Goal: Task Accomplishment & Management: Complete application form

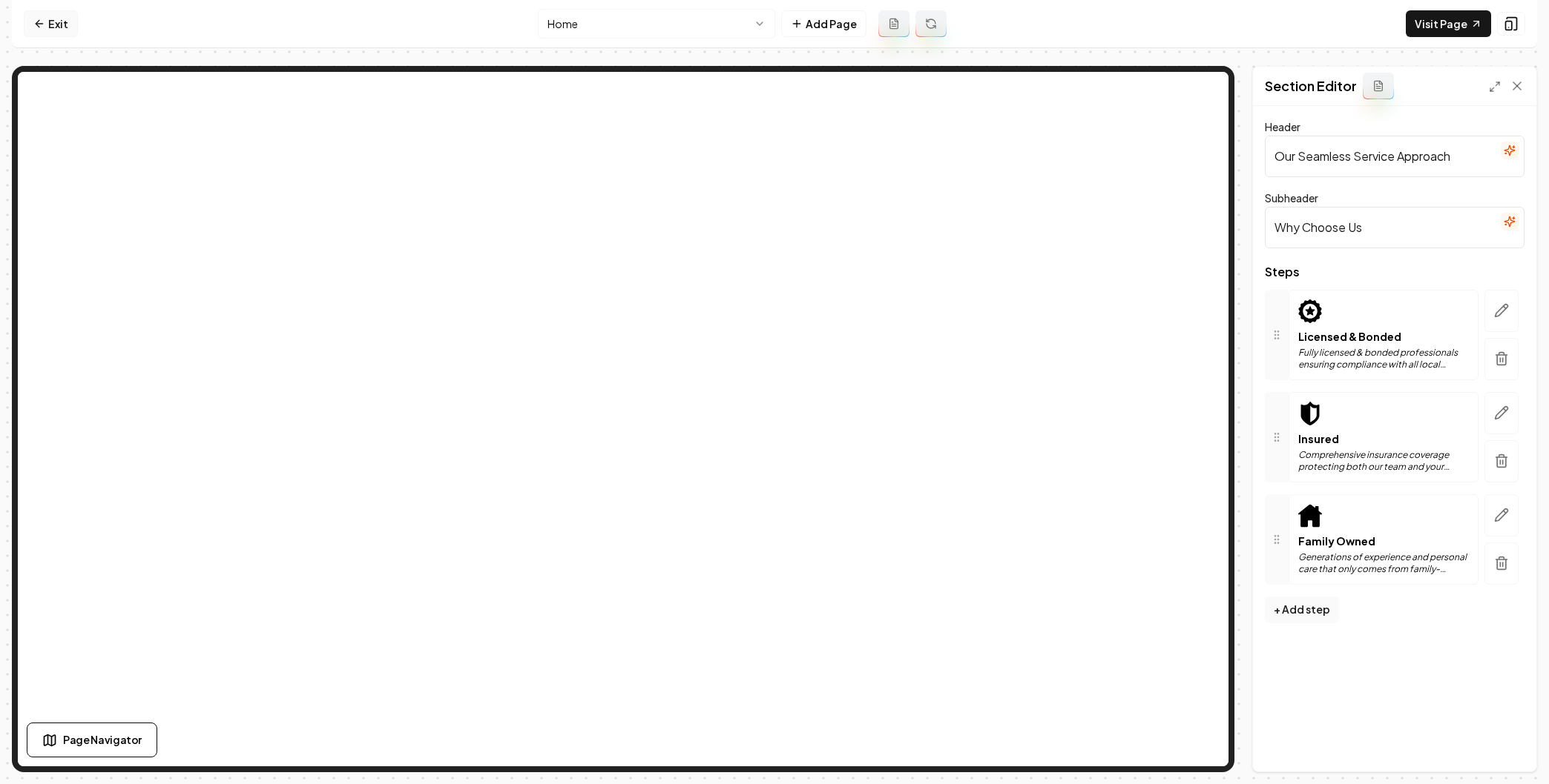
click at [56, 21] on link "Exit" at bounding box center [51, 24] width 54 height 27
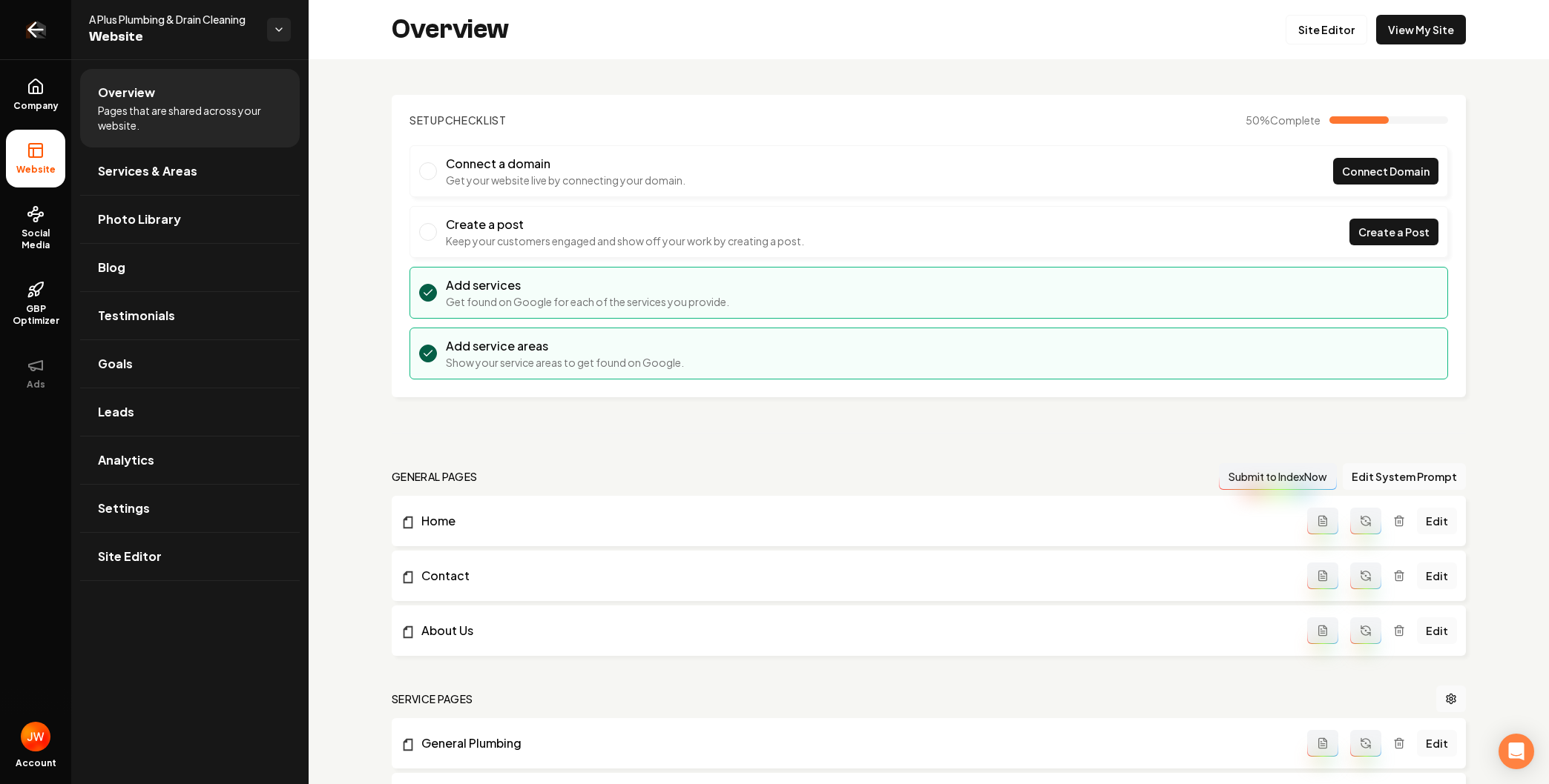
click at [33, 28] on icon "Return to dashboard" at bounding box center [35, 29] width 24 height 24
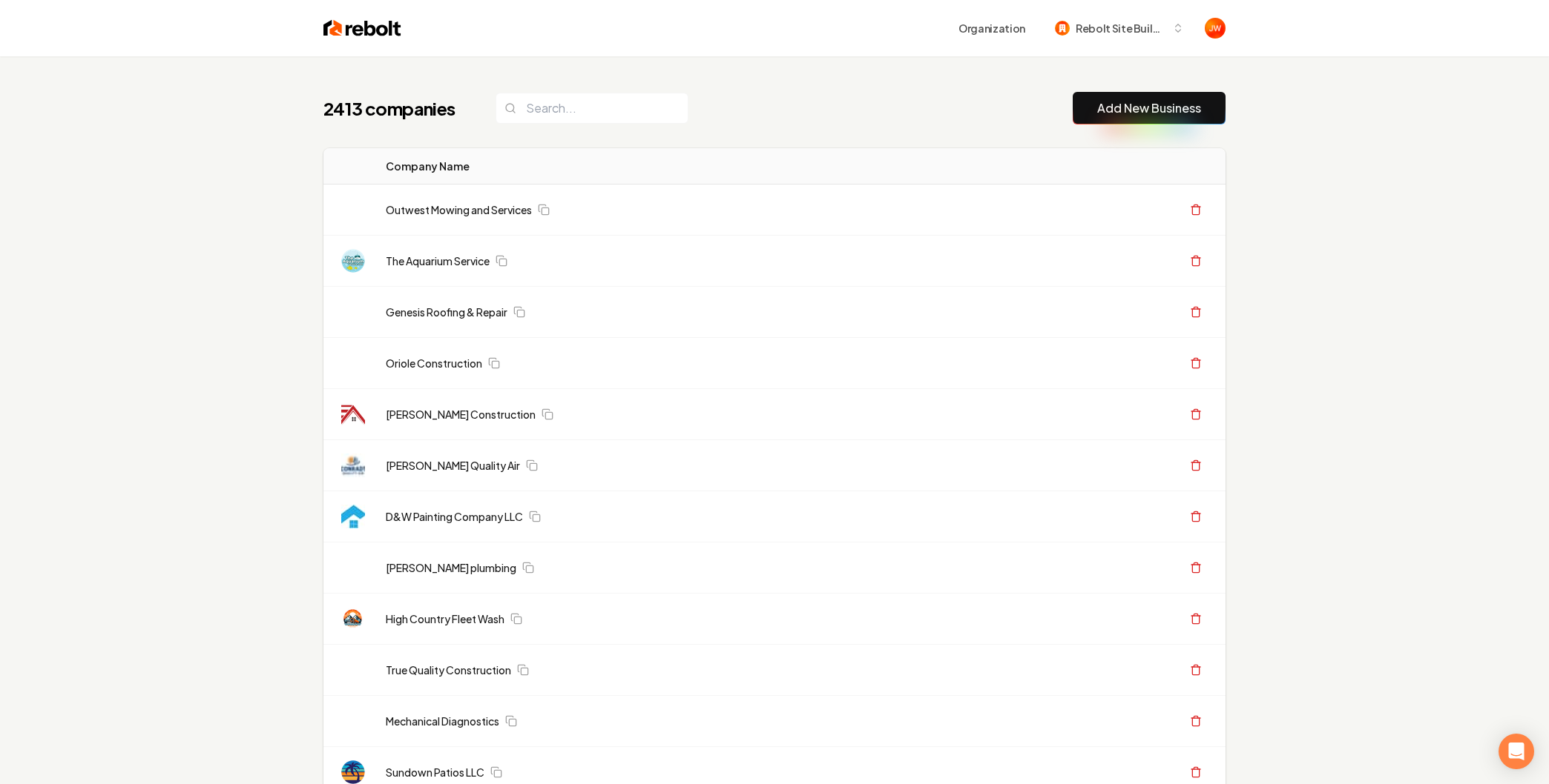
click at [1109, 104] on link "Add New Business" at bounding box center [1149, 109] width 104 height 18
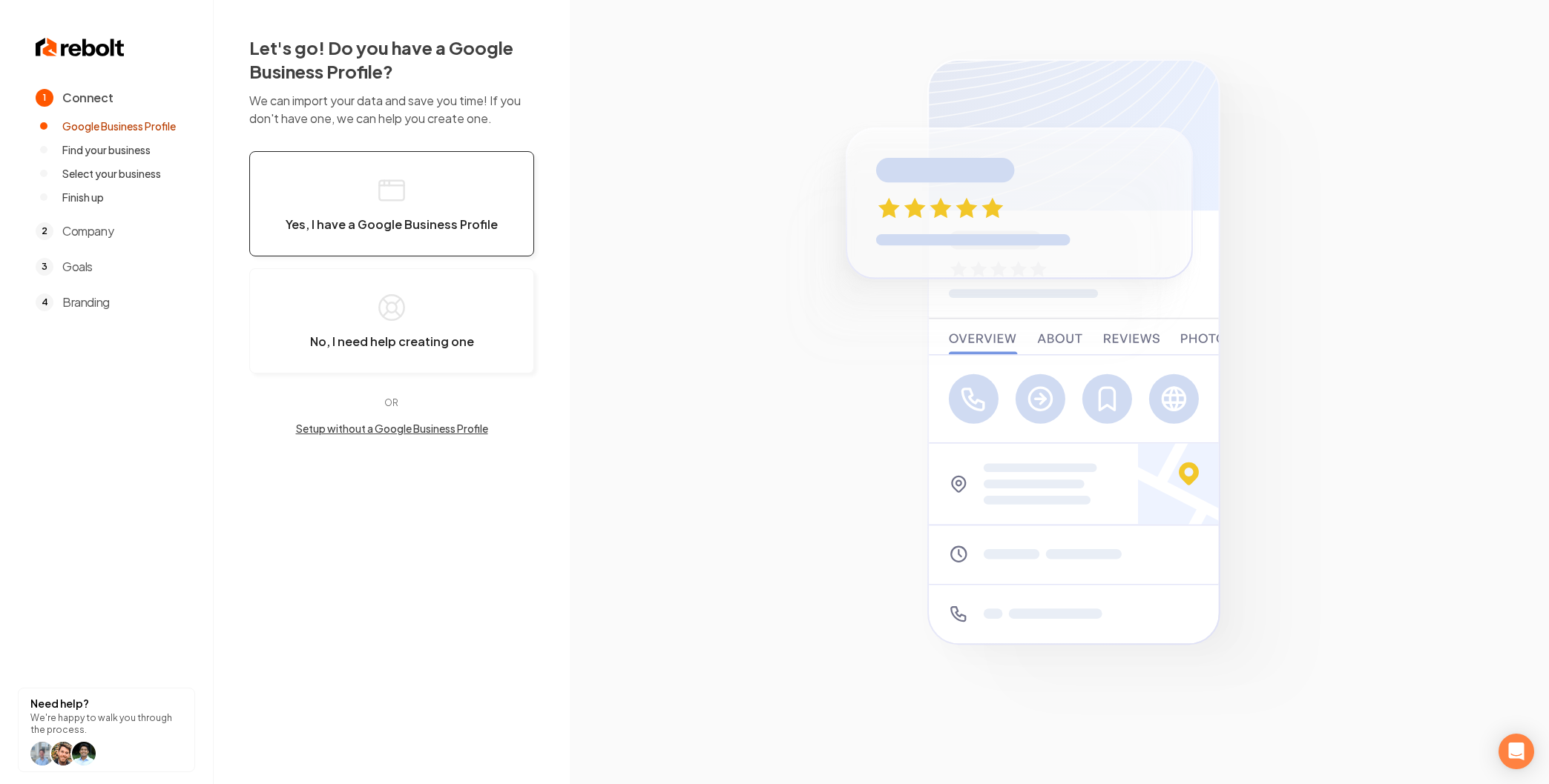
click at [356, 205] on button "Yes, I have a Google Business Profile" at bounding box center [391, 203] width 285 height 105
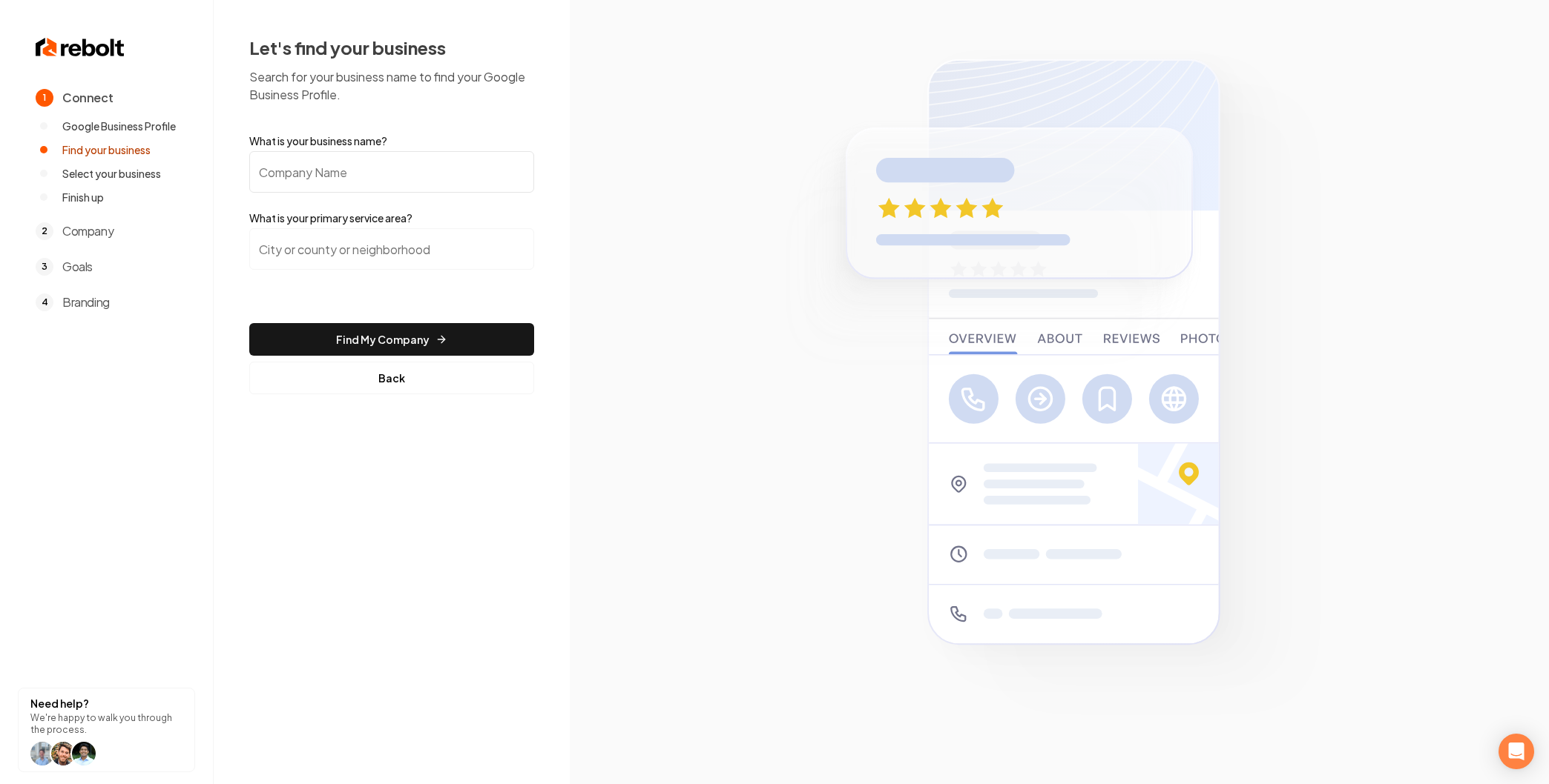
click at [341, 174] on input "What is your business name?" at bounding box center [391, 172] width 285 height 42
paste input "Worth and son Roofing"
type input "Worth and son Roofing"
click at [290, 243] on input "search" at bounding box center [391, 249] width 285 height 42
paste input "Apache Junction"
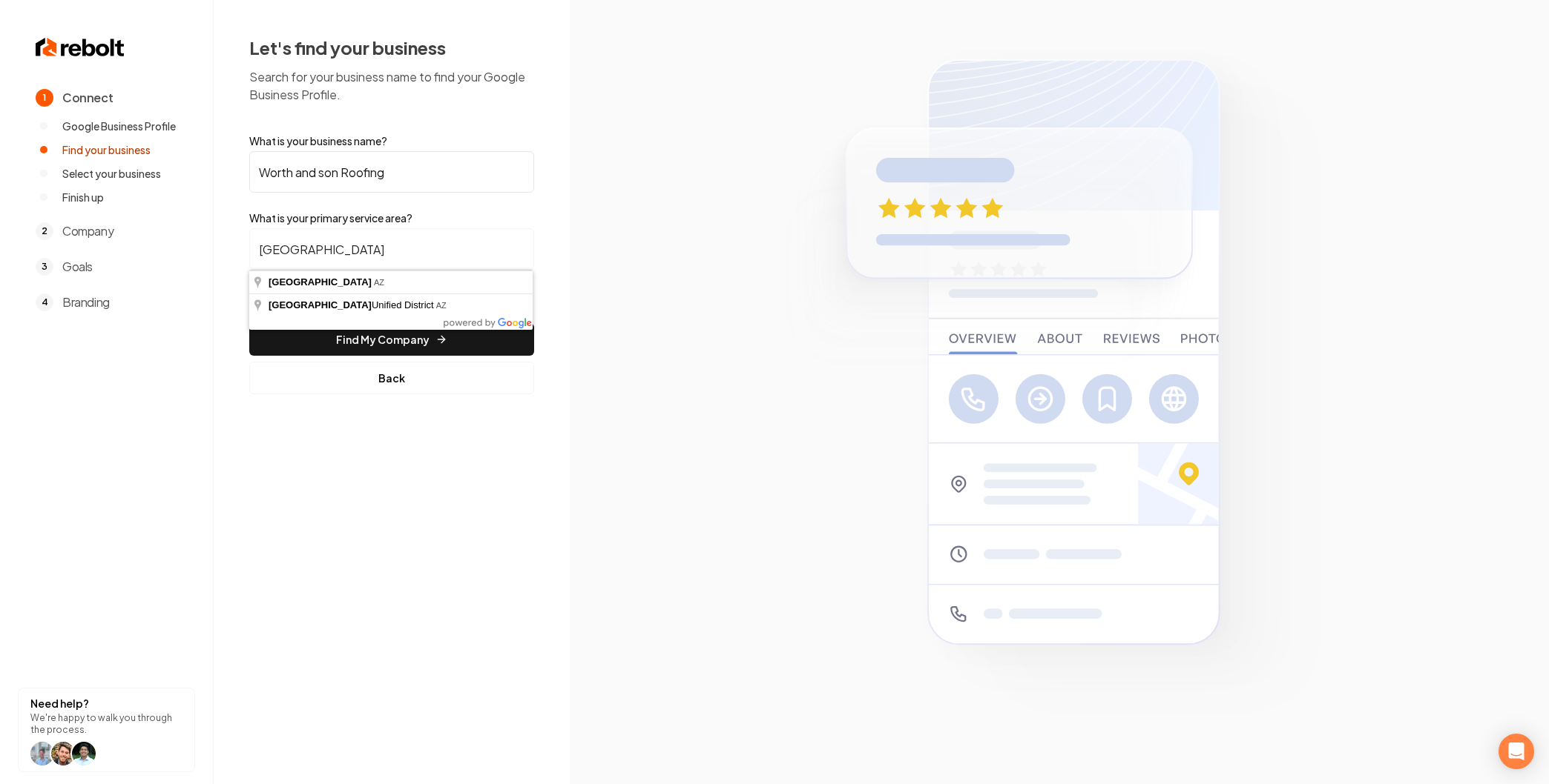
type input "Apache Junction, AZ"
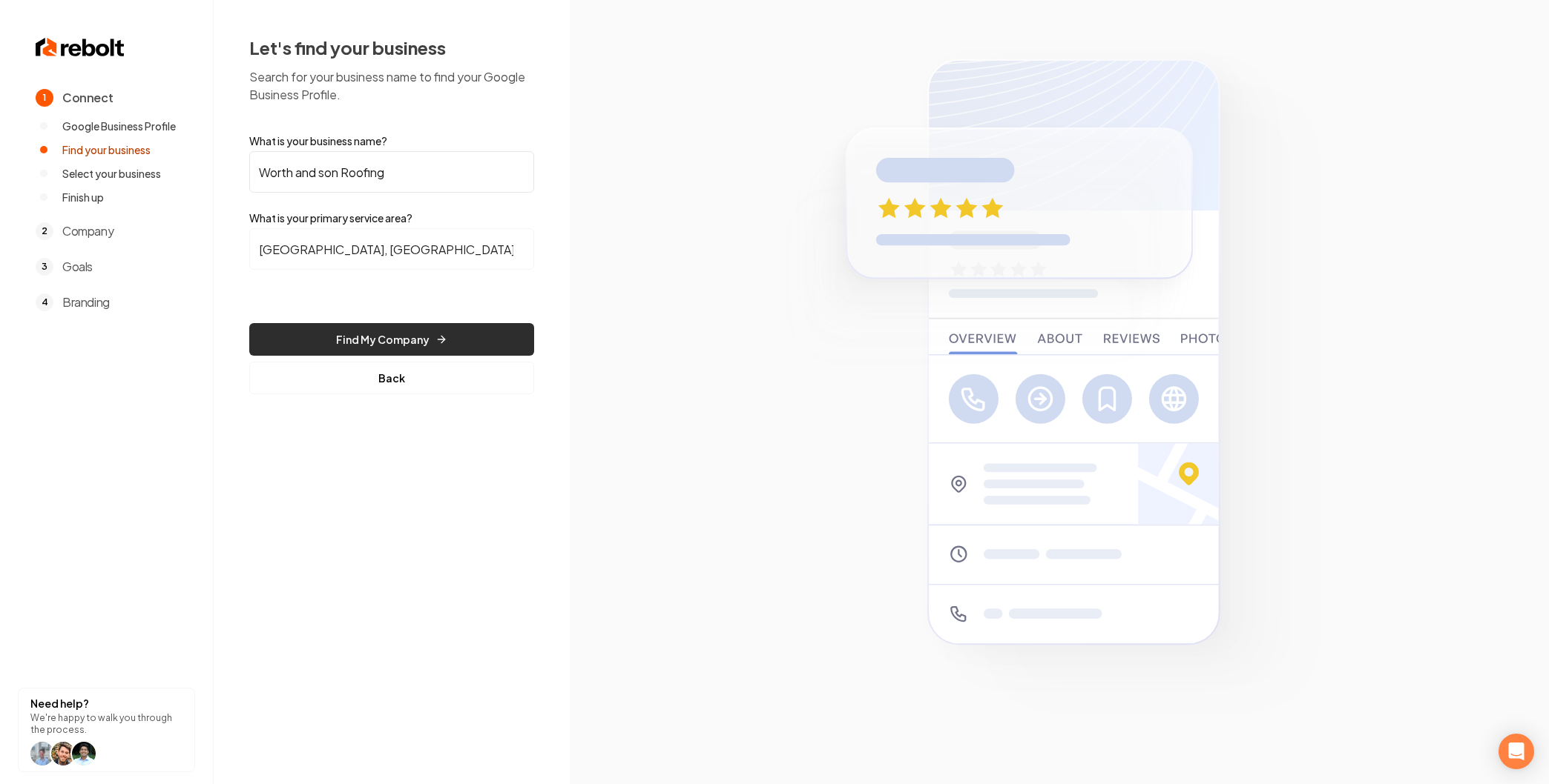
click at [358, 329] on button "Find My Company" at bounding box center [391, 340] width 285 height 33
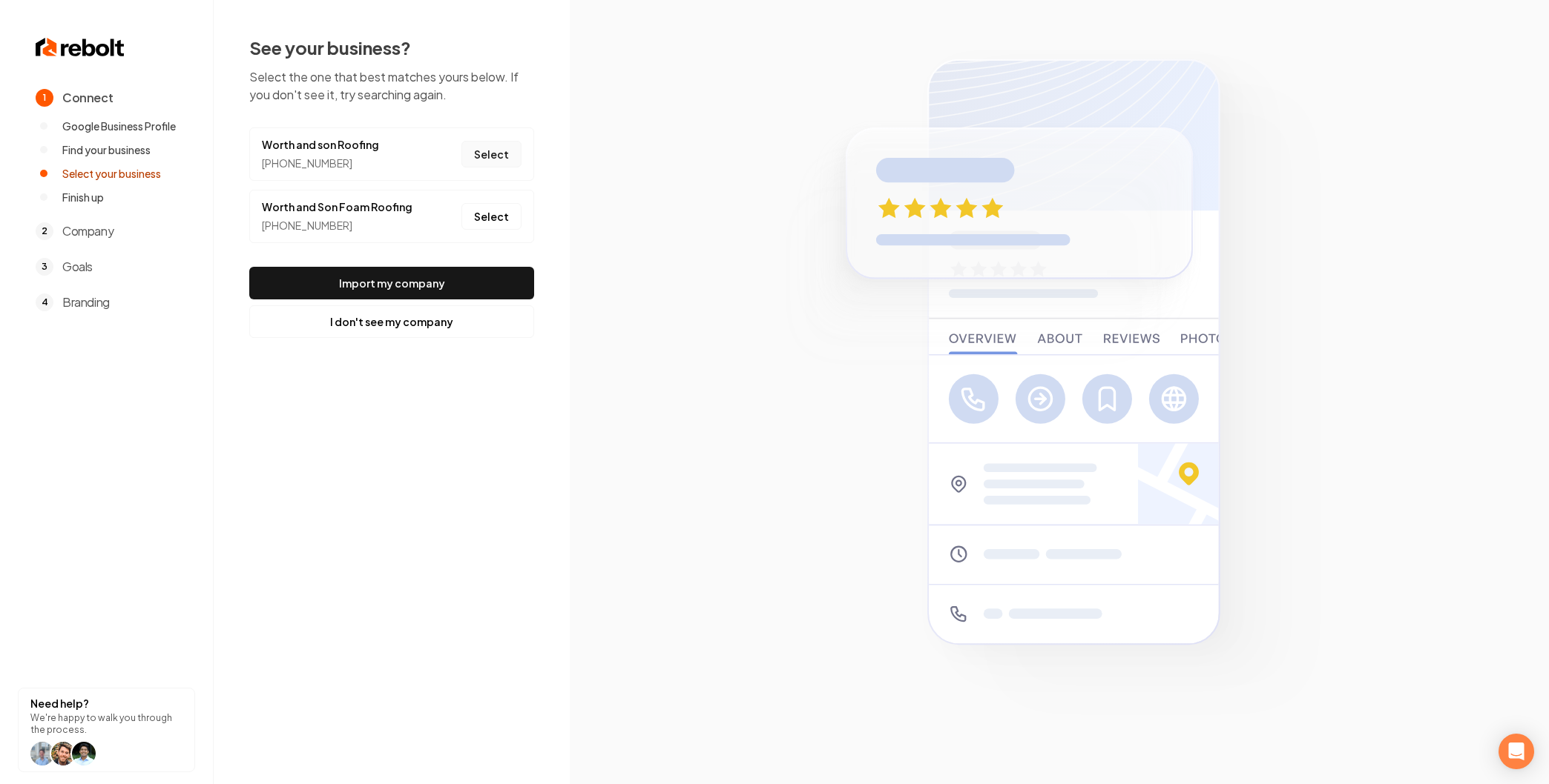
click at [505, 157] on button "Select" at bounding box center [492, 154] width 60 height 27
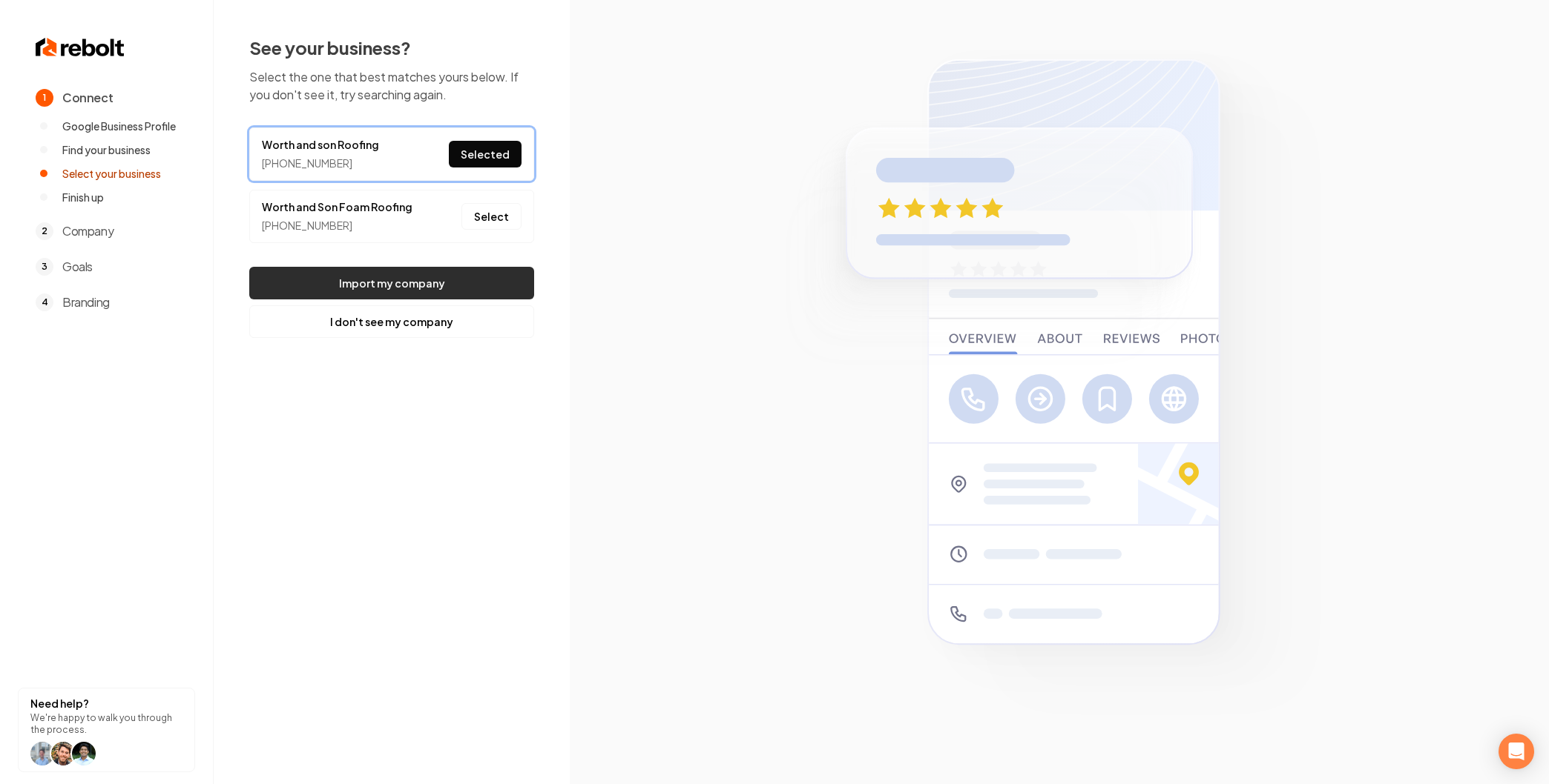
click at [435, 290] on button "Import my company" at bounding box center [391, 283] width 285 height 33
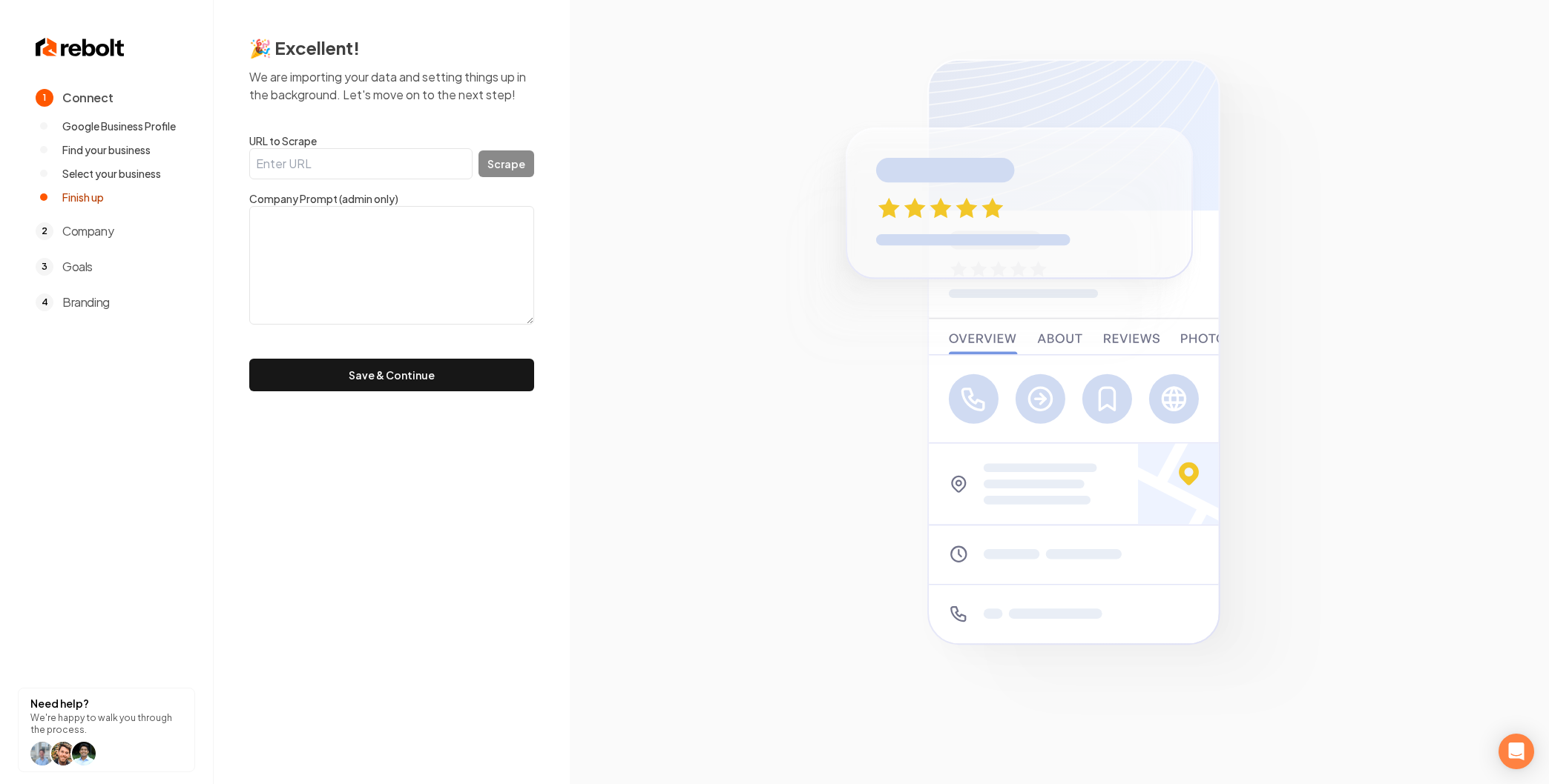
click at [304, 170] on input "URL to Scrape" at bounding box center [360, 164] width 223 height 31
paste input "http://www.wsrazroofing.com/"
type input "http://www.wsrazroofing.com/"
click at [508, 158] on button "Scrape" at bounding box center [507, 163] width 56 height 27
type textarea "Worth and Son Roofing is a family-owned roofing company with 32 years of actual…"
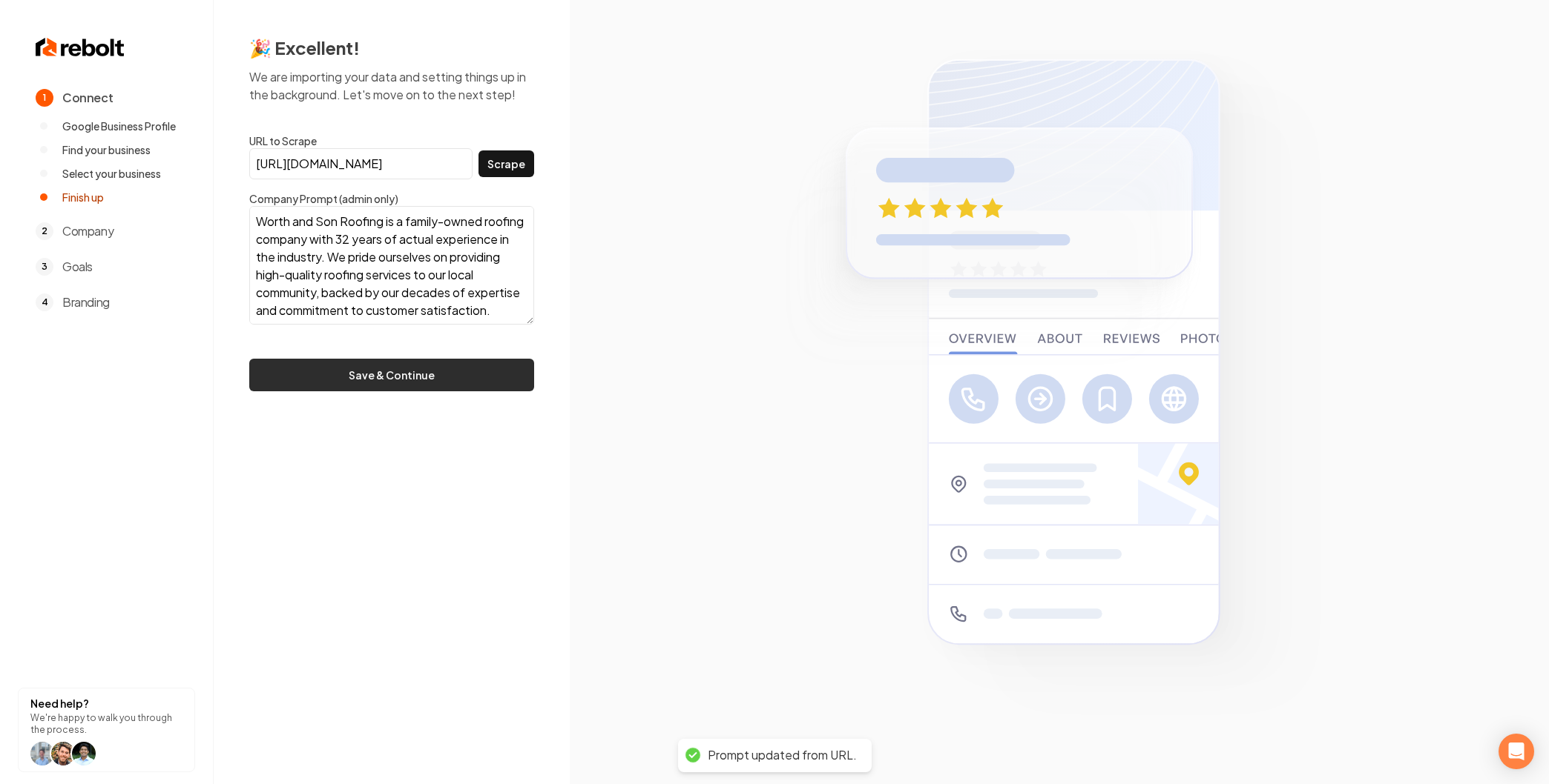
click at [376, 374] on button "Save & Continue" at bounding box center [391, 375] width 285 height 33
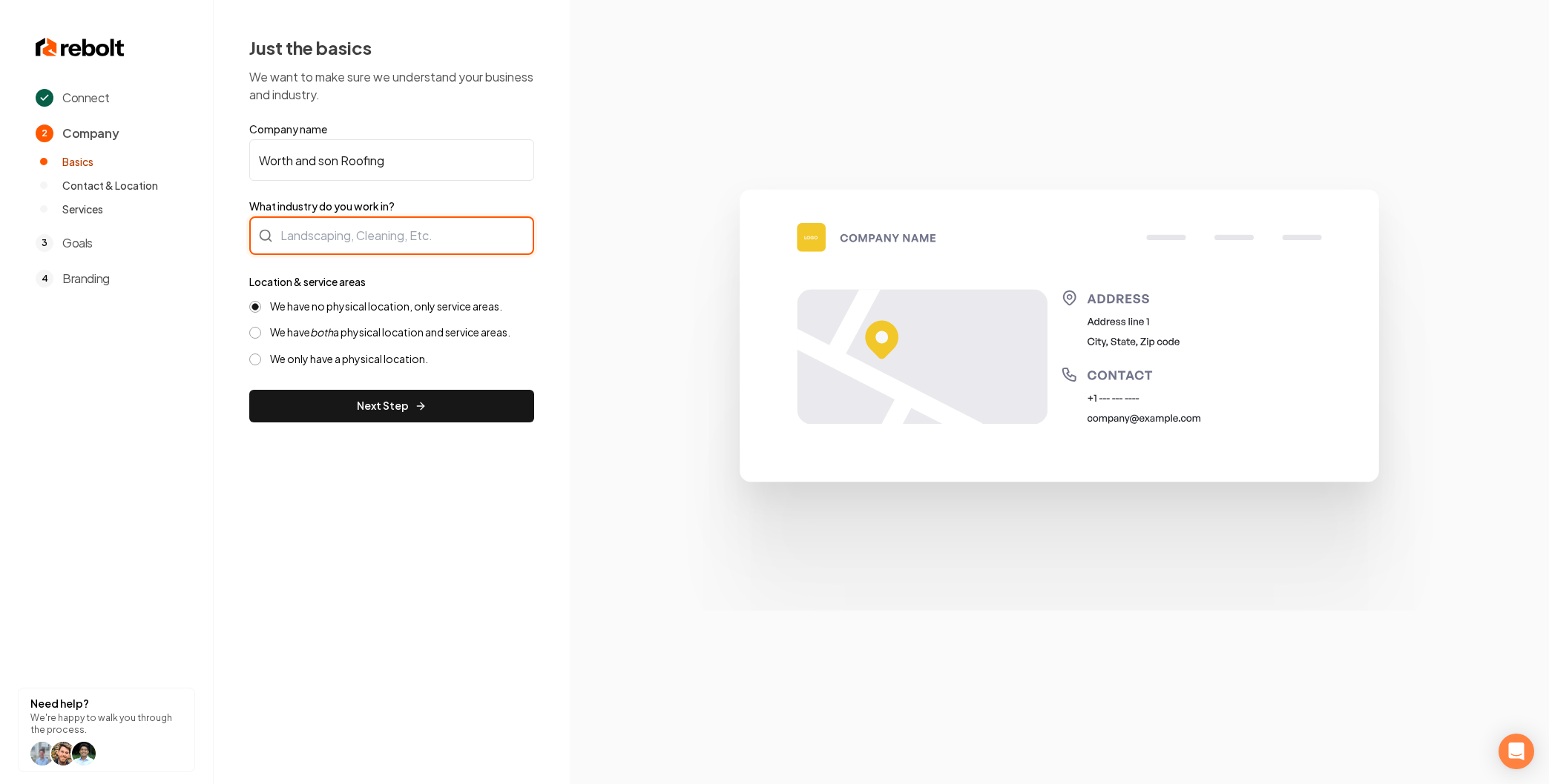
click at [343, 243] on div at bounding box center [391, 235] width 285 height 38
type input "Roofing"
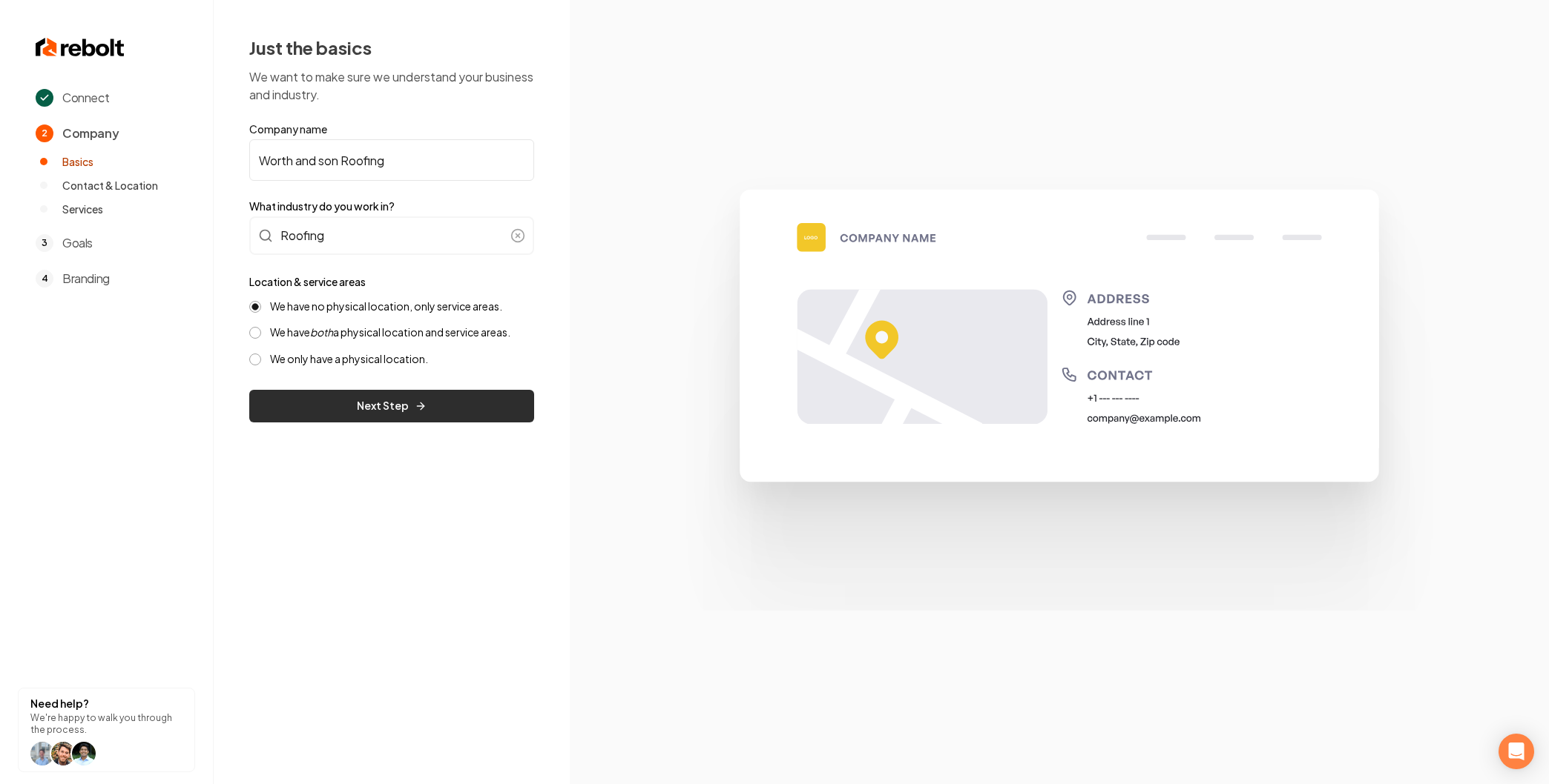
click at [365, 397] on button "Next Step" at bounding box center [391, 407] width 285 height 33
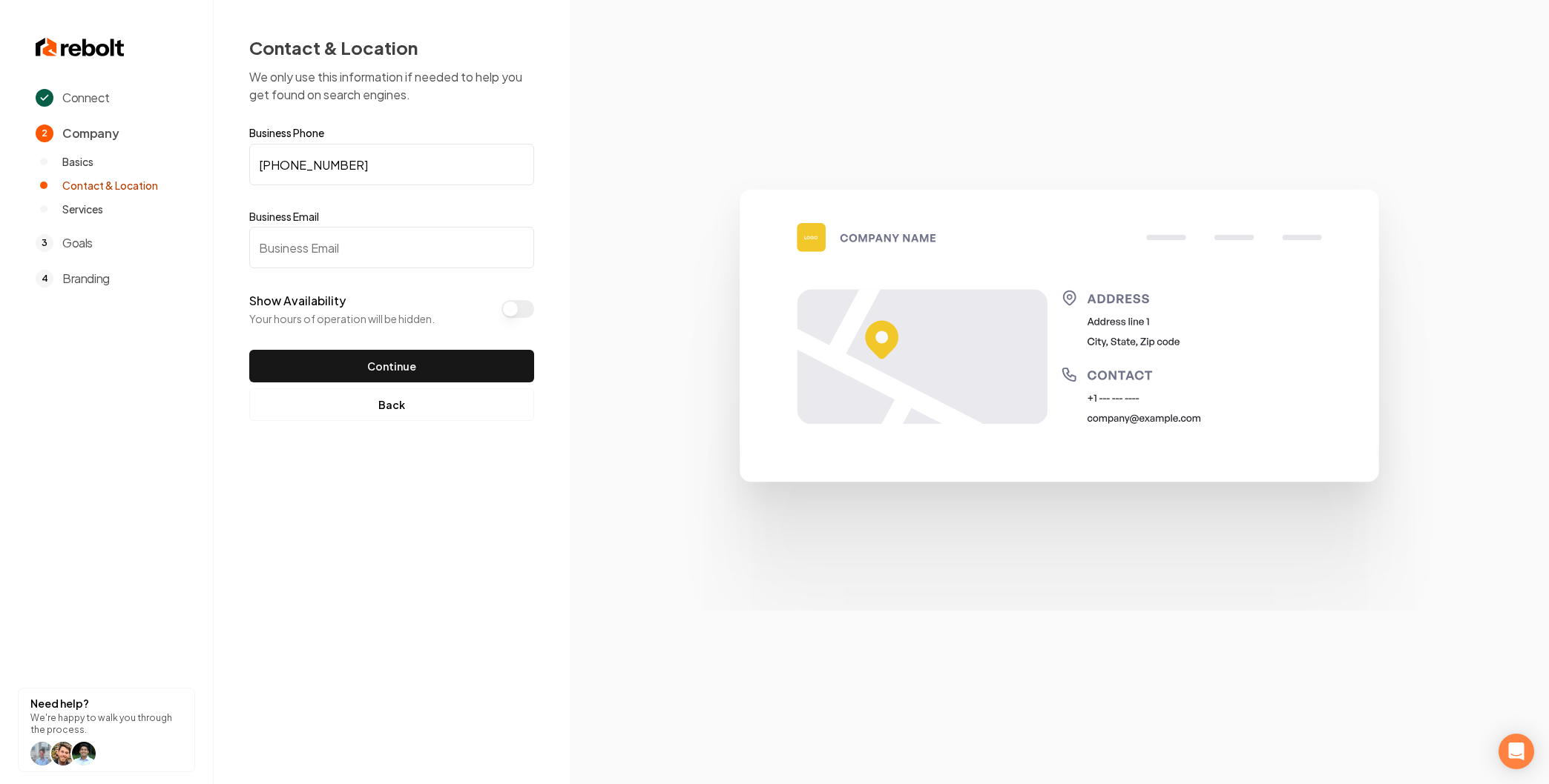
click at [320, 245] on input "Business Email" at bounding box center [391, 247] width 285 height 42
type input "company@example.com"
click at [514, 308] on button "Show Availability" at bounding box center [518, 310] width 33 height 18
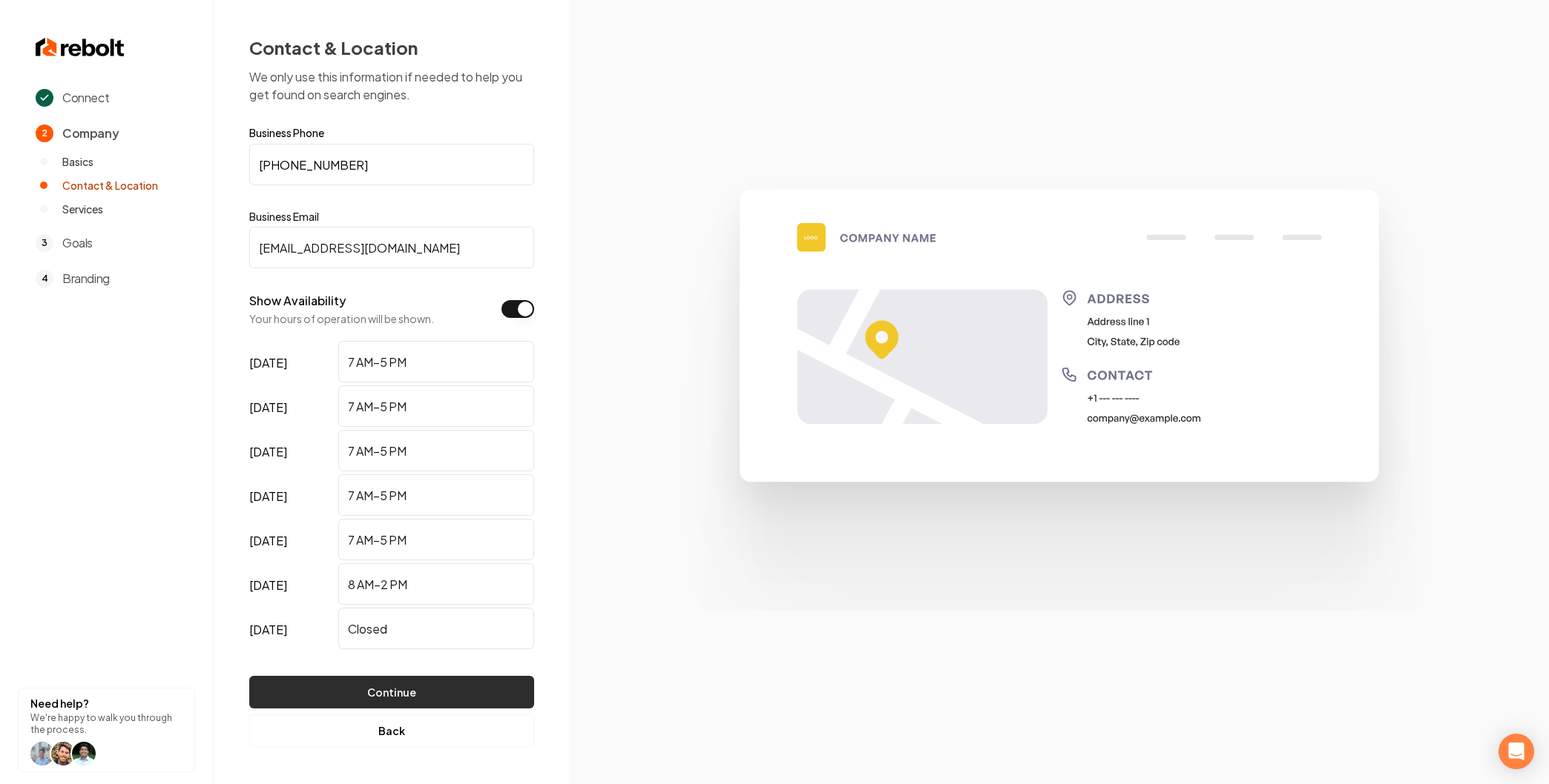
click at [386, 693] on button "Continue" at bounding box center [391, 693] width 285 height 33
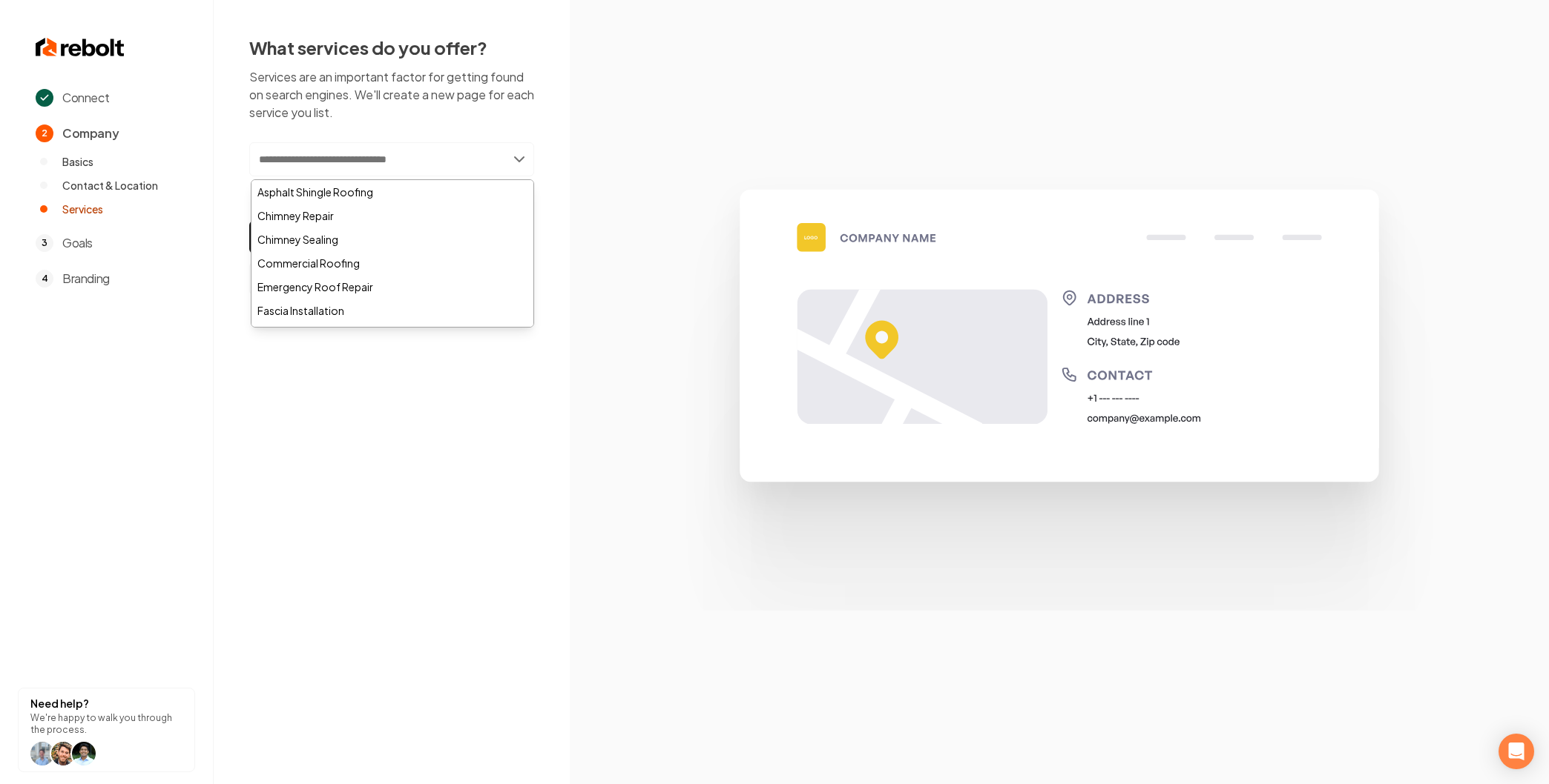
click at [389, 162] on input "text" at bounding box center [391, 159] width 285 height 34
click at [366, 190] on div "Asphalt Shingle Roofing" at bounding box center [392, 192] width 282 height 24
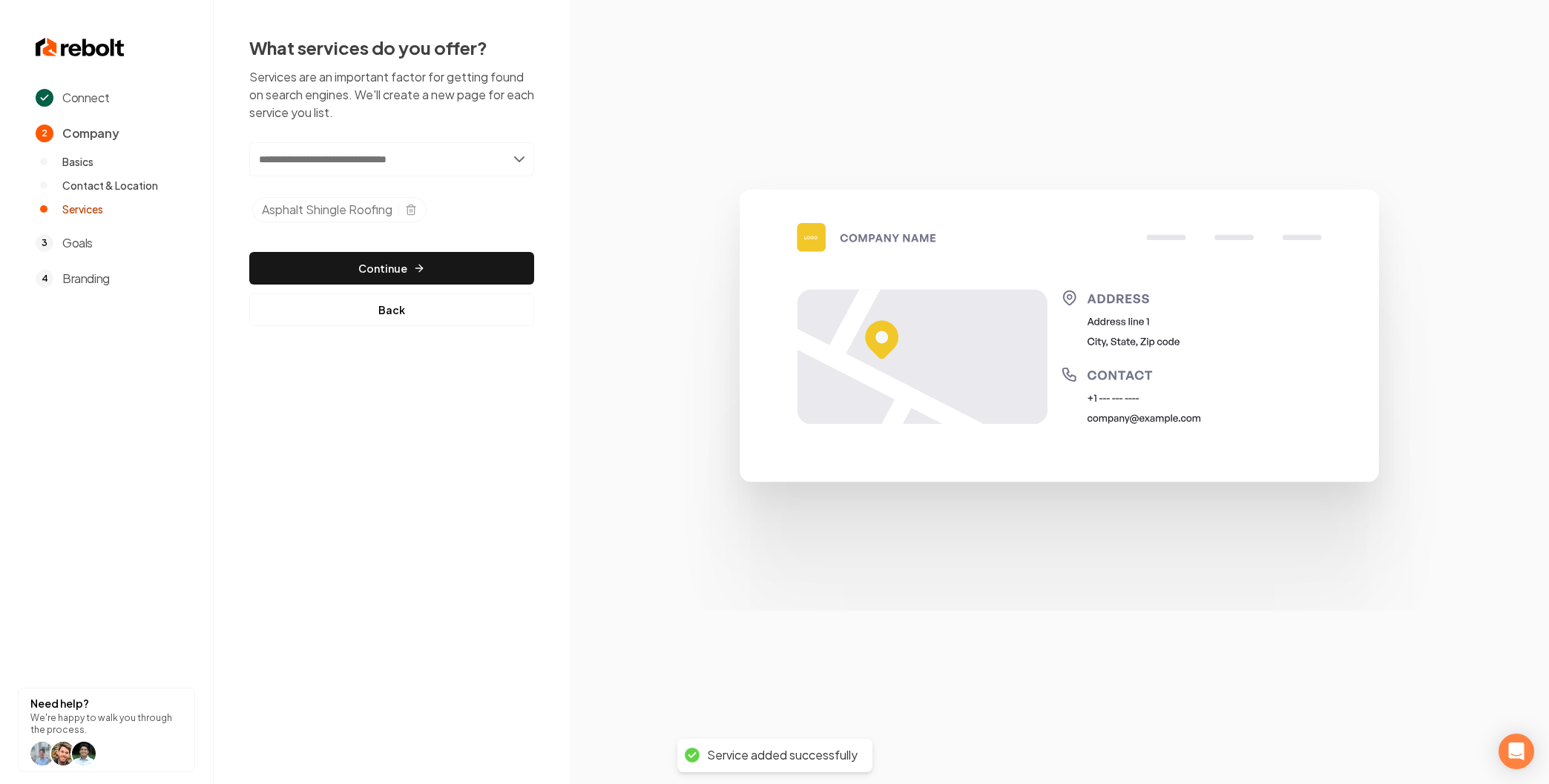
click at [481, 167] on input "text" at bounding box center [391, 159] width 285 height 34
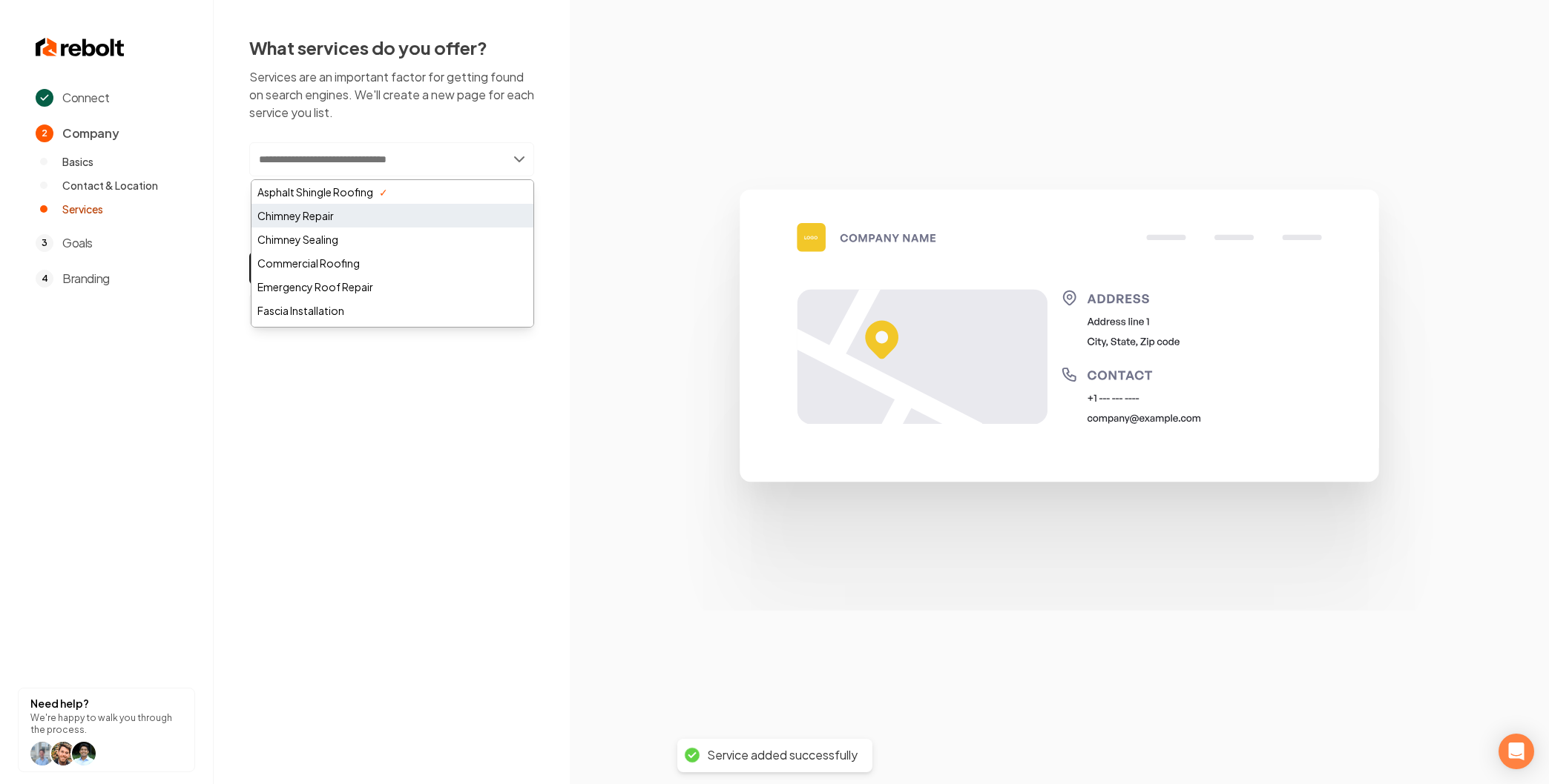
click at [392, 220] on div "Chimney Repair" at bounding box center [392, 216] width 282 height 24
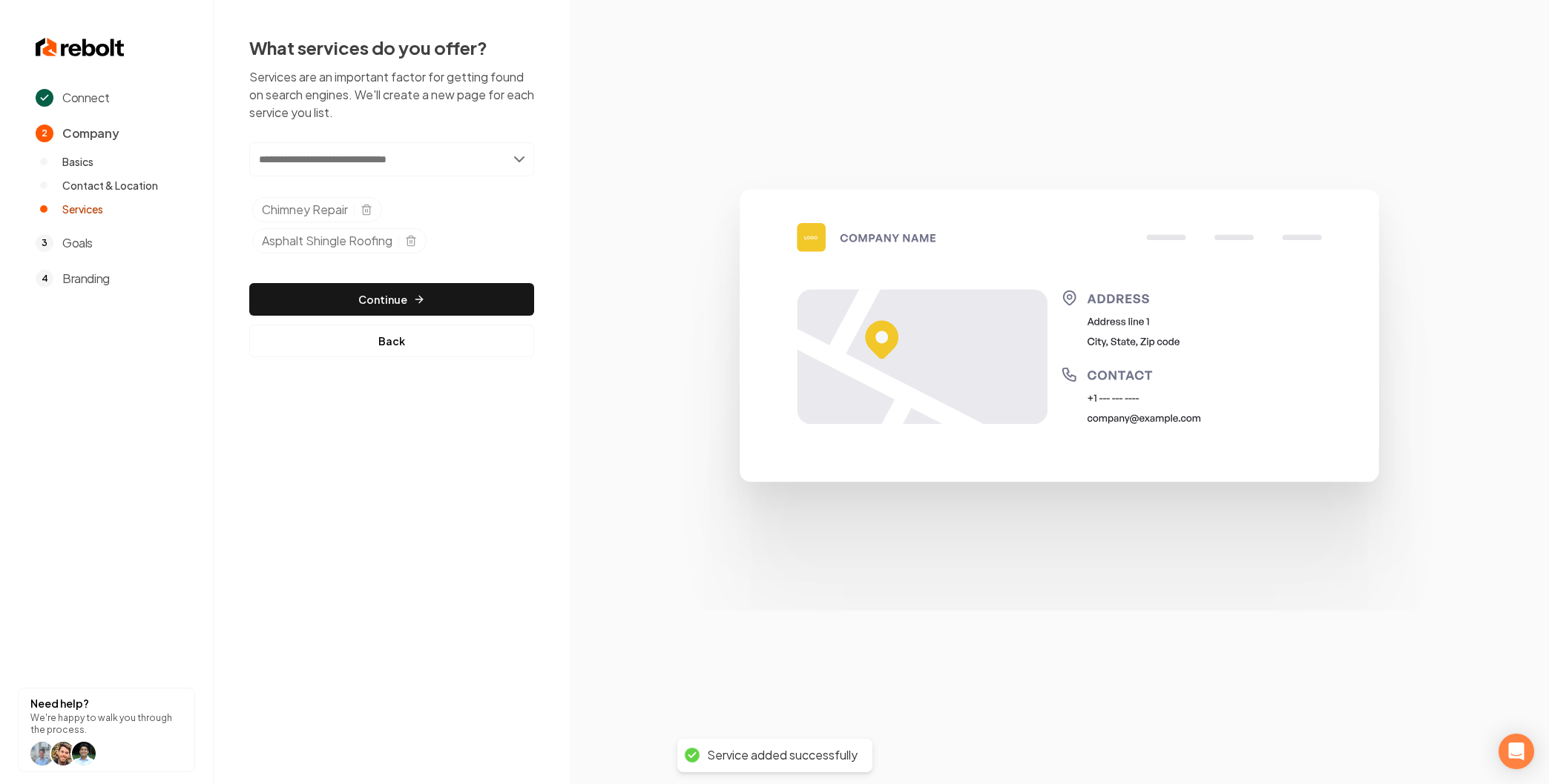
click at [386, 164] on input "text" at bounding box center [391, 159] width 285 height 34
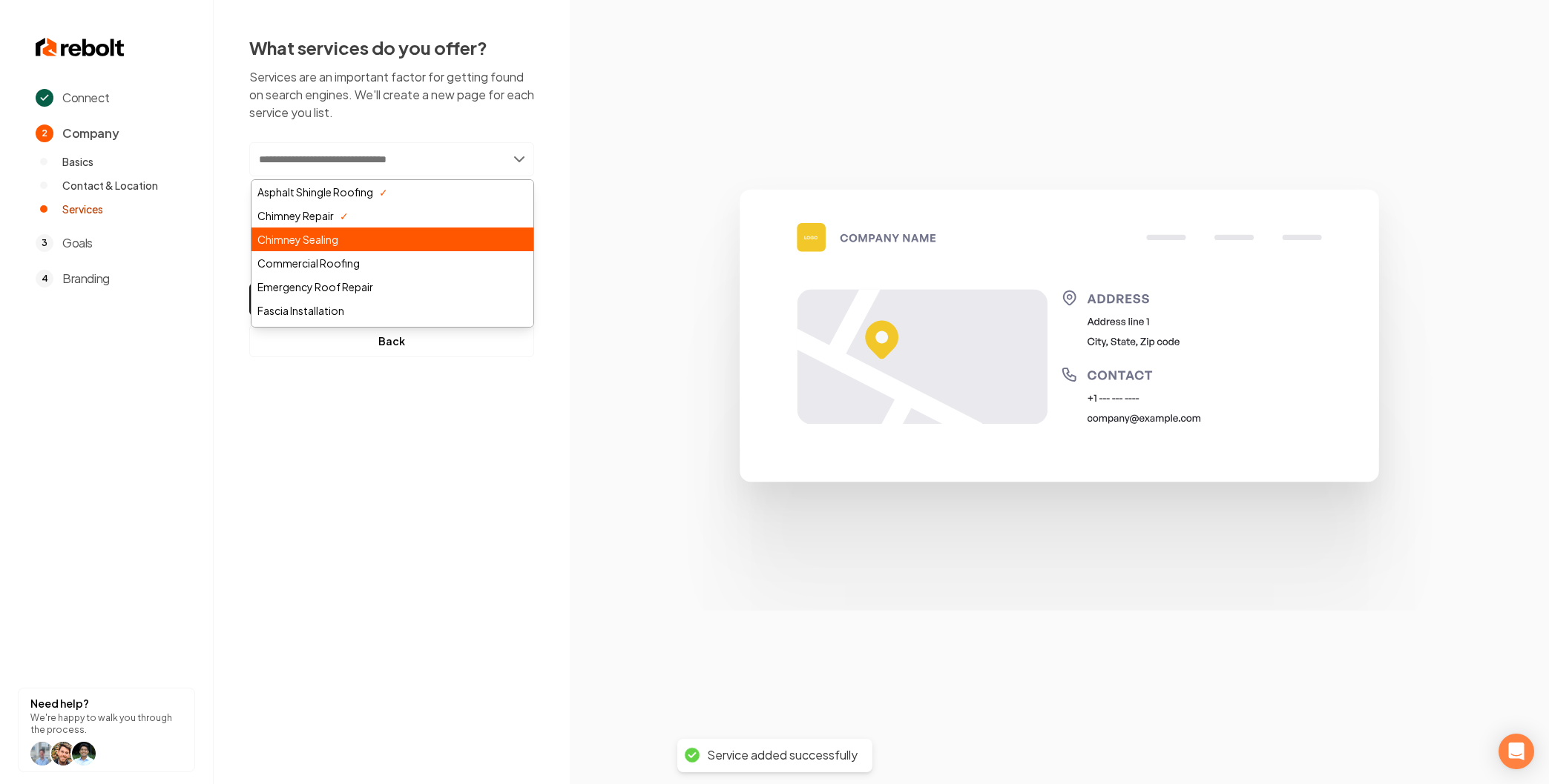
click at [339, 245] on div "Chimney Sealing" at bounding box center [392, 239] width 282 height 24
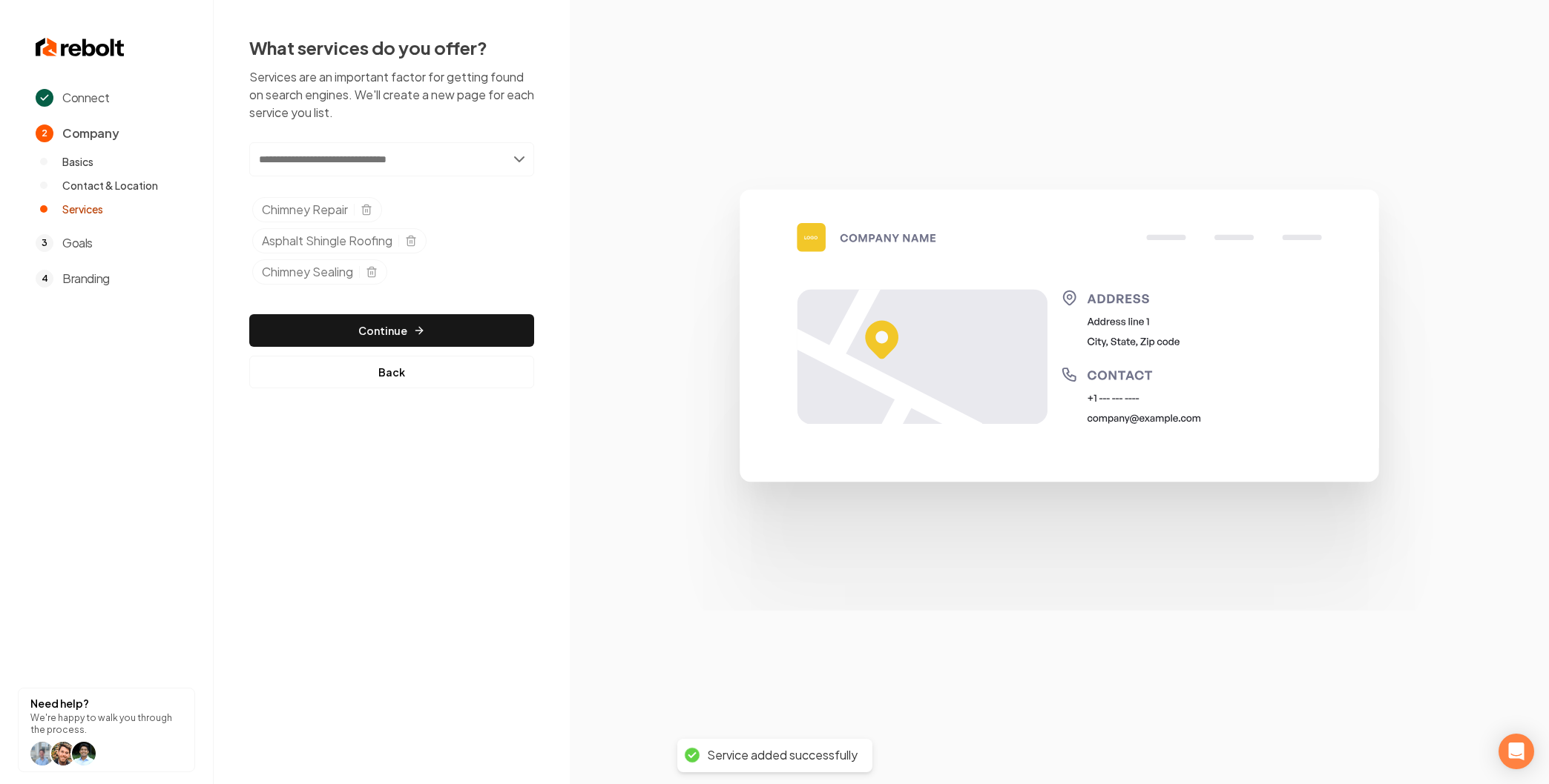
click at [431, 163] on input "text" at bounding box center [391, 159] width 285 height 34
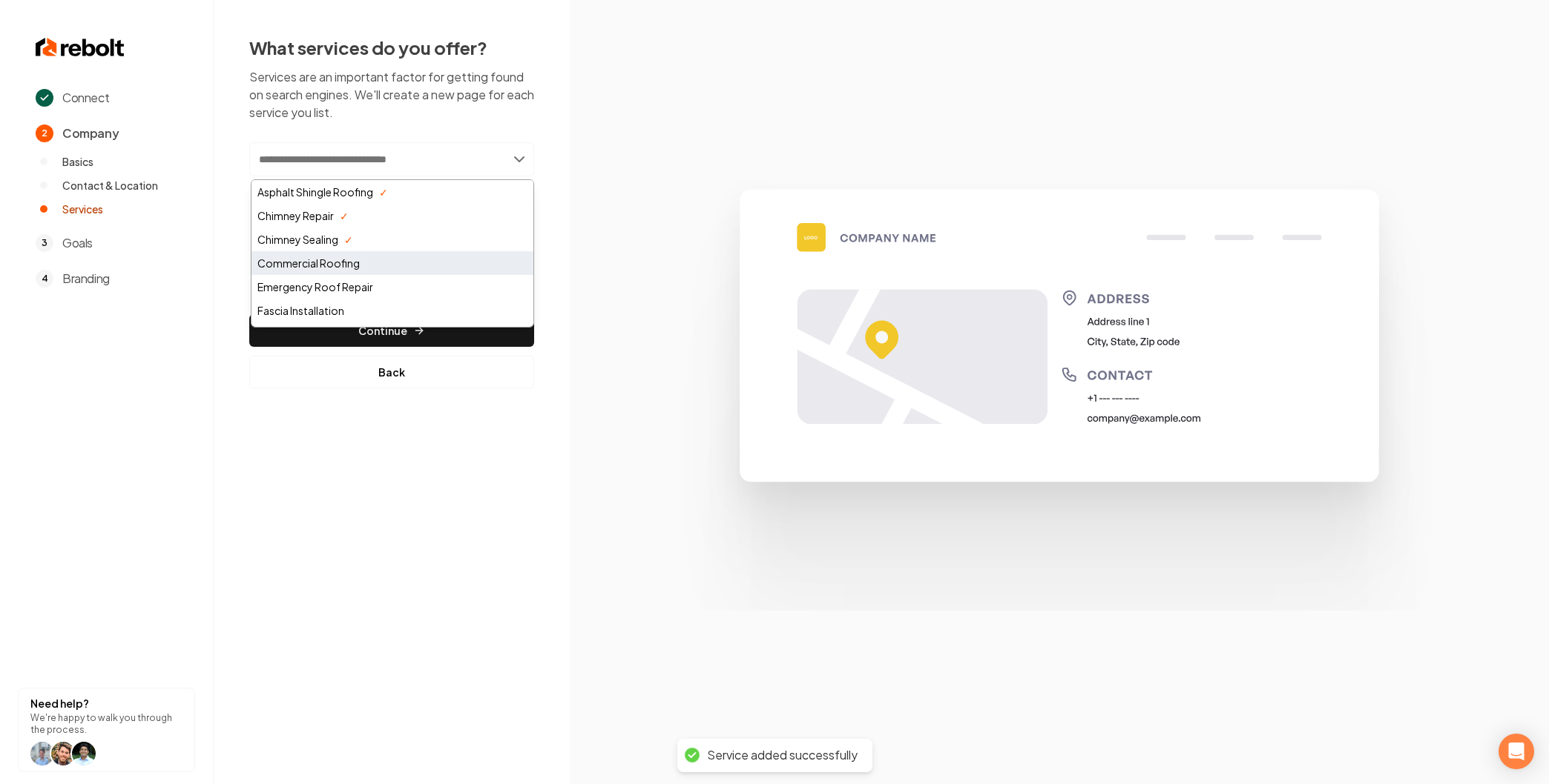
click at [387, 268] on div "Commercial Roofing" at bounding box center [392, 263] width 282 height 24
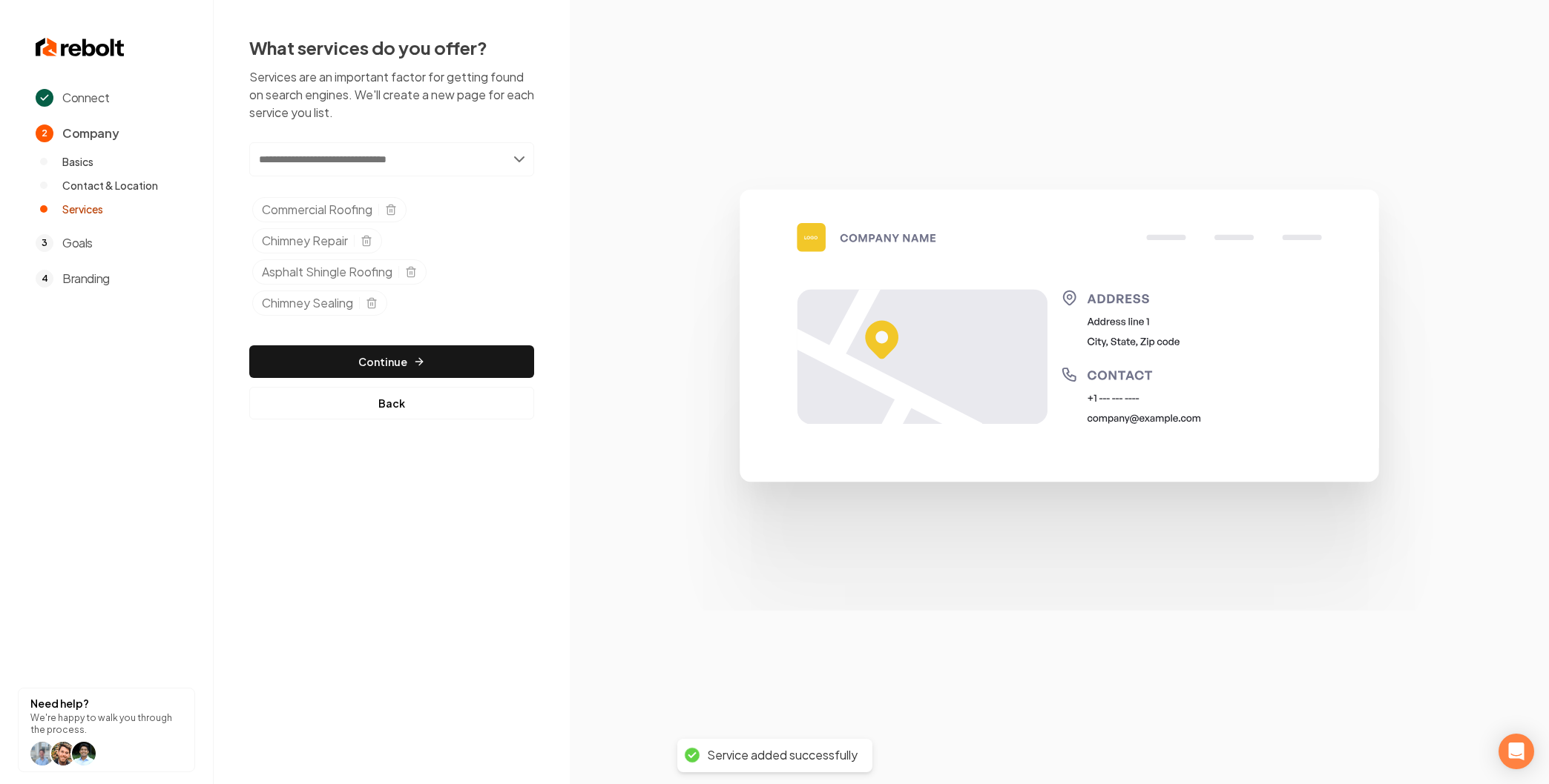
click at [350, 159] on input "text" at bounding box center [391, 159] width 285 height 34
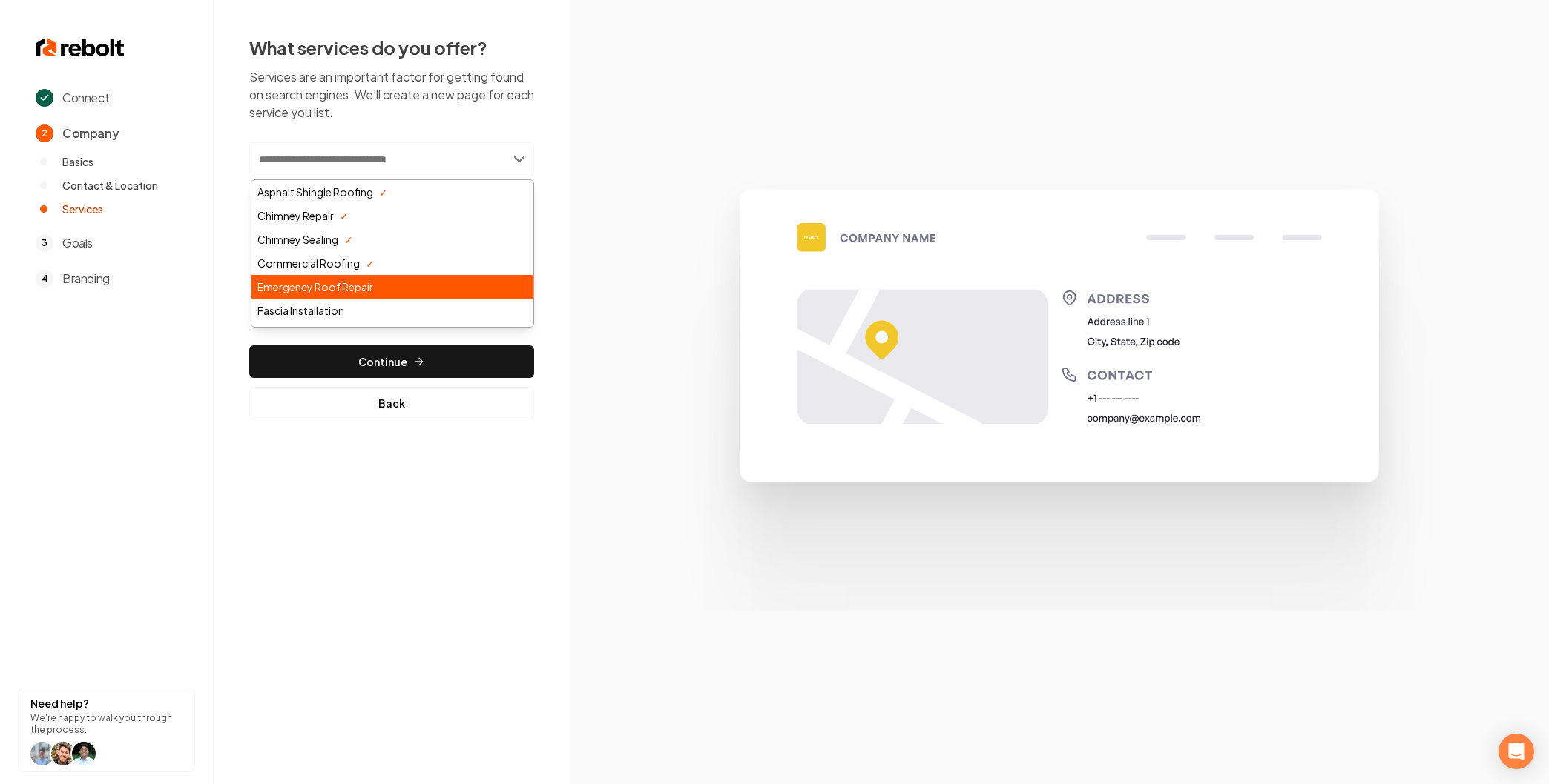
click at [334, 295] on div "Emergency Roof Repair" at bounding box center [392, 287] width 282 height 24
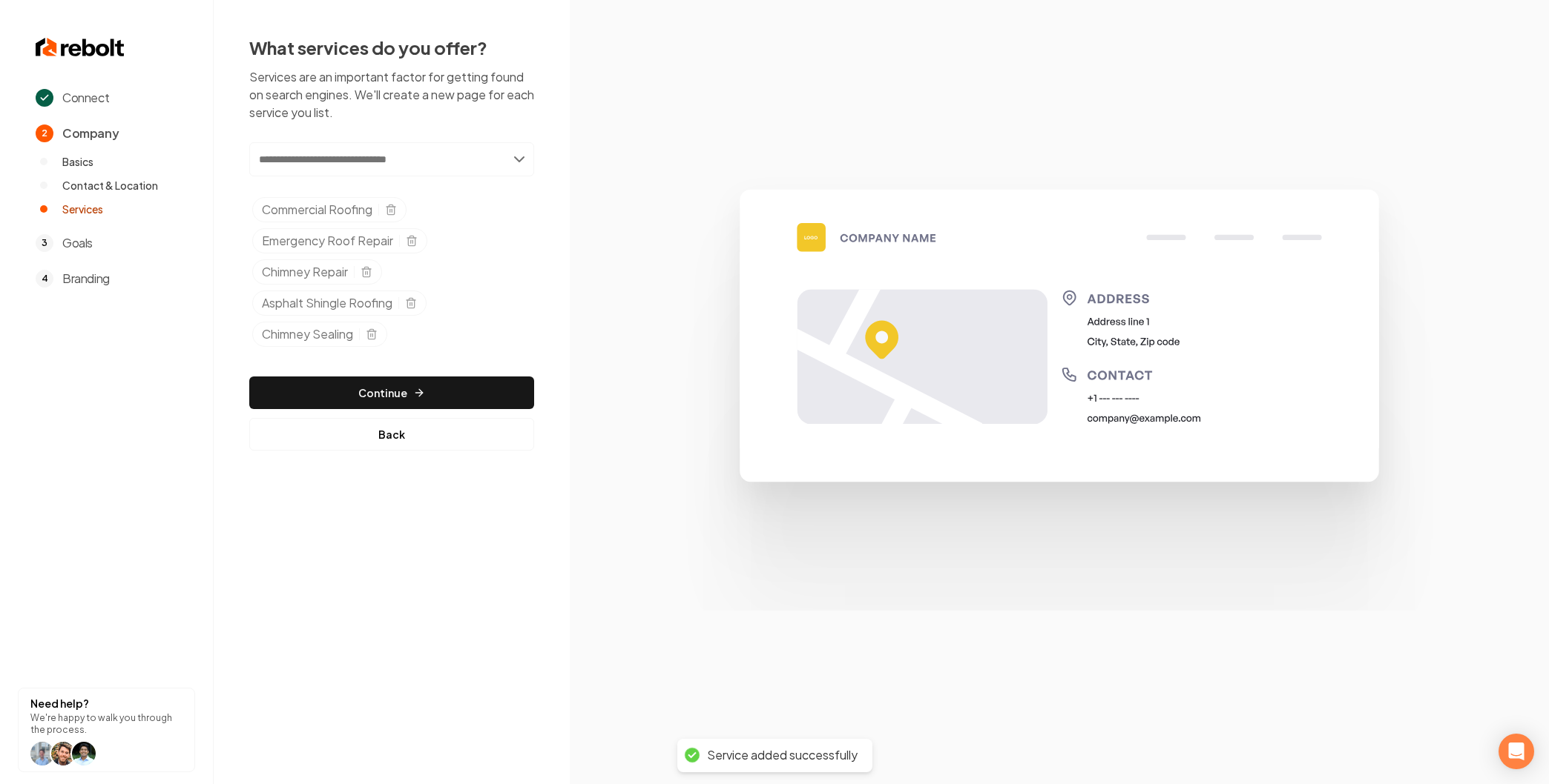
click at [364, 170] on input "text" at bounding box center [391, 159] width 285 height 34
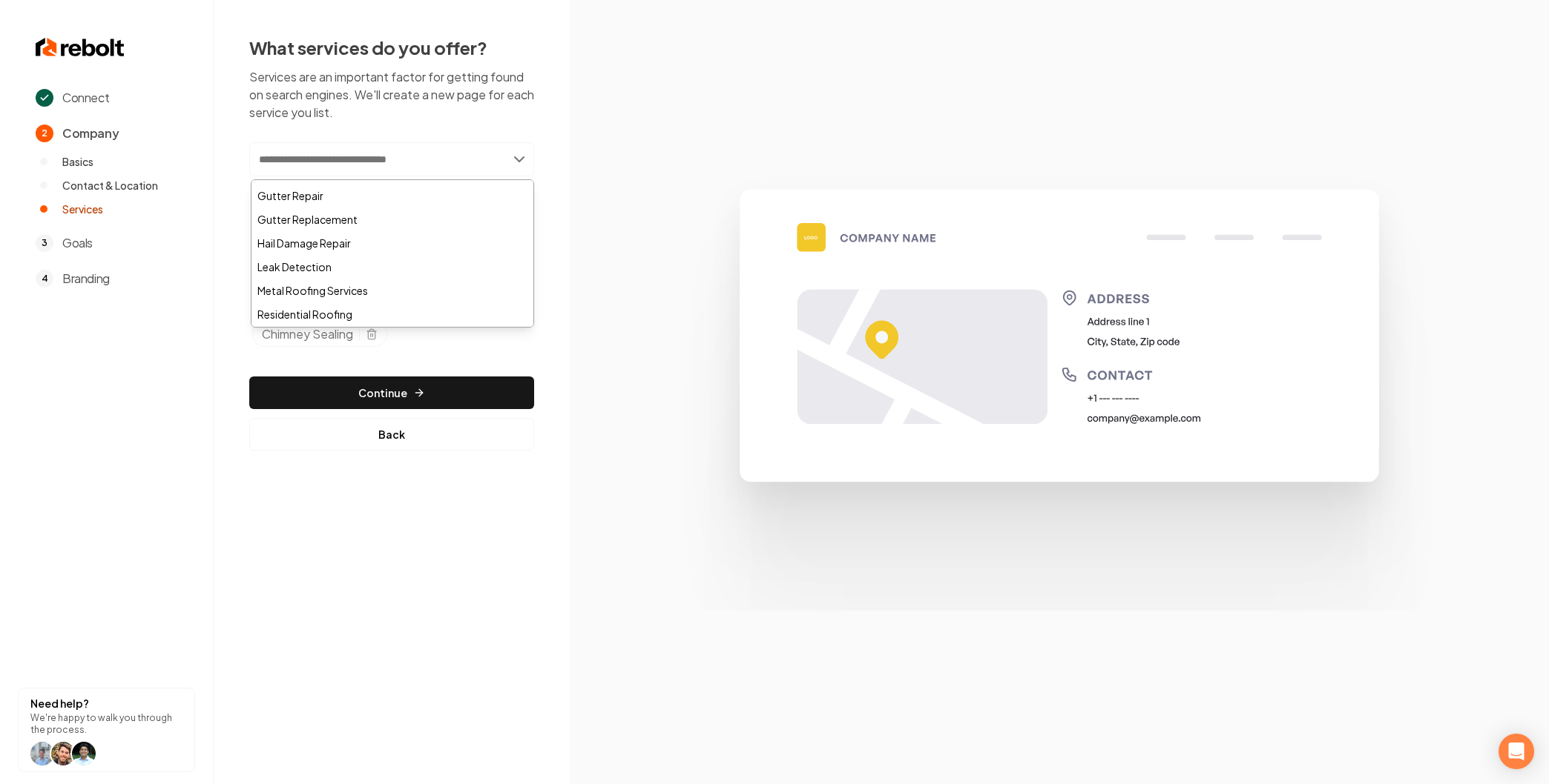
scroll to position [237, 0]
click at [370, 265] on div "Leak Detection" at bounding box center [392, 264] width 282 height 24
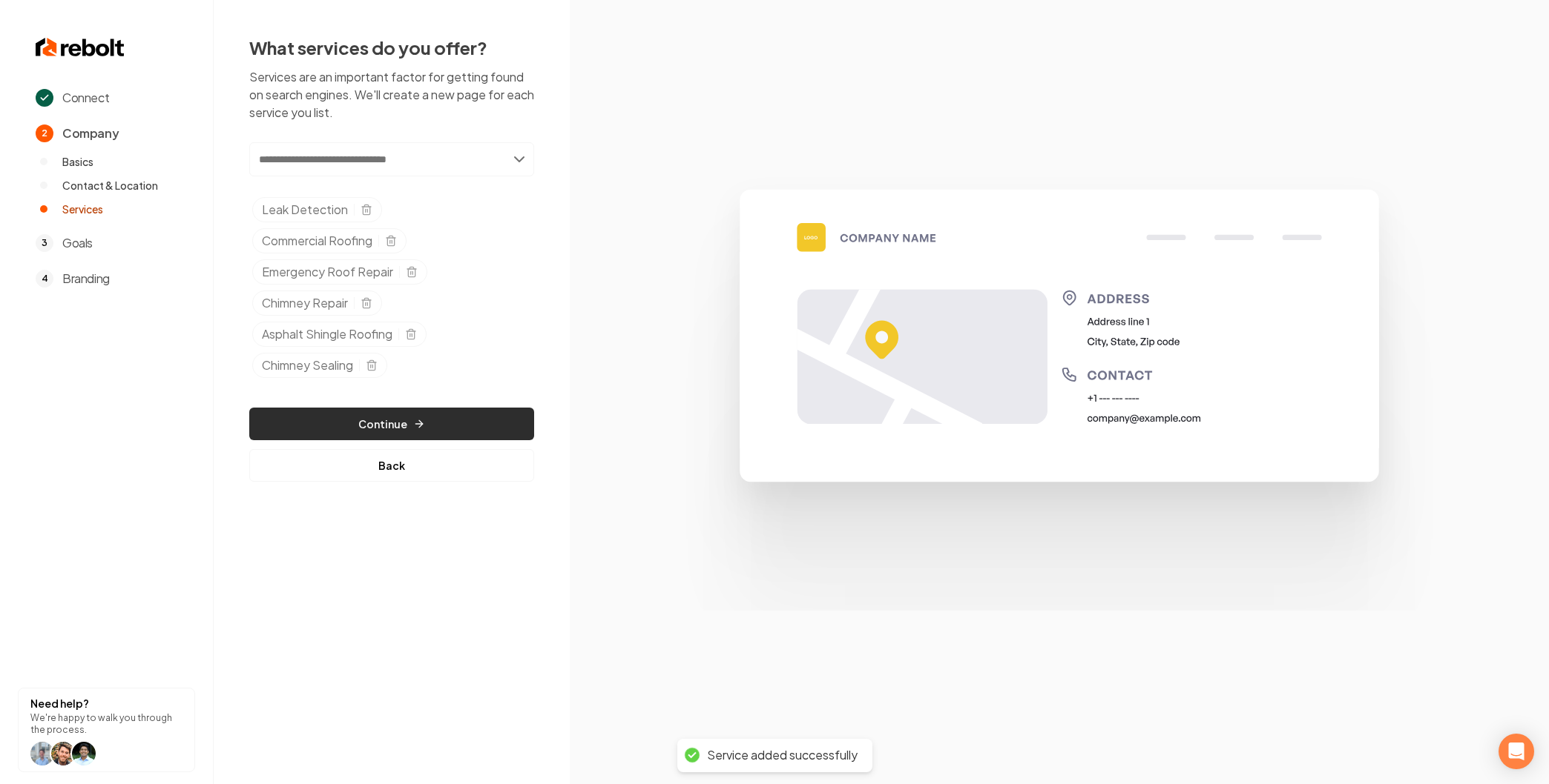
click at [403, 428] on button "Continue" at bounding box center [391, 424] width 285 height 33
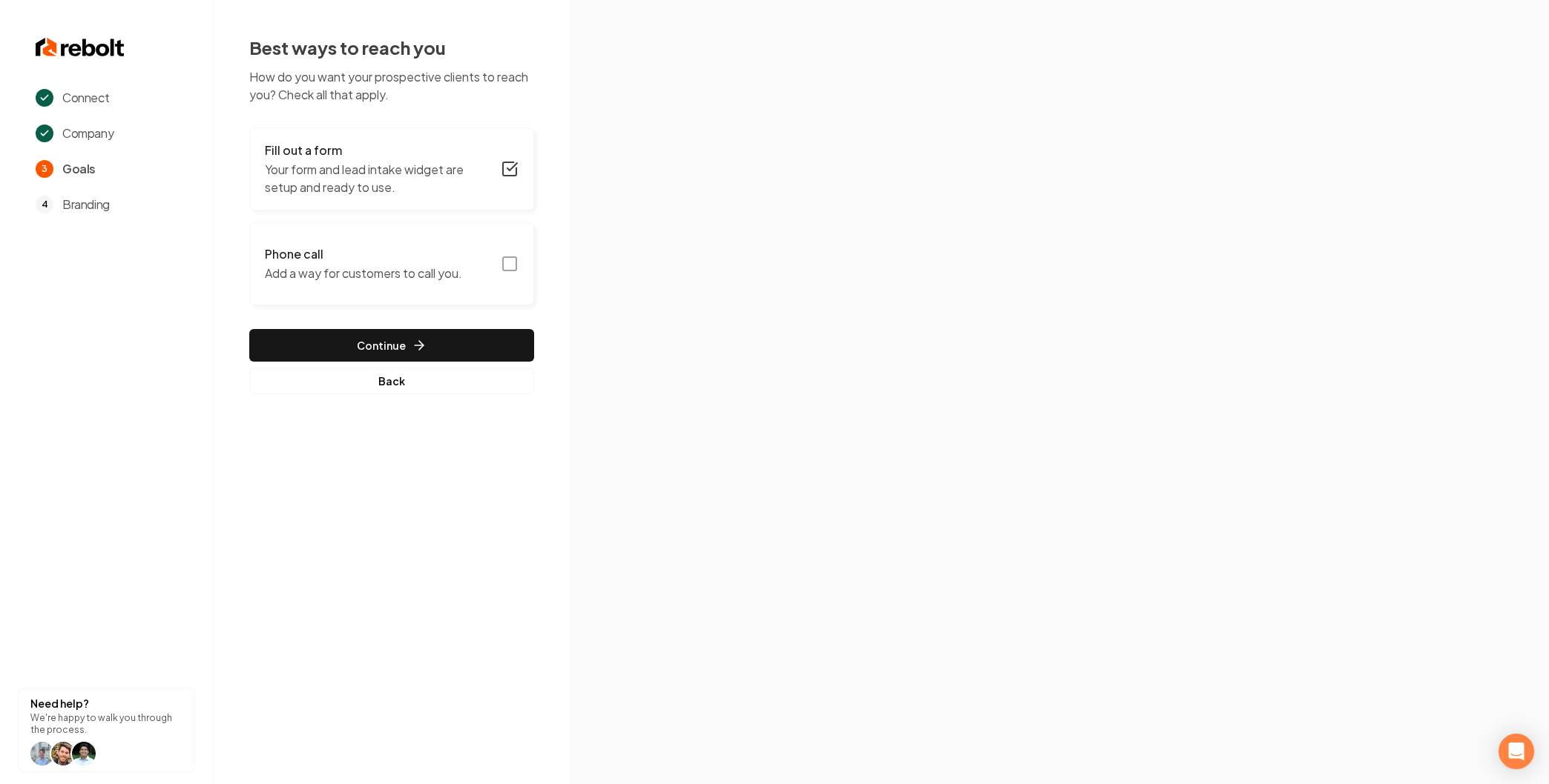
click at [399, 267] on p "Add a way for customers to call you." at bounding box center [363, 274] width 197 height 18
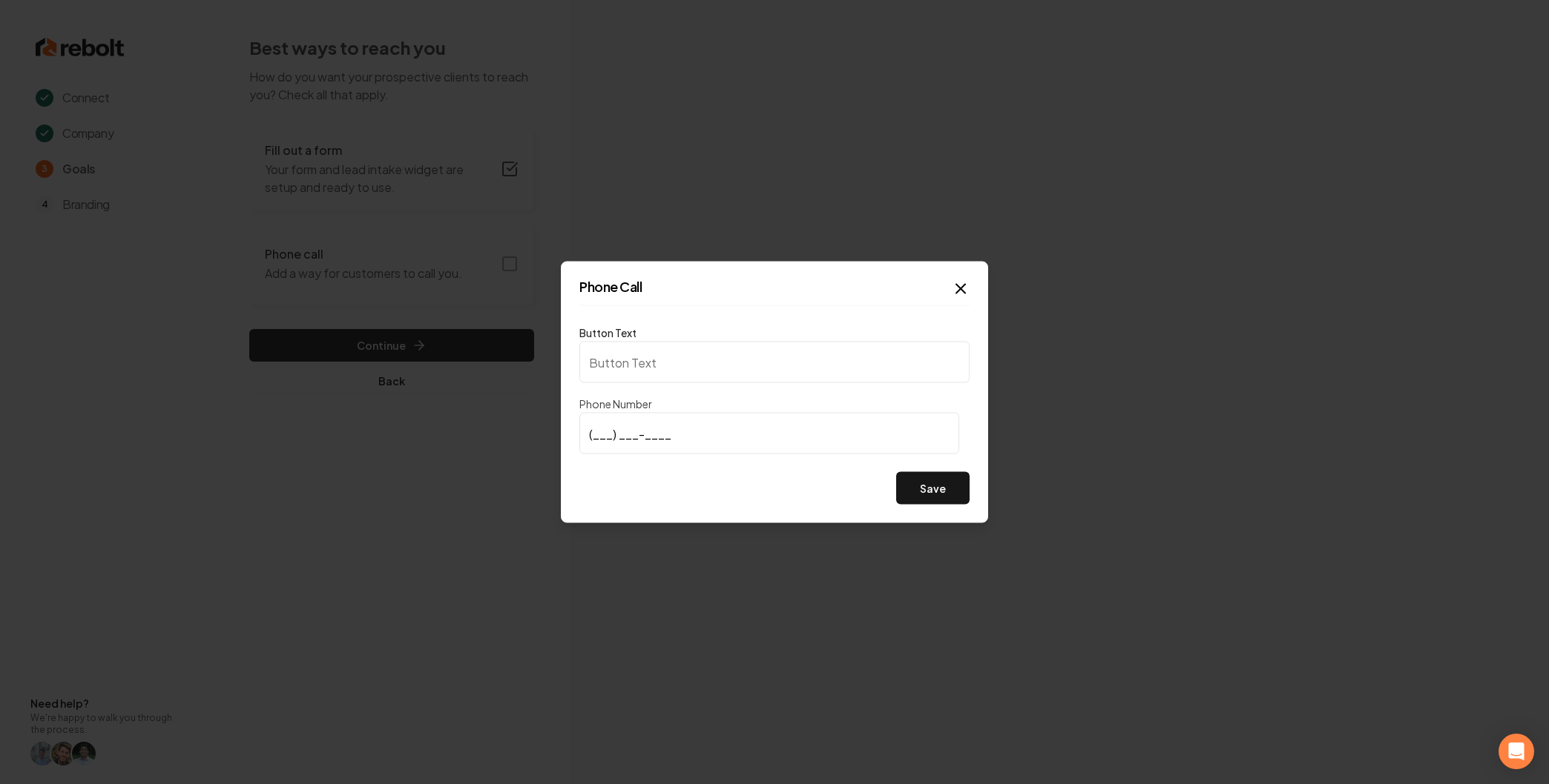
type input "Call us"
type input "(480) 292-5378"
click at [939, 483] on button "Save" at bounding box center [933, 488] width 74 height 33
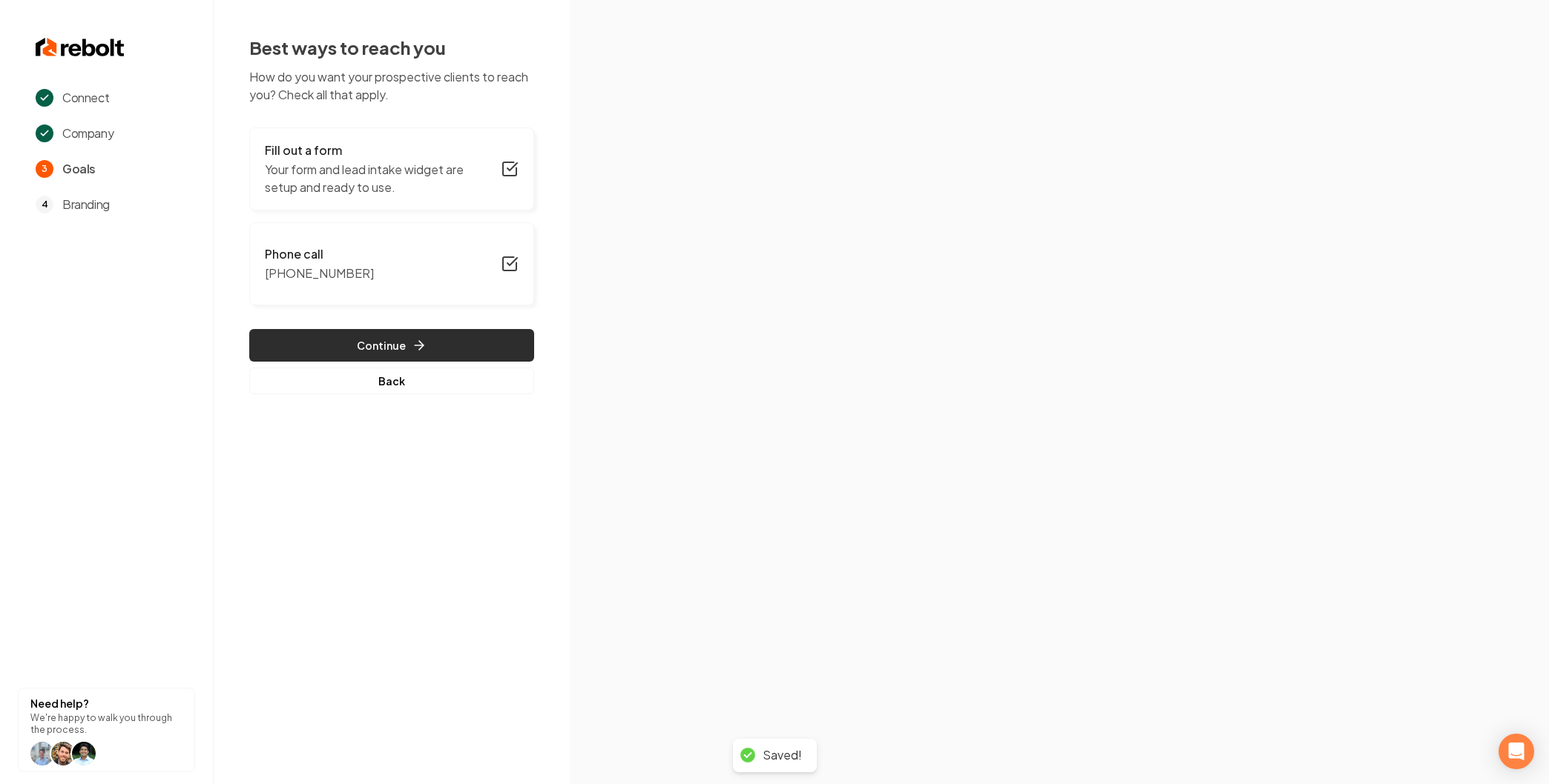
click at [438, 342] on button "Continue" at bounding box center [391, 345] width 285 height 33
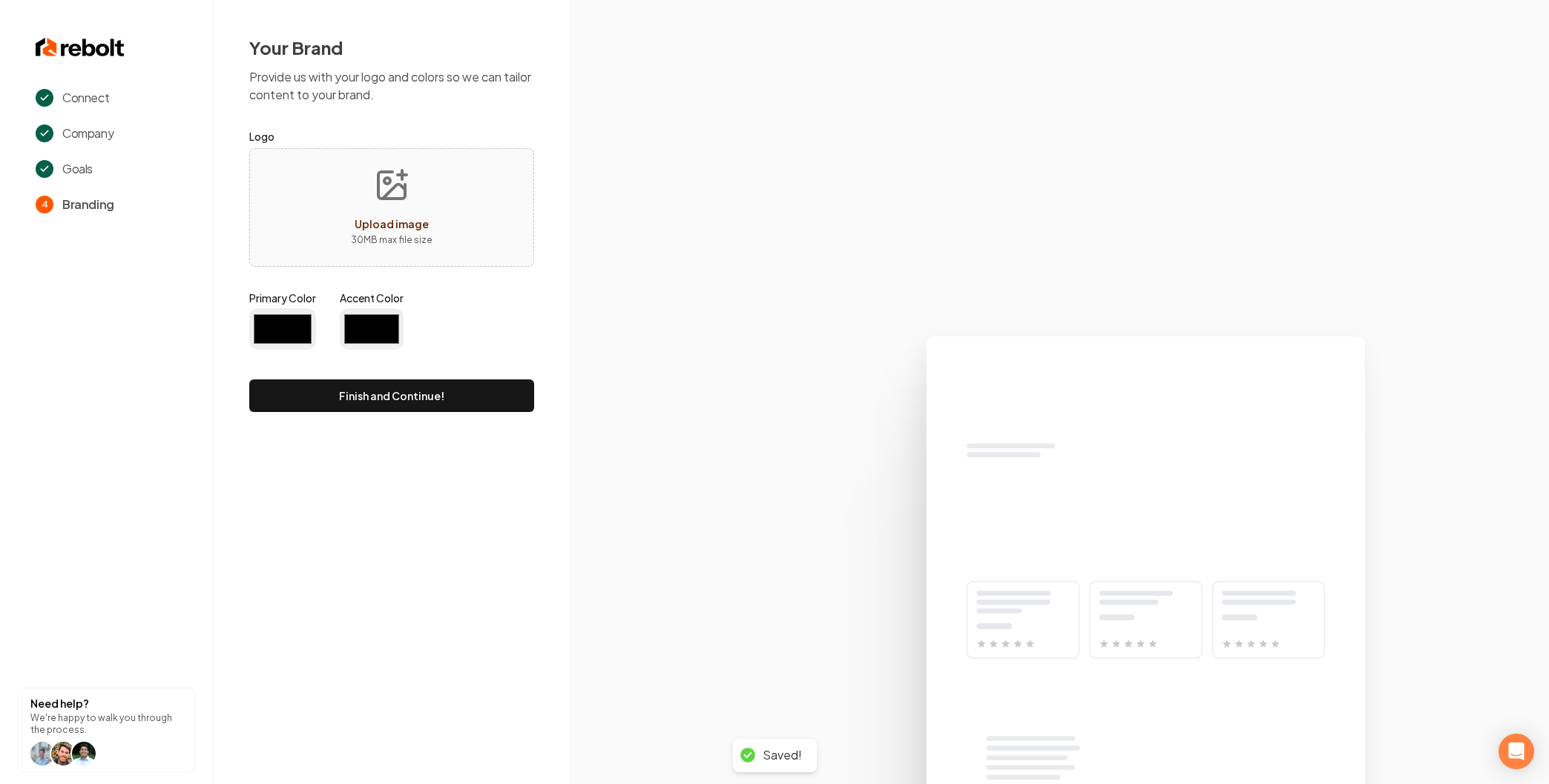
type input "#194d33"
type input "#70be00"
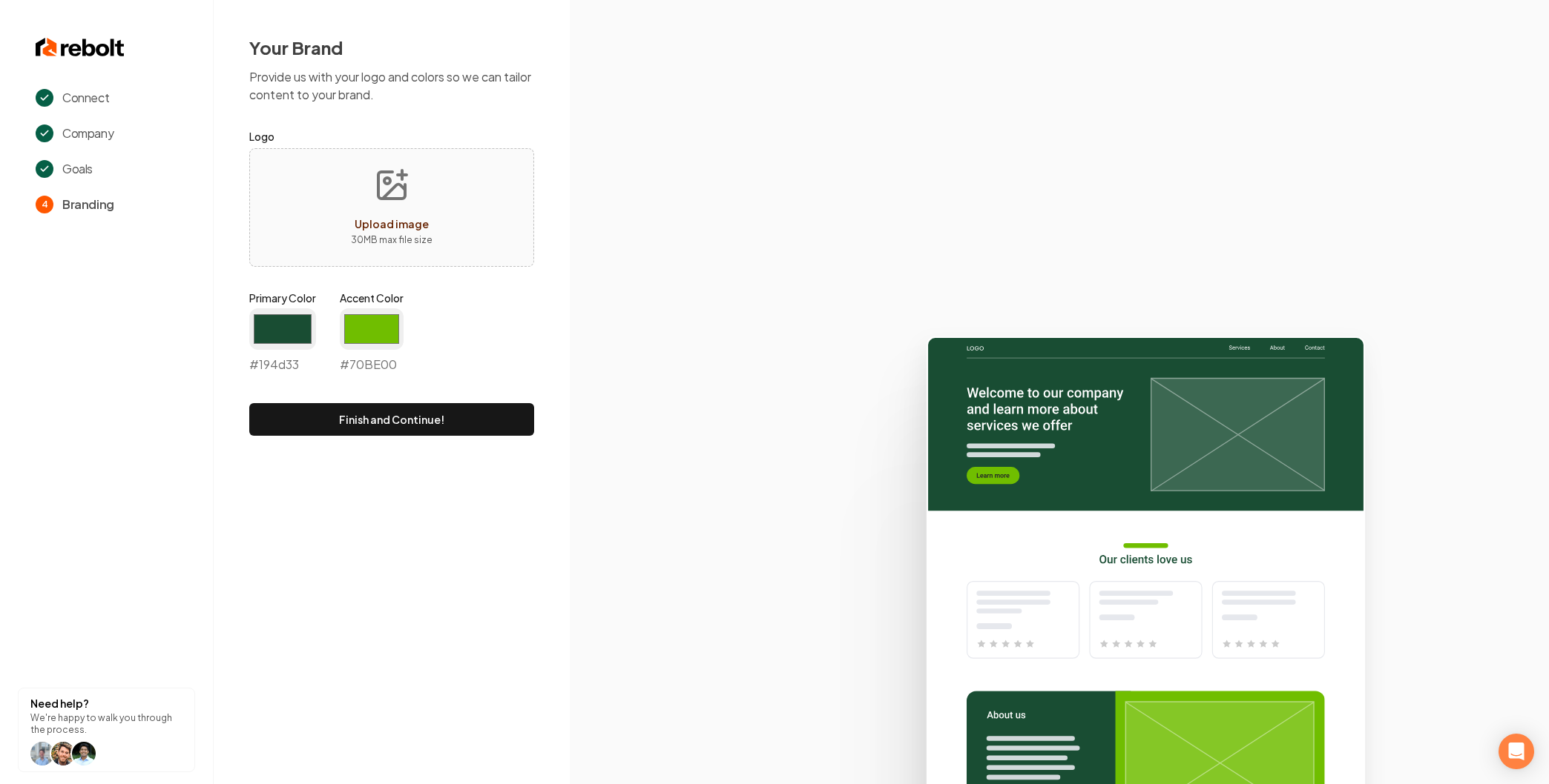
click at [382, 200] on icon "Upload image" at bounding box center [392, 185] width 36 height 36
type input "**********"
click at [283, 327] on input "#194d33" at bounding box center [283, 329] width 67 height 42
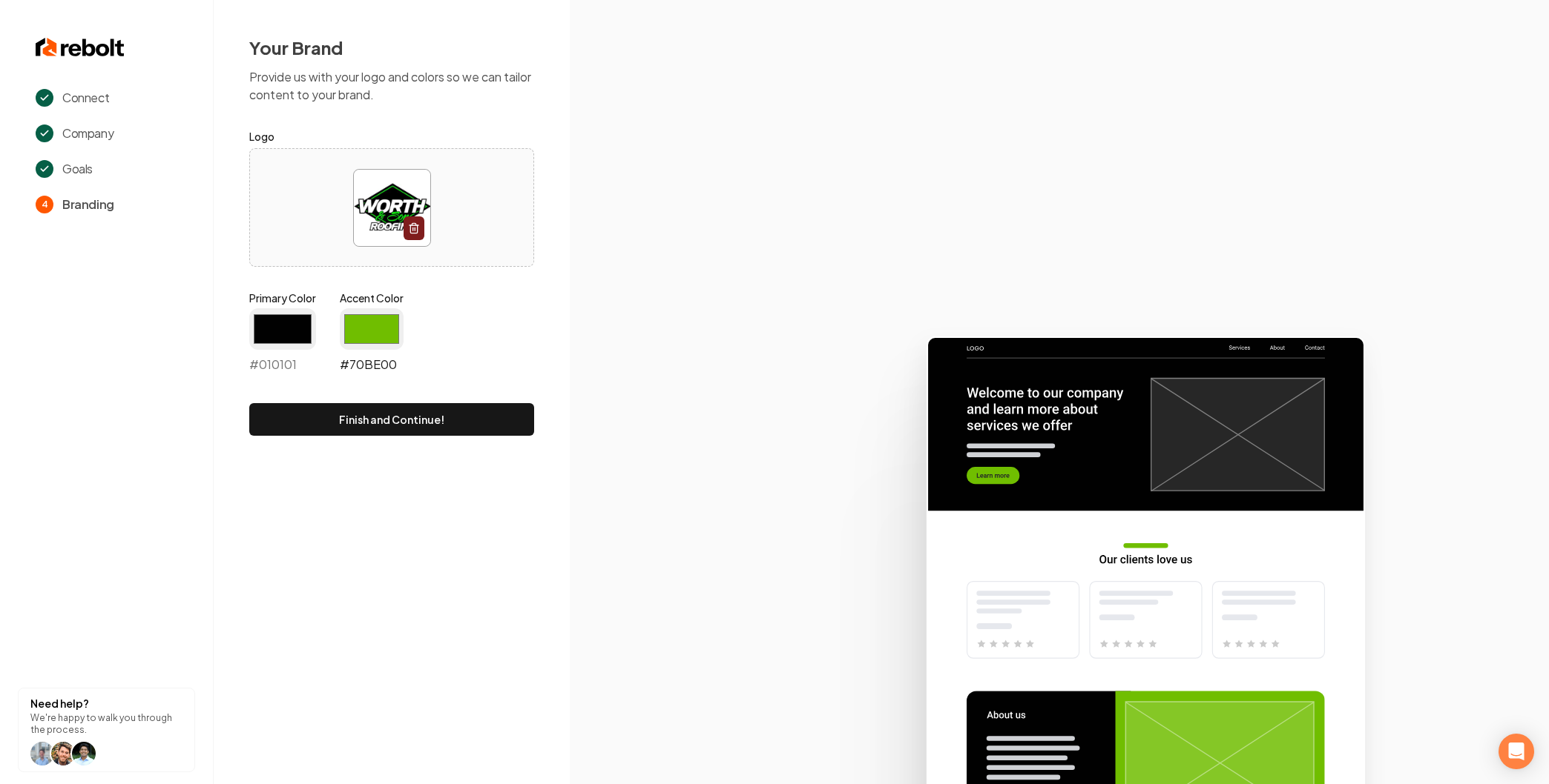
type input "#010101"
click at [373, 323] on input "#70be00" at bounding box center [372, 329] width 64 height 42
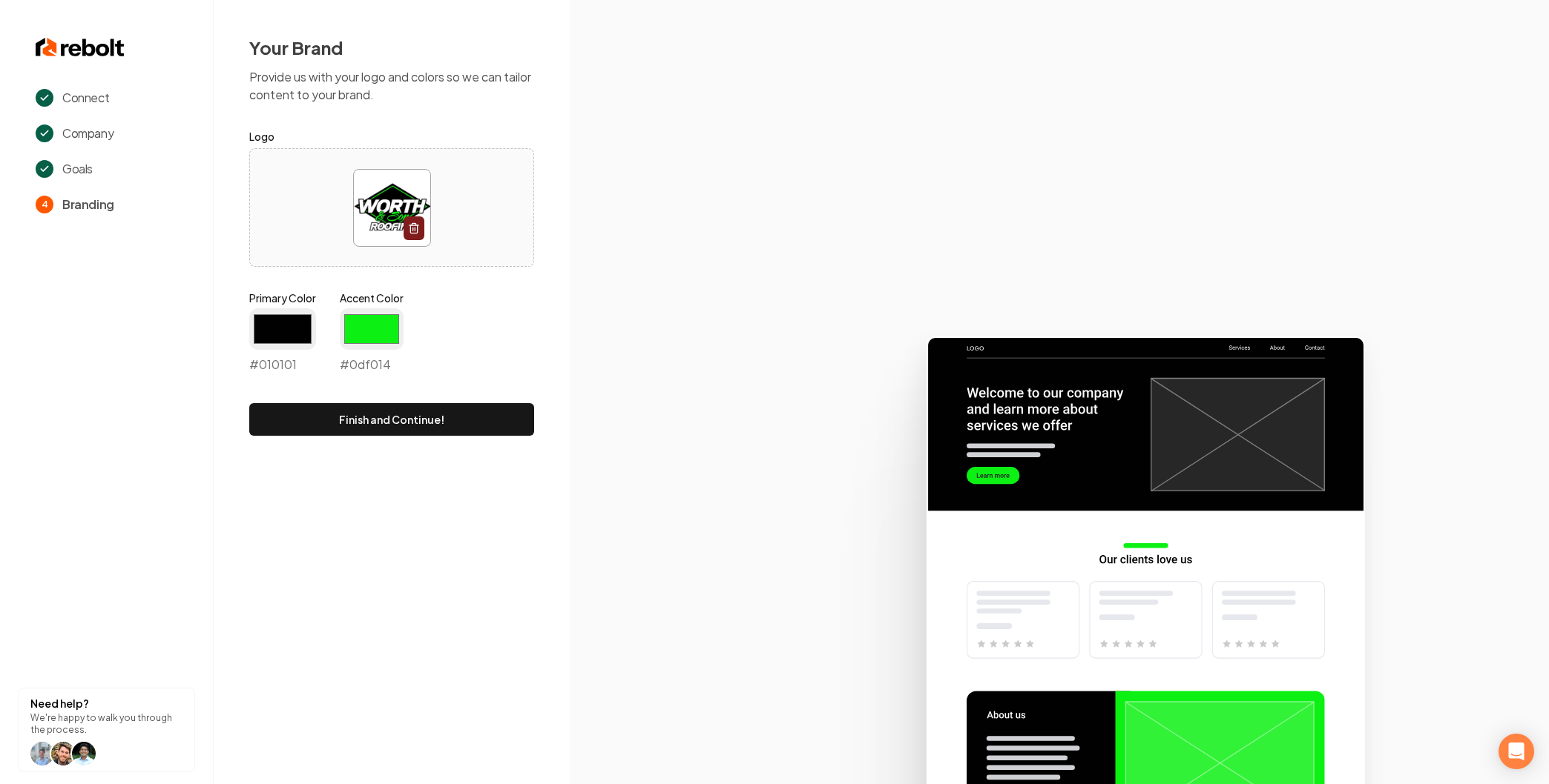
type input "#0df014"
click at [591, 322] on section at bounding box center [1059, 392] width 979 height 784
click at [373, 420] on button "Finish and Continue!" at bounding box center [391, 420] width 285 height 33
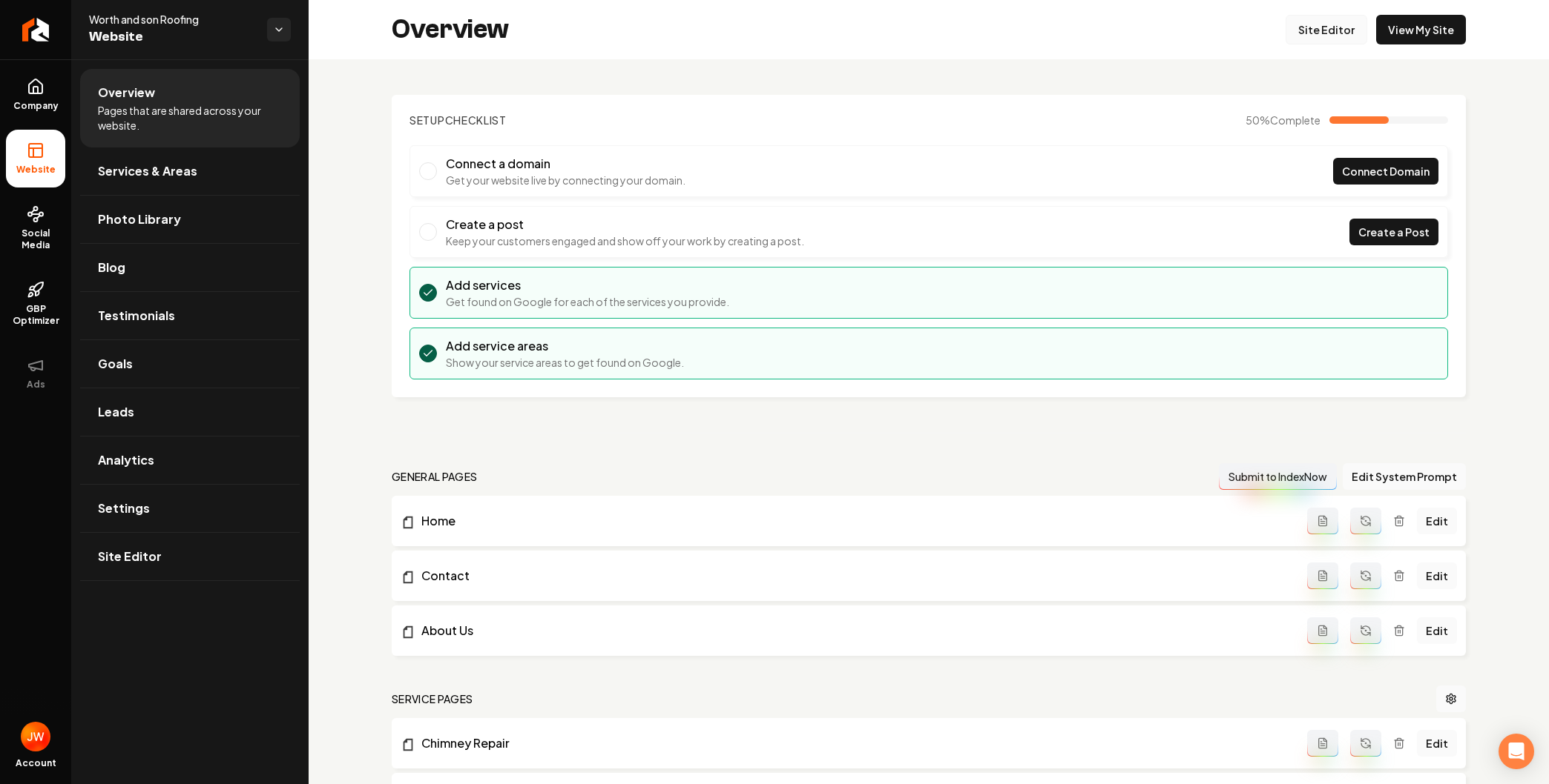
click at [1314, 21] on link "Site Editor" at bounding box center [1326, 29] width 82 height 29
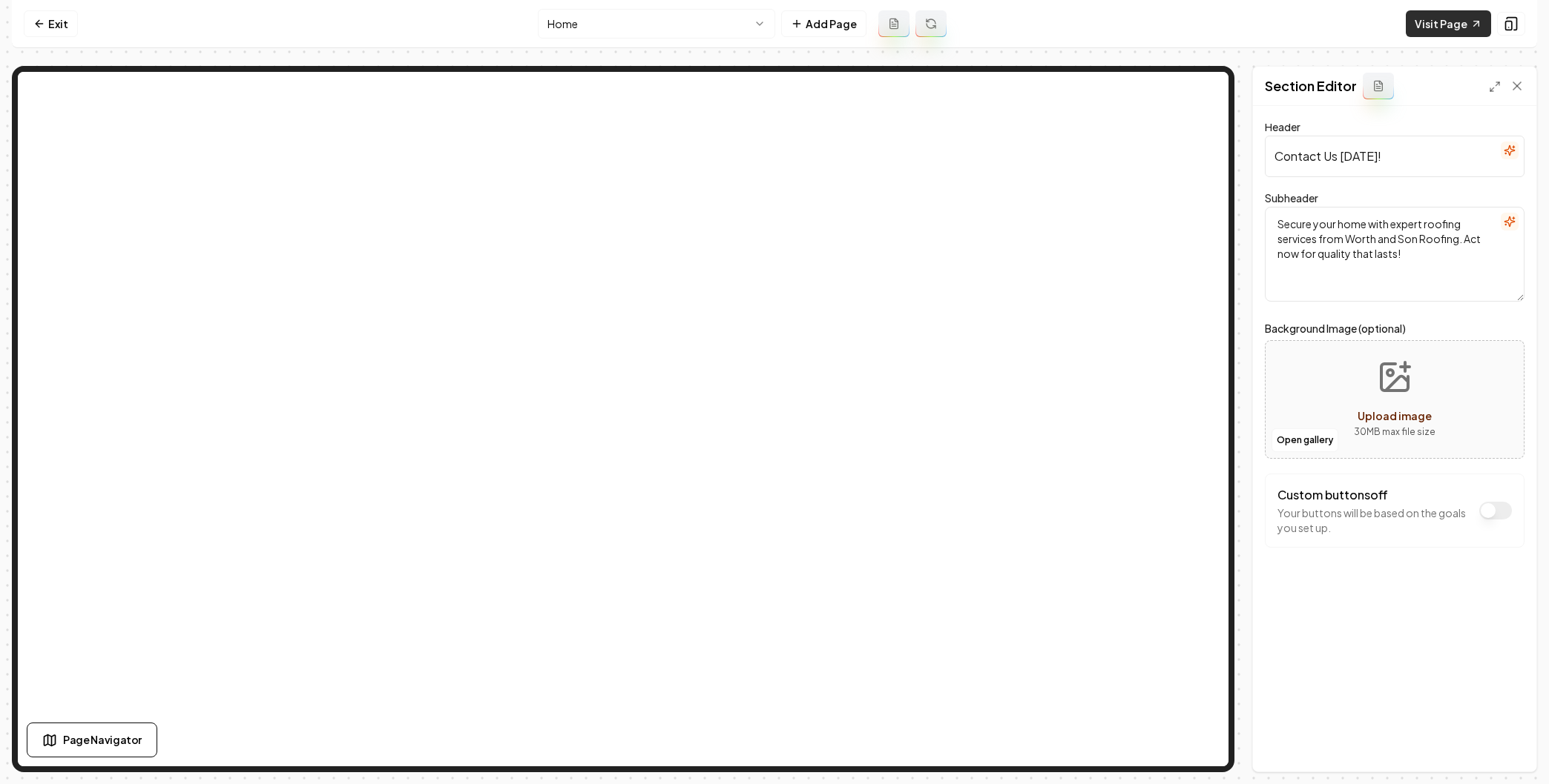
click at [1453, 21] on link "Visit Page" at bounding box center [1448, 24] width 85 height 27
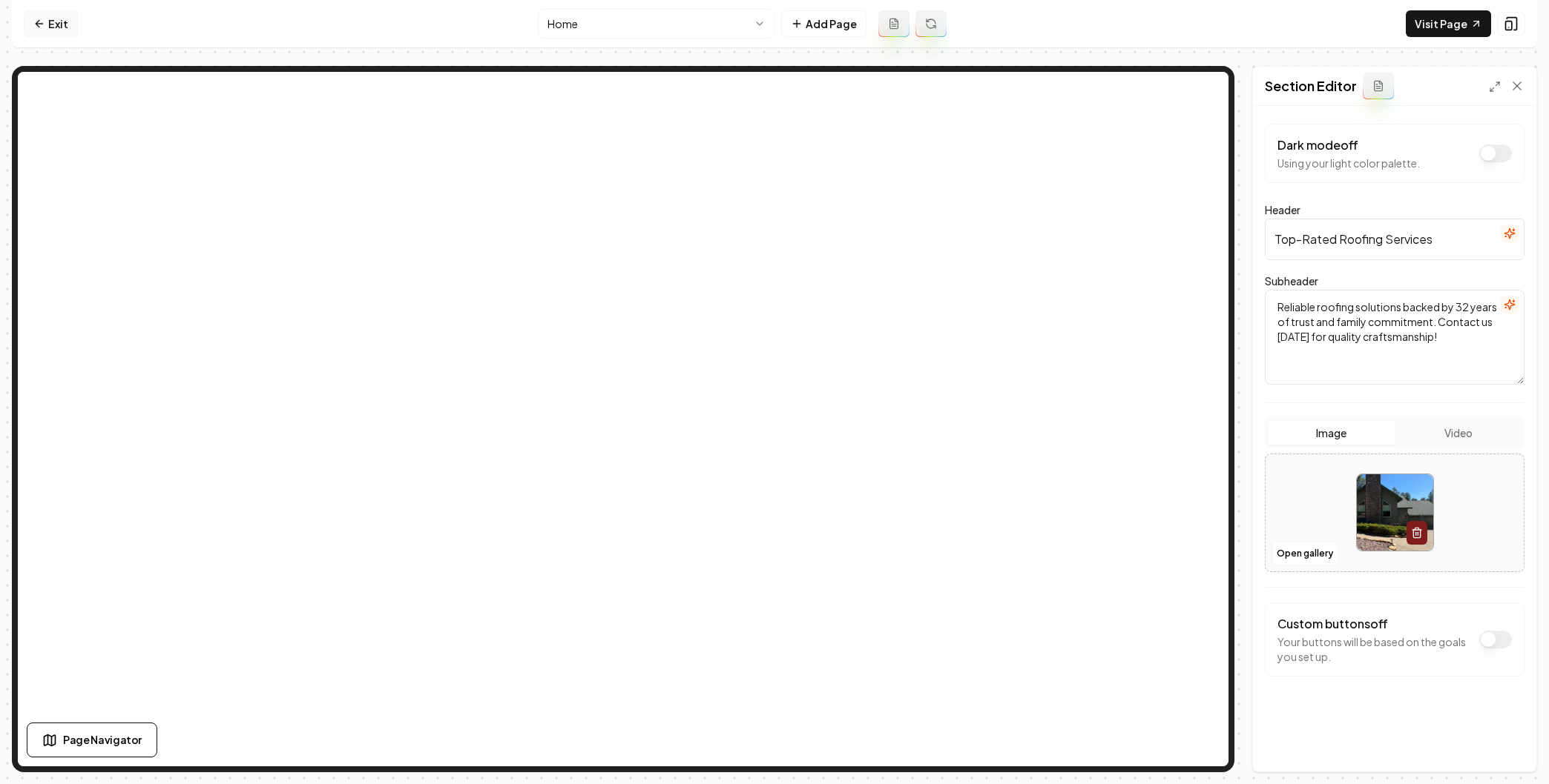
click at [51, 21] on link "Exit" at bounding box center [51, 24] width 54 height 27
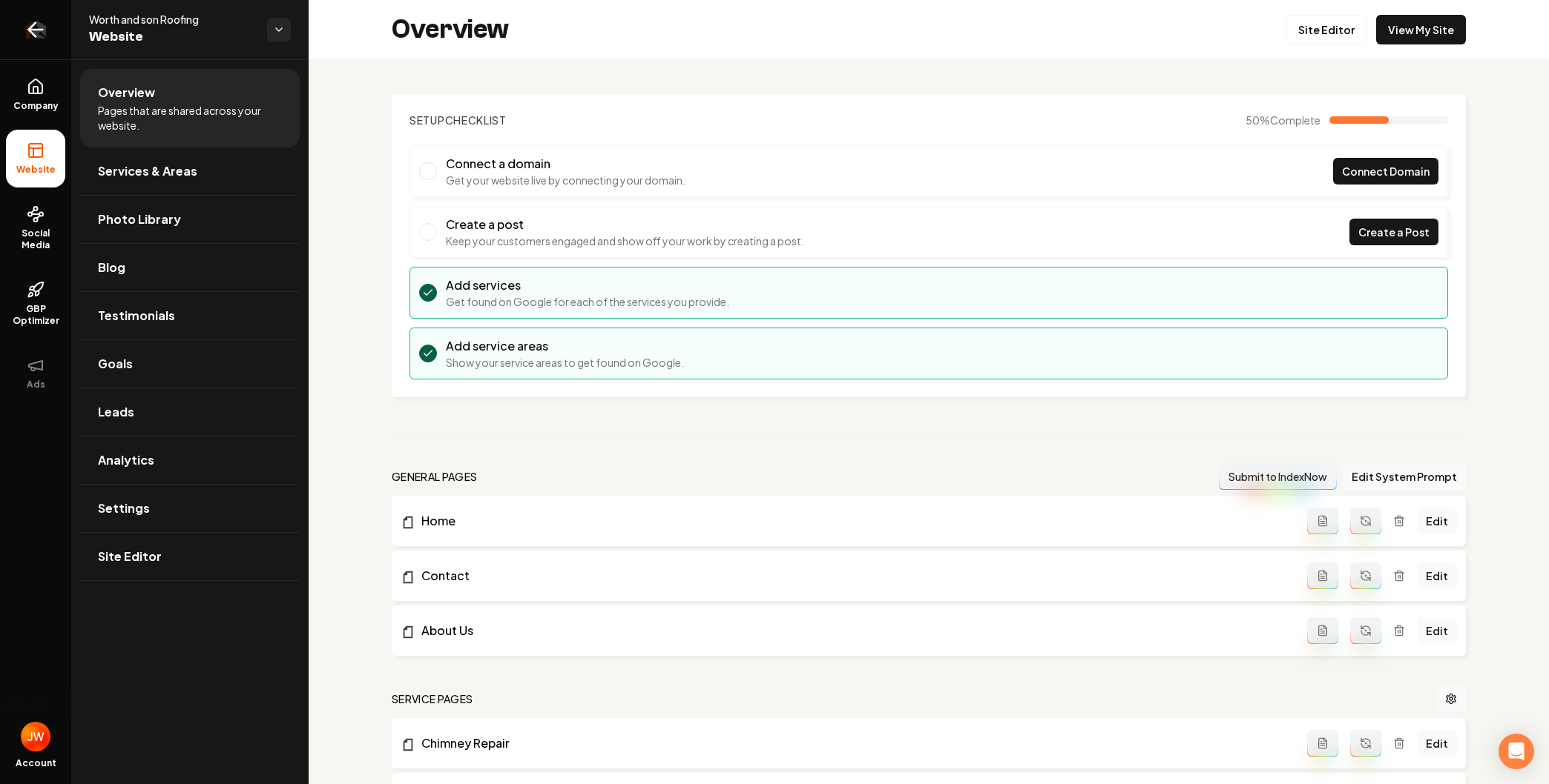
click at [36, 36] on icon "Return to dashboard" at bounding box center [35, 29] width 24 height 24
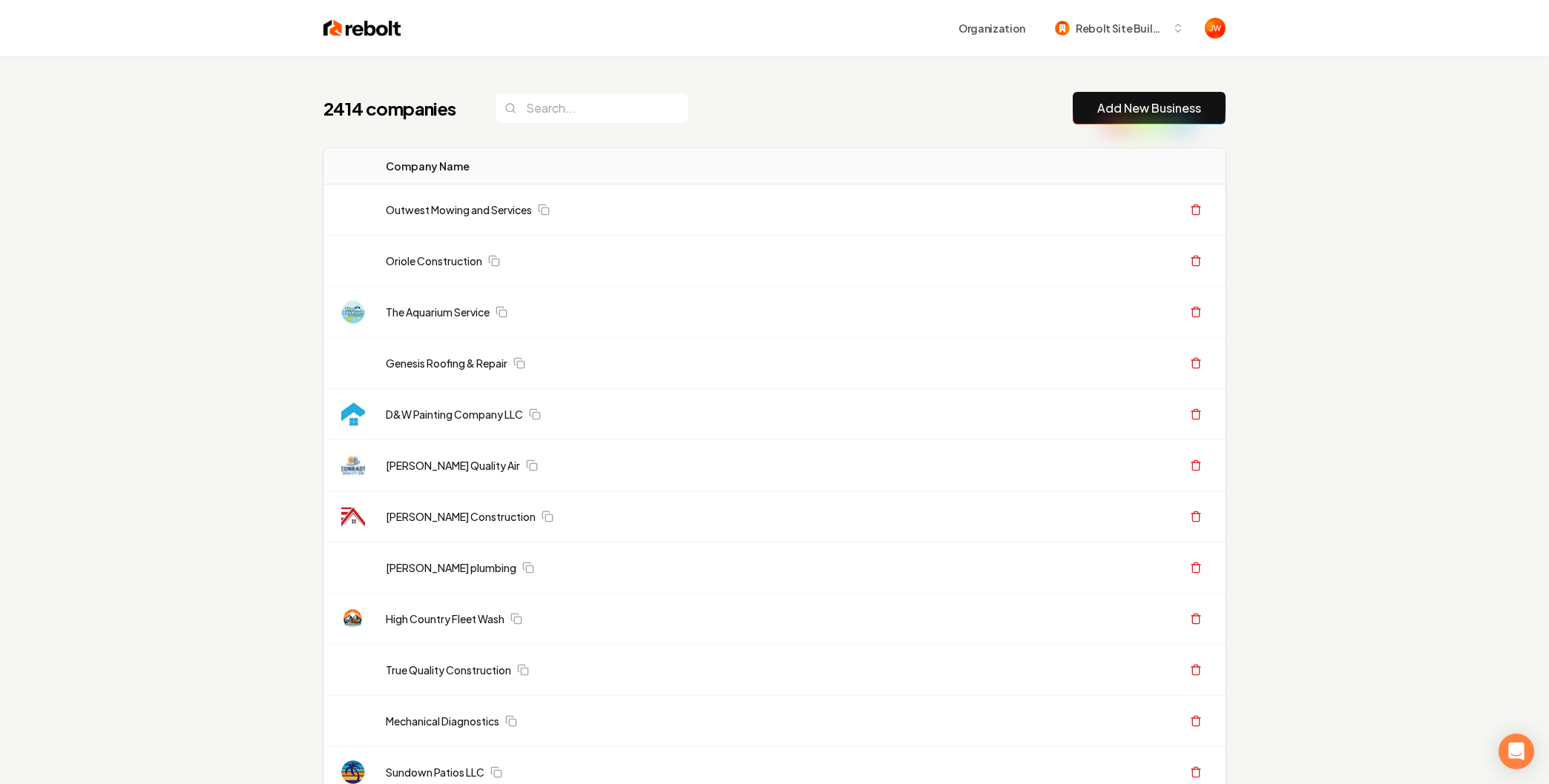
click at [1179, 100] on link "Add New Business" at bounding box center [1149, 109] width 104 height 18
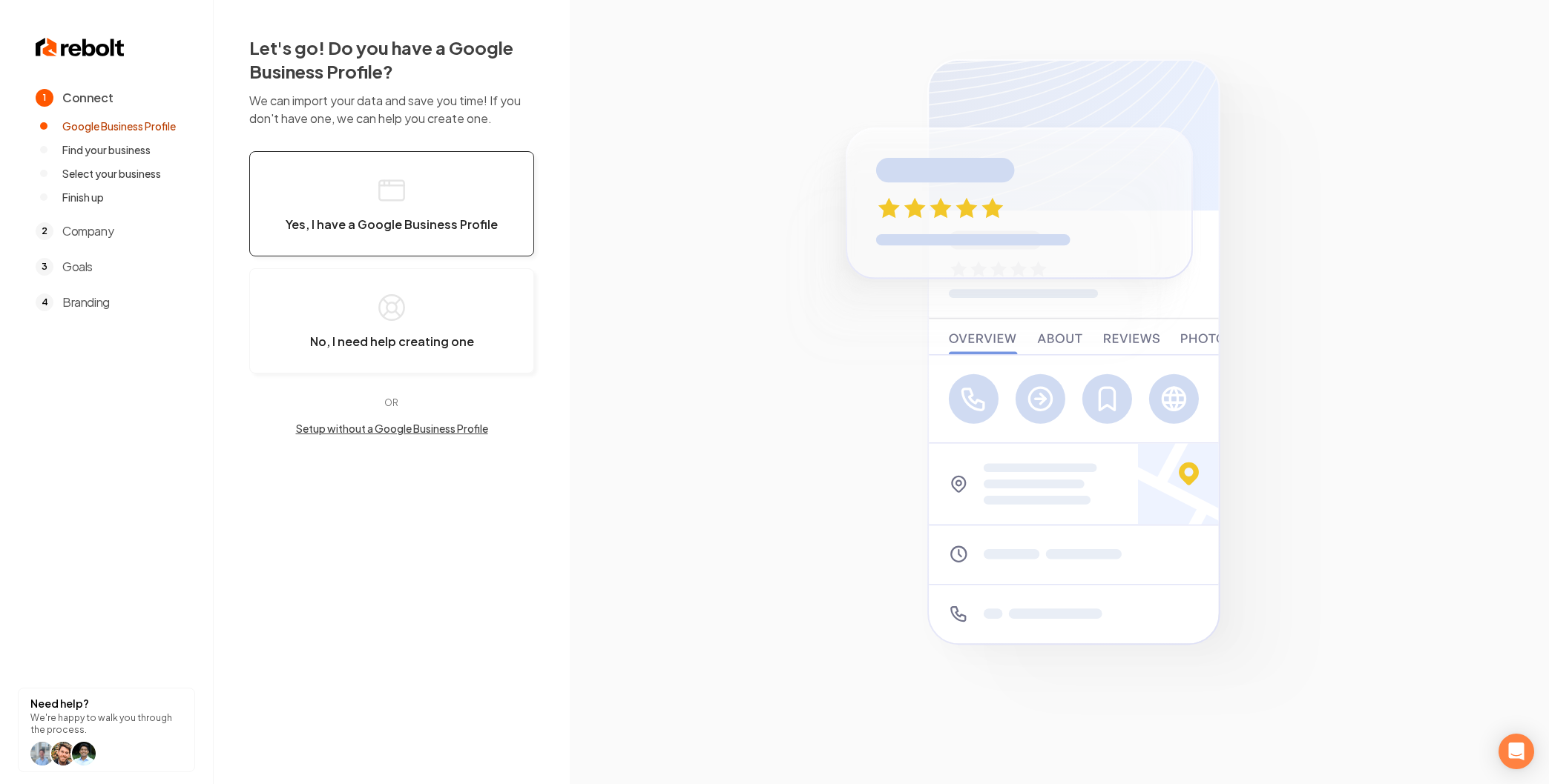
click at [355, 226] on span "Yes, I have a Google Business Profile" at bounding box center [392, 225] width 212 height 15
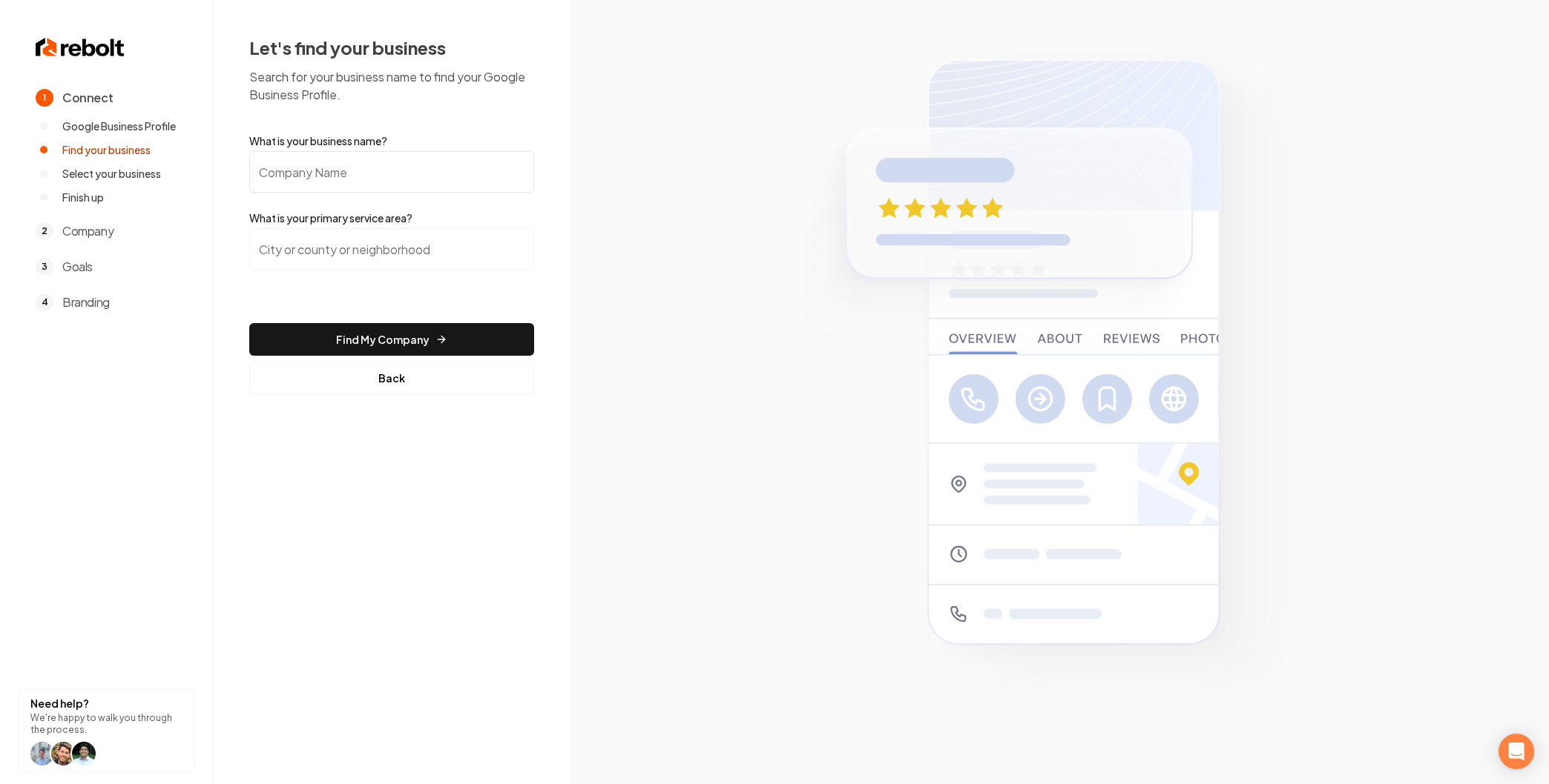
click at [325, 181] on input "What is your business name?" at bounding box center [391, 172] width 285 height 42
paste input "https://worth-and-son-roofing-ysml.builtright.app/"
type input "https://worth-and-son-roofing-ysml.builtright.app/"
paste input "GB Construction Services, LLC"
type input "GB Construction Services, LLC"
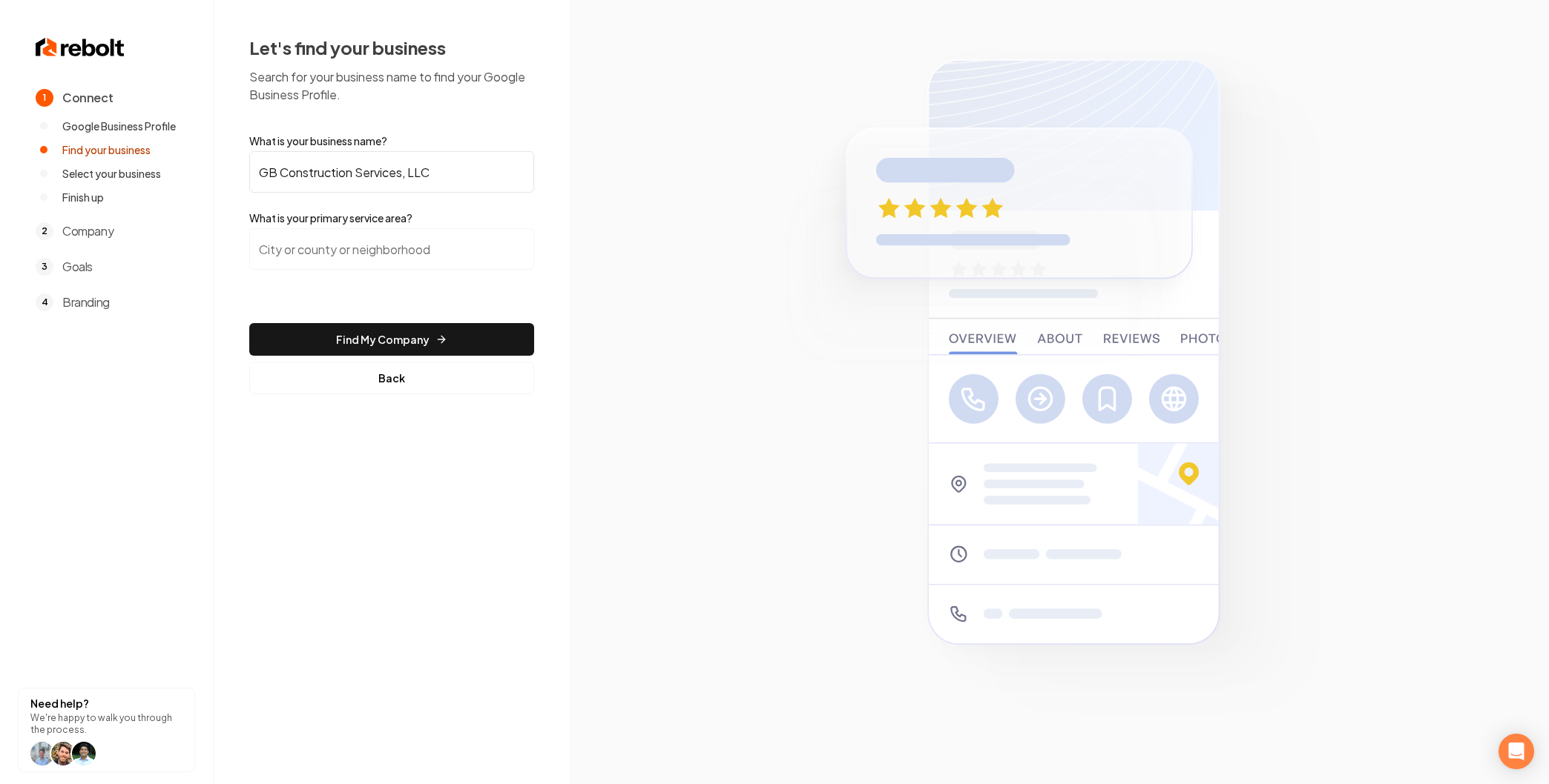
click at [283, 253] on input "search" at bounding box center [391, 249] width 285 height 42
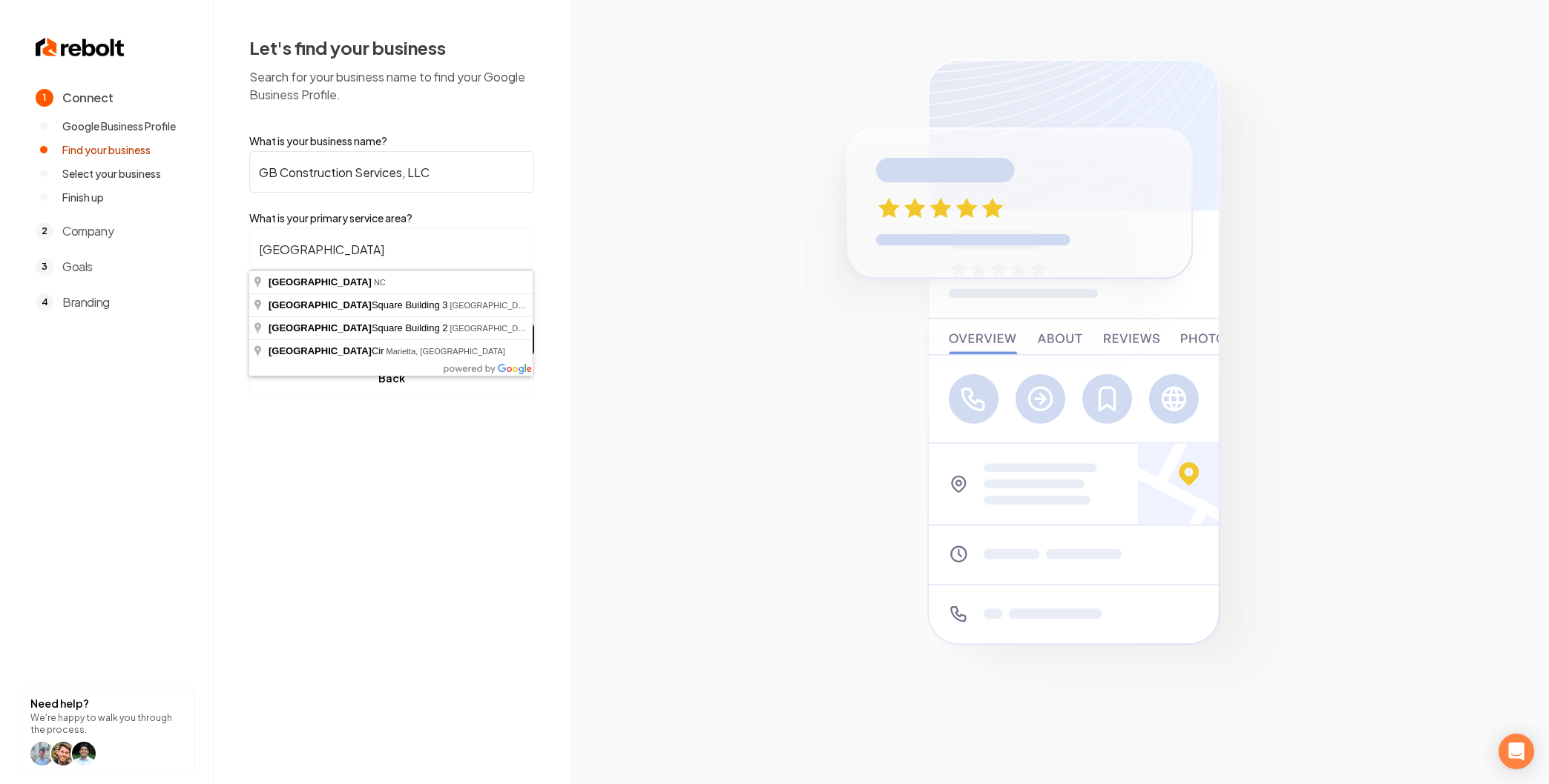
type input "Raleigh, NC"
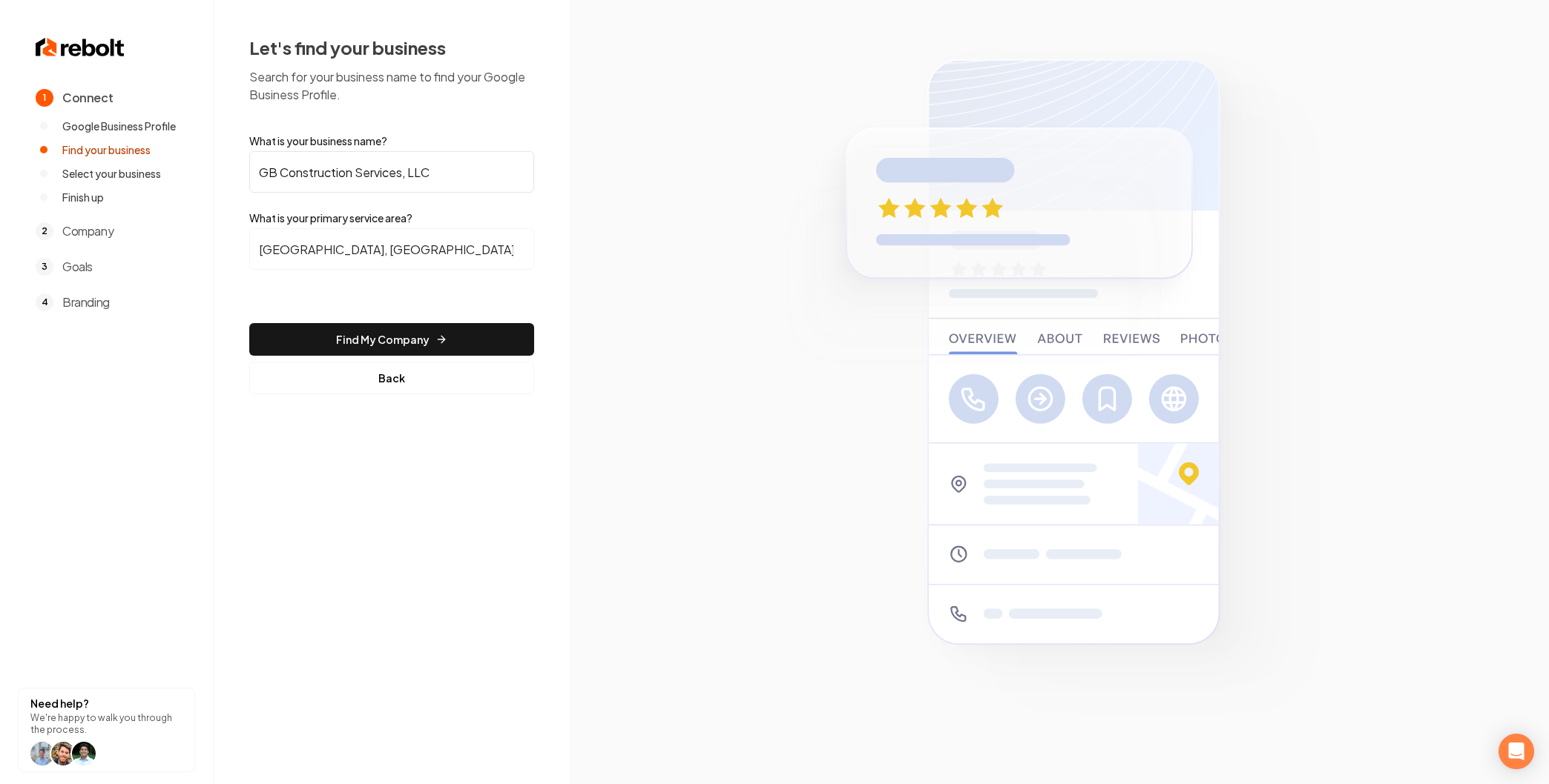
click at [351, 317] on form "What is your business name? GB Construction Services, LLC What is your primary …" at bounding box center [391, 264] width 285 height 261
click at [350, 327] on button "Find My Company" at bounding box center [391, 340] width 285 height 33
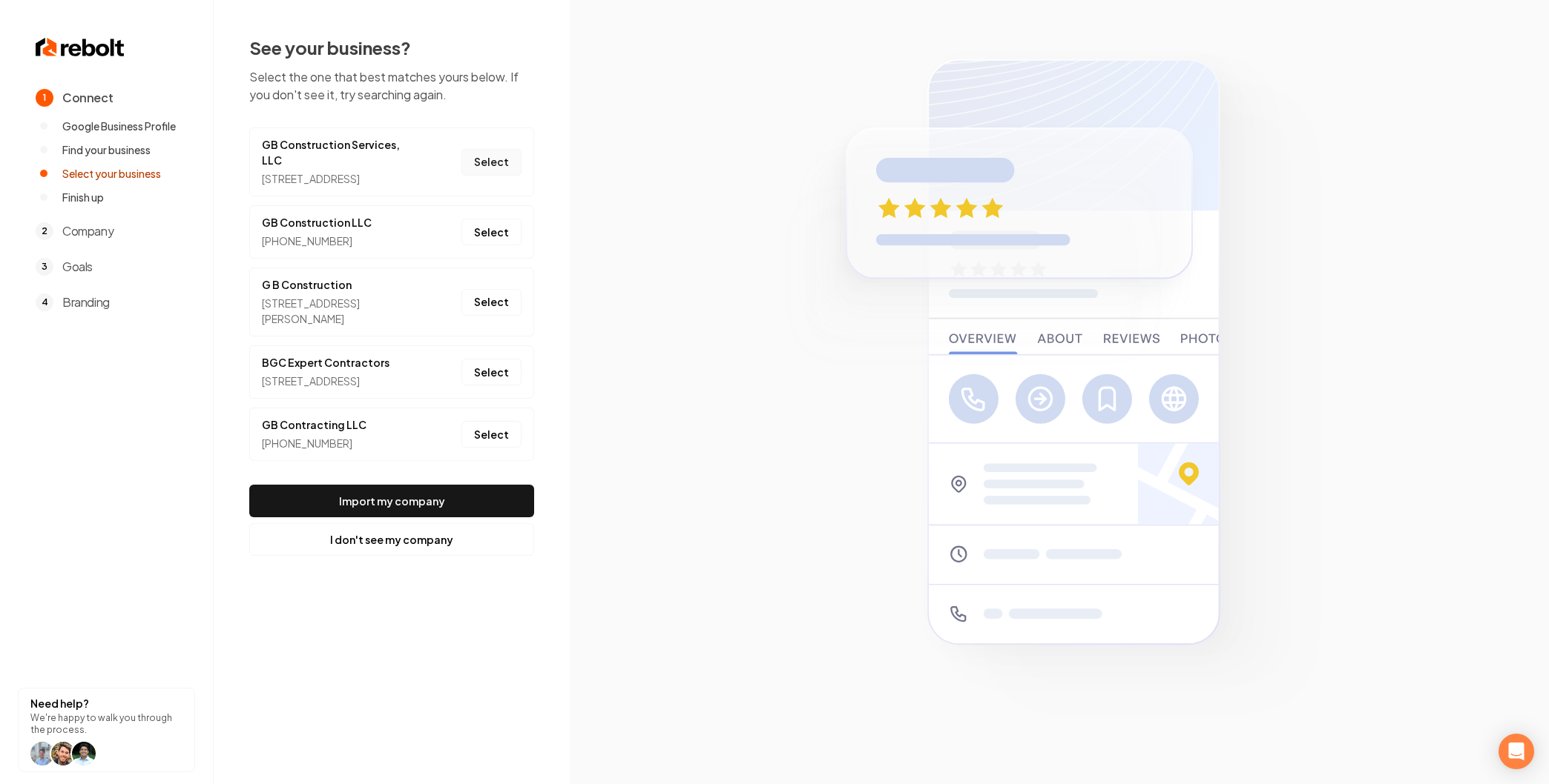
click at [484, 166] on button "Select" at bounding box center [492, 162] width 60 height 27
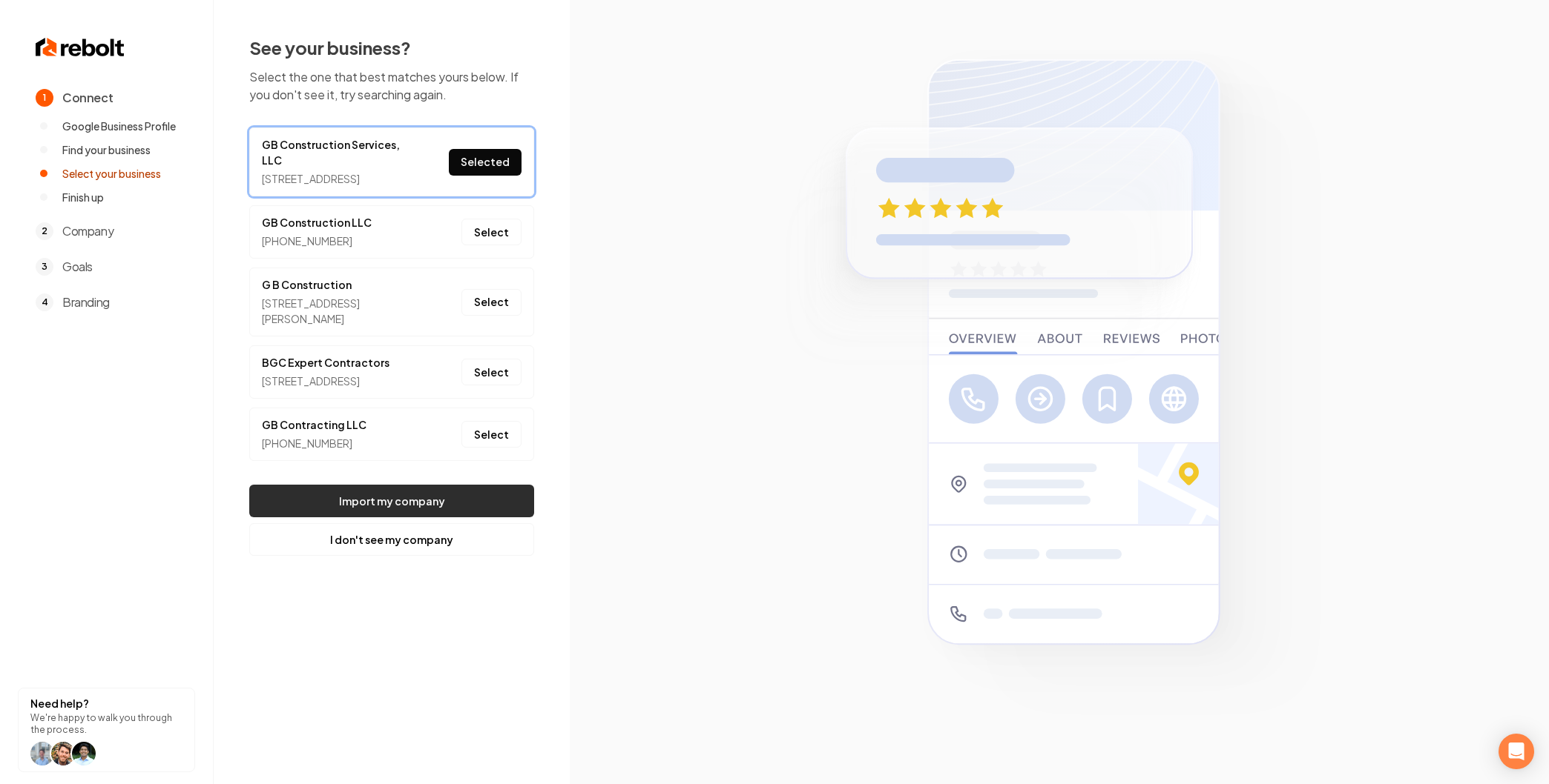
click at [423, 518] on button "Import my company" at bounding box center [391, 501] width 285 height 33
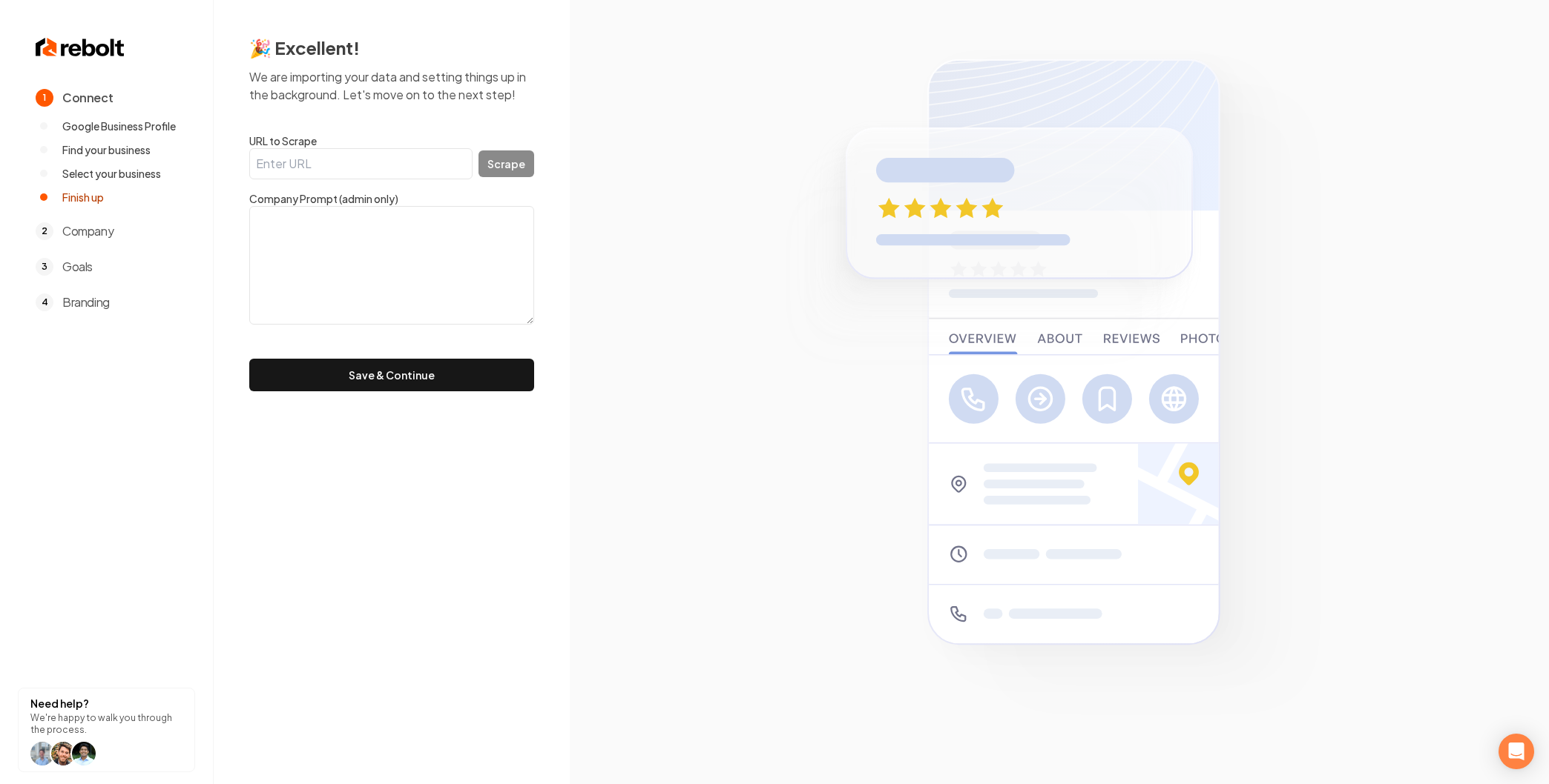
click at [362, 171] on input "URL to Scrape" at bounding box center [360, 164] width 223 height 31
paste input "https://gbconstruction.services/"
type input "https://gbconstruction.services/"
click at [502, 167] on button "Scrape" at bounding box center [507, 163] width 56 height 27
click at [391, 161] on input "https://gbconstruction.services/" at bounding box center [360, 164] width 223 height 31
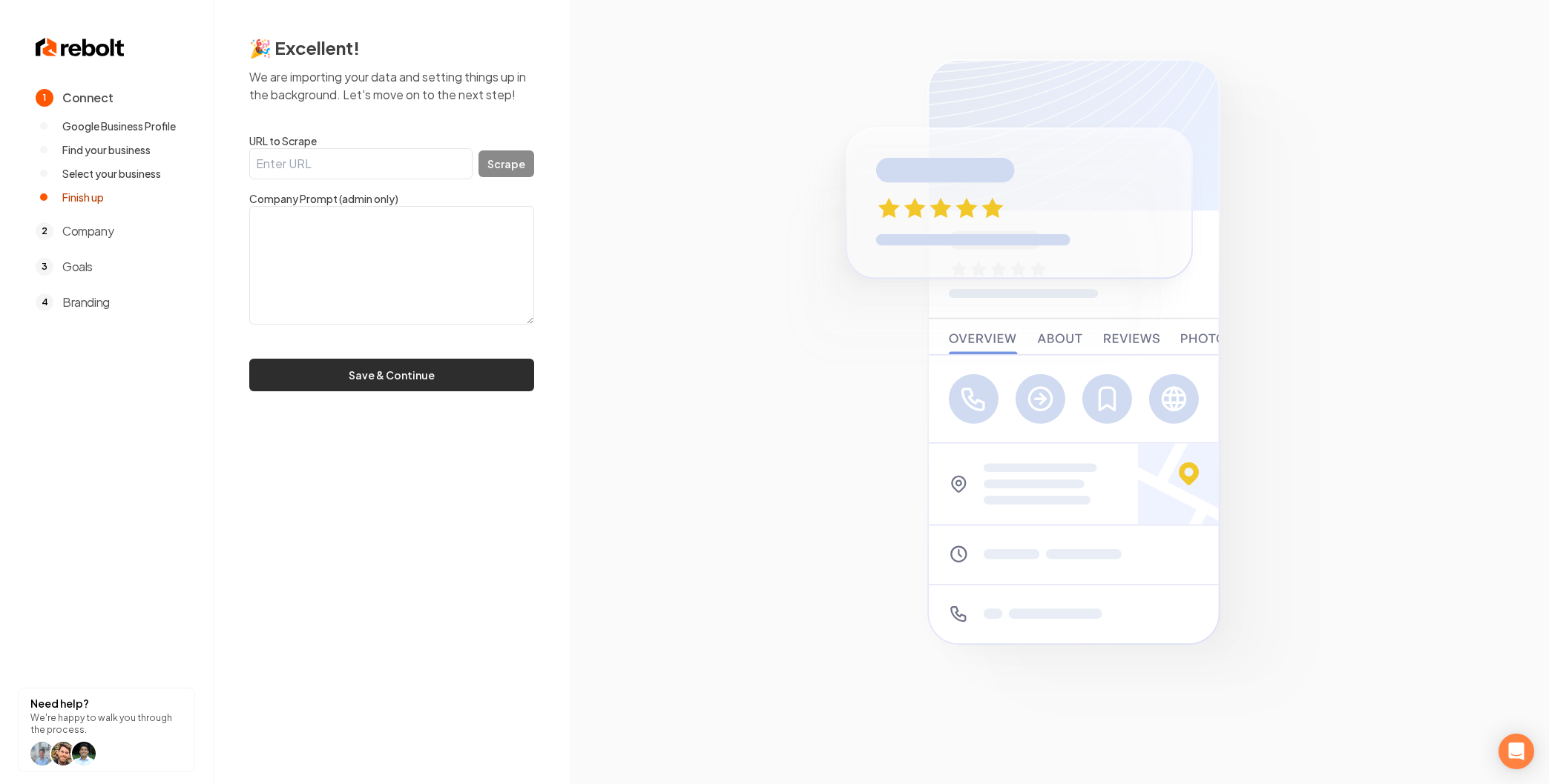
click at [388, 366] on button "Save & Continue" at bounding box center [391, 375] width 285 height 33
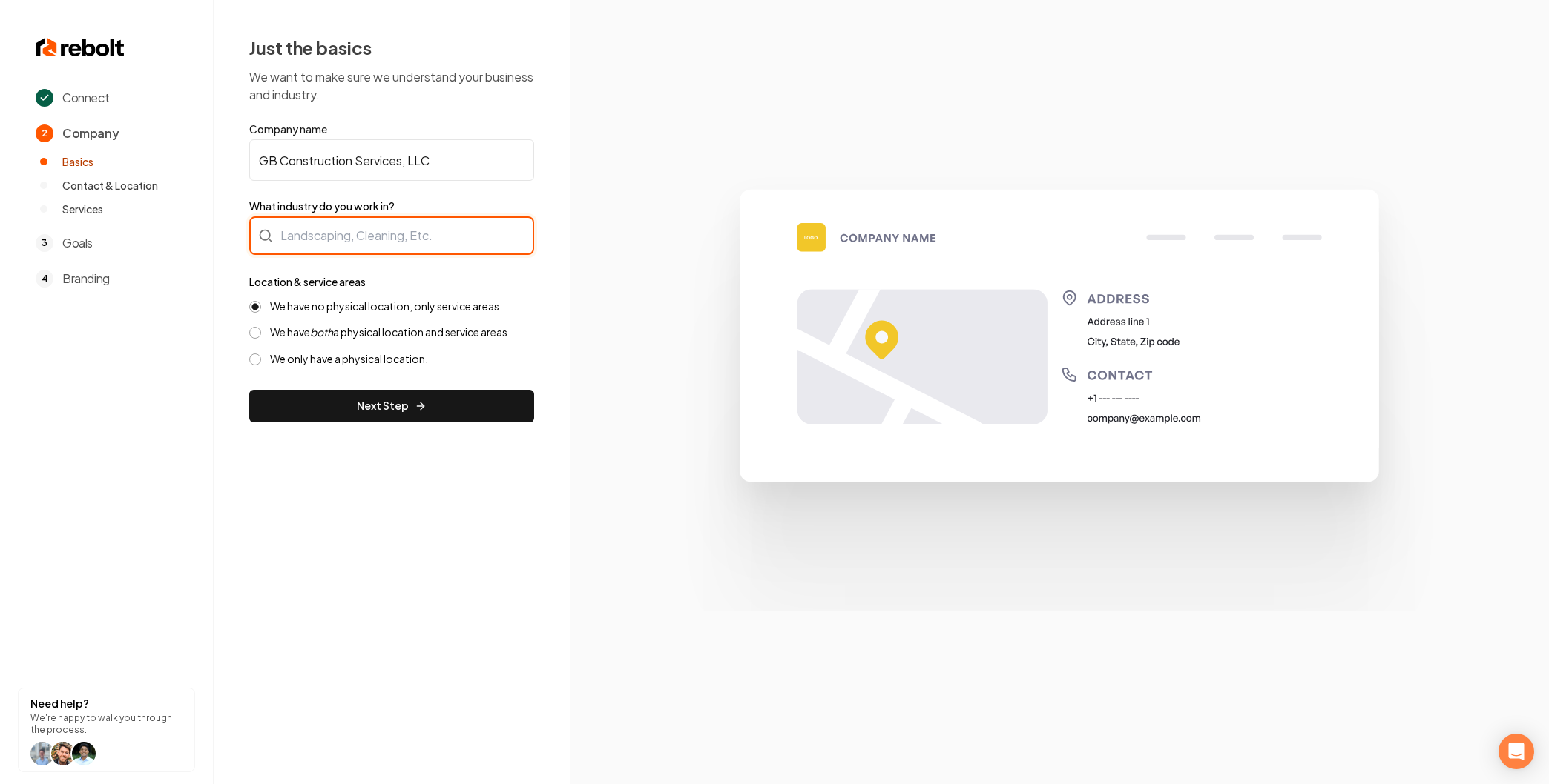
click at [318, 233] on div at bounding box center [391, 235] width 285 height 38
type input "Const"
type input "Roofing"
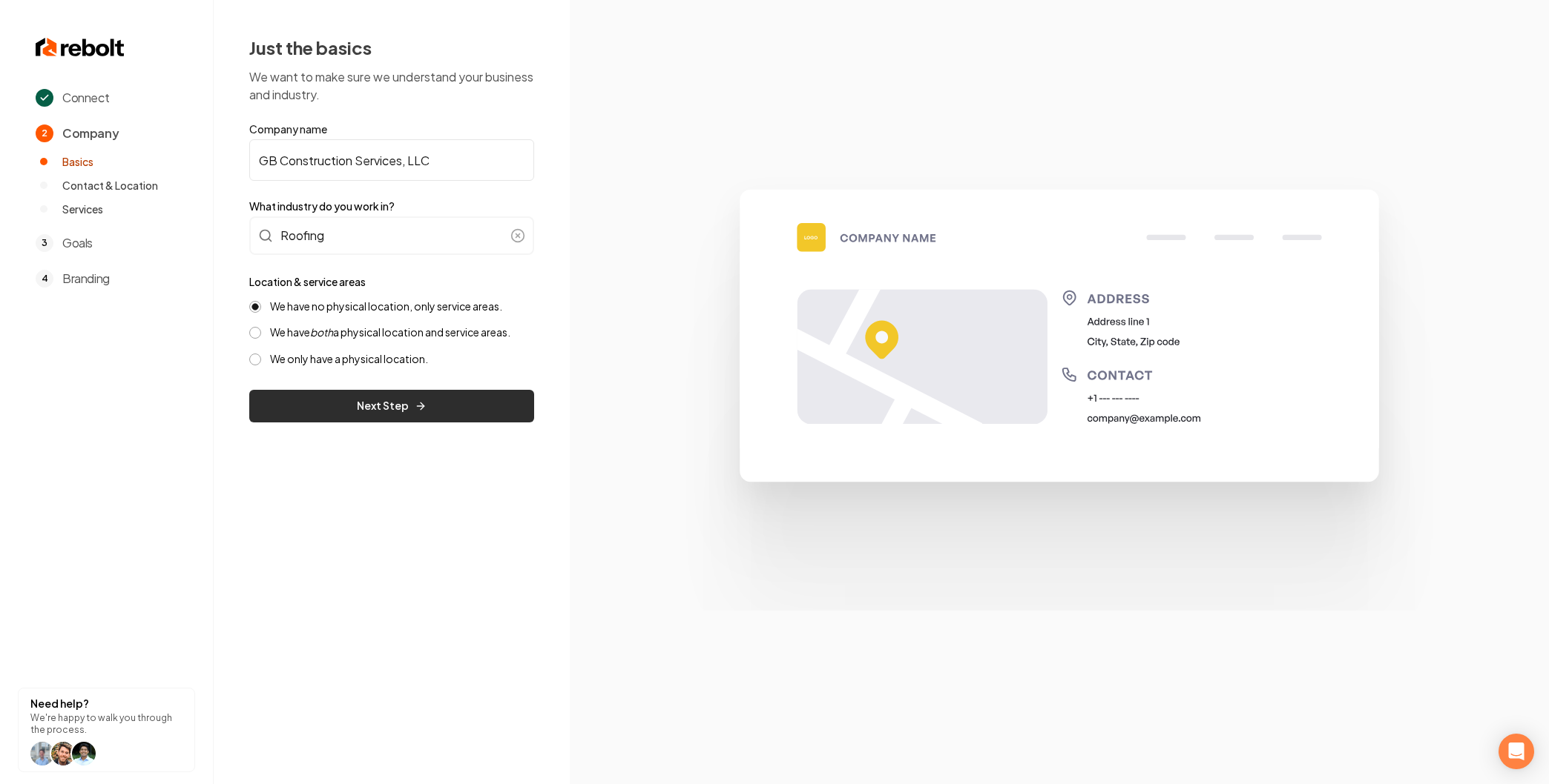
click at [347, 400] on button "Next Step" at bounding box center [391, 407] width 285 height 33
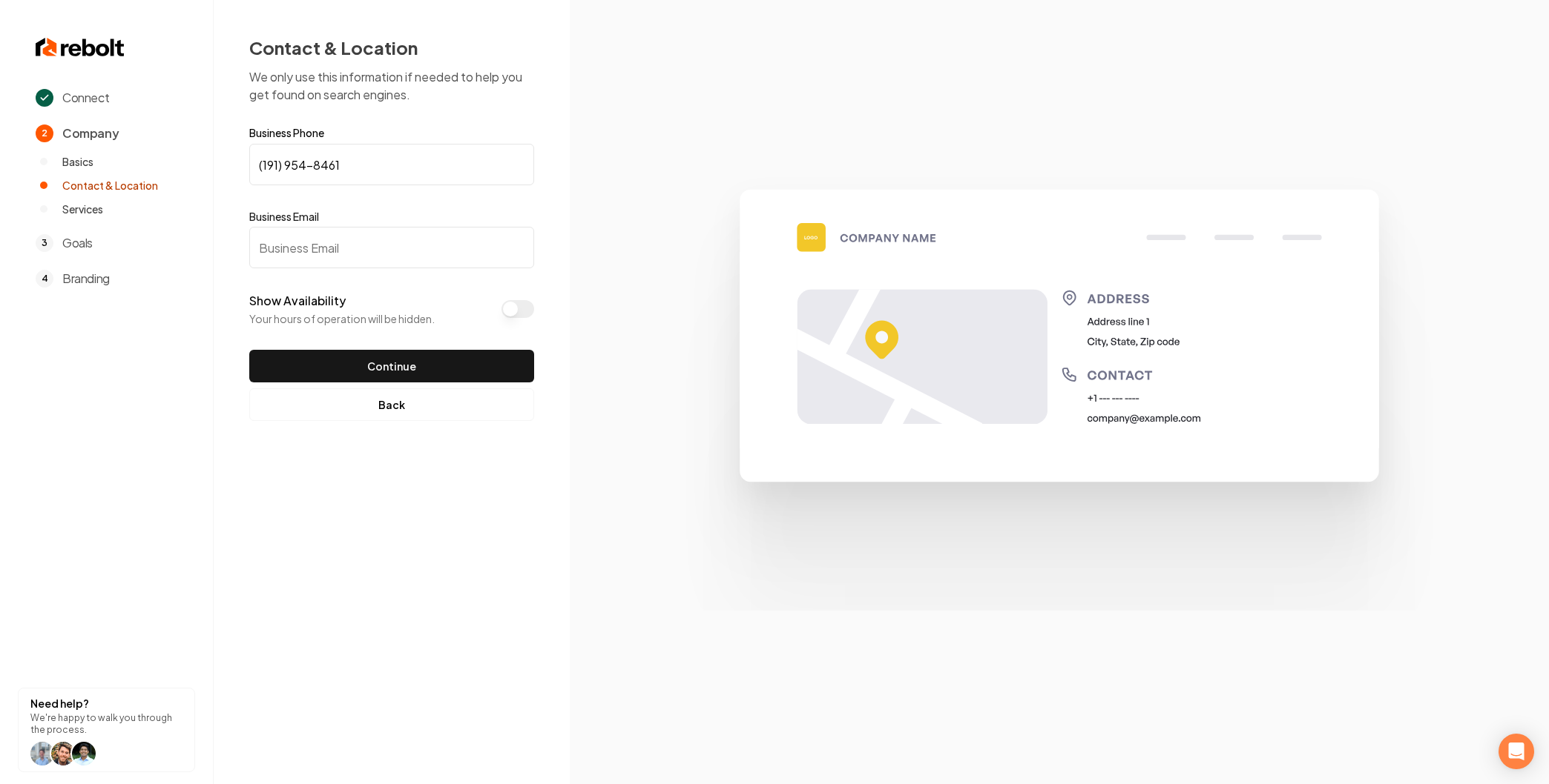
click at [302, 244] on input "Business Email" at bounding box center [391, 247] width 285 height 42
type input "company@example.com"
click at [519, 318] on div "Show Availability Your hours of operation will be hidden." at bounding box center [391, 310] width 285 height 34
click at [514, 314] on button "Show Availability" at bounding box center [518, 310] width 33 height 18
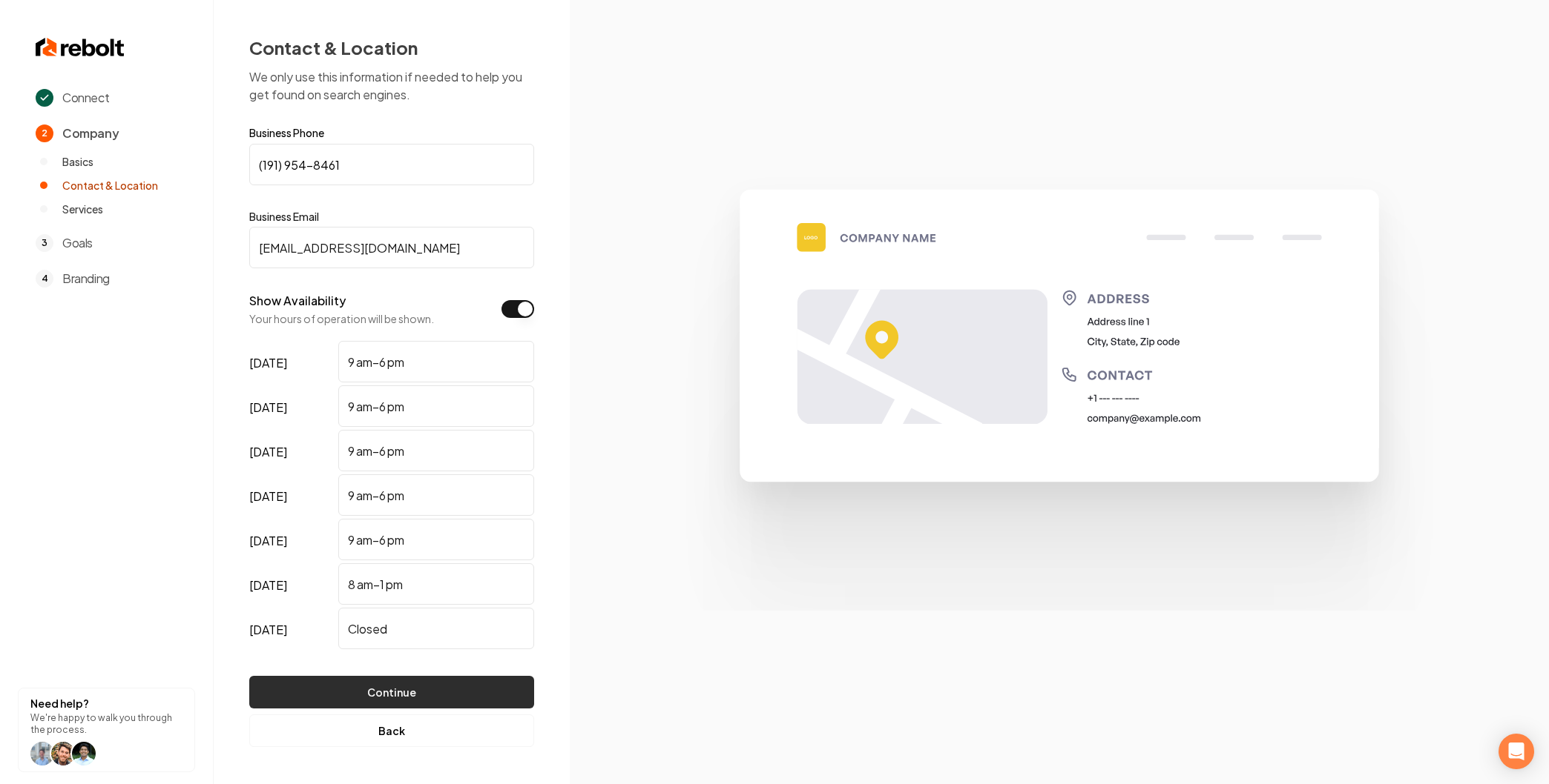
click at [386, 693] on button "Continue" at bounding box center [391, 693] width 285 height 33
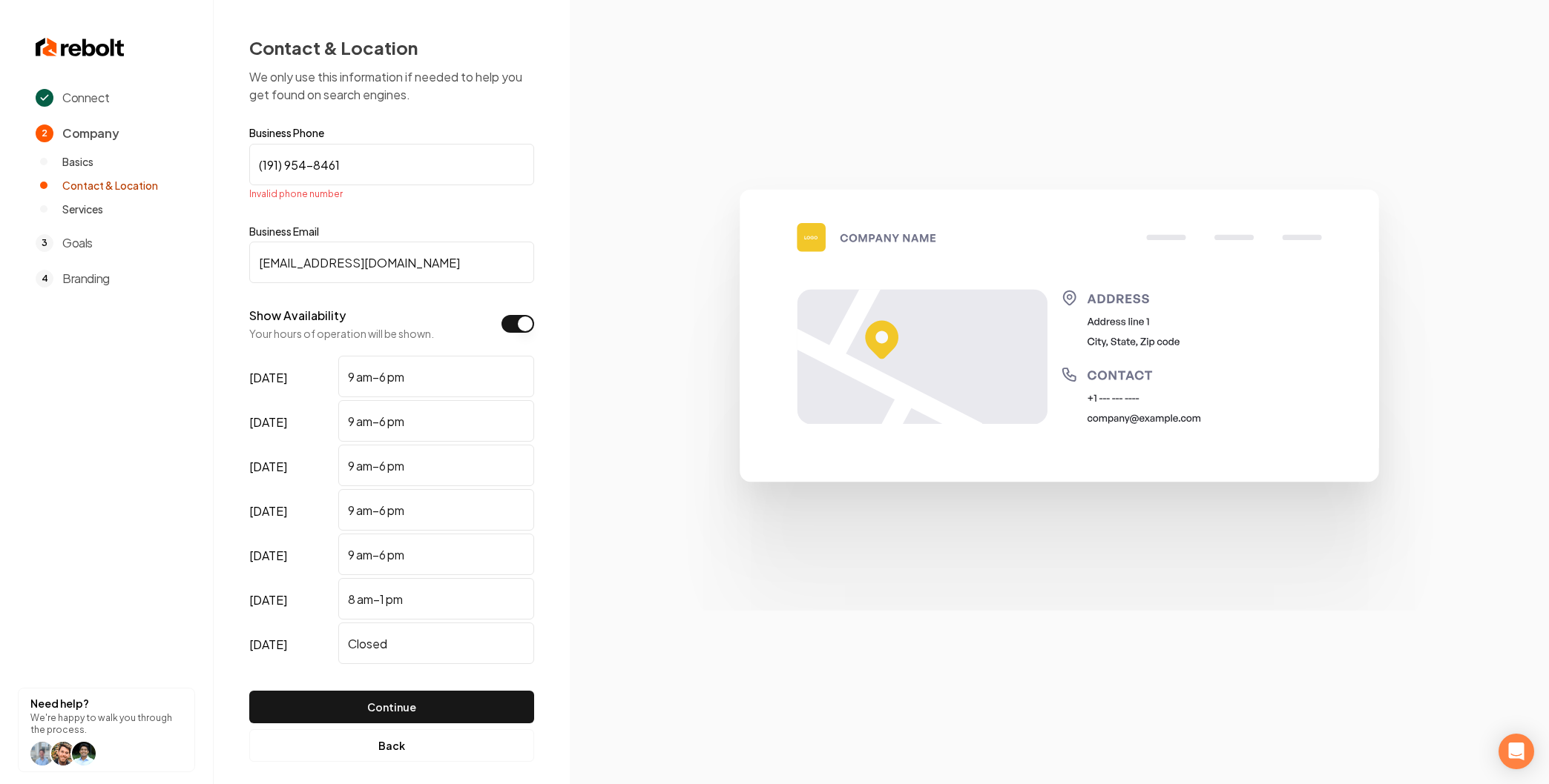
click at [352, 165] on input "(191) 954-8461" at bounding box center [391, 164] width 285 height 42
paste input
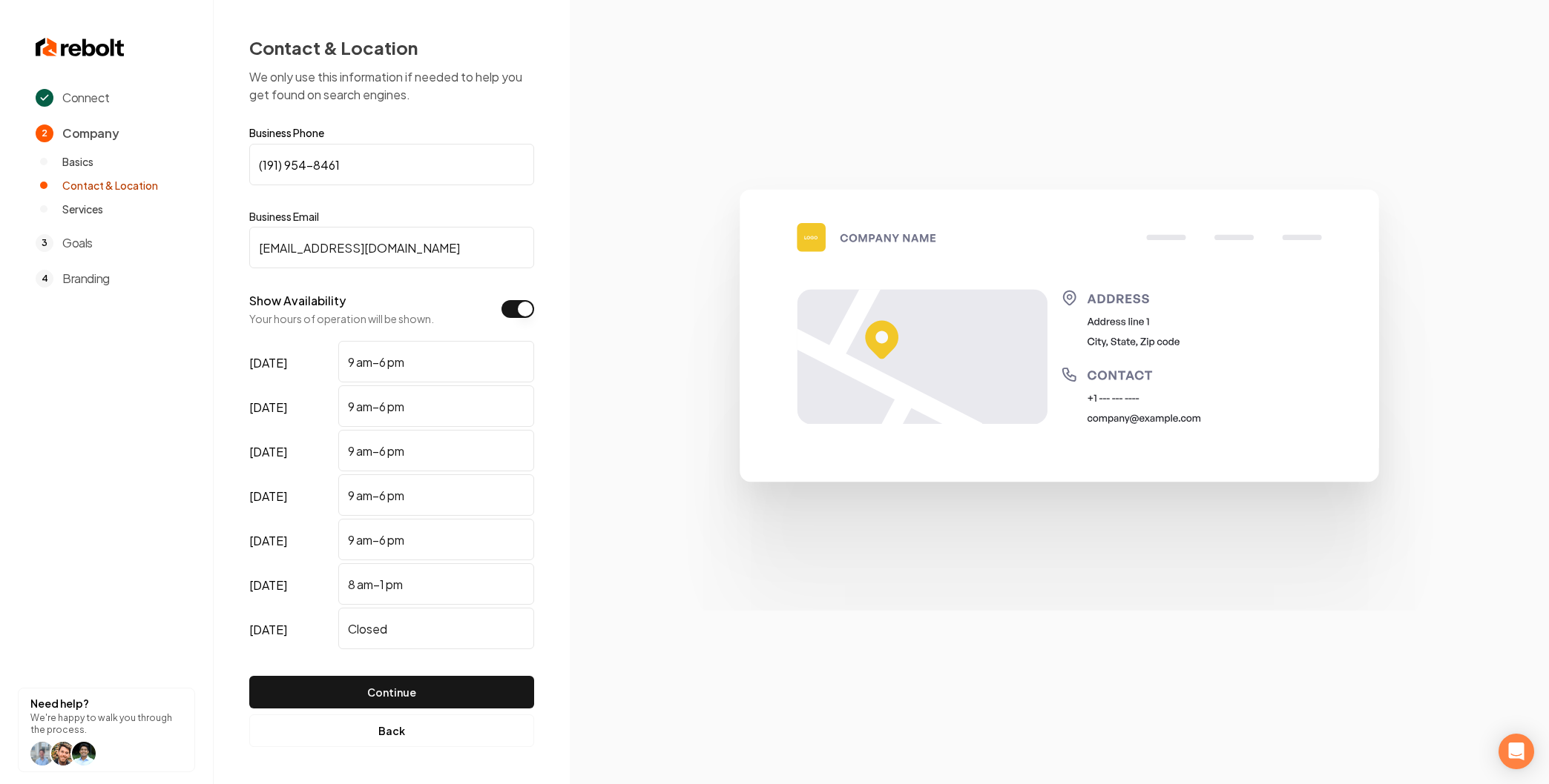
click at [362, 168] on input "(191) 954-8461" at bounding box center [391, 164] width 285 height 42
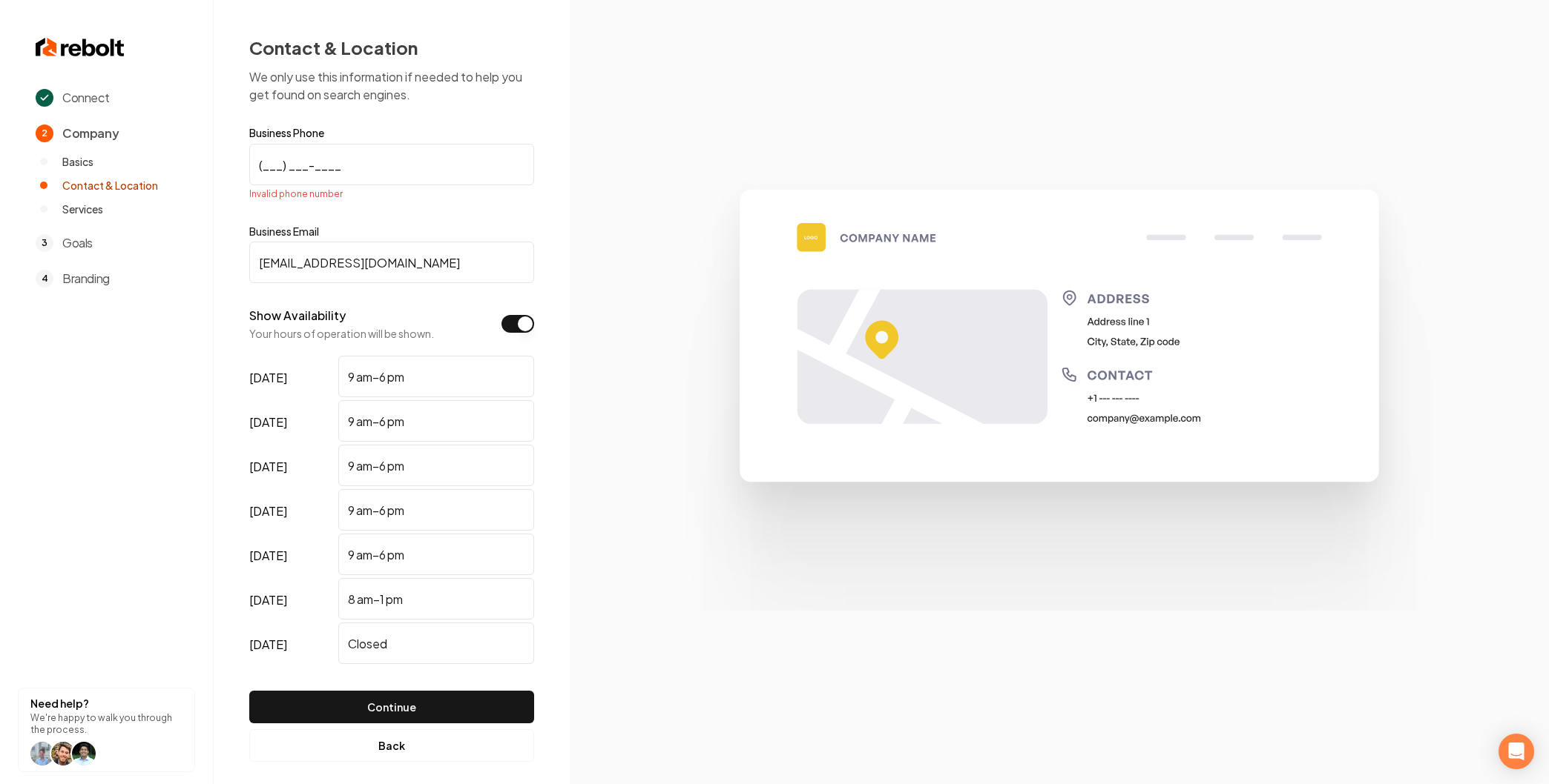
paste input "191) 954-8461"
paste input "919) 548-4615"
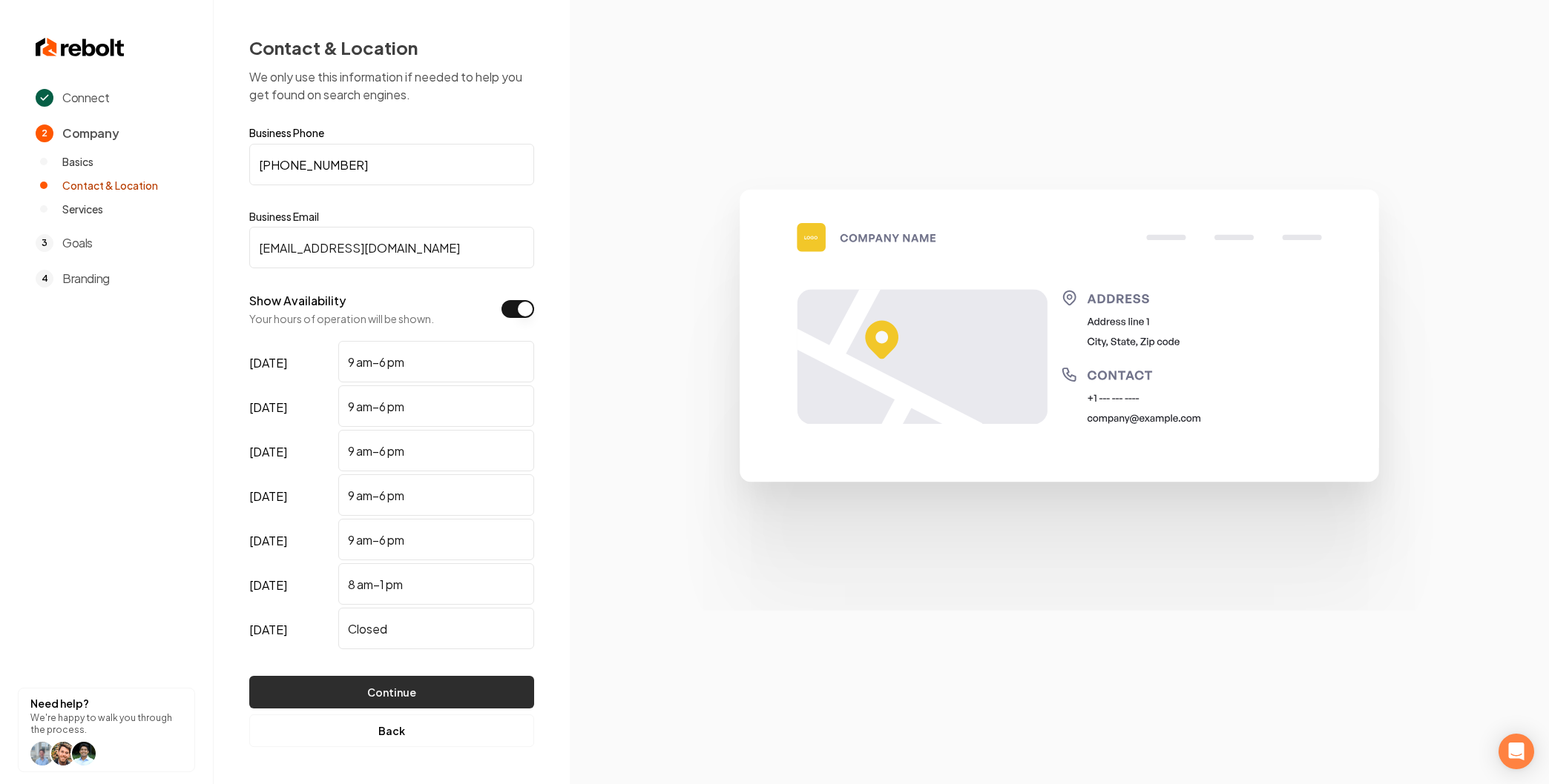
type input "(919) 548-4615"
click at [391, 684] on button "Continue" at bounding box center [391, 693] width 285 height 33
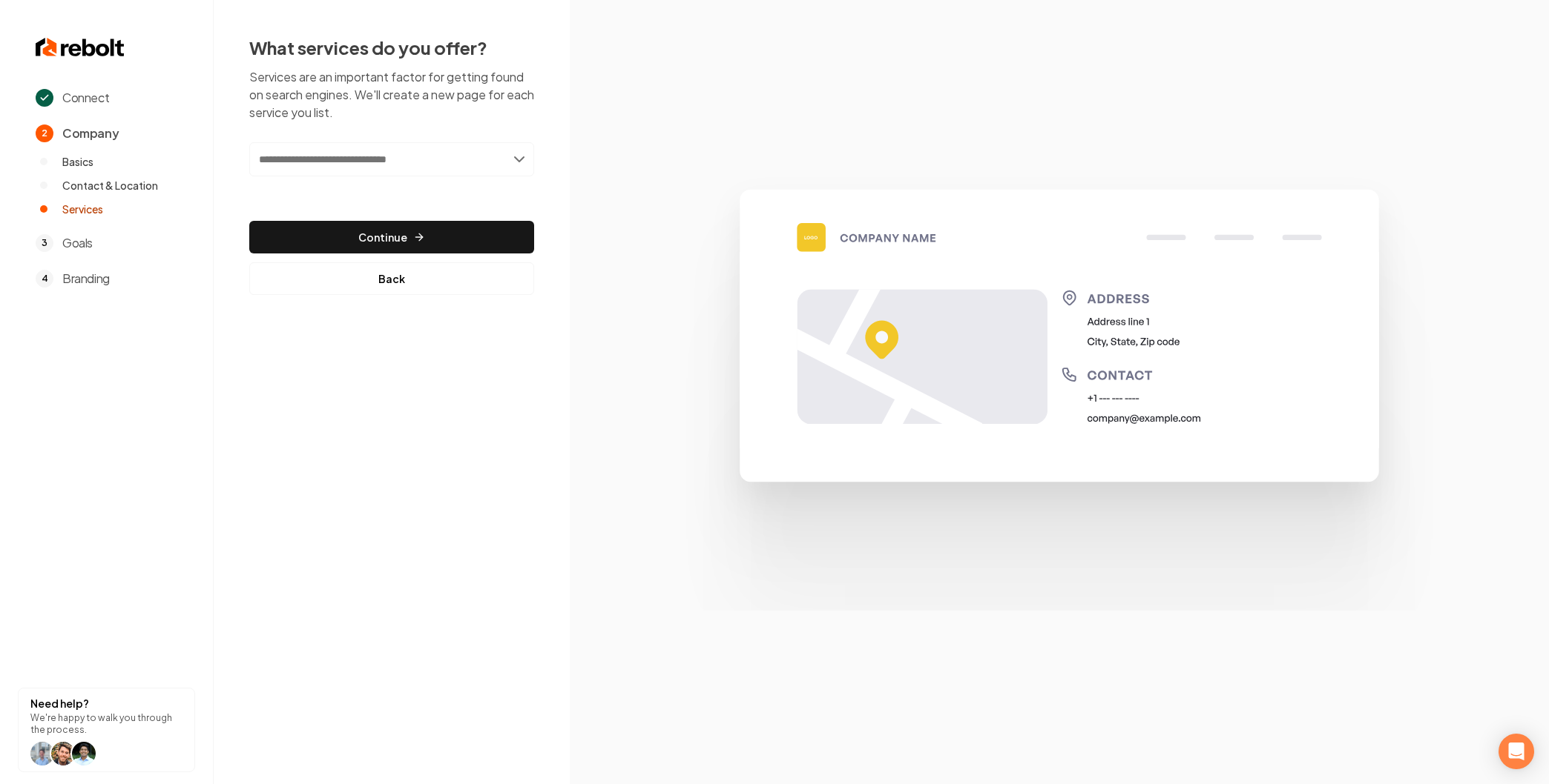
click at [342, 163] on input "text" at bounding box center [391, 159] width 285 height 34
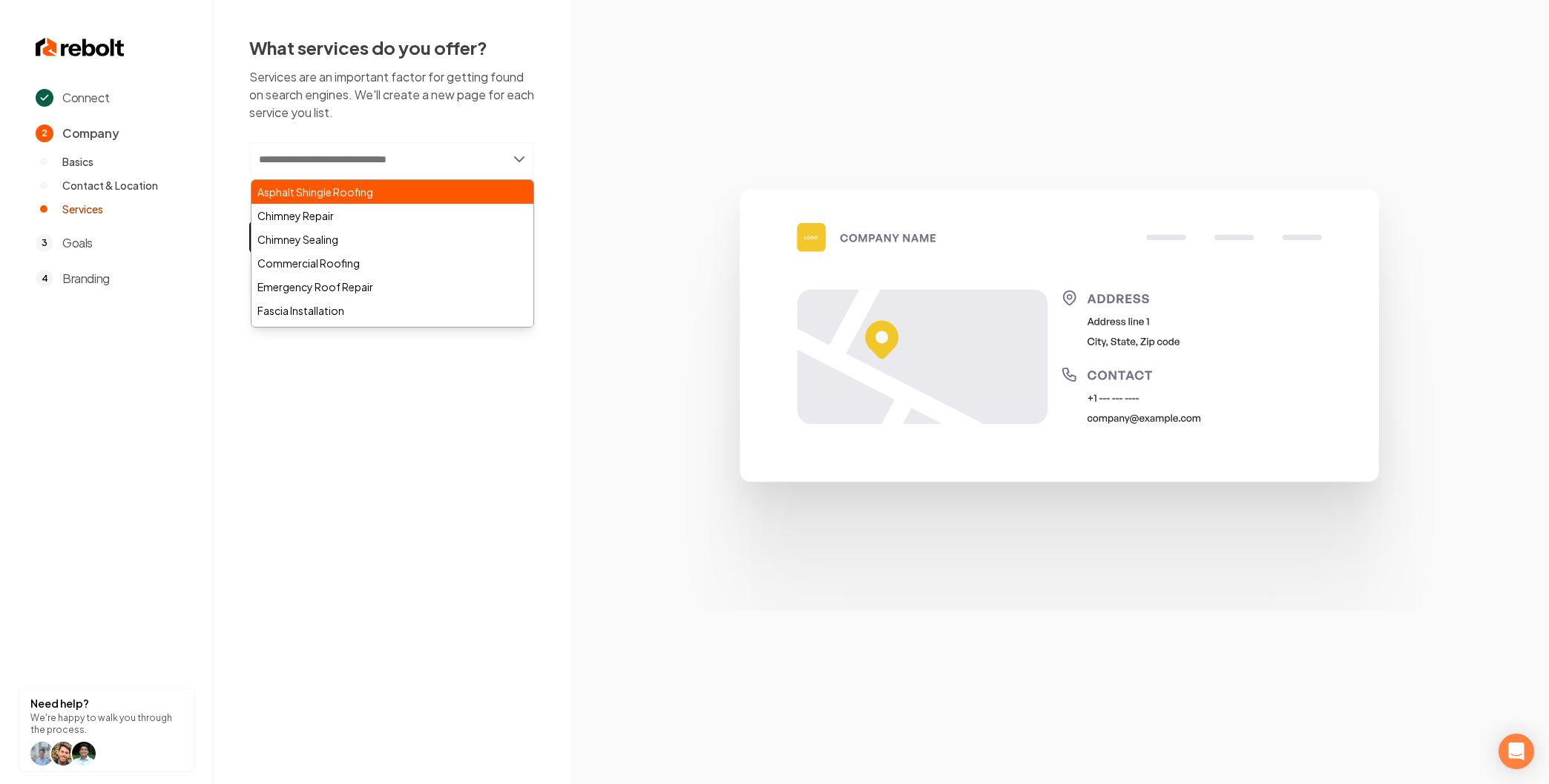
click at [339, 197] on div "Asphalt Shingle Roofing" at bounding box center [392, 192] width 282 height 24
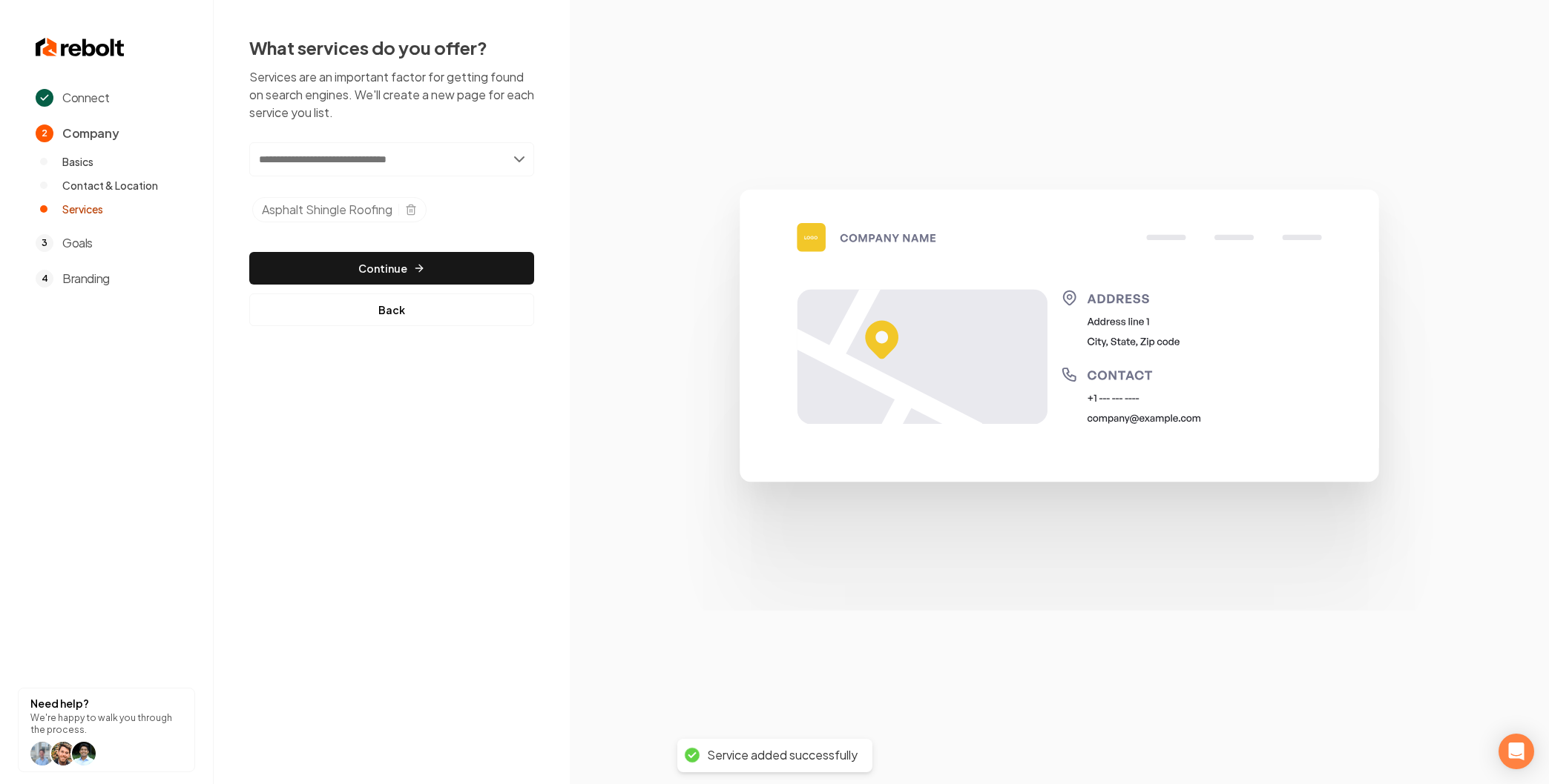
click at [338, 165] on input "text" at bounding box center [391, 159] width 285 height 34
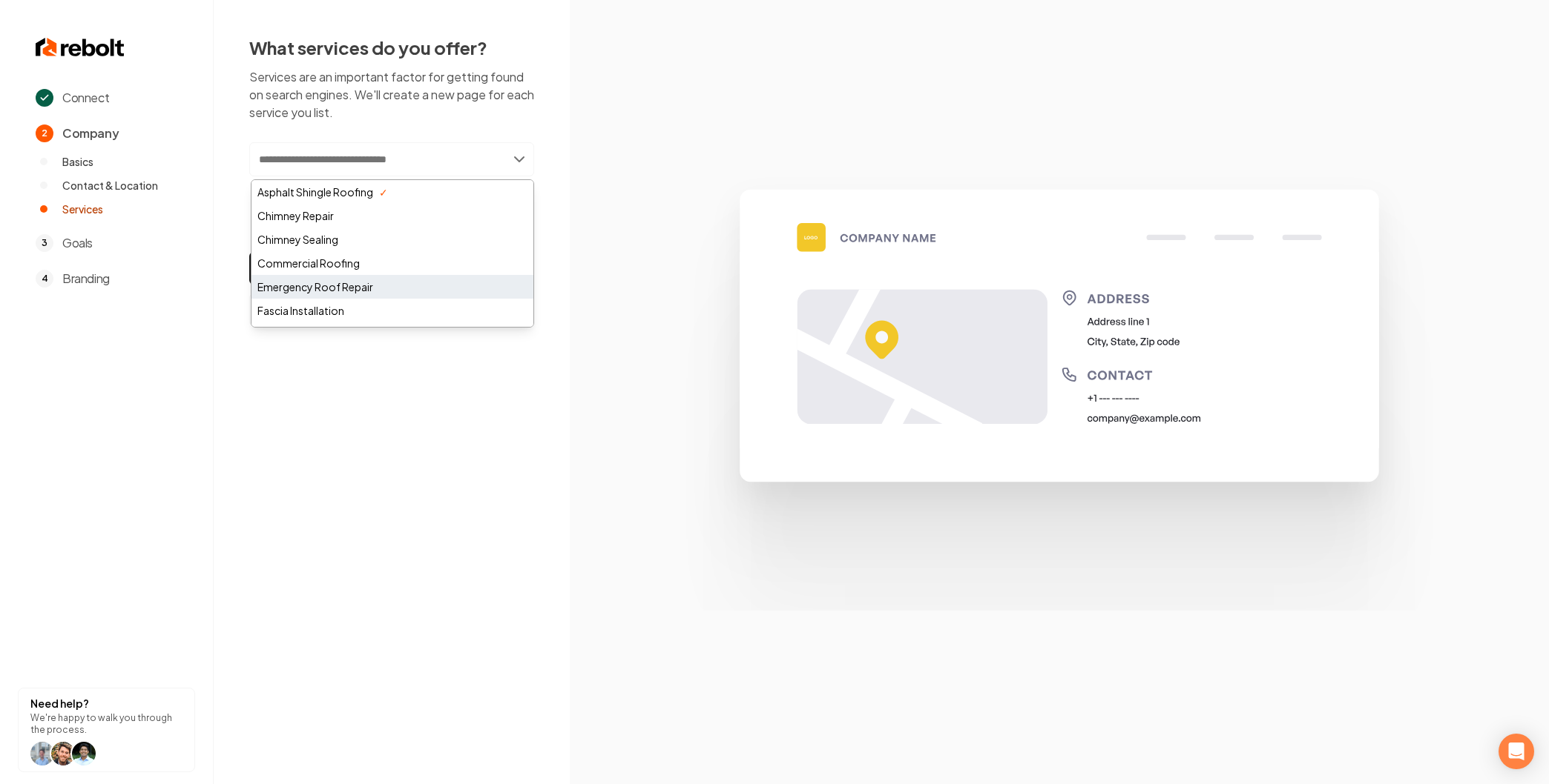
click at [324, 287] on div "Emergency Roof Repair" at bounding box center [392, 287] width 282 height 24
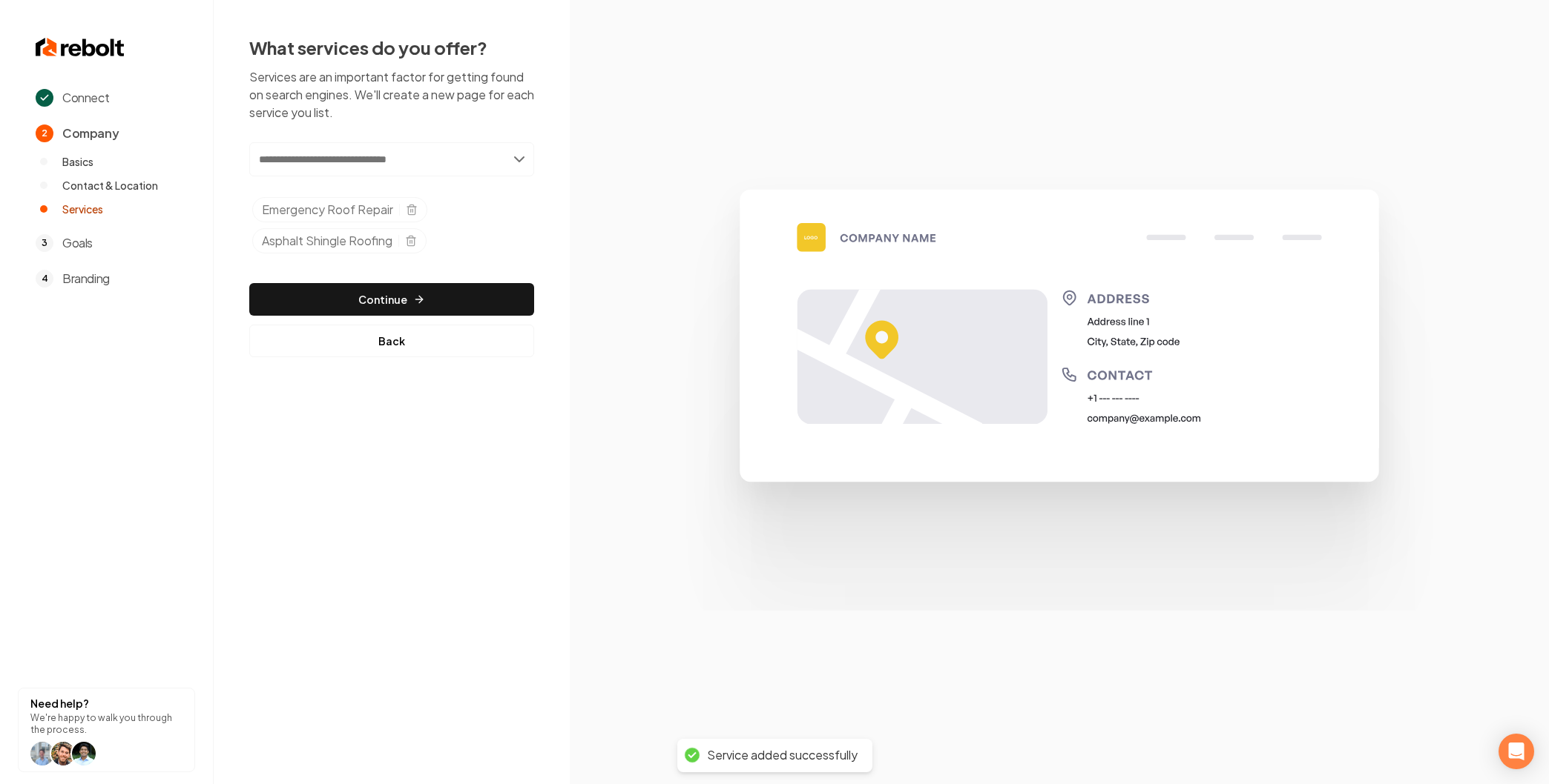
click at [339, 167] on input "text" at bounding box center [391, 159] width 285 height 34
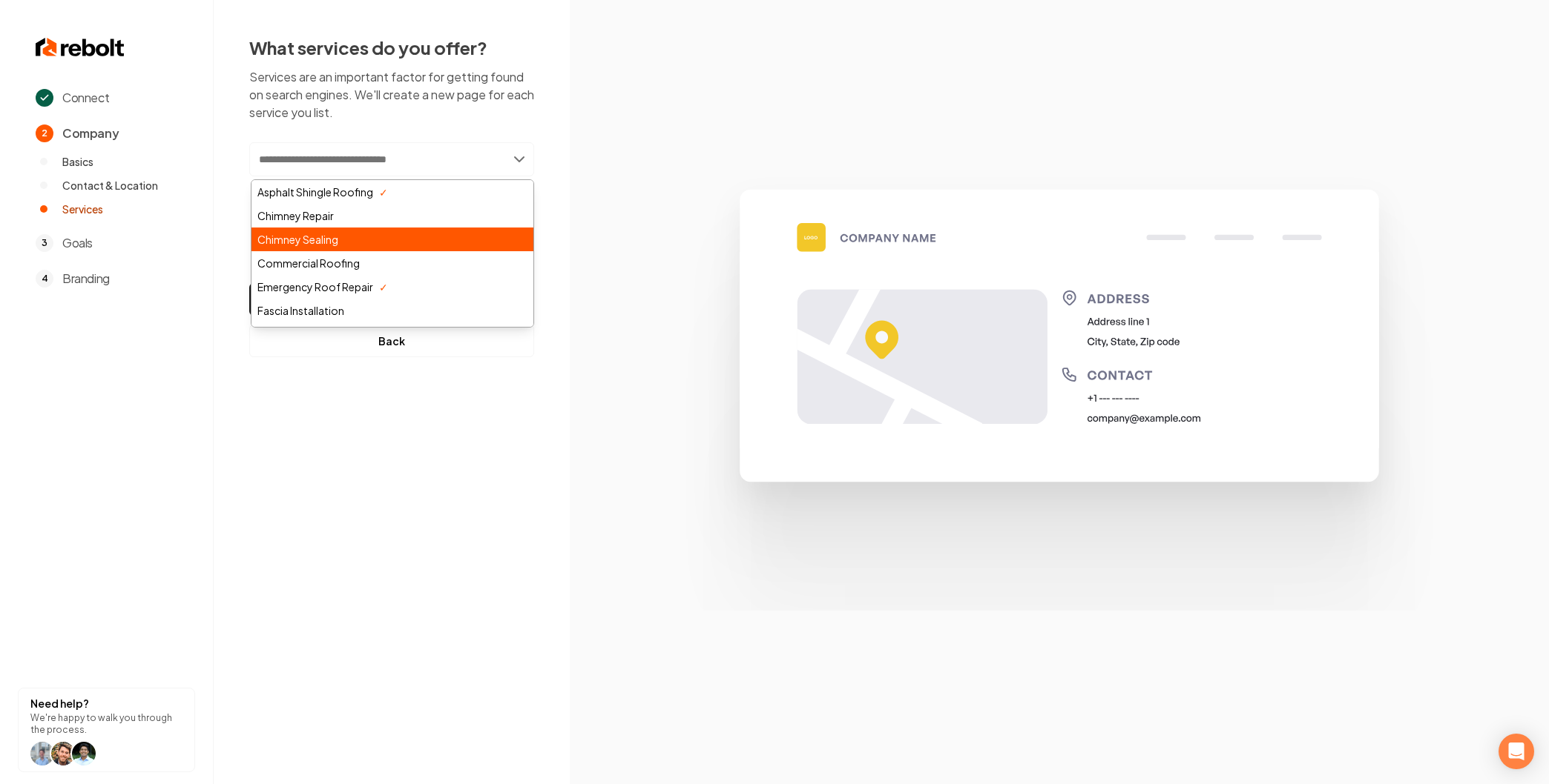
click at [321, 243] on div "Chimney Sealing" at bounding box center [392, 239] width 282 height 24
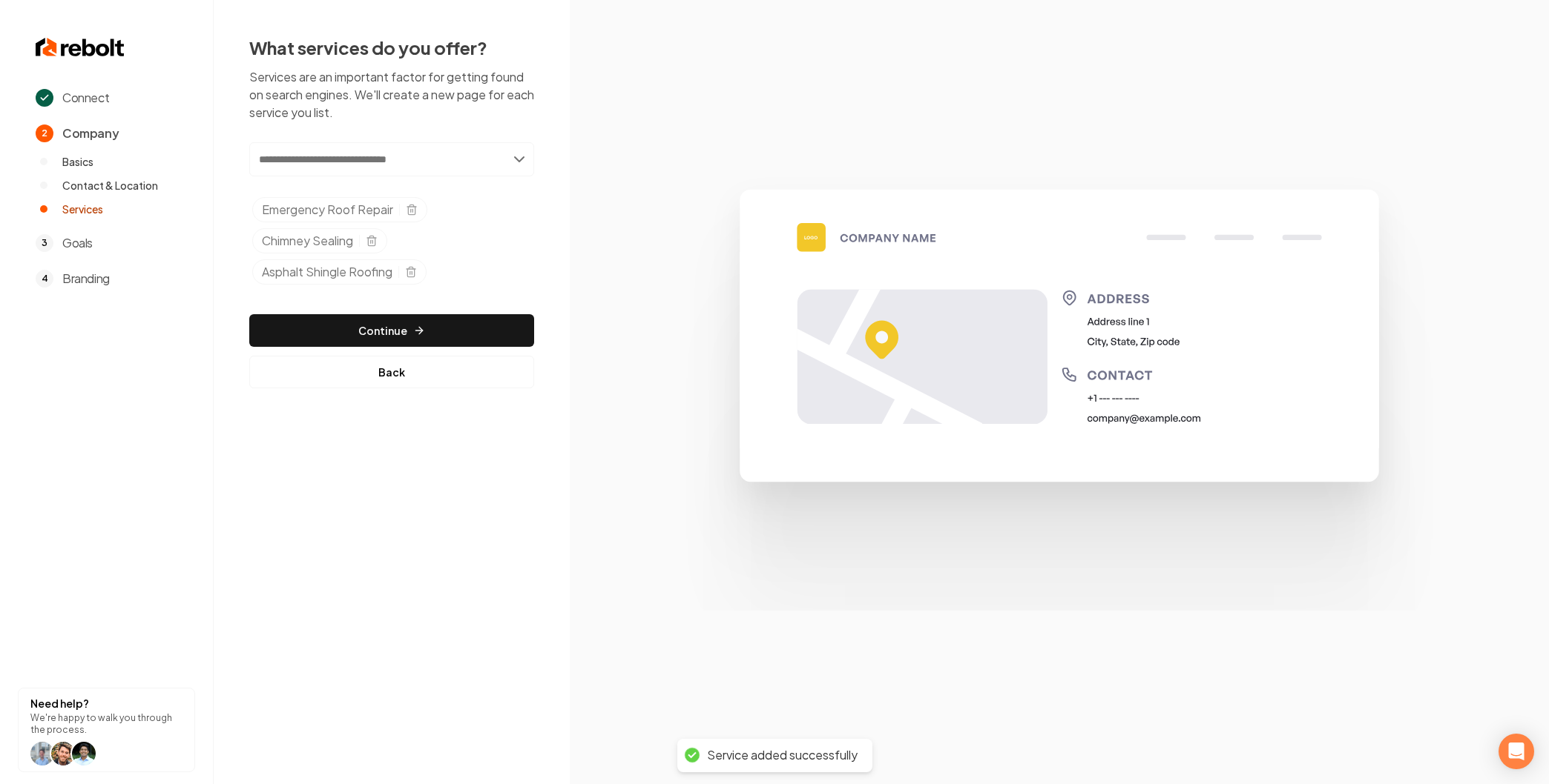
click at [307, 159] on input "text" at bounding box center [391, 159] width 285 height 34
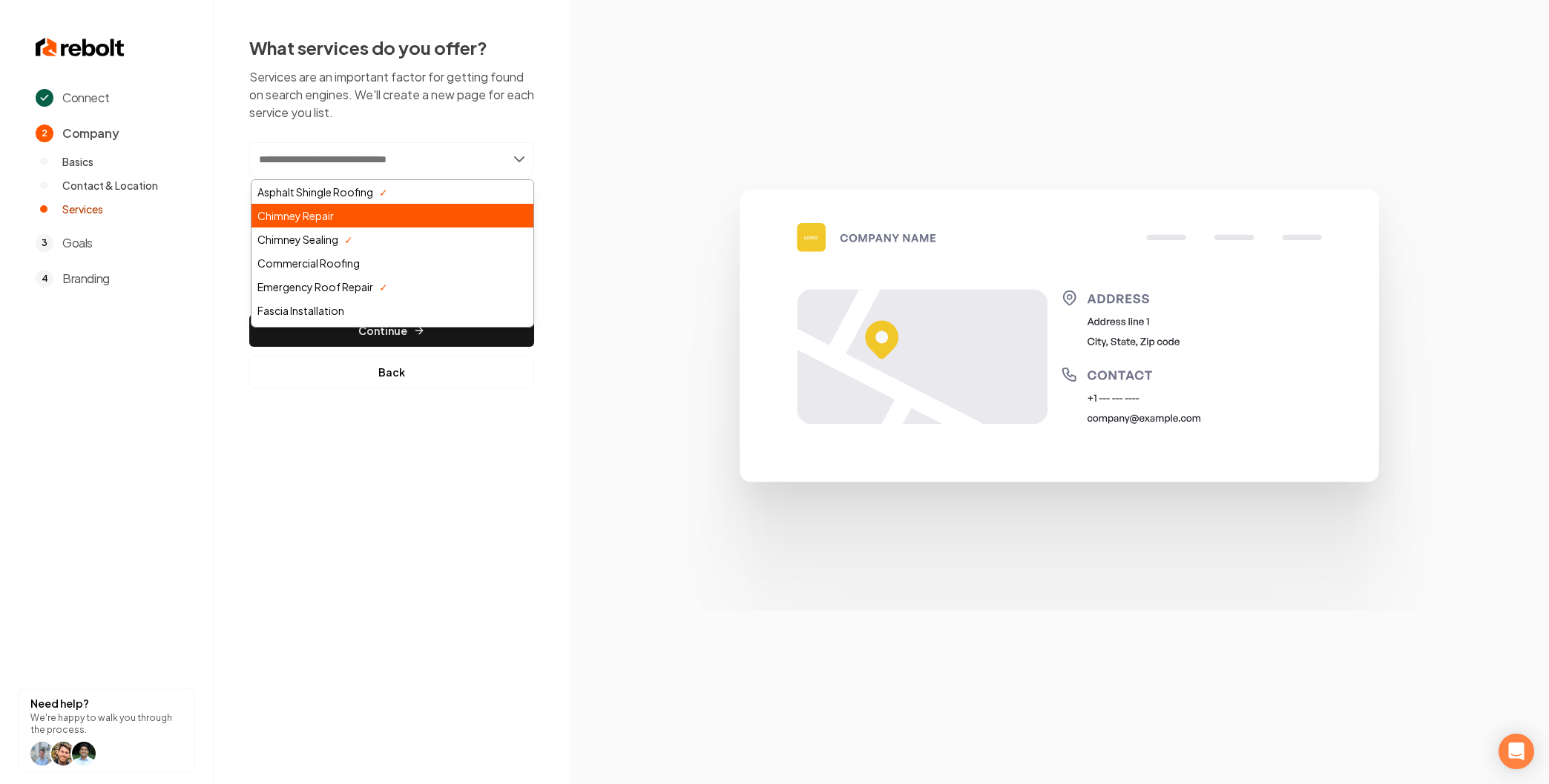
click at [325, 212] on div "Chimney Repair" at bounding box center [392, 216] width 282 height 24
click at [332, 165] on input "text" at bounding box center [391, 159] width 285 height 34
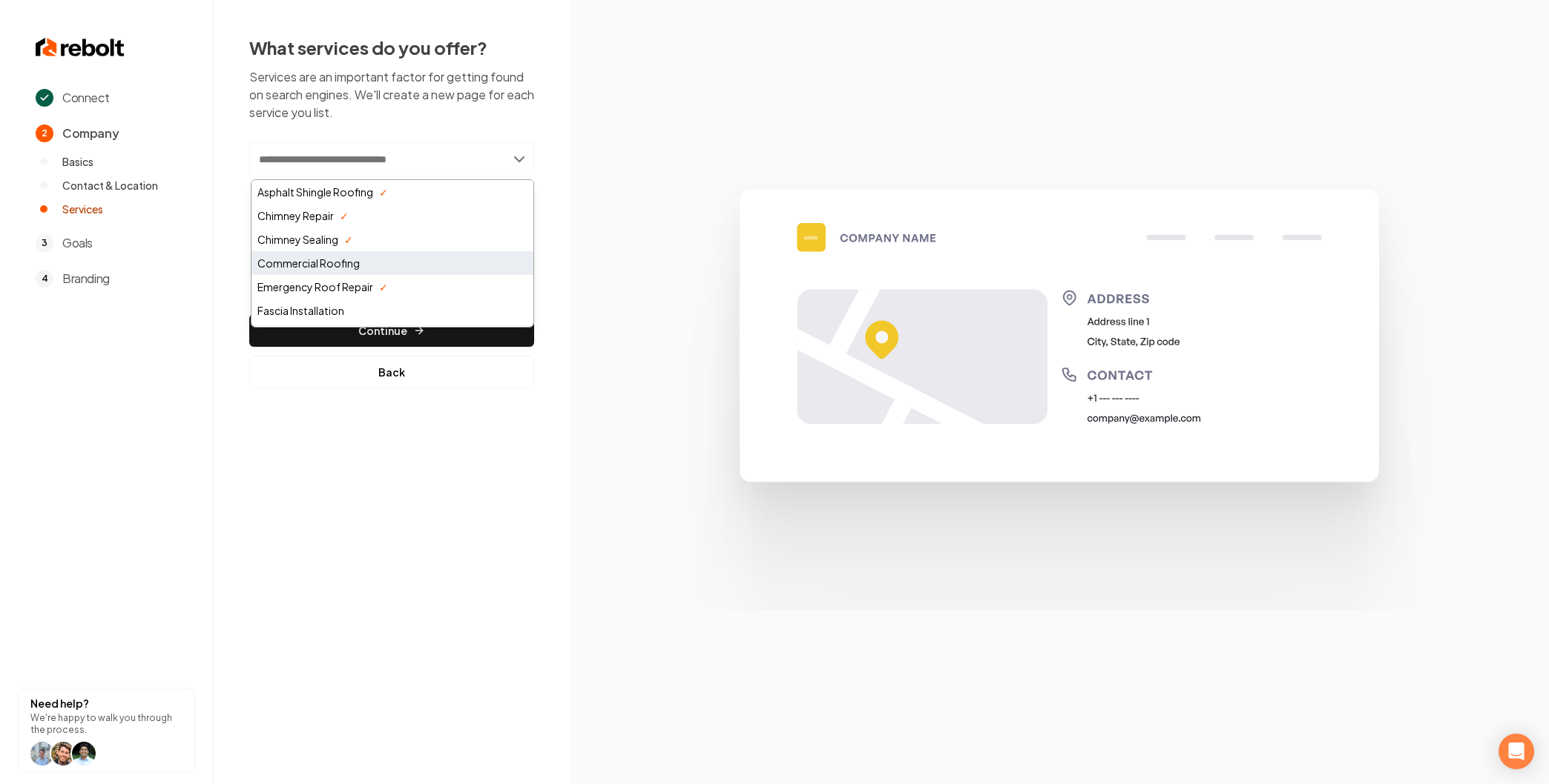
click at [317, 268] on div "Commercial Roofing" at bounding box center [392, 263] width 282 height 24
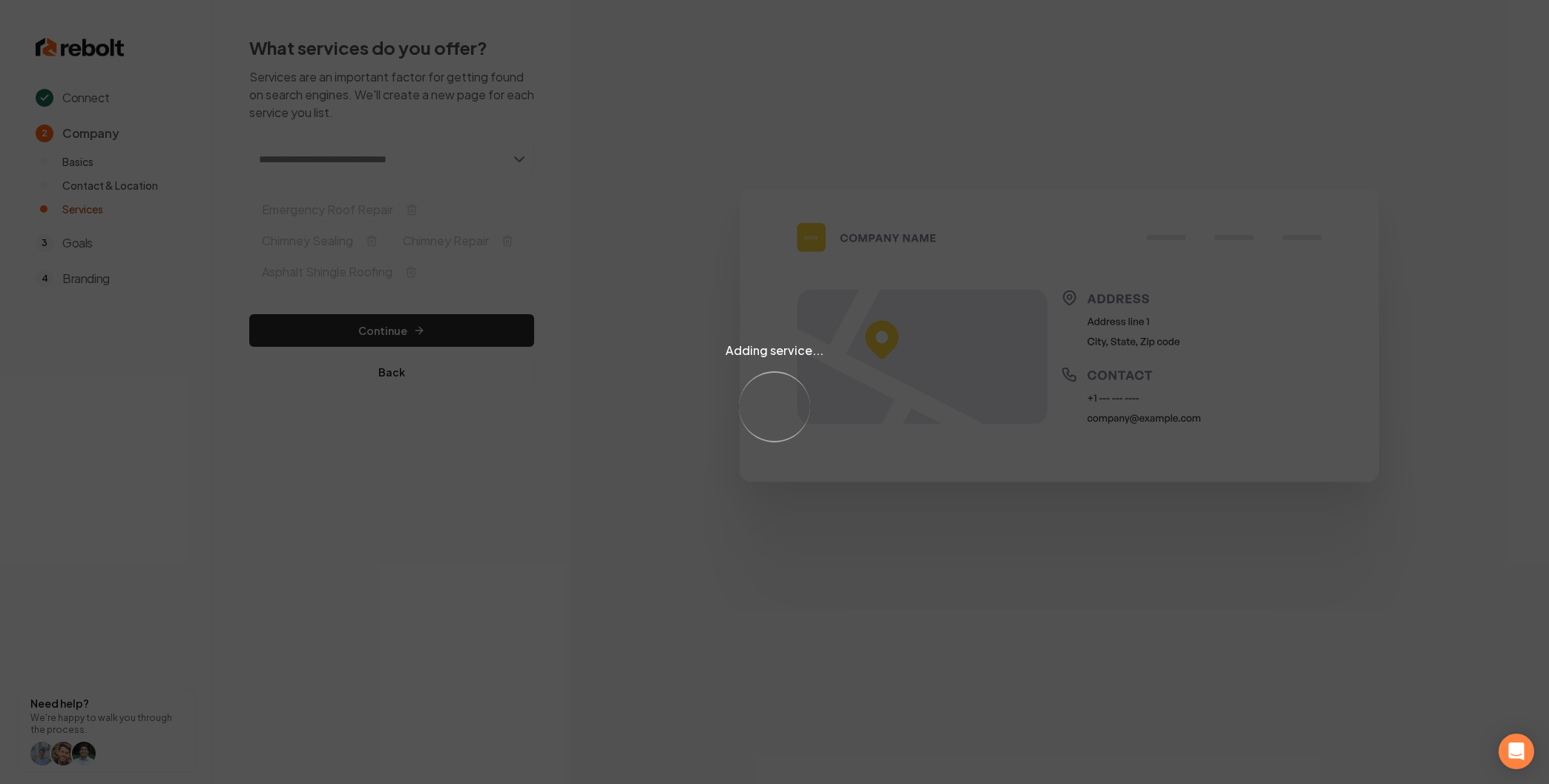
click at [338, 165] on div "Adding service... Loading..." at bounding box center [774, 392] width 1549 height 784
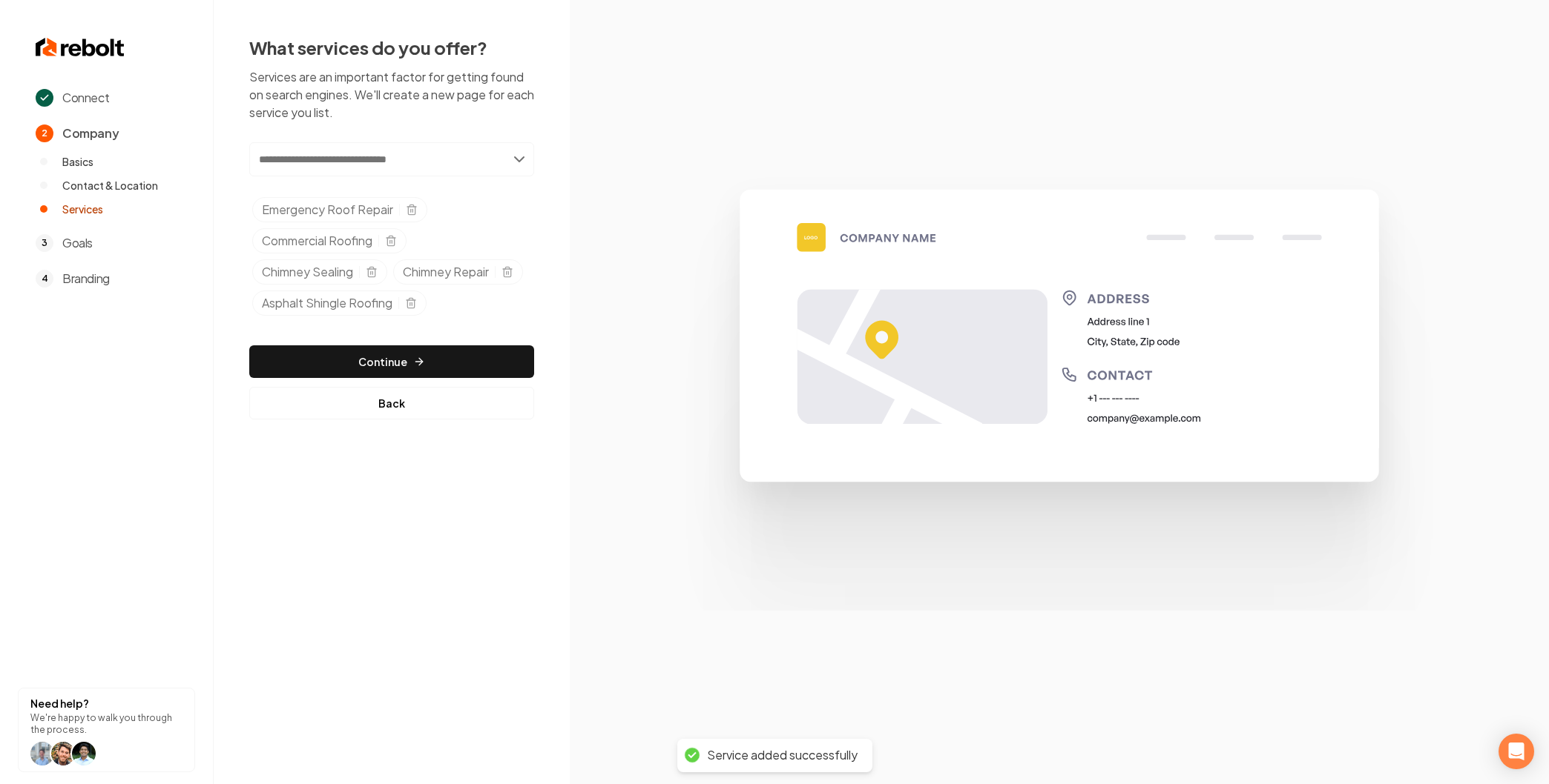
click at [338, 165] on input "text" at bounding box center [391, 159] width 285 height 34
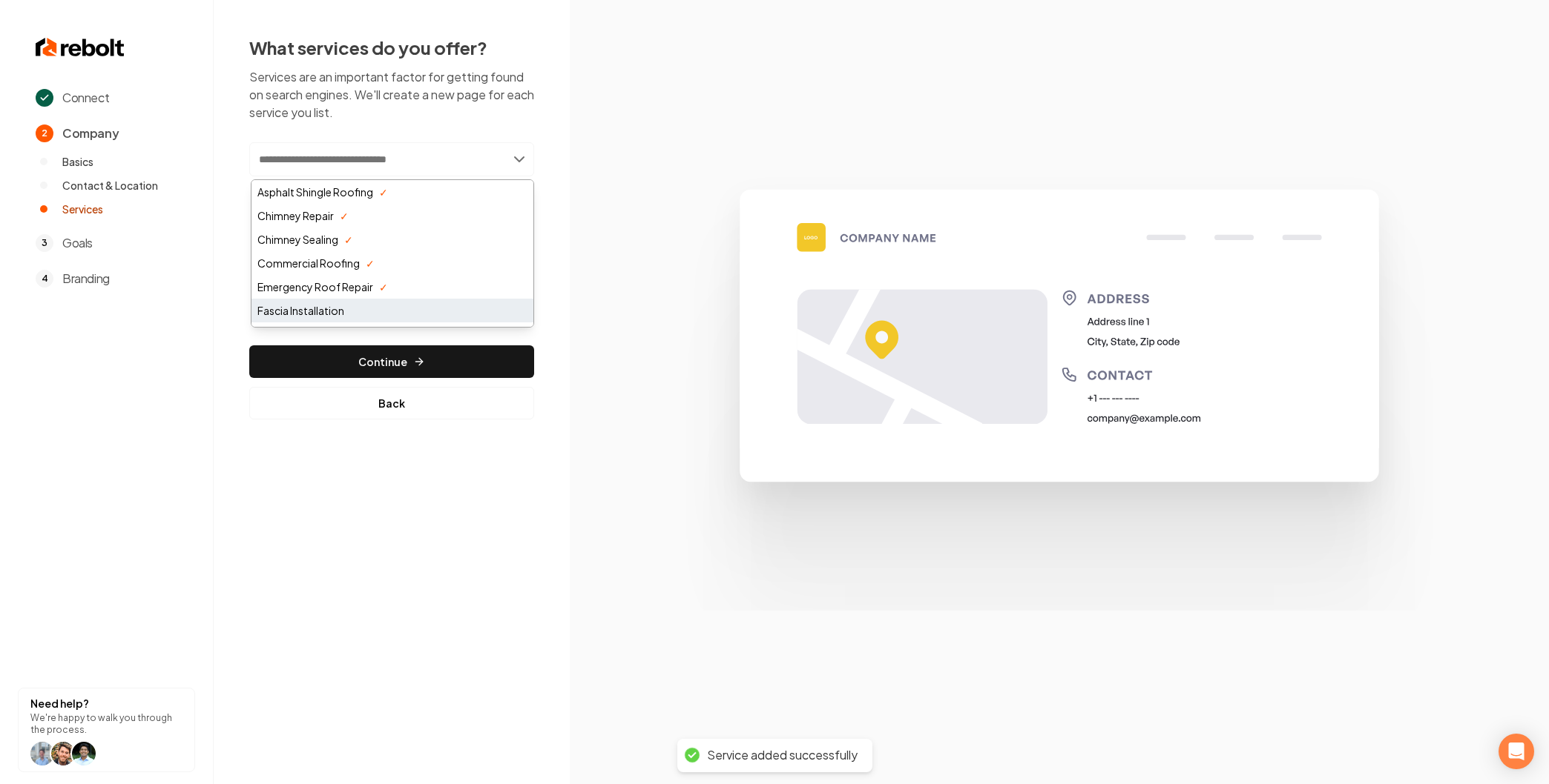
click at [336, 310] on div "Fascia Installation" at bounding box center [392, 310] width 282 height 24
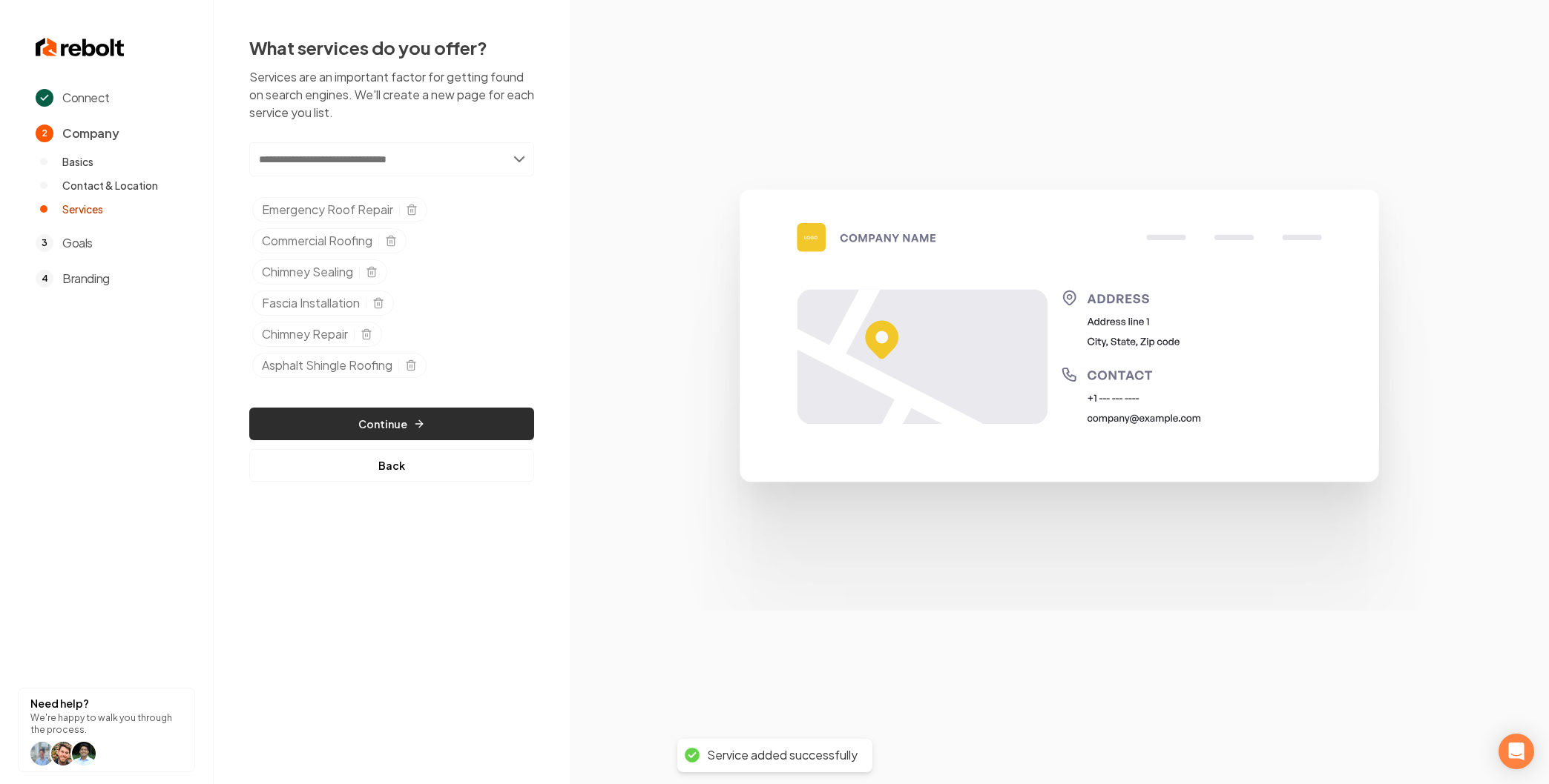
click at [399, 421] on button "Continue" at bounding box center [391, 424] width 285 height 33
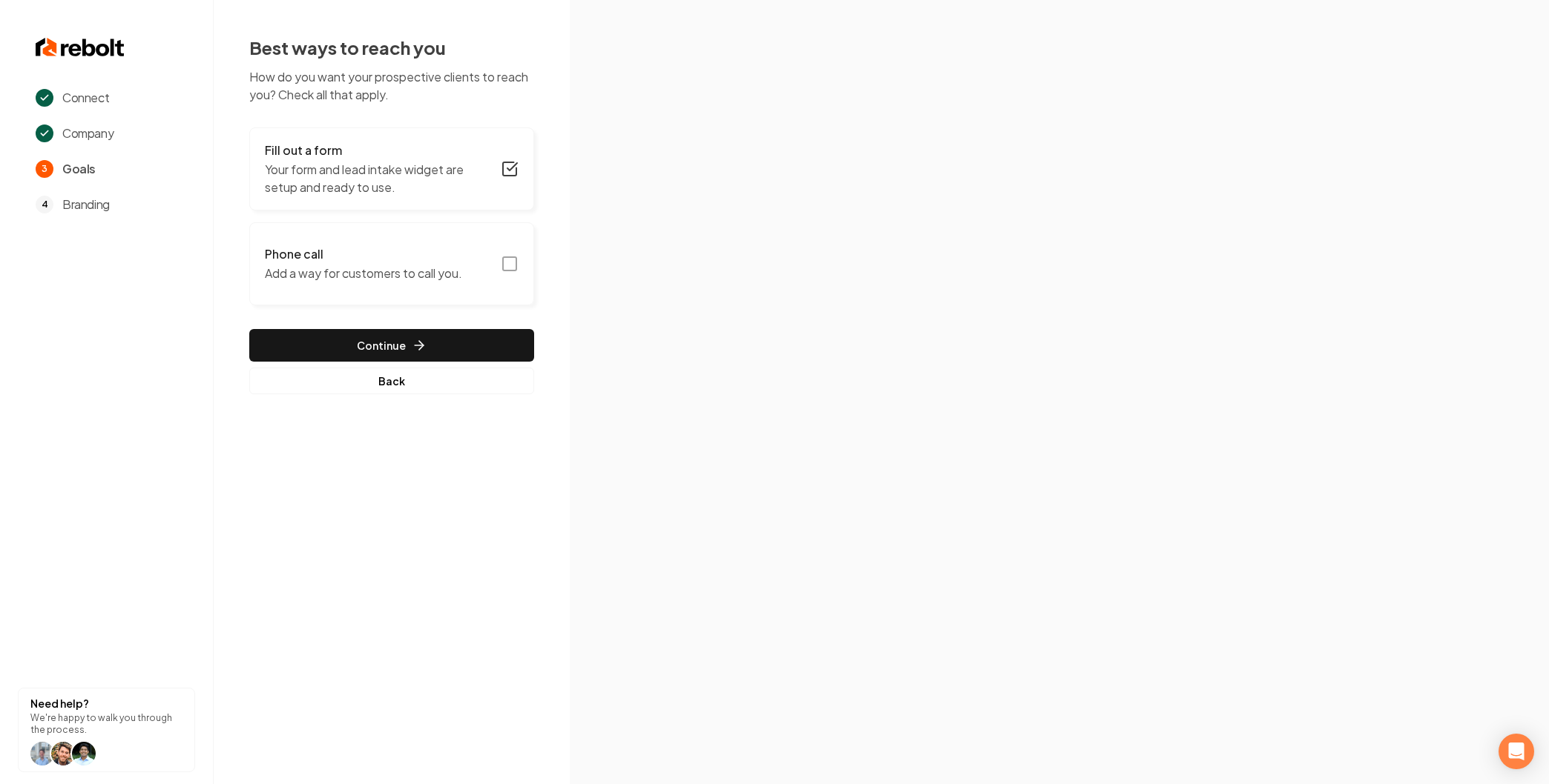
click at [373, 288] on button "Phone call Add a way for customers to call you." at bounding box center [391, 264] width 285 height 83
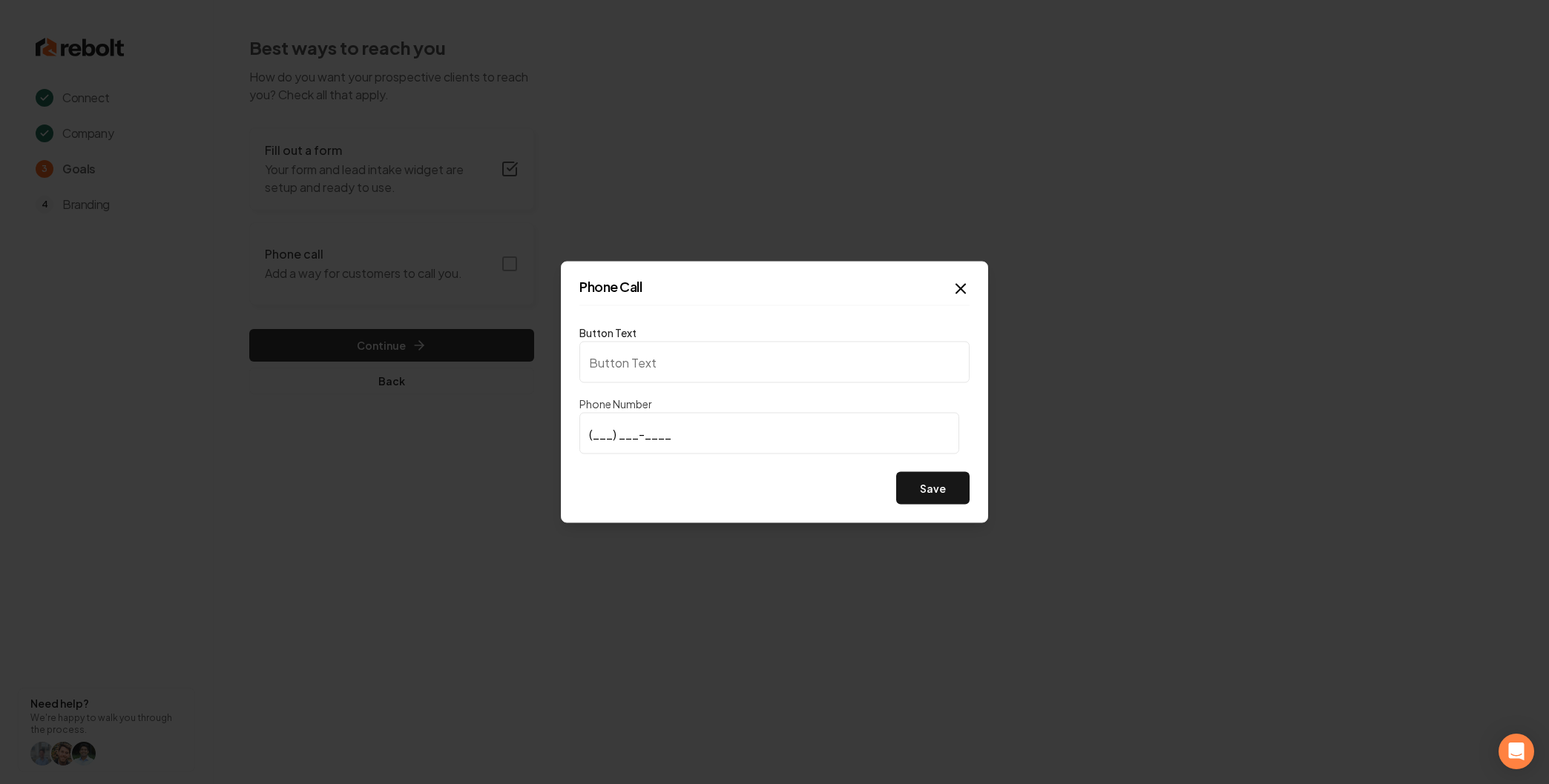
type input "Call us"
type input "(919) 548-4615"
click at [935, 498] on button "Save" at bounding box center [933, 488] width 74 height 33
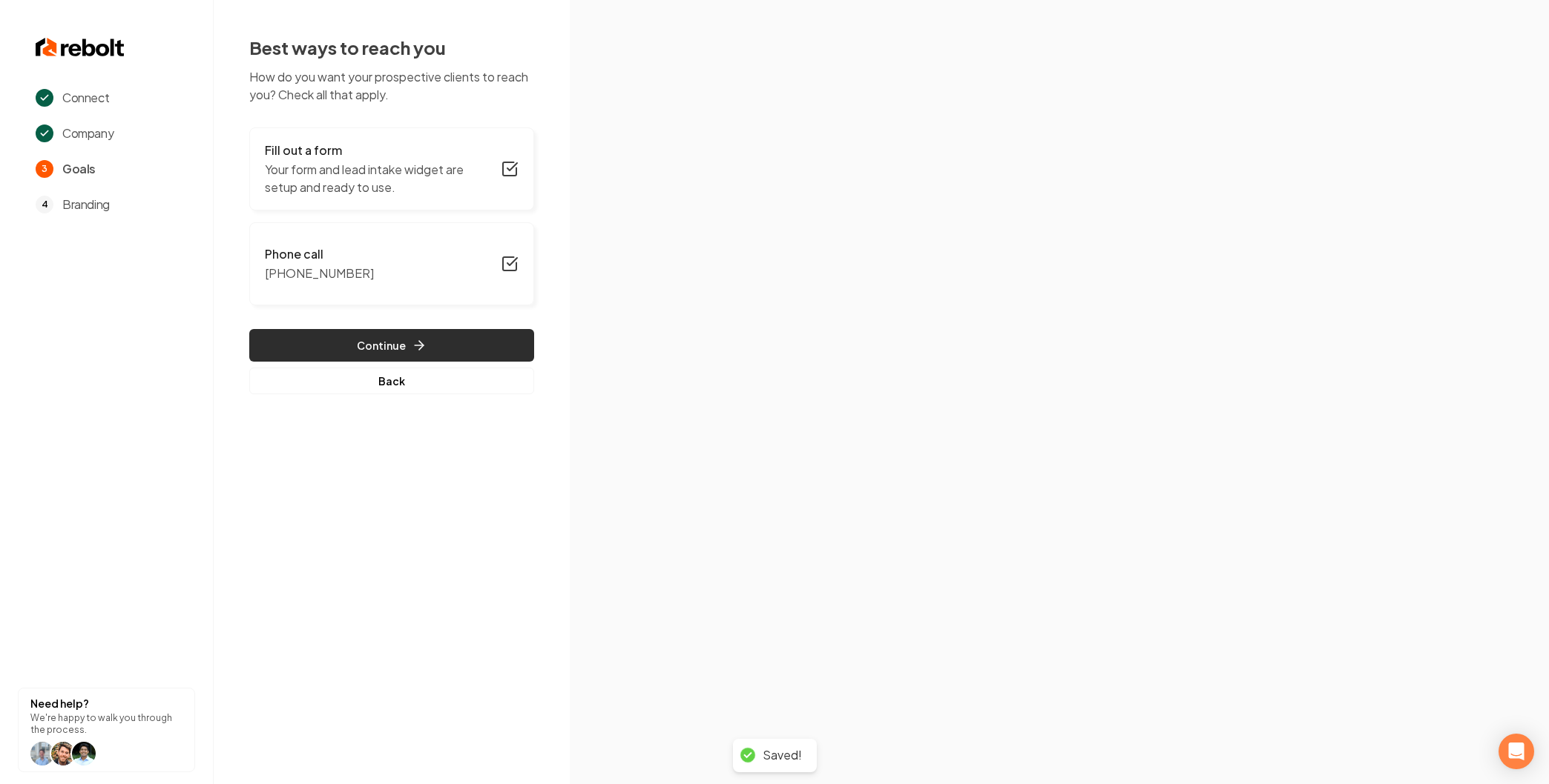
click at [455, 345] on button "Continue" at bounding box center [391, 345] width 285 height 33
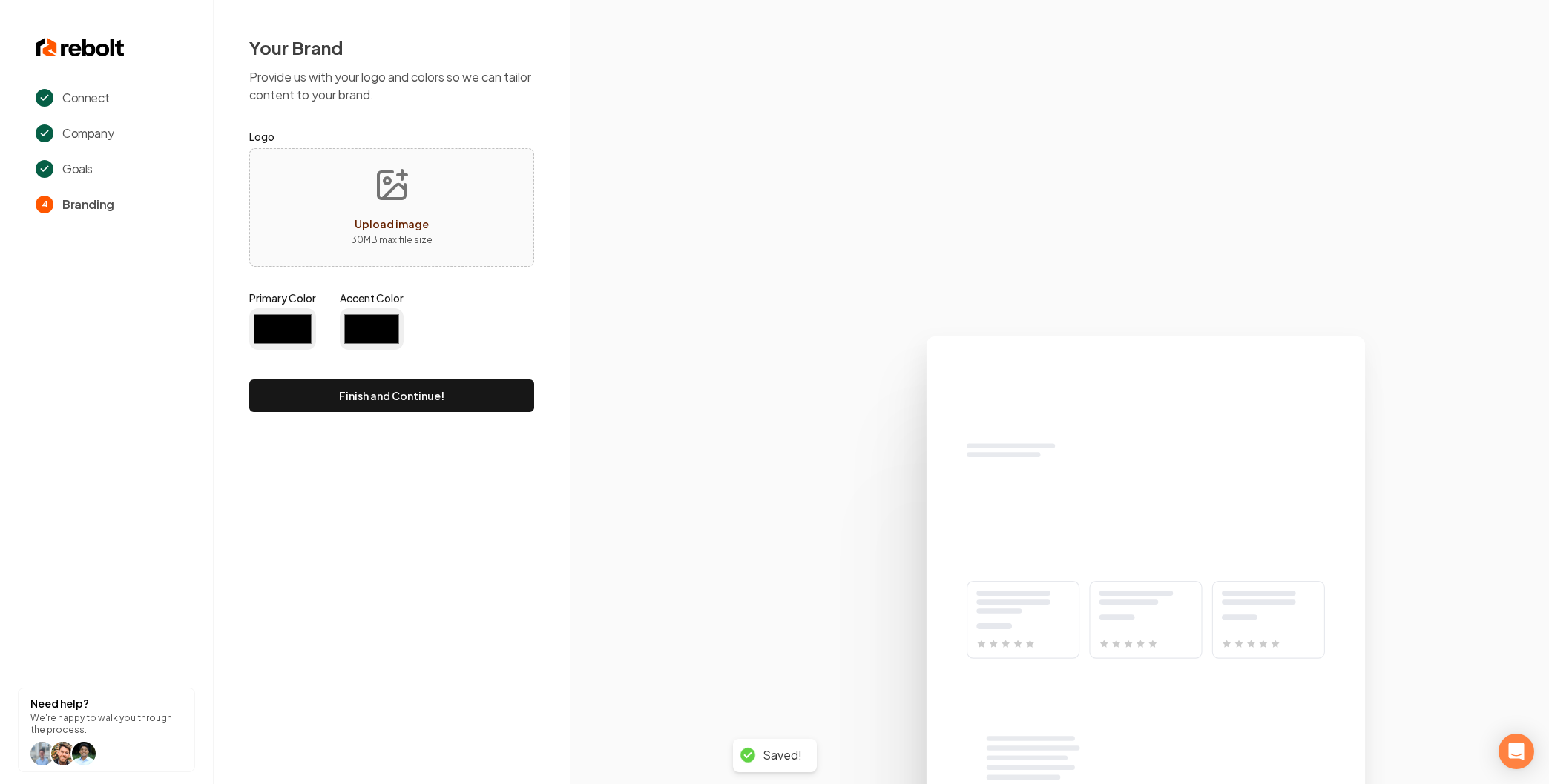
type input "#194d33"
type input "#70be00"
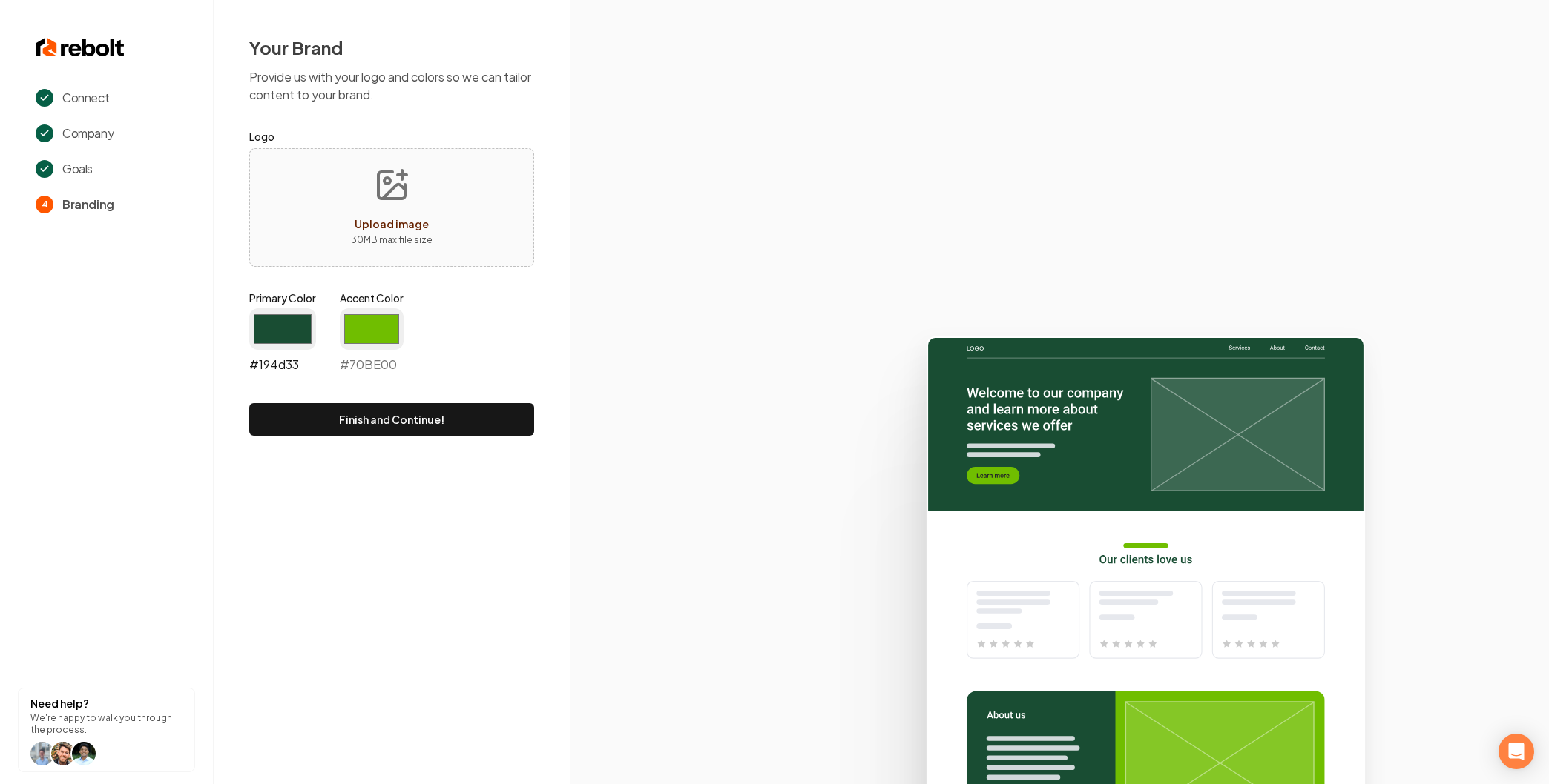
click at [281, 334] on input "#194d33" at bounding box center [283, 329] width 67 height 42
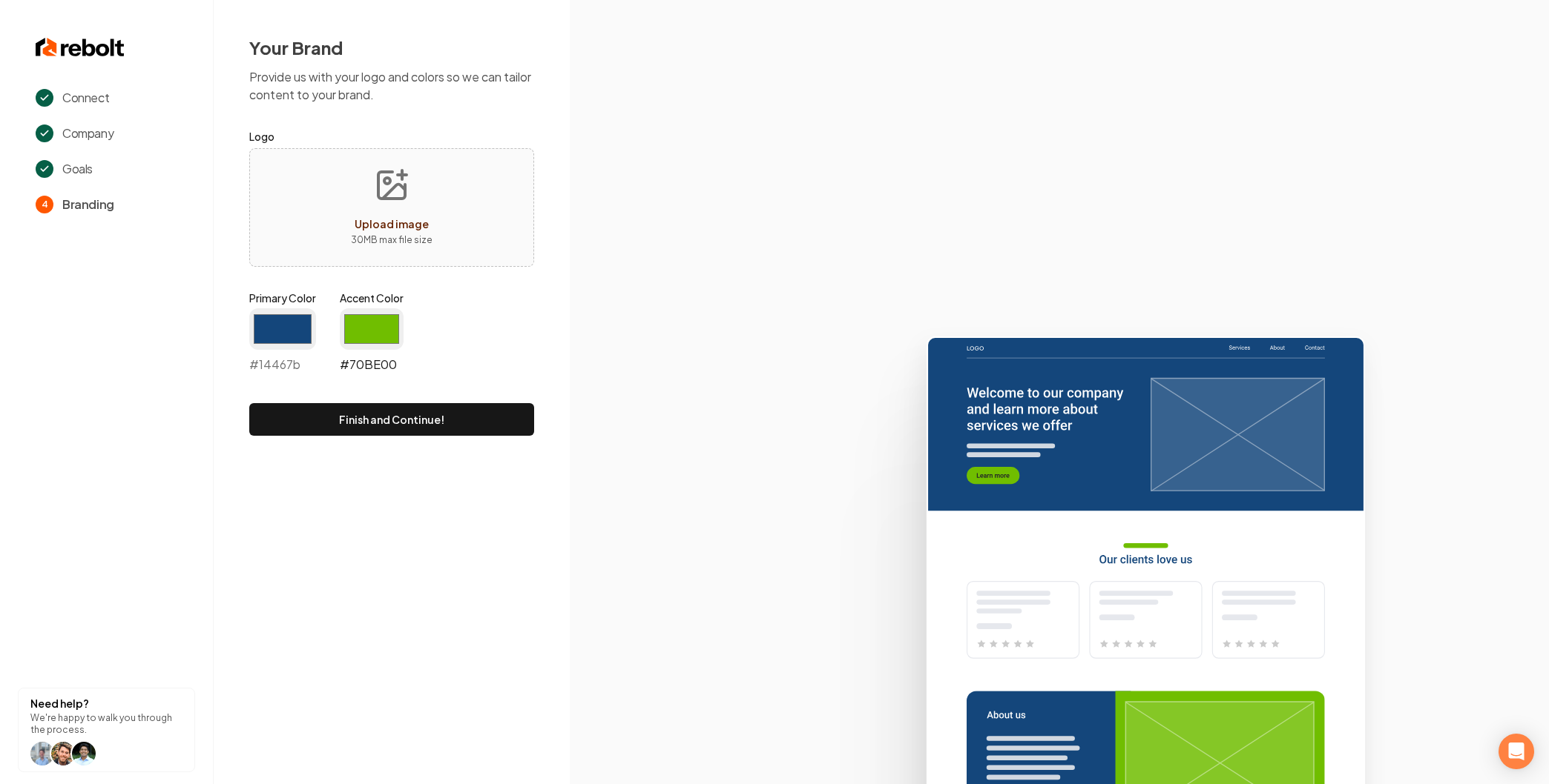
type input "#14467b"
click at [355, 334] on input "#70be00" at bounding box center [372, 329] width 64 height 42
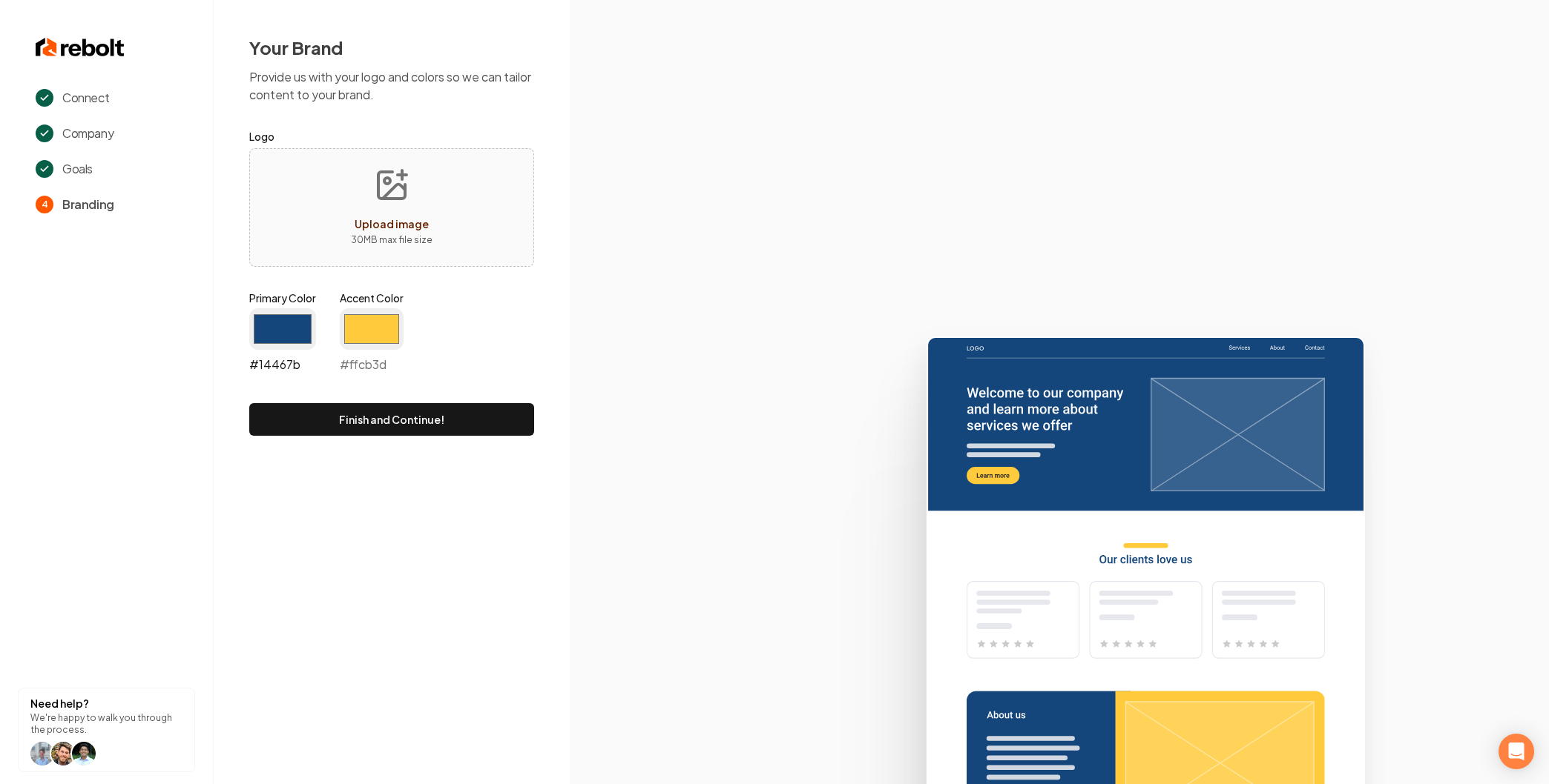
type input "#ffcb3d"
click at [273, 333] on input "#14467b" at bounding box center [283, 329] width 67 height 42
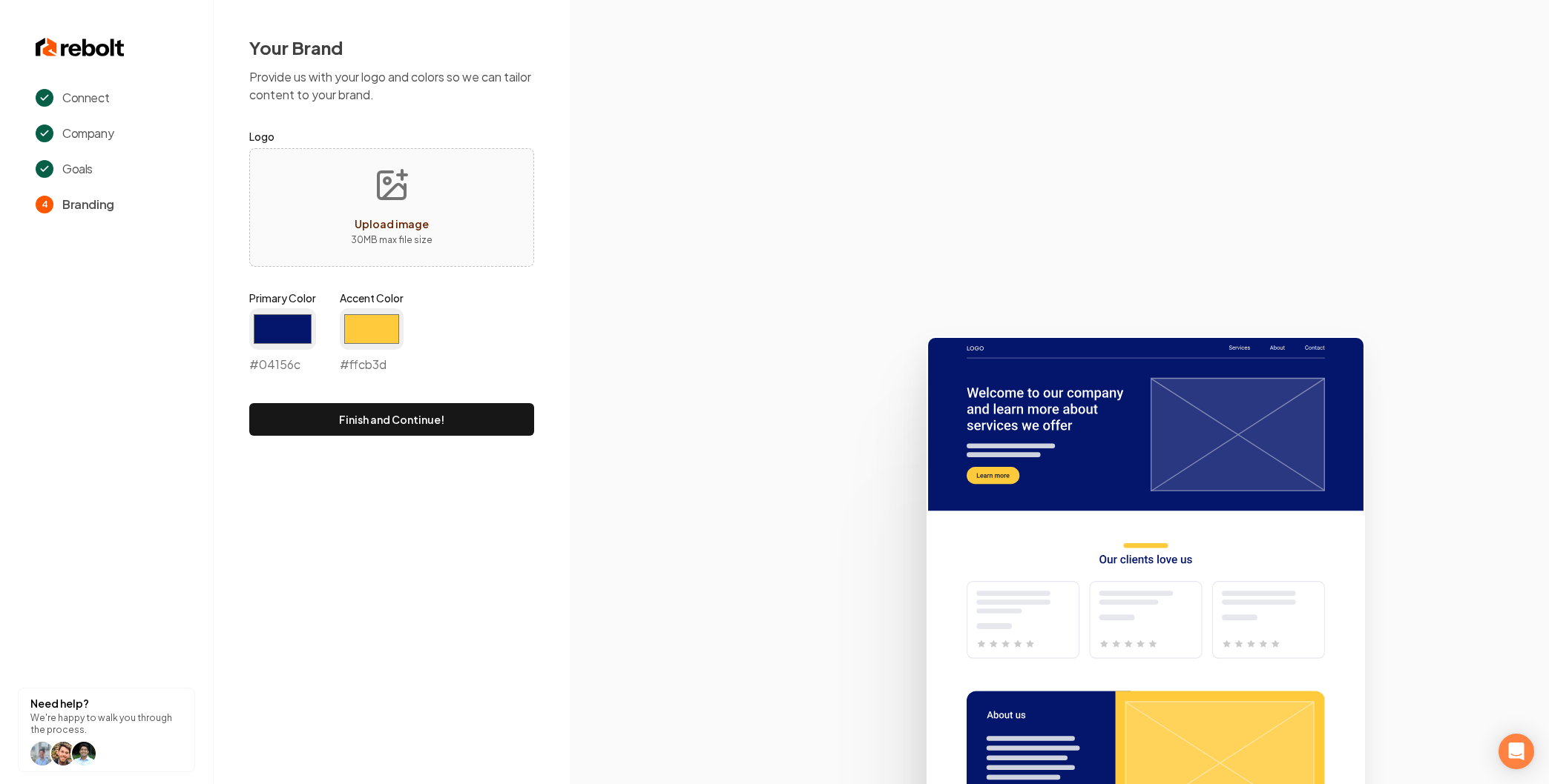
click at [484, 343] on div "Primary Color #04156c #04156c Accent Color #ffcb3d #ffcb3d" at bounding box center [391, 335] width 285 height 89
click at [278, 318] on input "#04156c" at bounding box center [283, 329] width 67 height 42
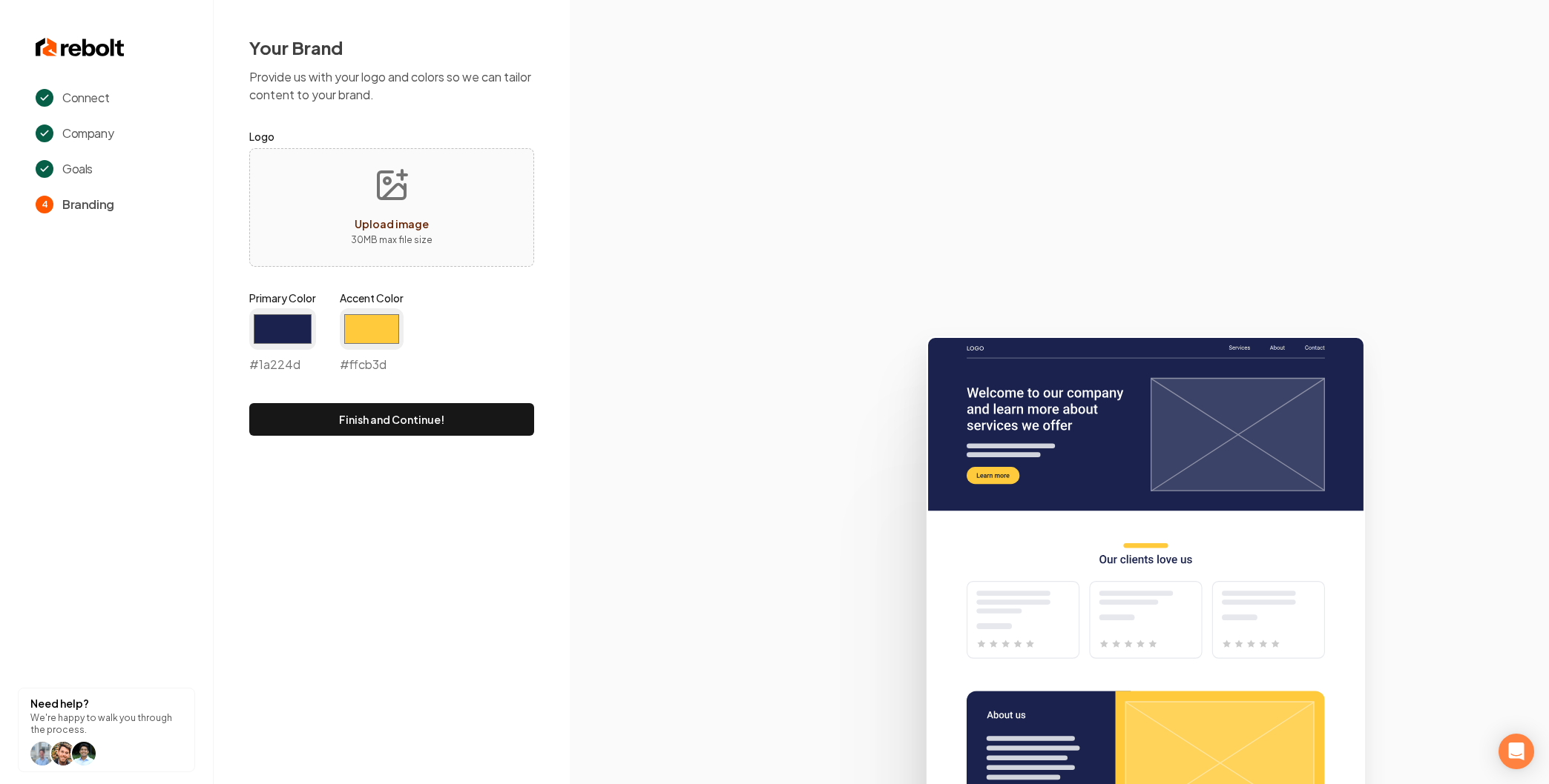
type input "#1a224d"
click at [365, 343] on input "#ffcb3d" at bounding box center [372, 329] width 64 height 42
click at [368, 337] on input "#ffcb3d" at bounding box center [372, 329] width 64 height 42
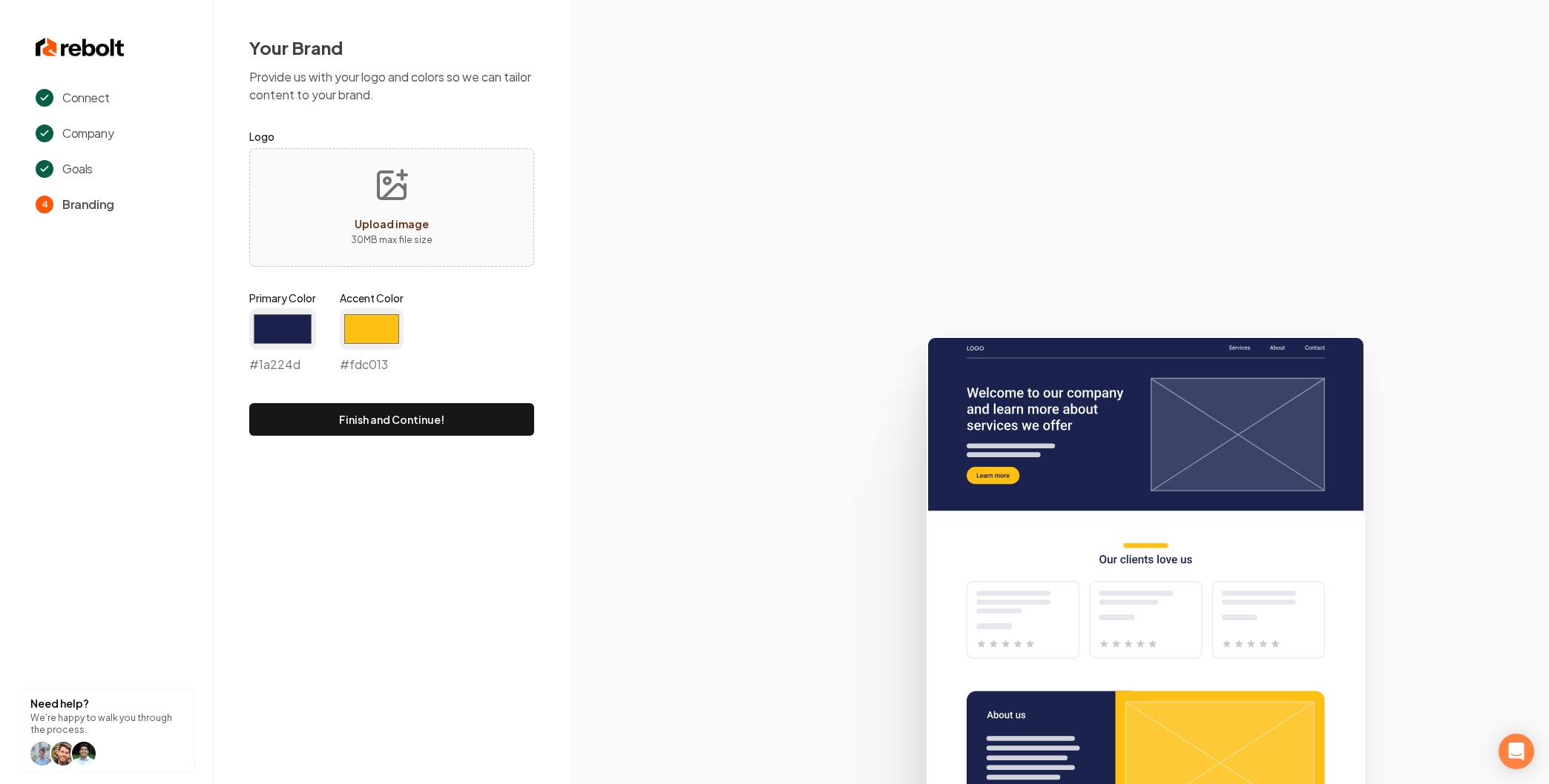
type input "#fdc013"
click at [294, 338] on input "#1a224d" at bounding box center [283, 329] width 67 height 42
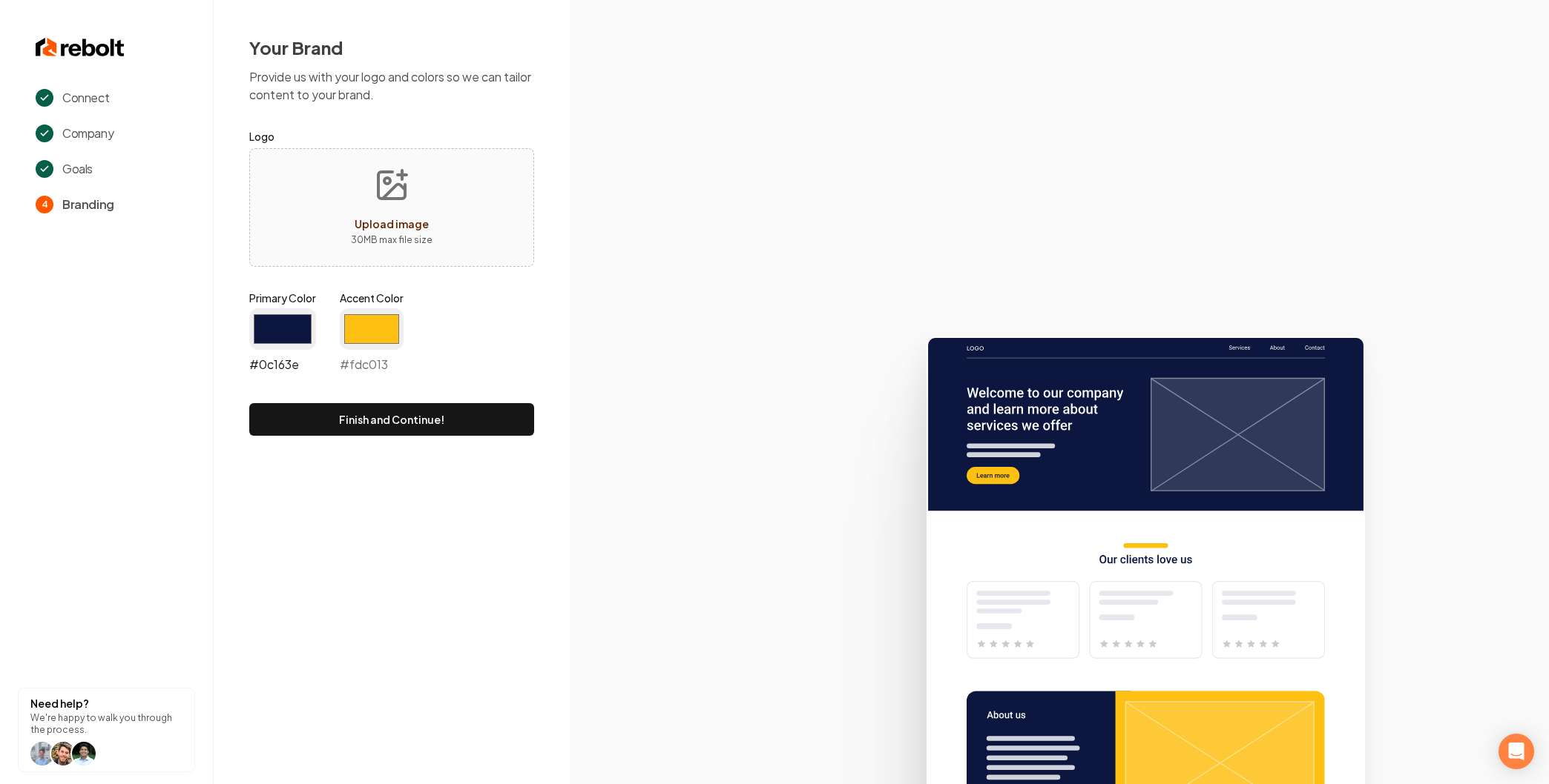
type input "#0c163e"
click at [502, 366] on div "Primary Color #0c163e #0c163e Accent Color #fdc013 #fdc013" at bounding box center [391, 335] width 285 height 89
click at [75, 132] on span "Company" at bounding box center [87, 134] width 51 height 18
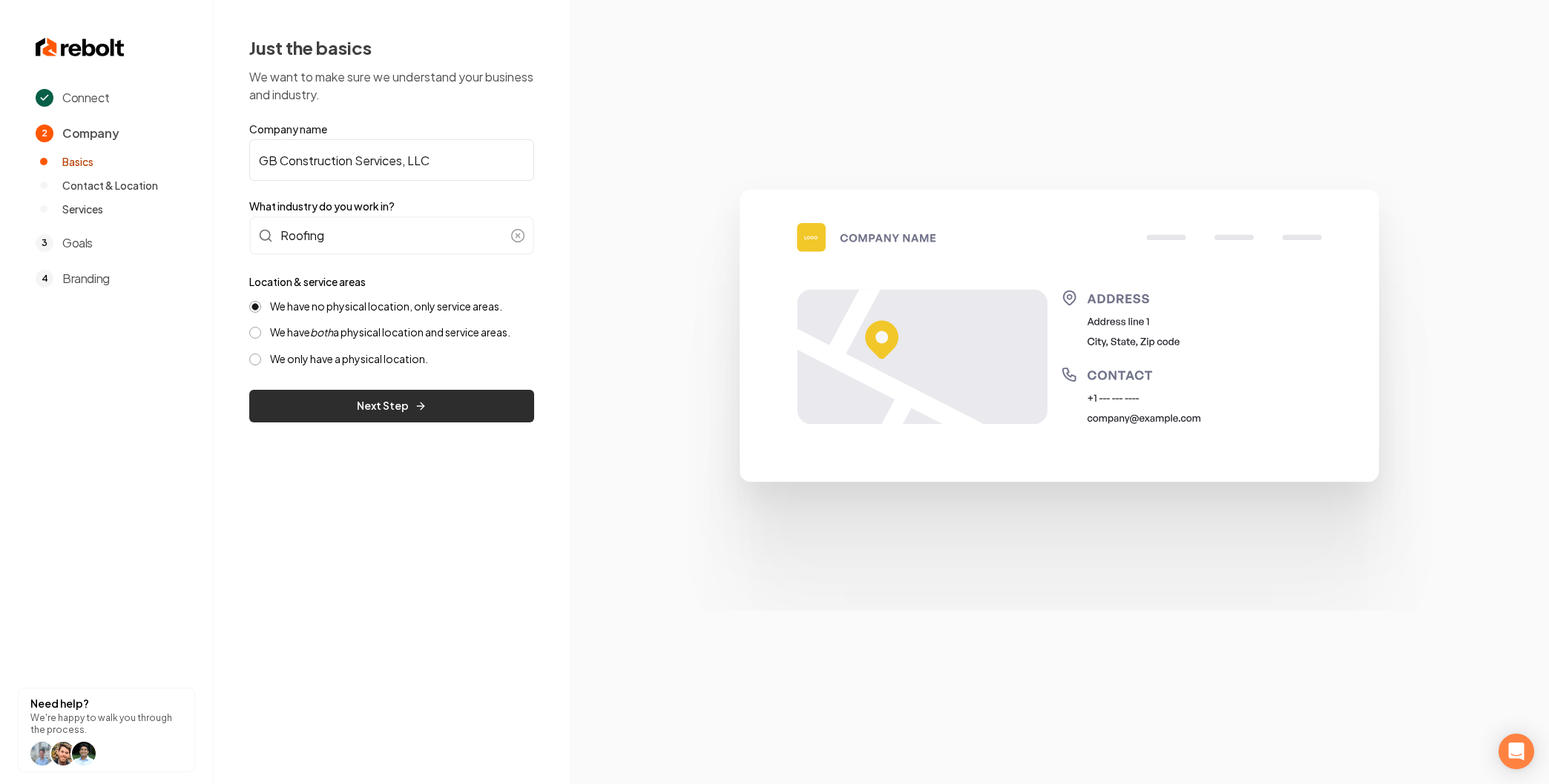
click at [385, 403] on button "Next Step" at bounding box center [391, 407] width 285 height 33
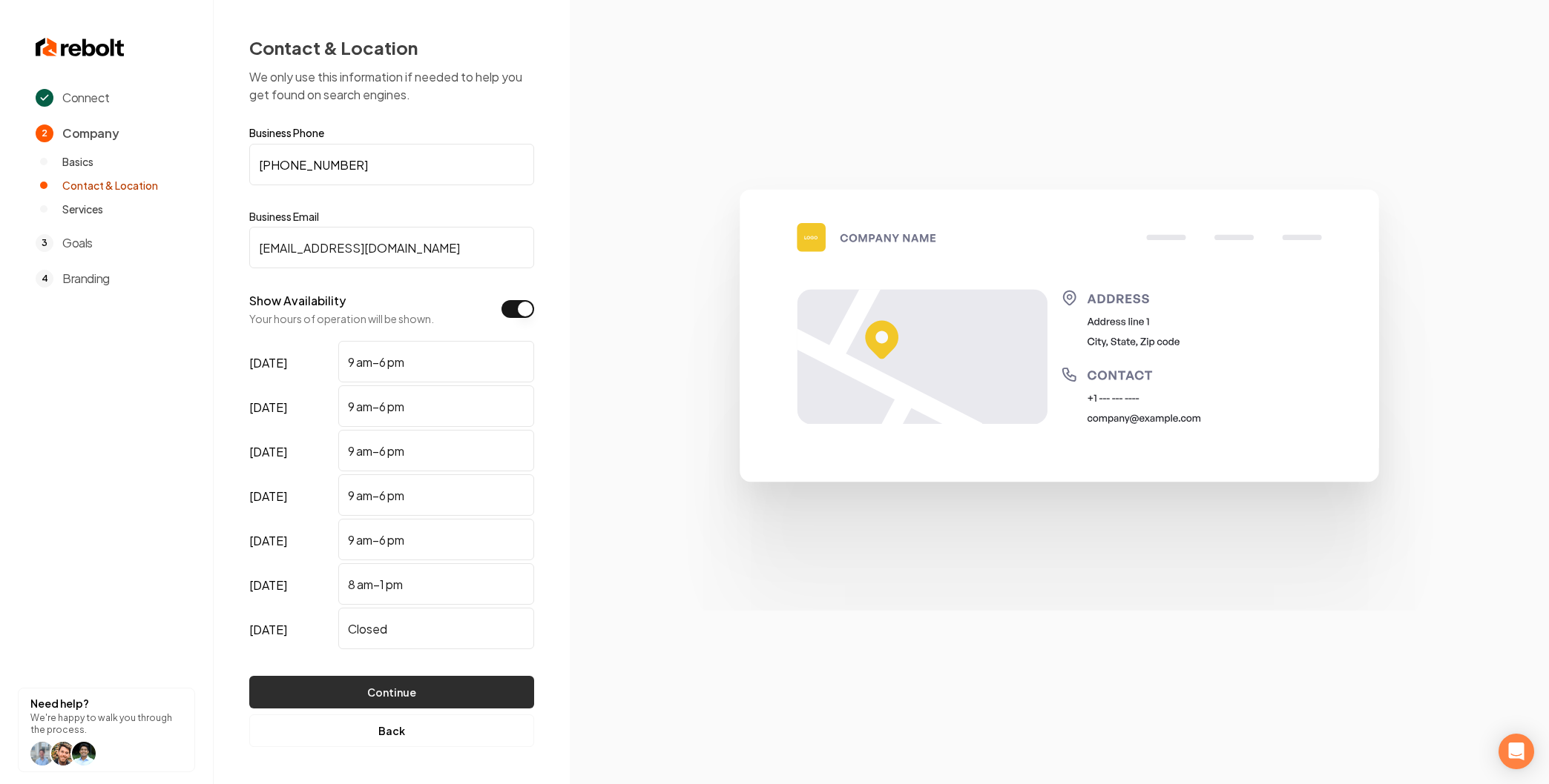
click at [394, 687] on button "Continue" at bounding box center [391, 693] width 285 height 33
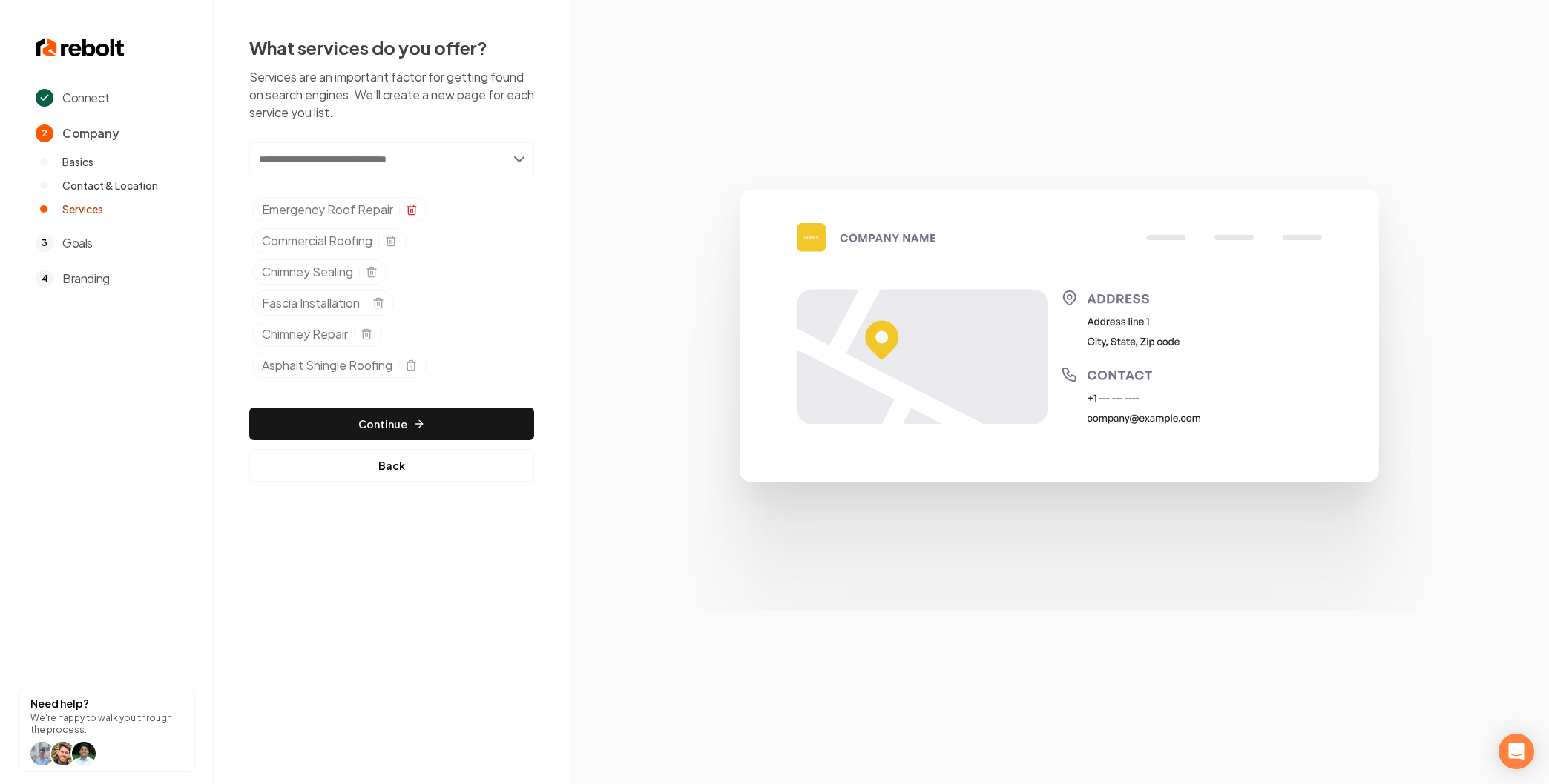
click at [413, 215] on icon "Selected tags" at bounding box center [412, 210] width 12 height 12
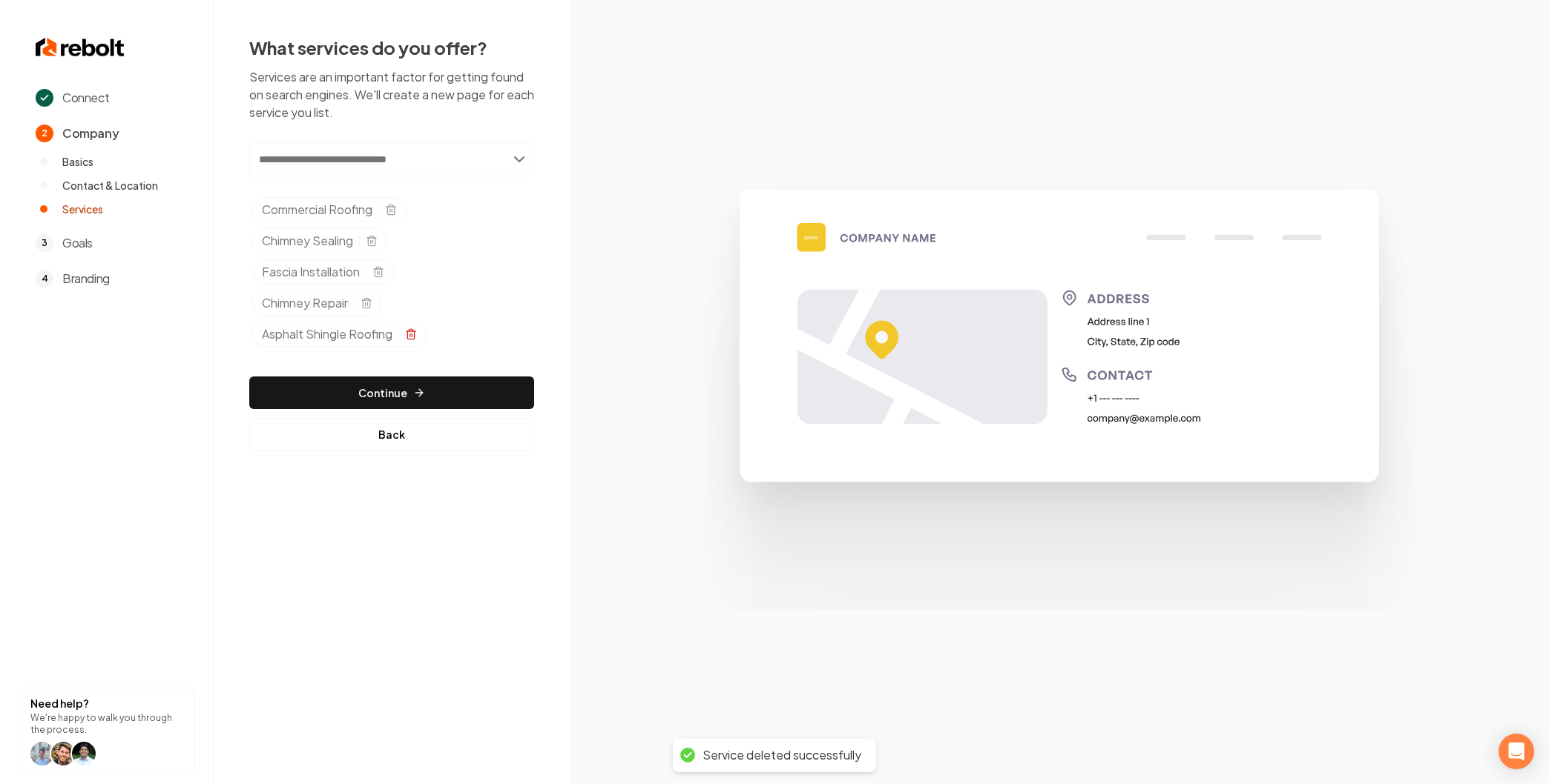
click at [410, 338] on icon "Selected tags" at bounding box center [411, 334] width 12 height 12
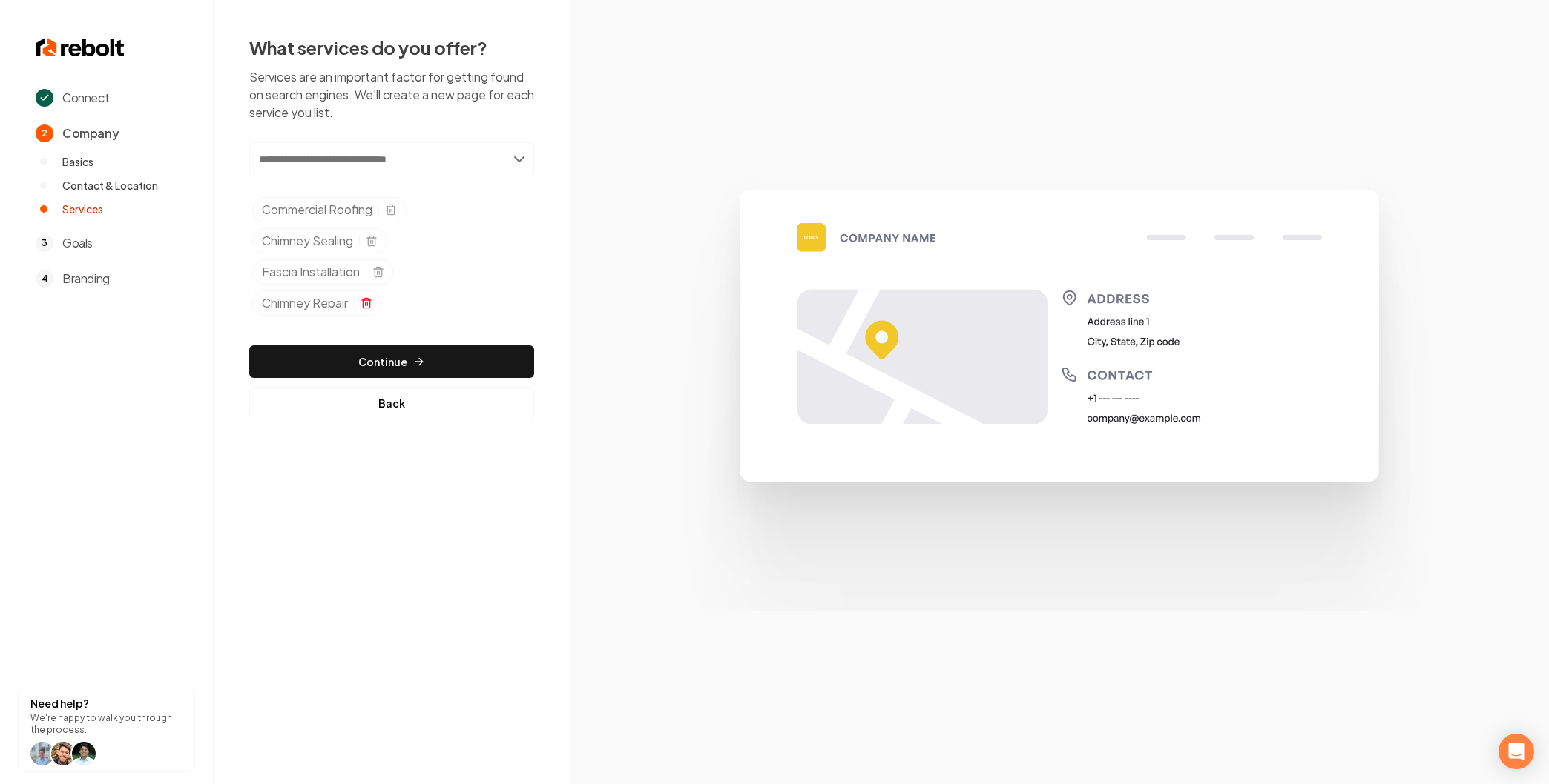
click at [366, 306] on icon "Selected tags" at bounding box center [366, 303] width 12 height 12
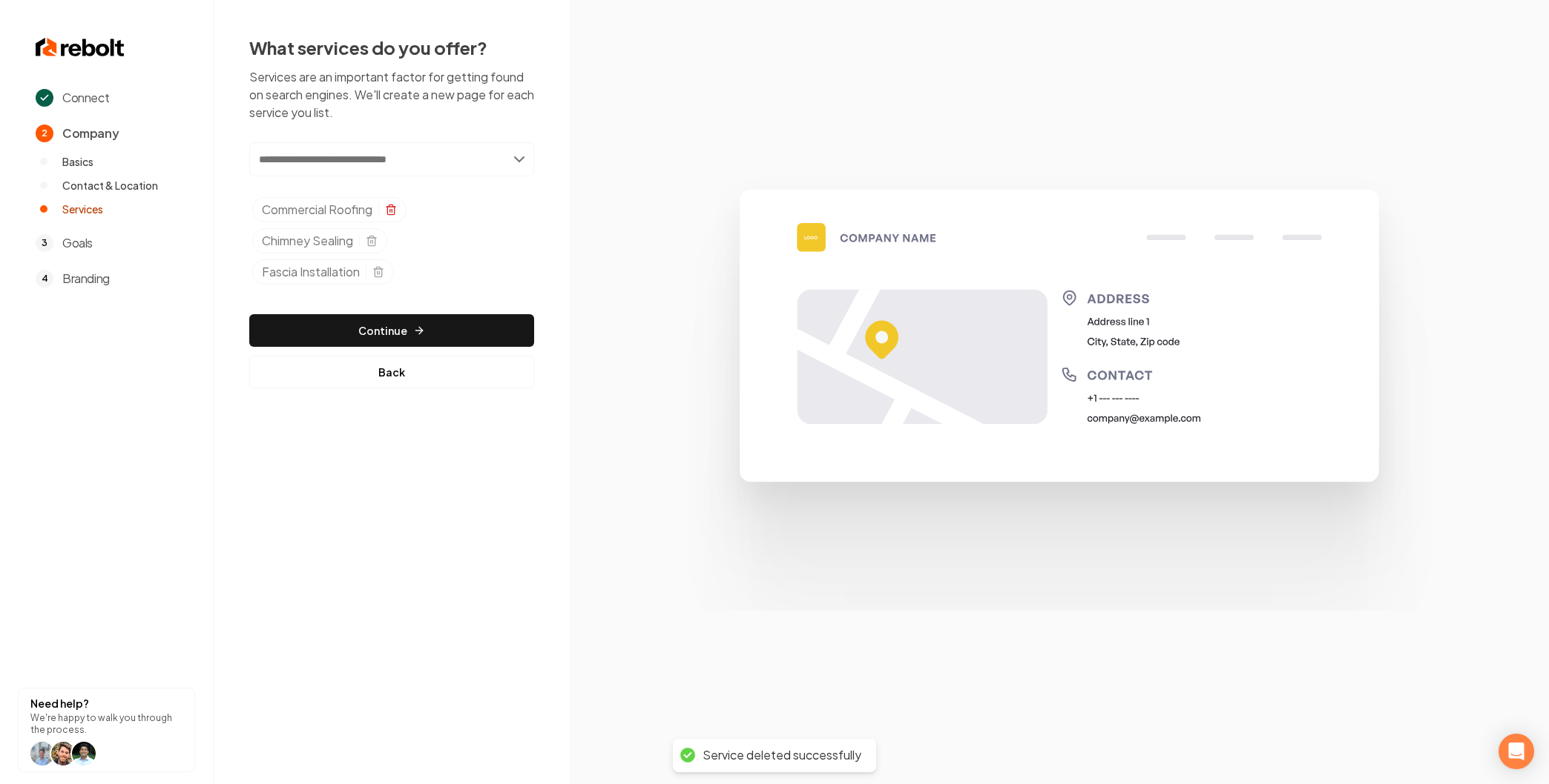
click at [391, 209] on line "Selected tags" at bounding box center [391, 211] width 0 height 3
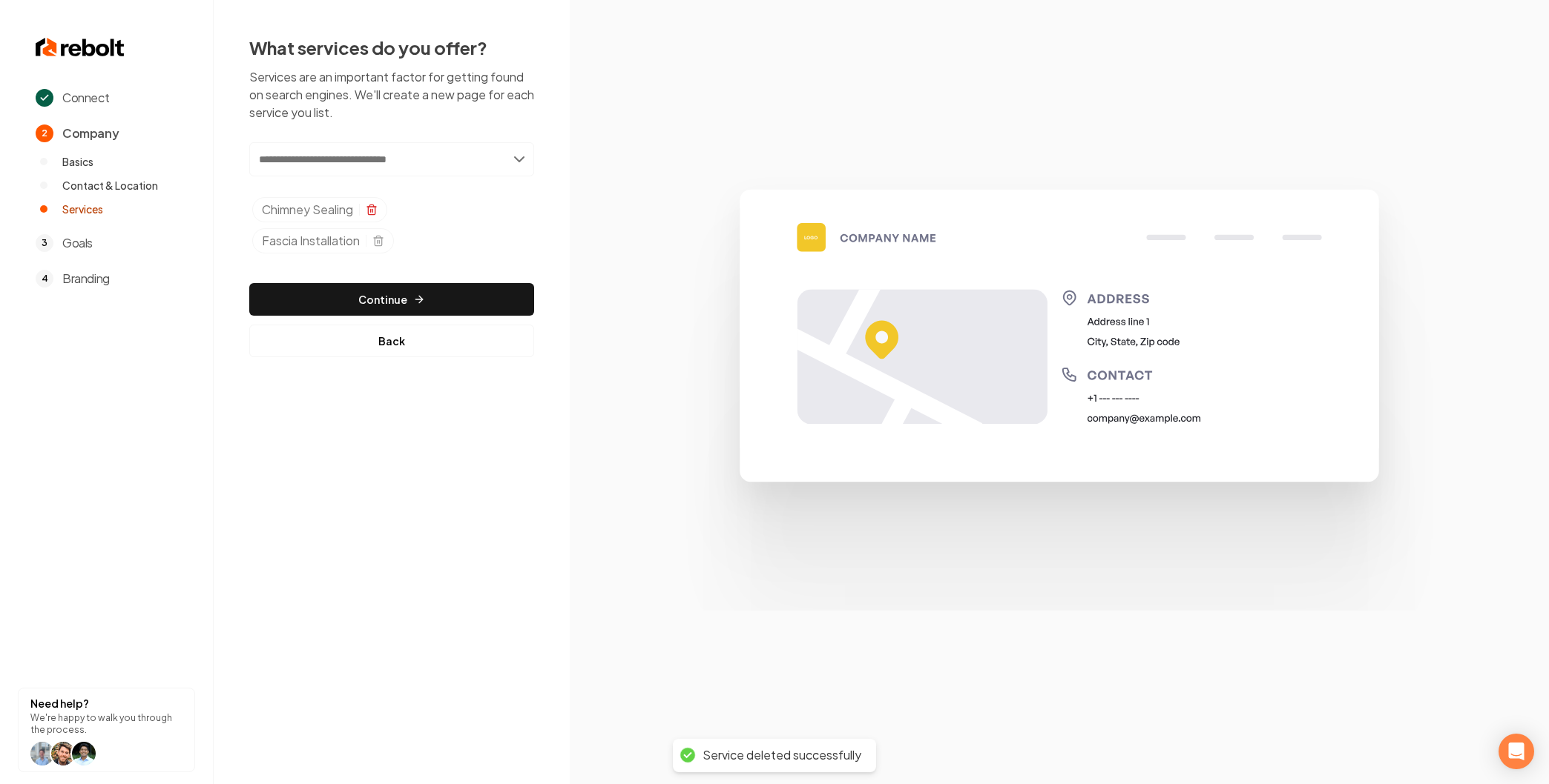
click at [374, 204] on icon "Selected tags" at bounding box center [372, 210] width 12 height 12
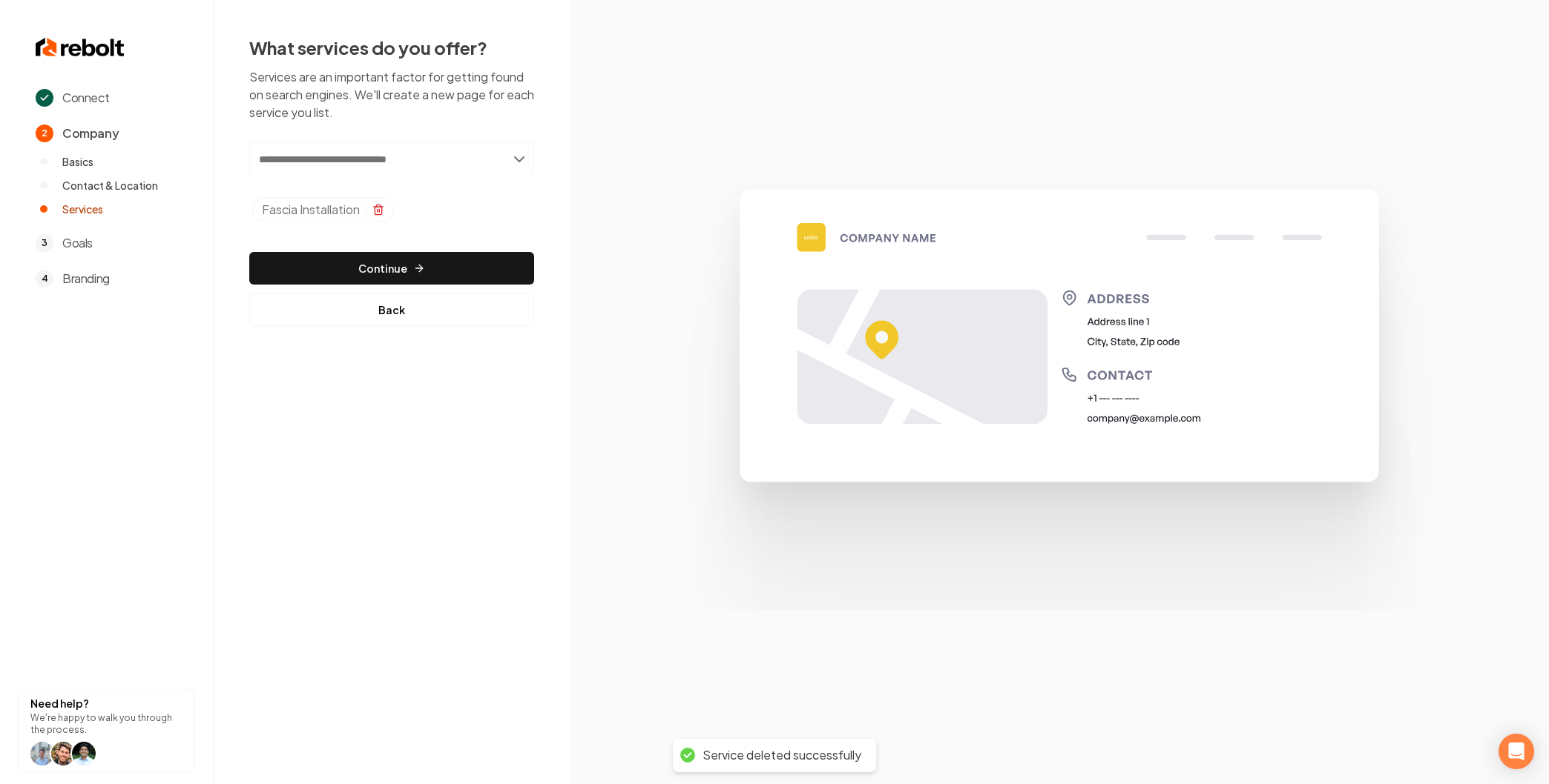
click at [374, 213] on icon "Selected tags" at bounding box center [378, 210] width 12 height 12
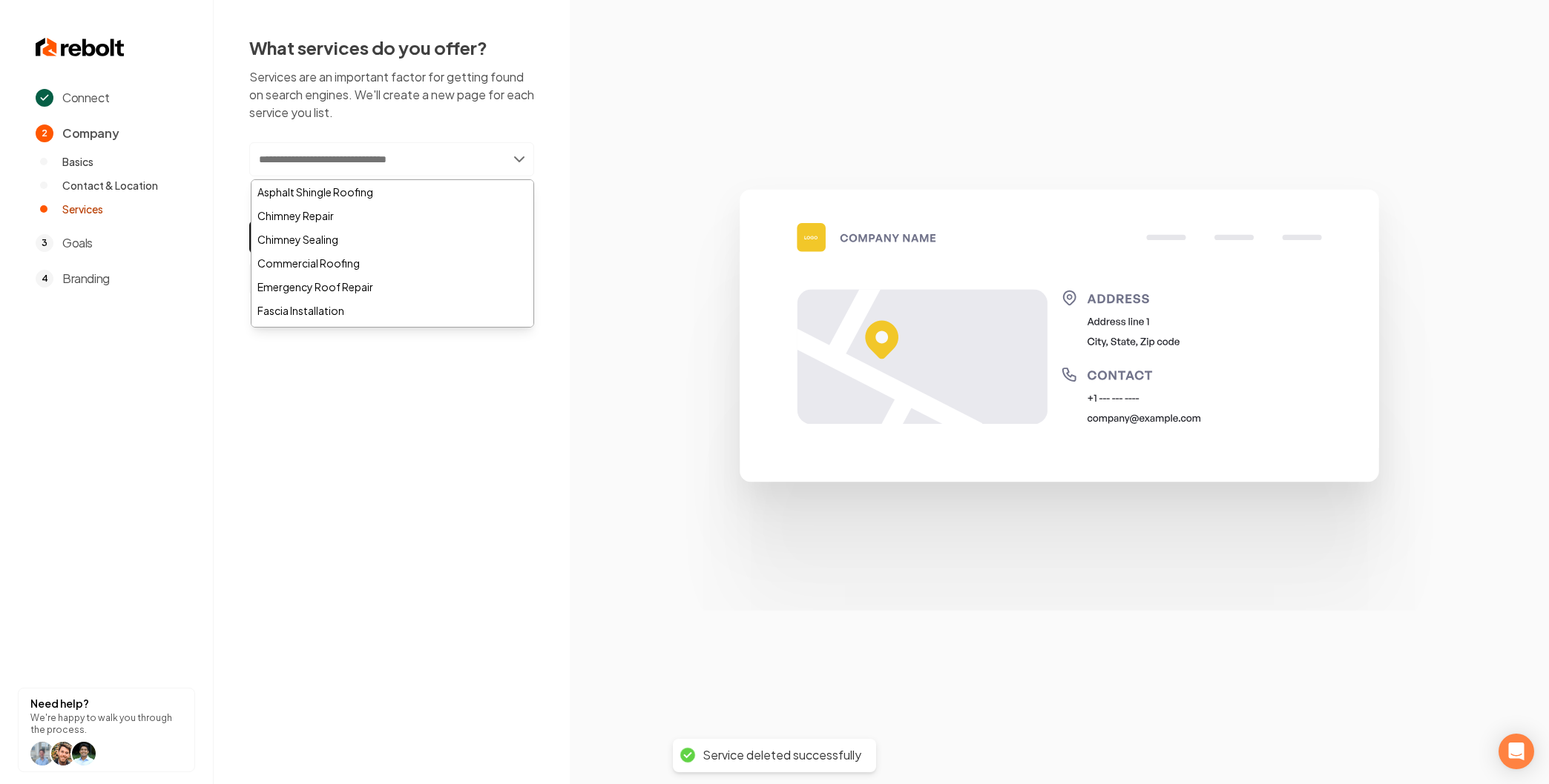
click at [327, 161] on input "text" at bounding box center [391, 159] width 285 height 34
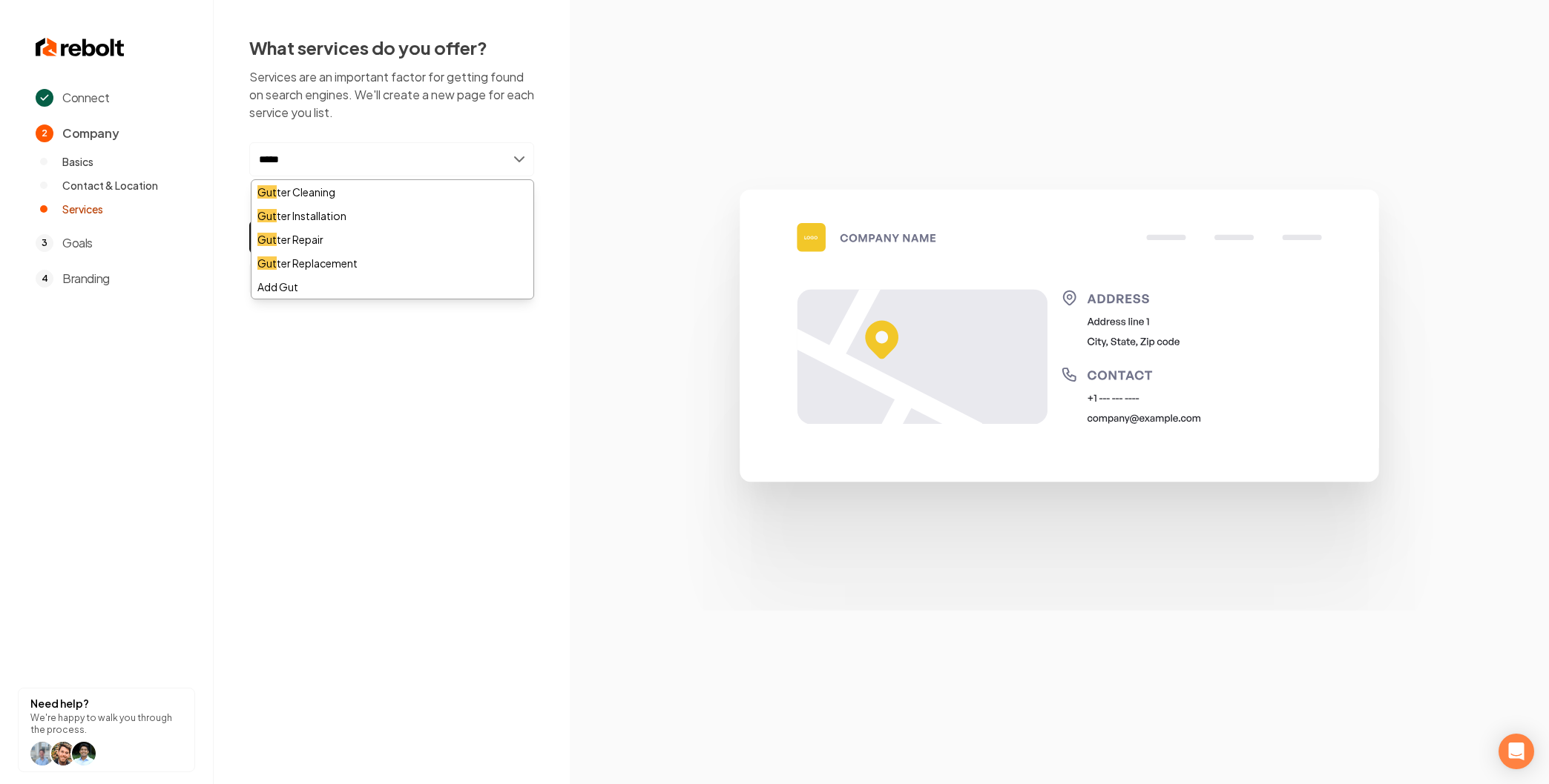
type input "******"
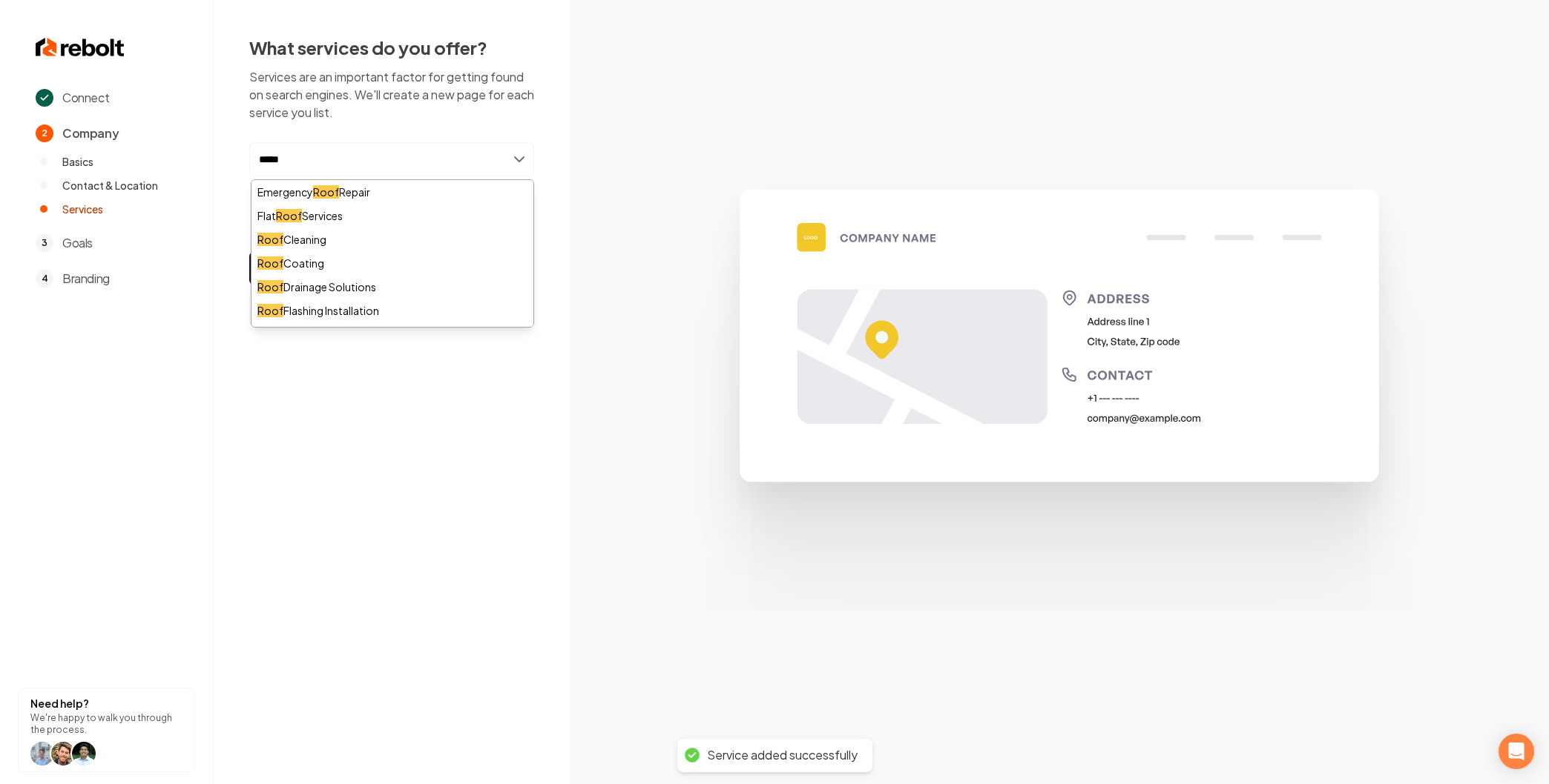
type input "******"
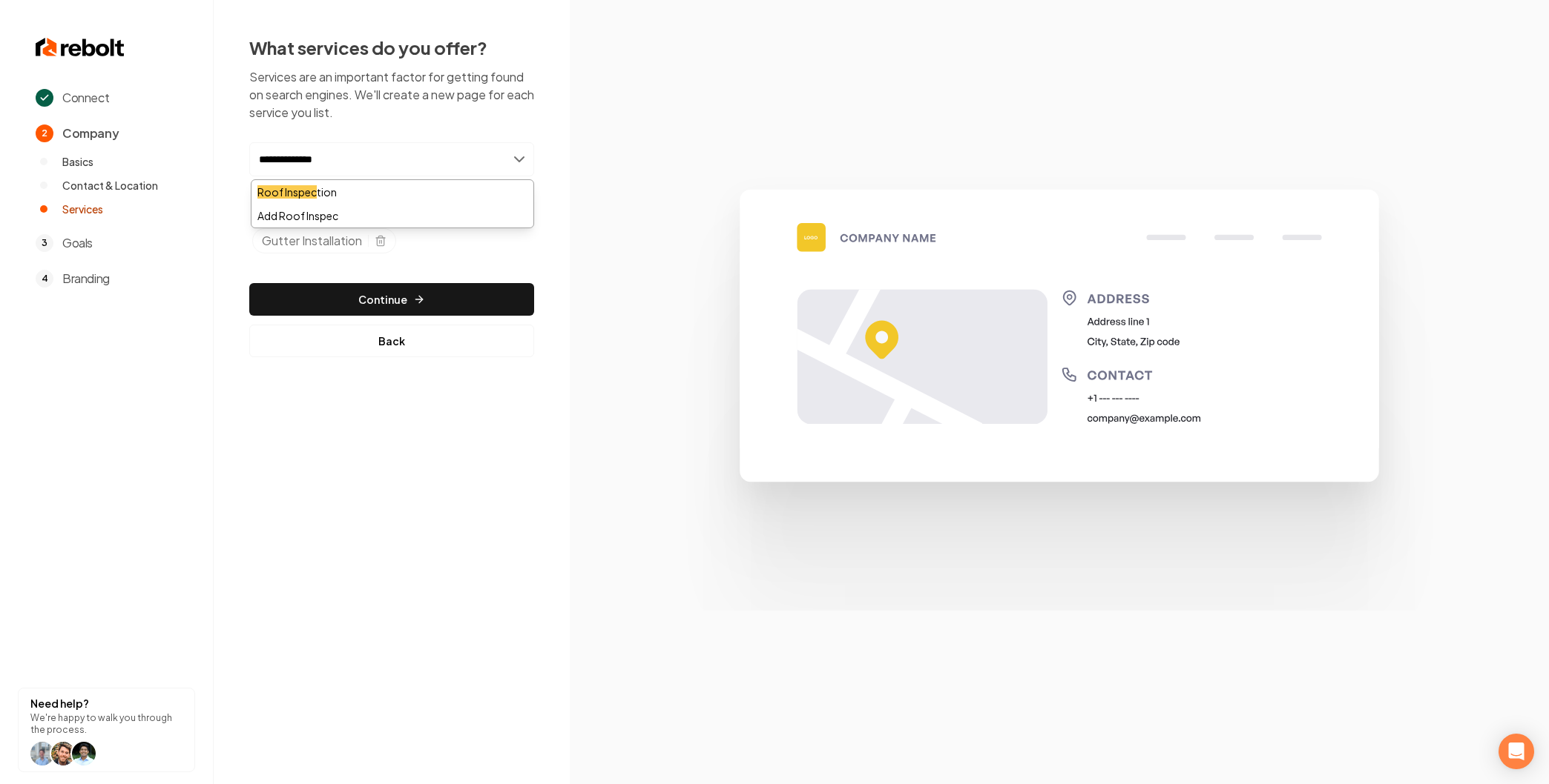
type input "**********"
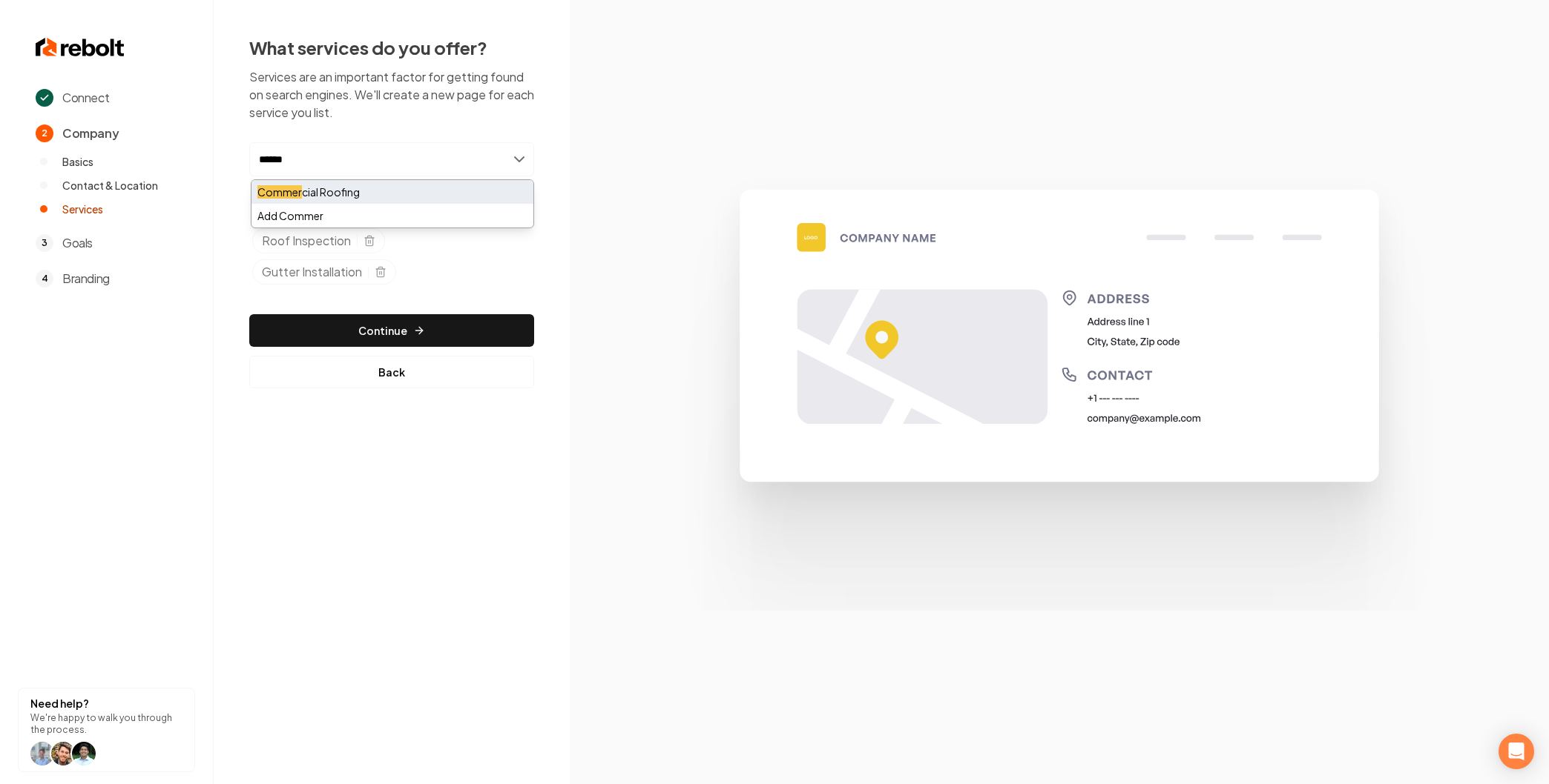
type input "******"
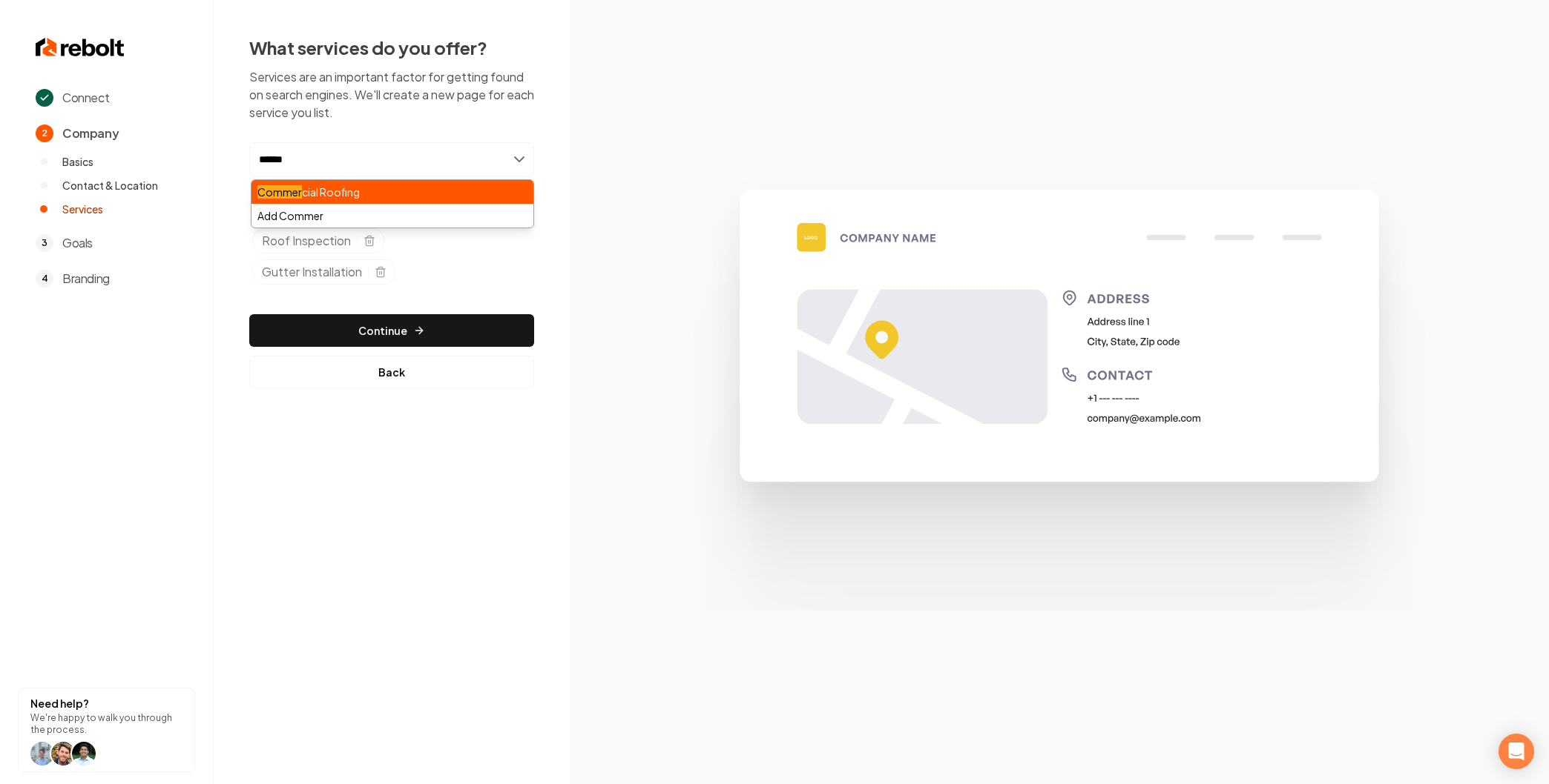
click at [374, 190] on div "Commer cial Roofing" at bounding box center [392, 192] width 282 height 24
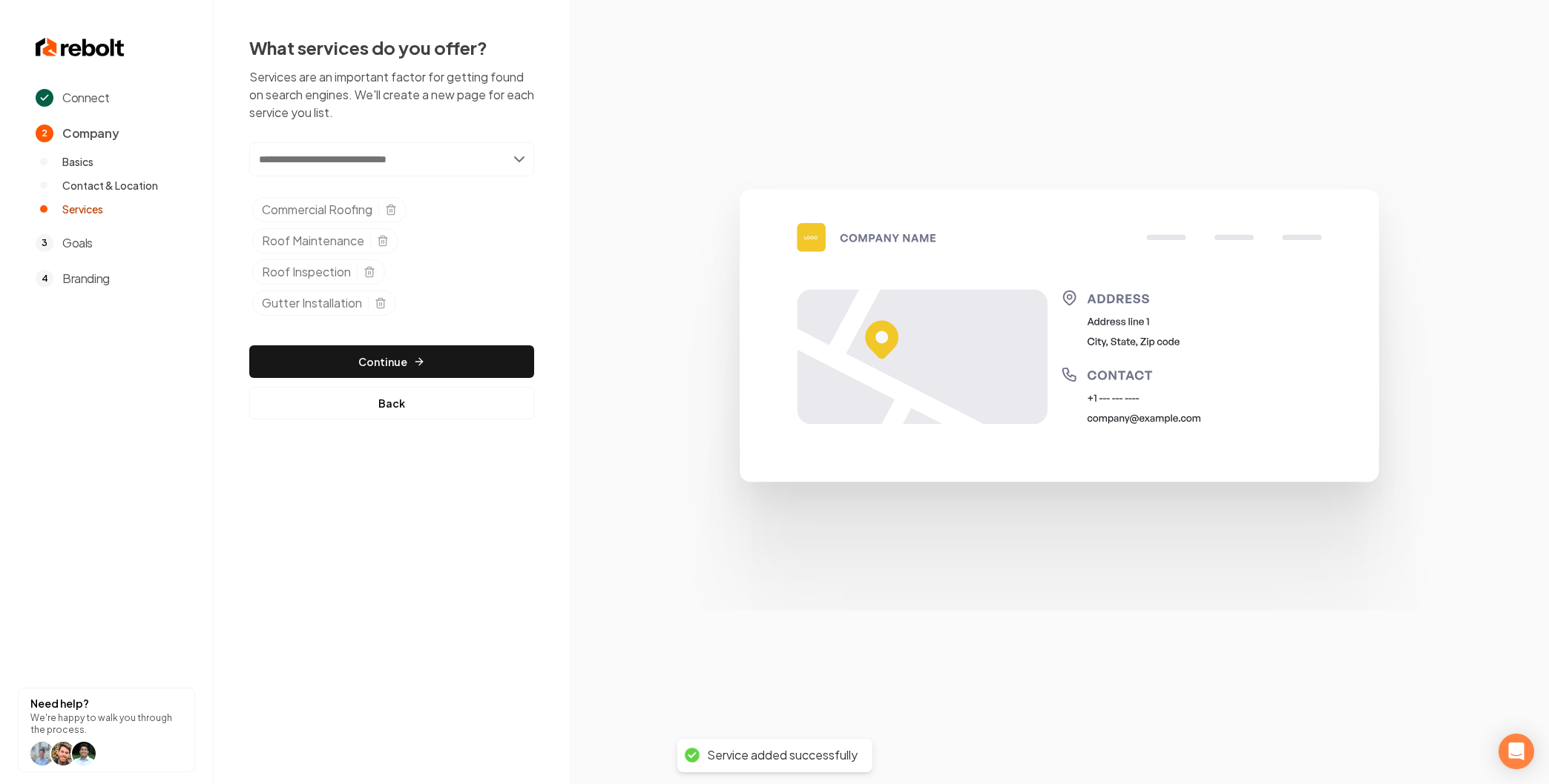
click at [341, 165] on input "text" at bounding box center [391, 159] width 285 height 34
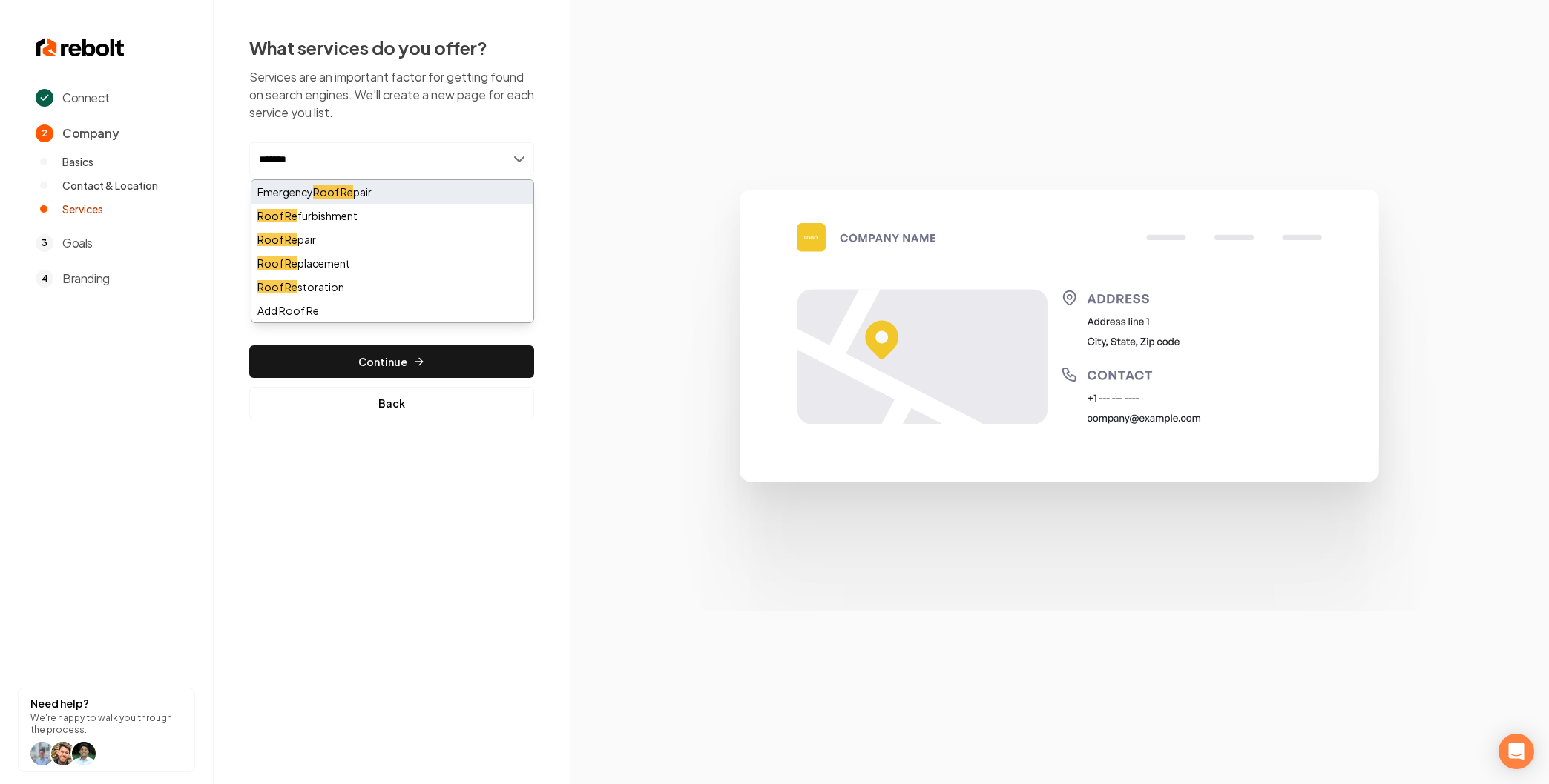
type input "*******"
click at [344, 197] on mark "Roof Re" at bounding box center [333, 192] width 40 height 13
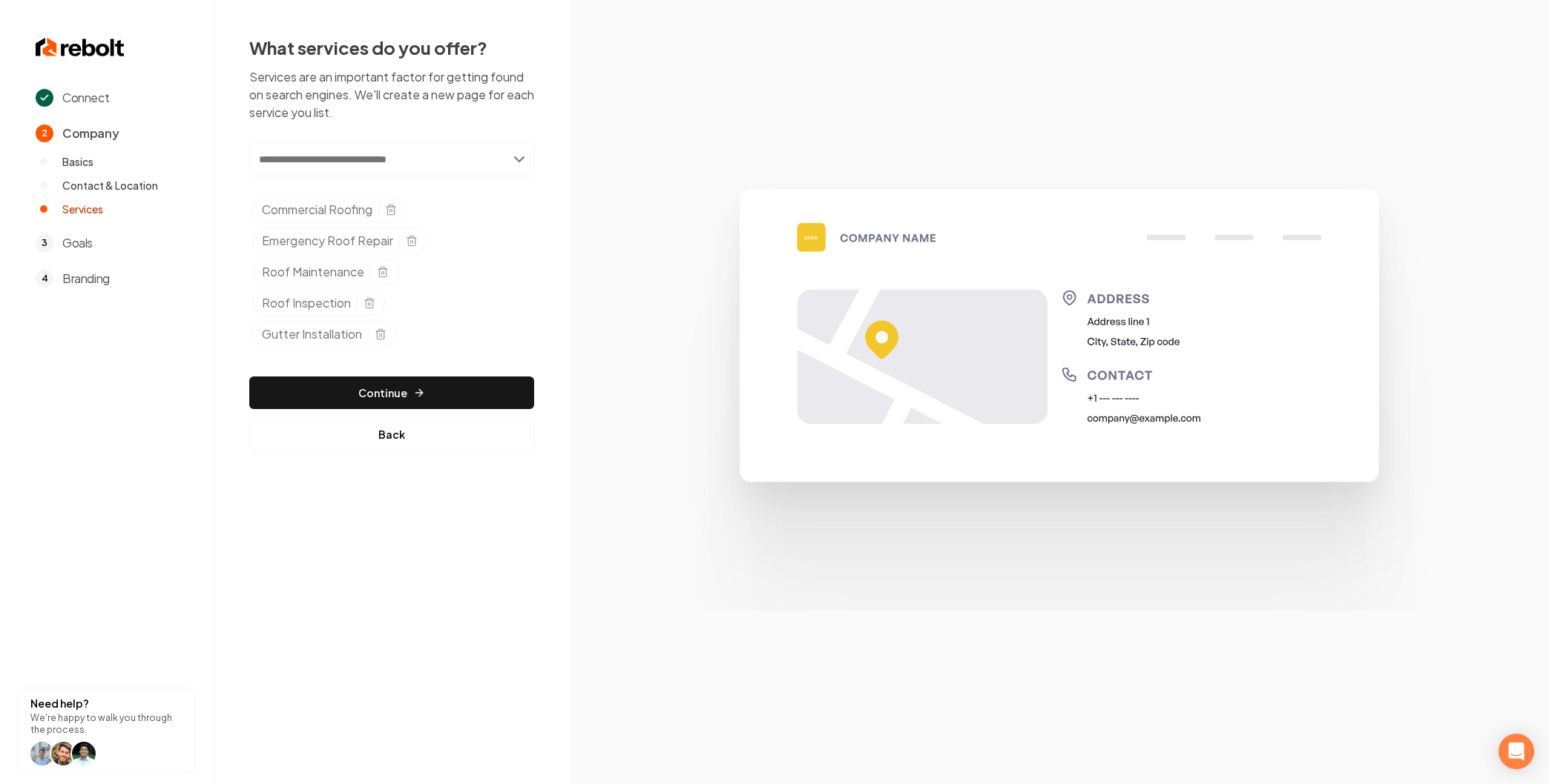
click at [391, 167] on input "text" at bounding box center [391, 159] width 285 height 34
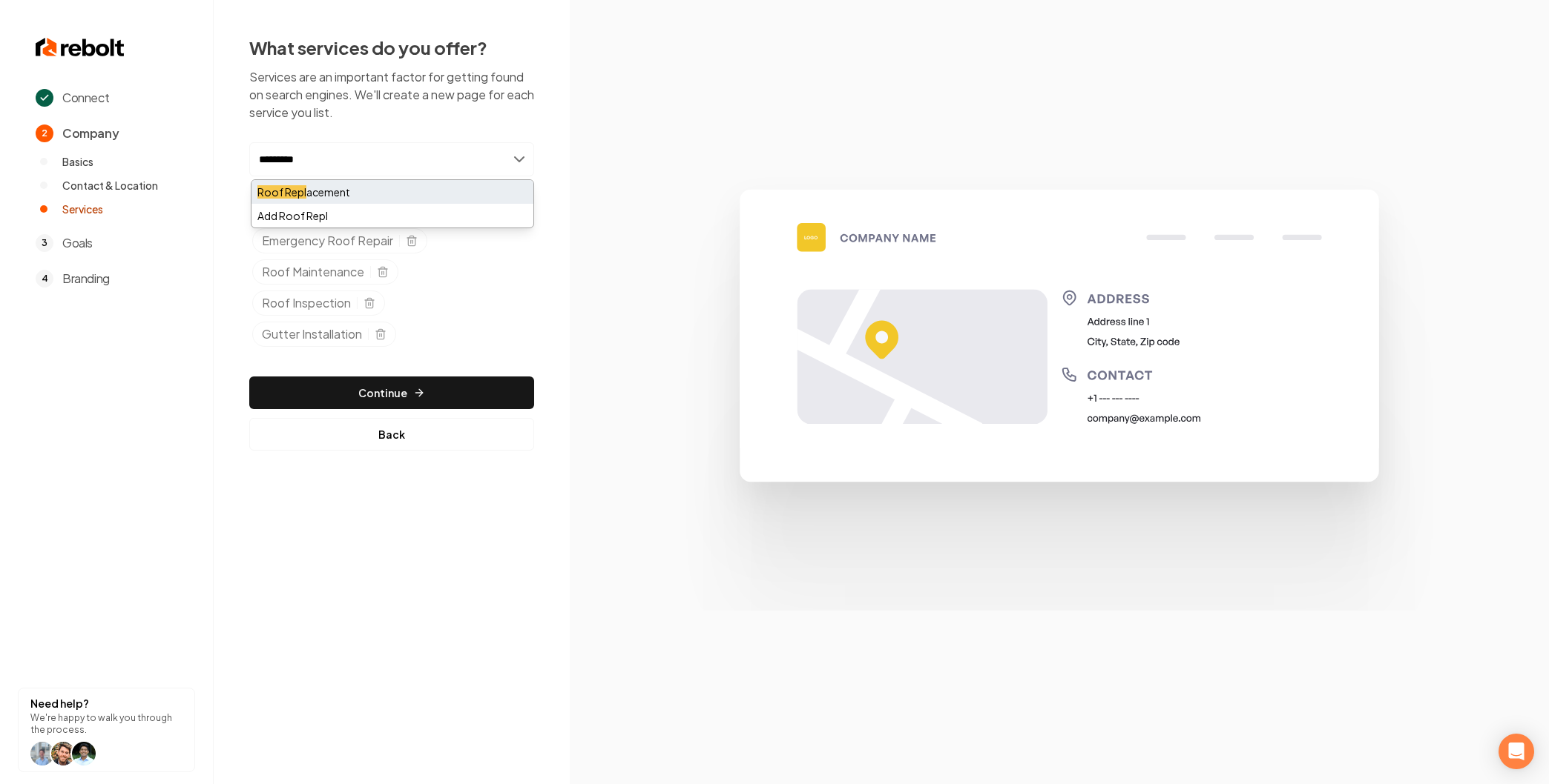
type input "*********"
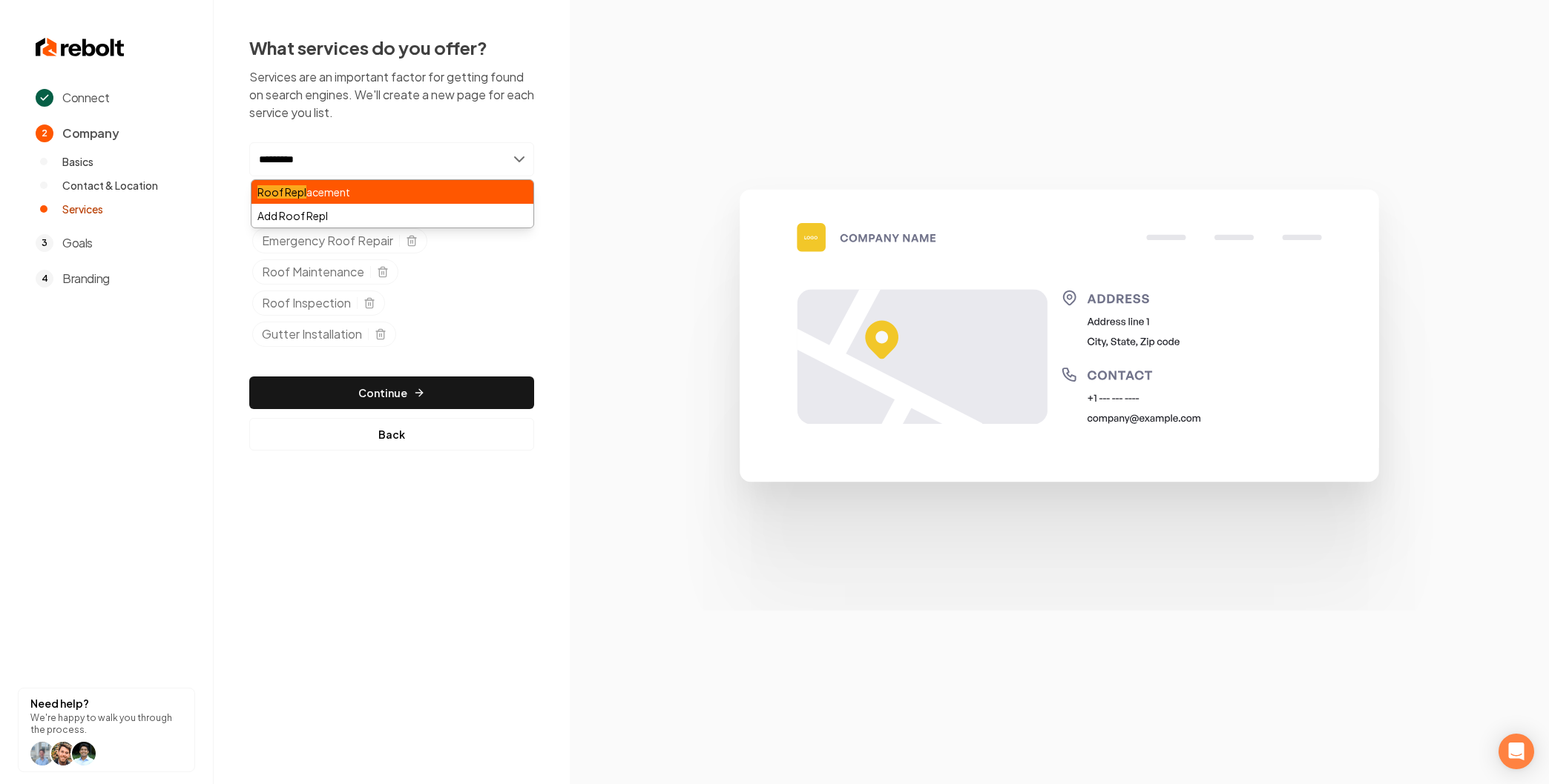
click at [395, 196] on div "Roof Repl acement" at bounding box center [392, 192] width 282 height 24
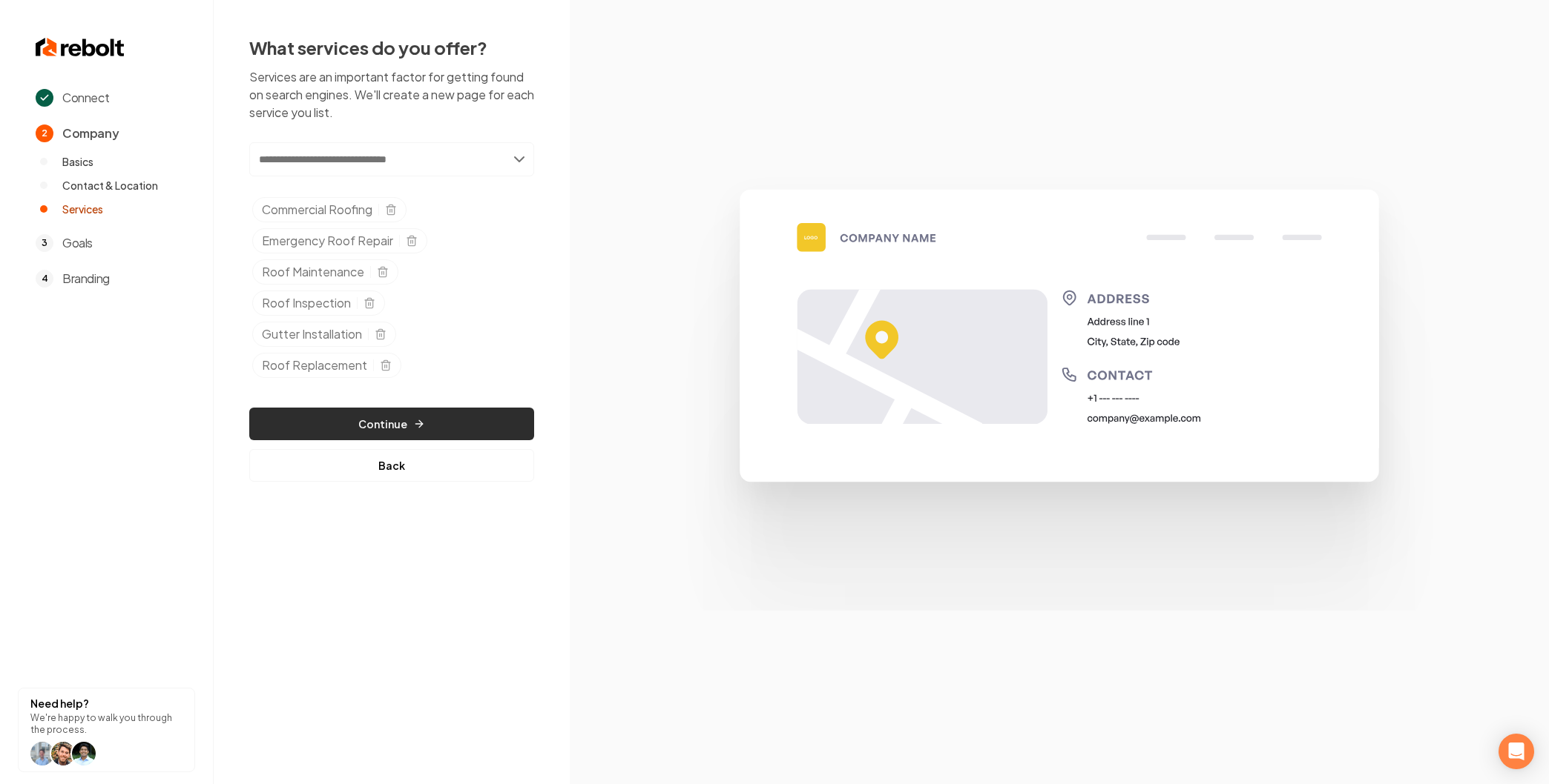
click at [408, 421] on button "Continue" at bounding box center [391, 424] width 285 height 33
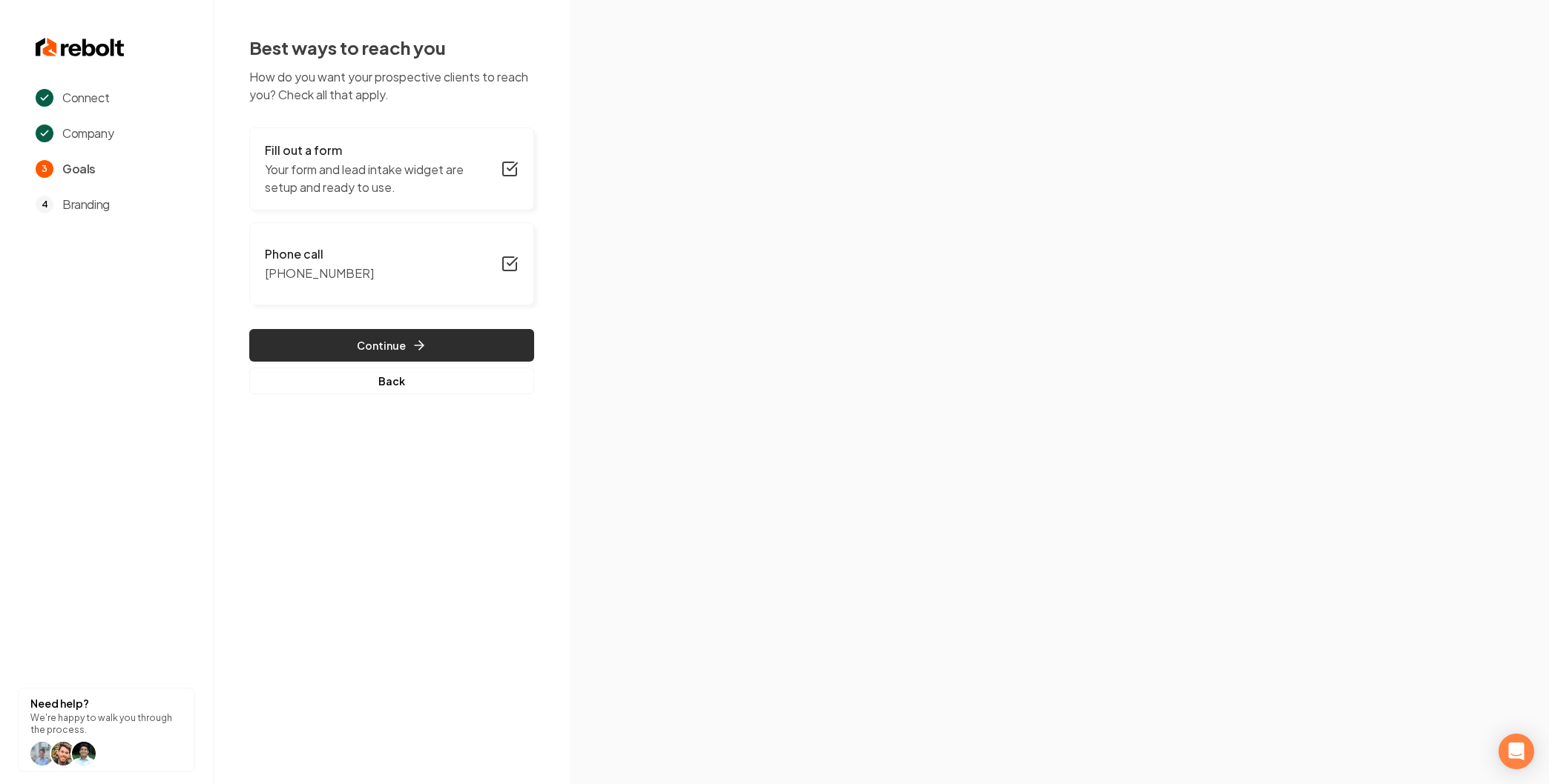
click at [398, 345] on button "Continue" at bounding box center [391, 345] width 285 height 33
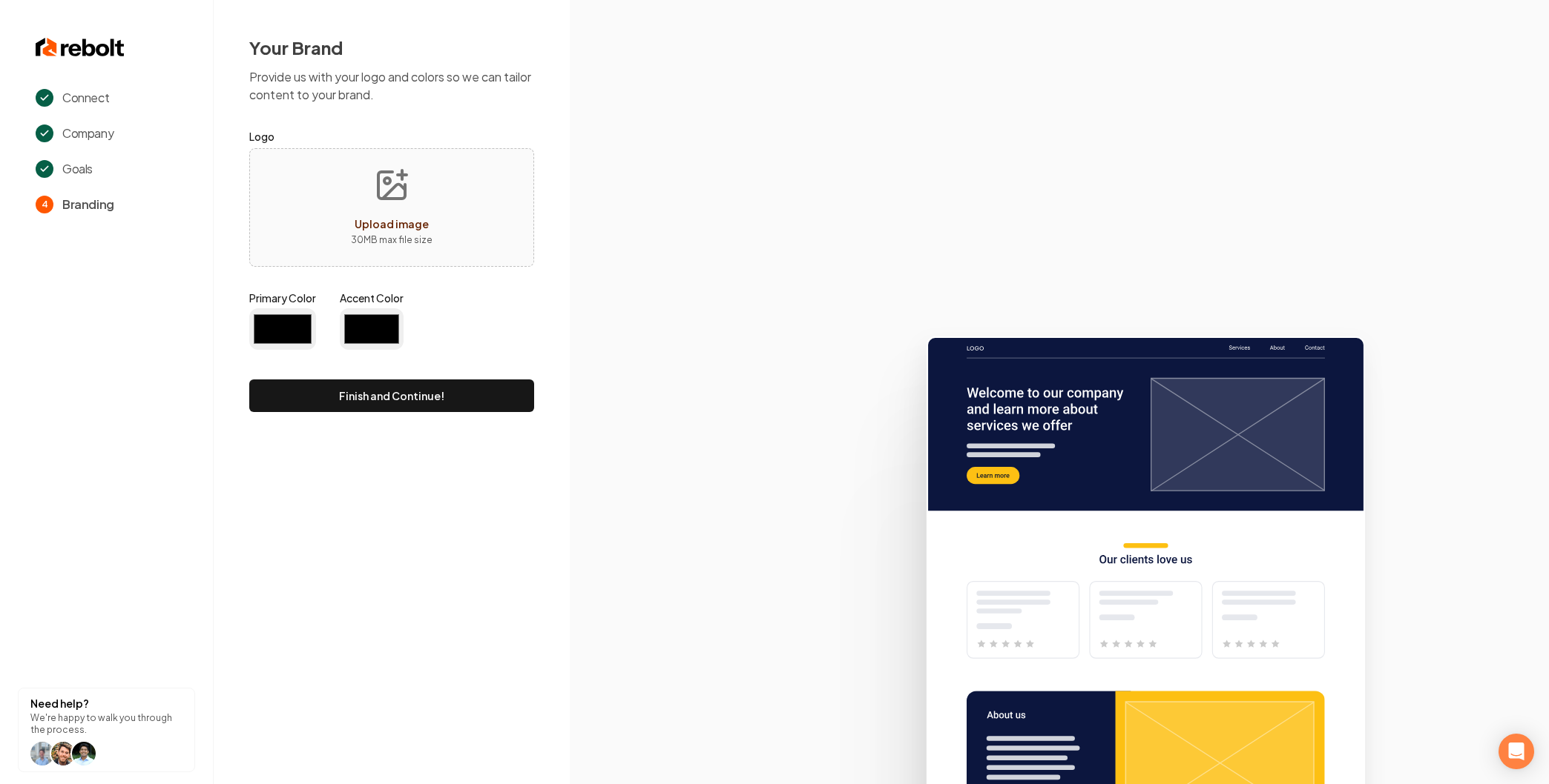
type input "#194d33"
type input "#70be00"
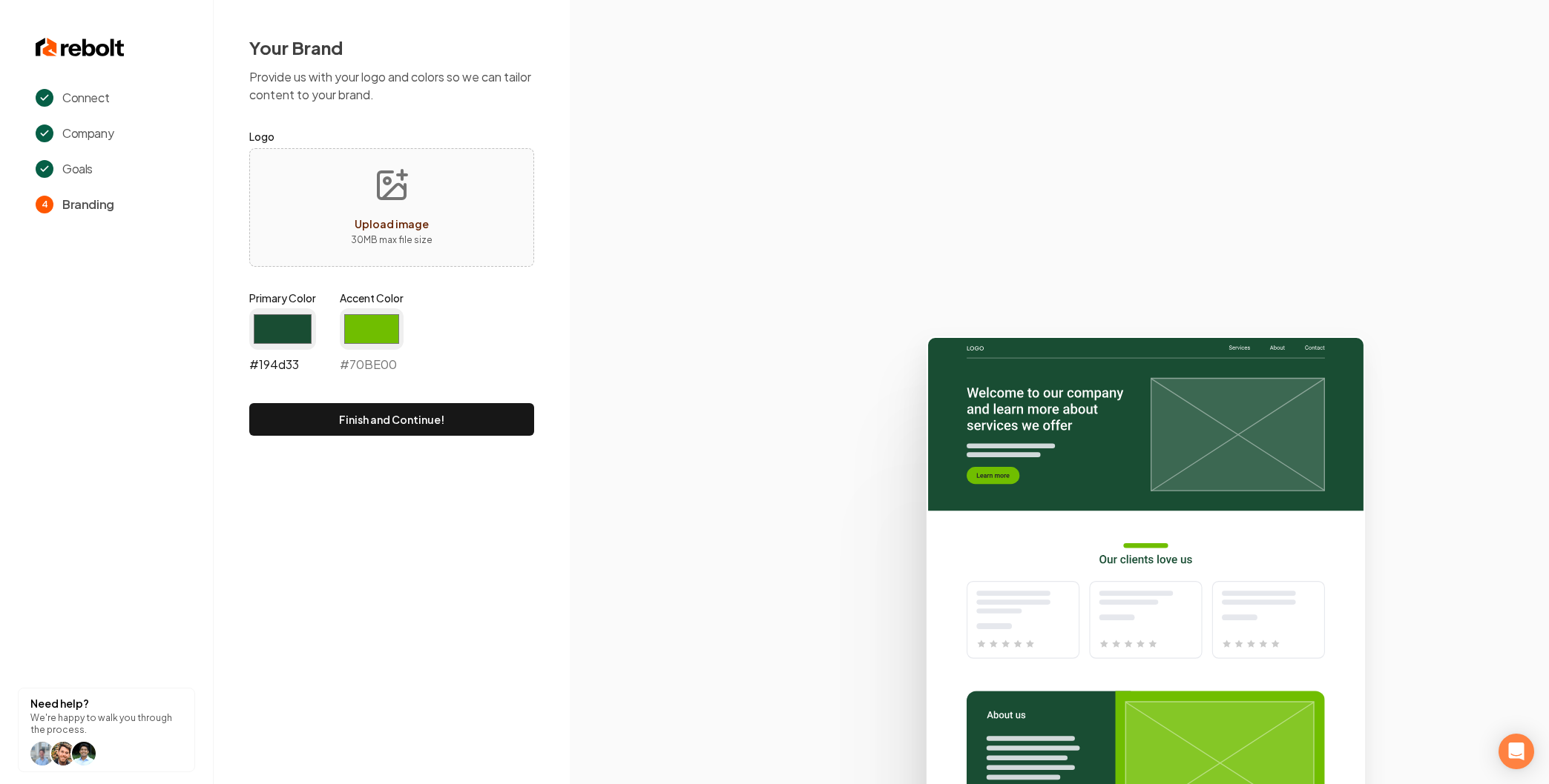
click at [276, 332] on input "#194d33" at bounding box center [283, 329] width 67 height 42
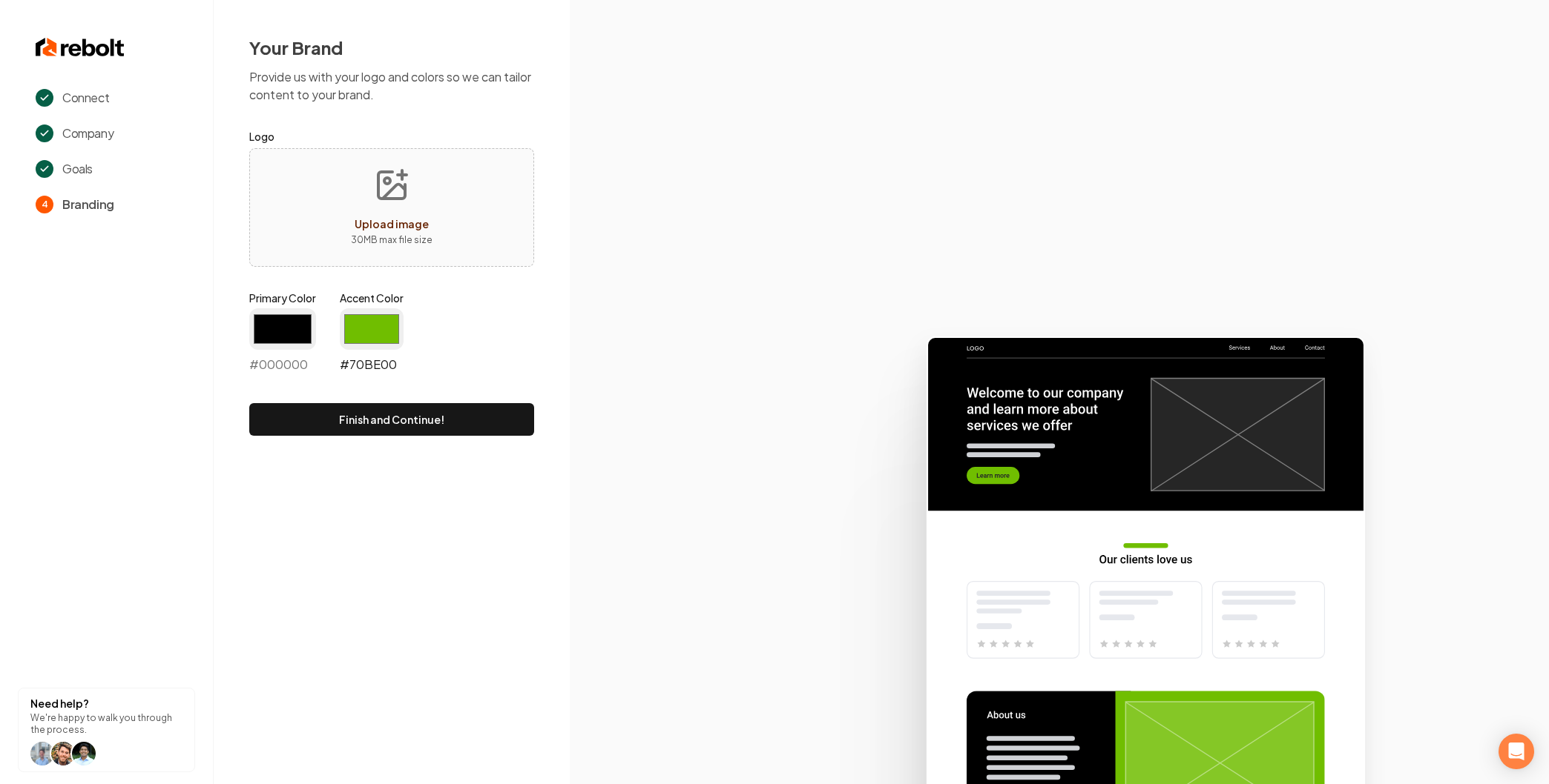
type input "#000000"
click at [380, 325] on input "#70be00" at bounding box center [372, 329] width 64 height 42
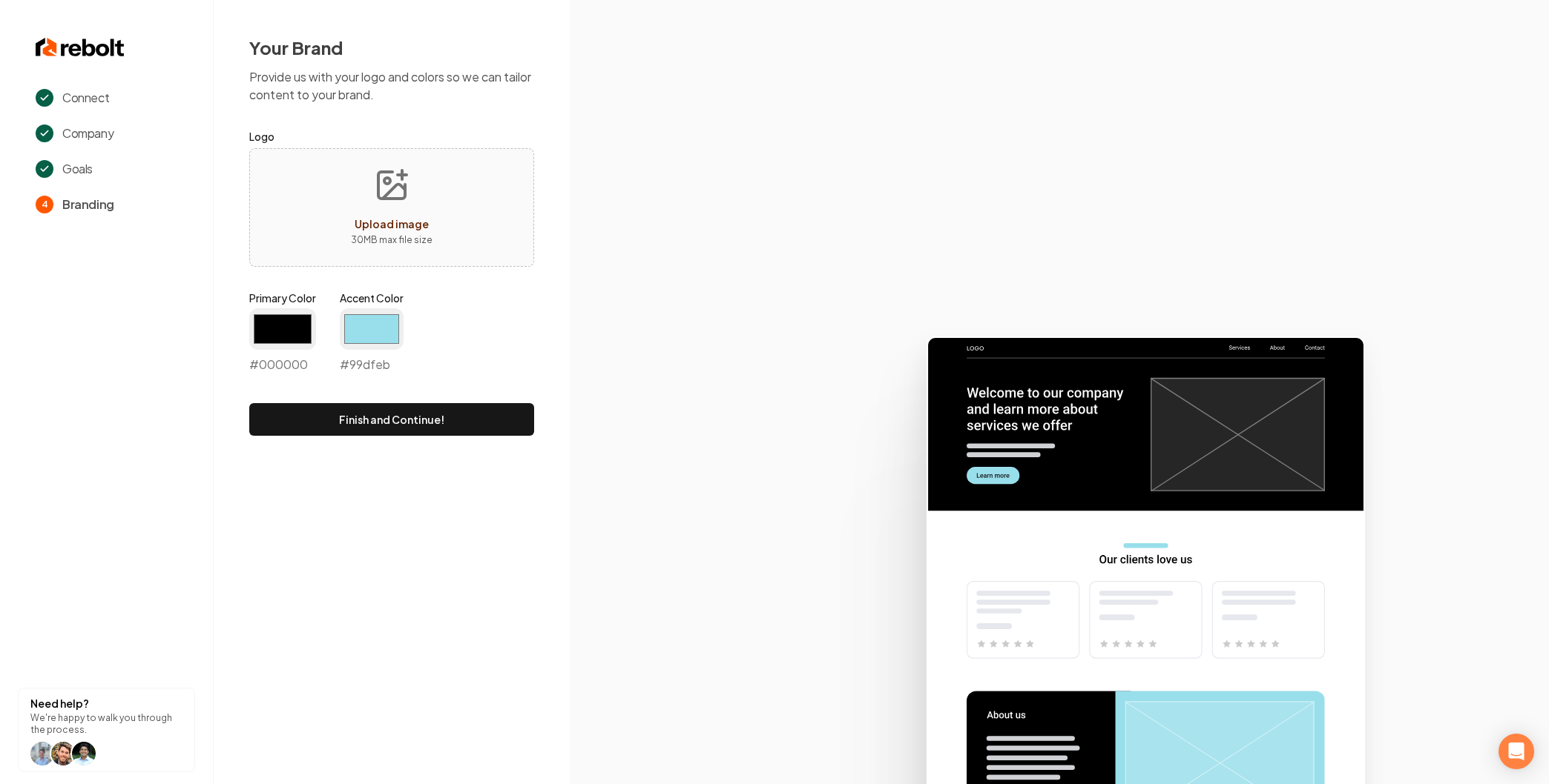
type input "#99dfeb"
click at [574, 447] on icon at bounding box center [1059, 555] width 979 height 461
click at [484, 424] on button "Finish and Continue!" at bounding box center [391, 420] width 285 height 33
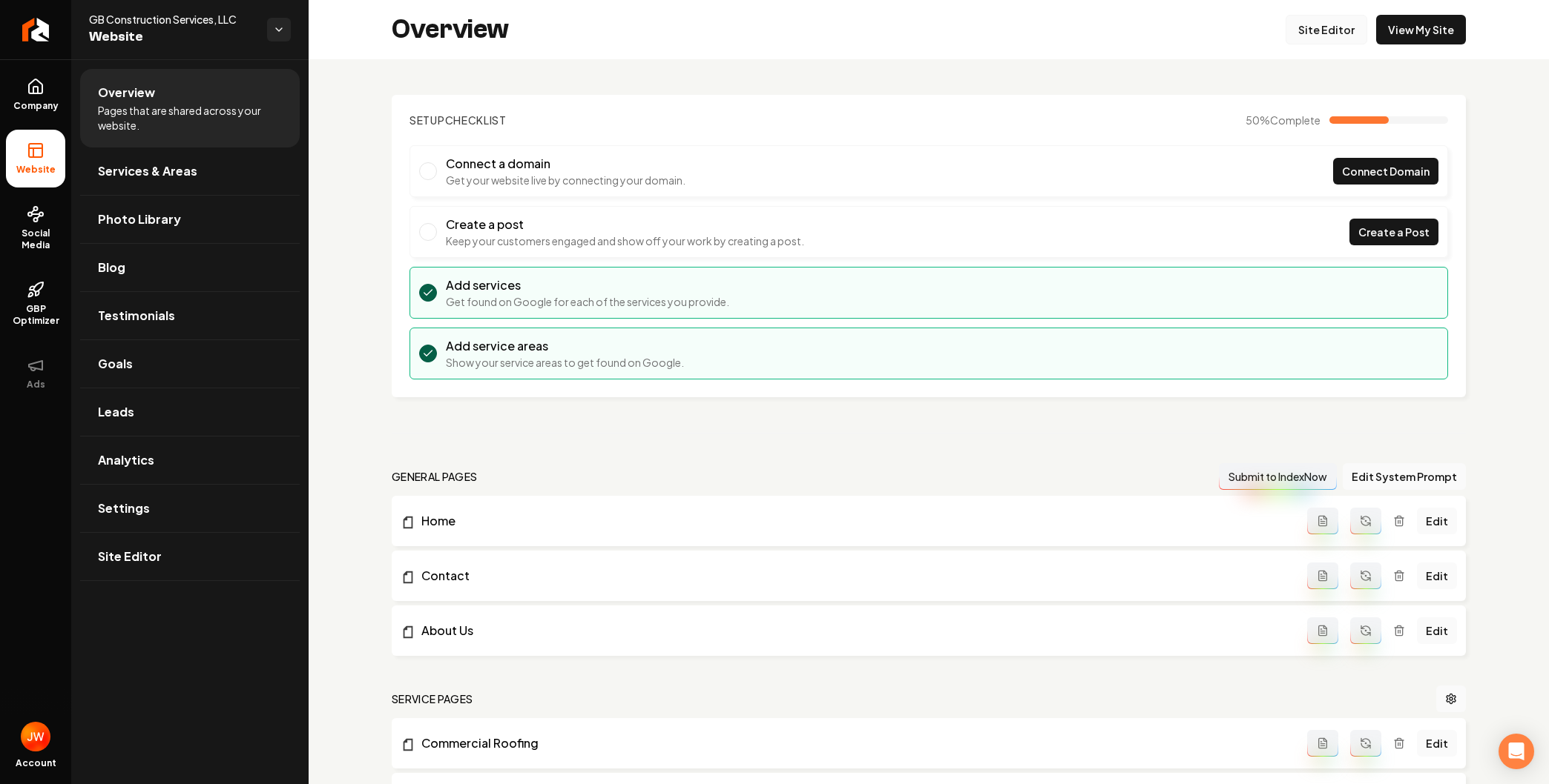
click at [1324, 24] on link "Site Editor" at bounding box center [1326, 29] width 82 height 29
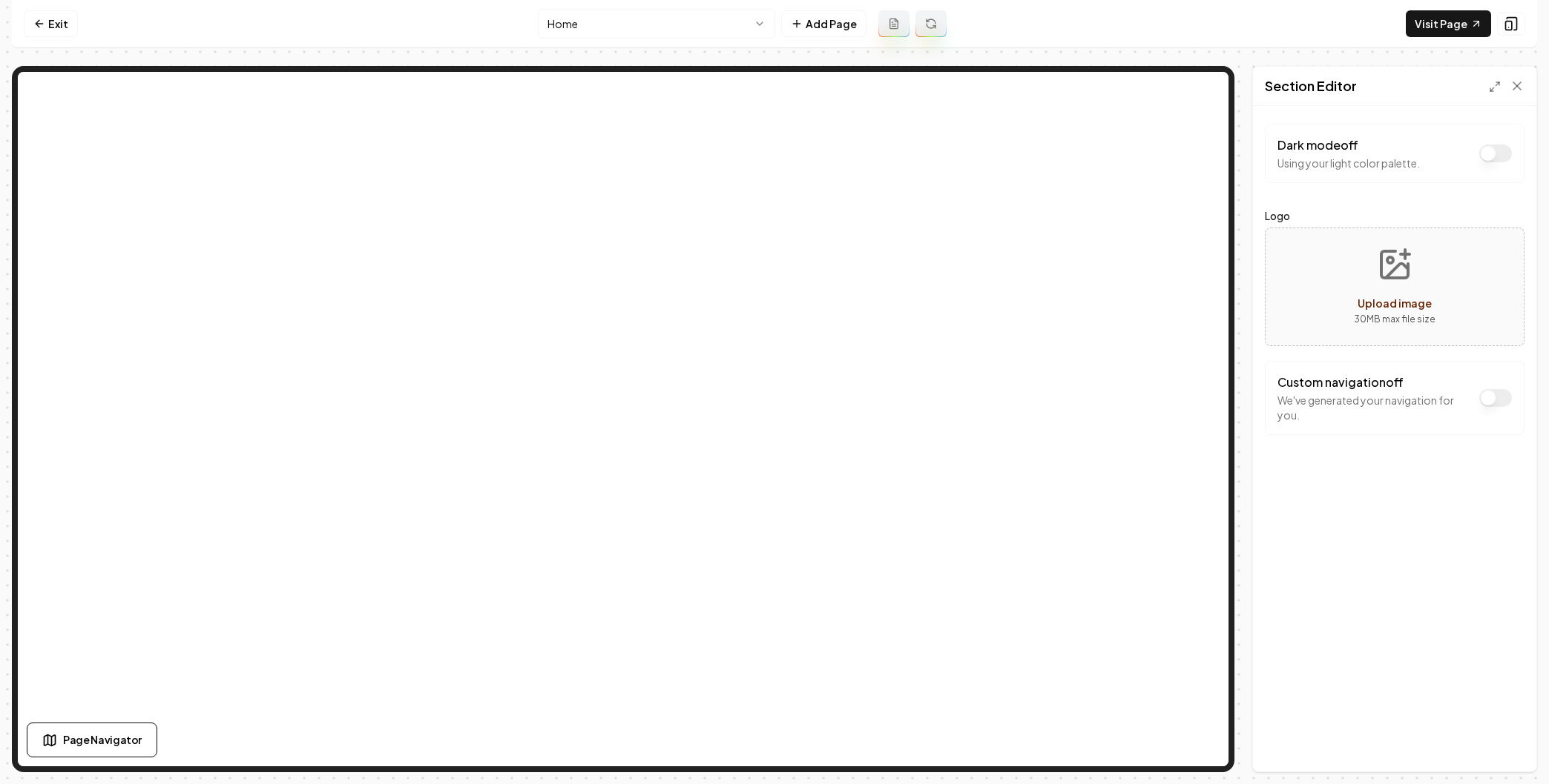
click at [1489, 155] on button "Dark mode off" at bounding box center [1495, 154] width 33 height 18
click at [1495, 744] on button "Save" at bounding box center [1502, 746] width 44 height 27
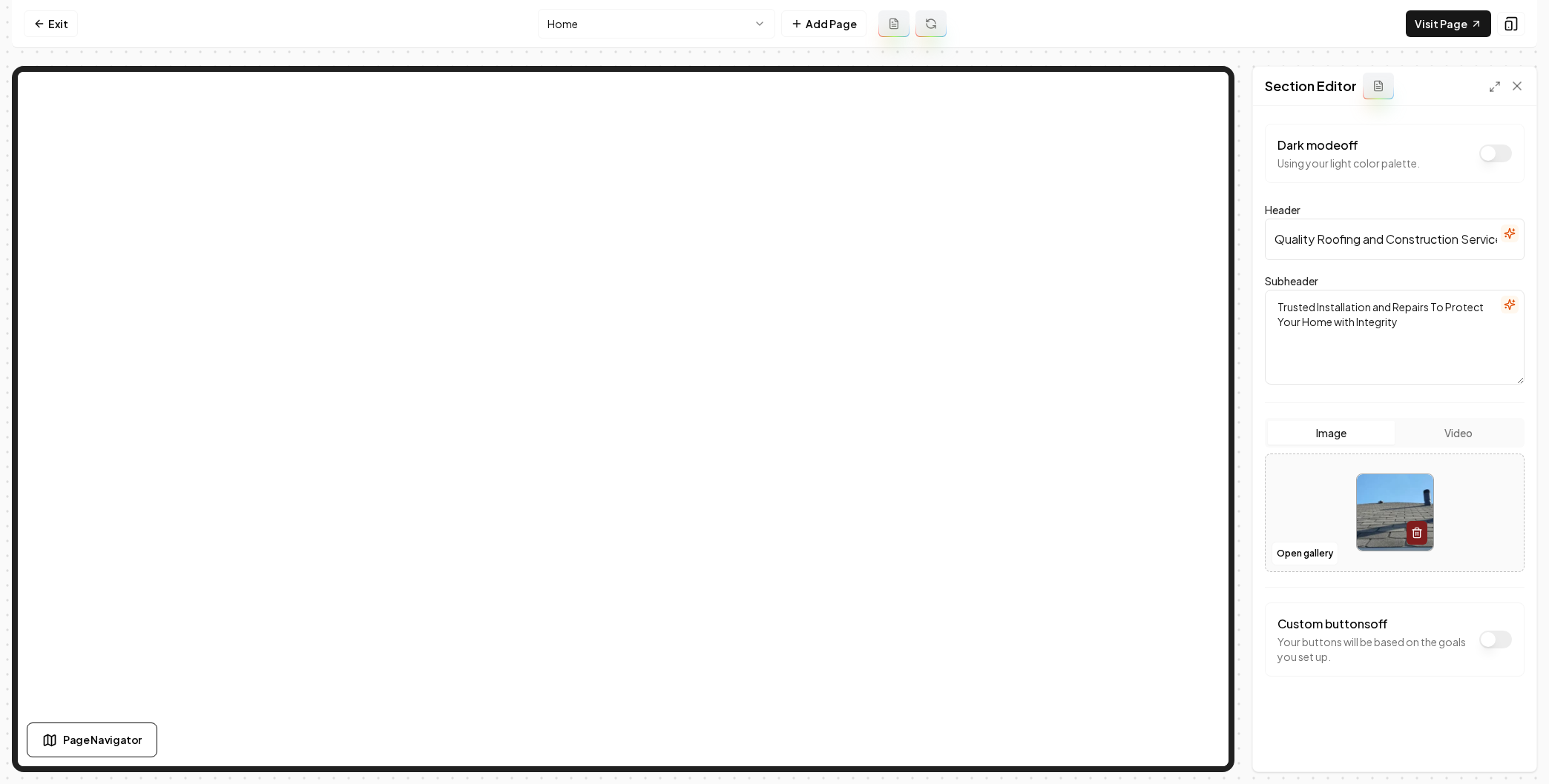
click at [1490, 155] on button "Dark mode off" at bounding box center [1495, 154] width 33 height 18
click at [1507, 742] on button "Save" at bounding box center [1502, 746] width 44 height 27
click at [1296, 555] on button "Open gallery" at bounding box center [1305, 554] width 67 height 24
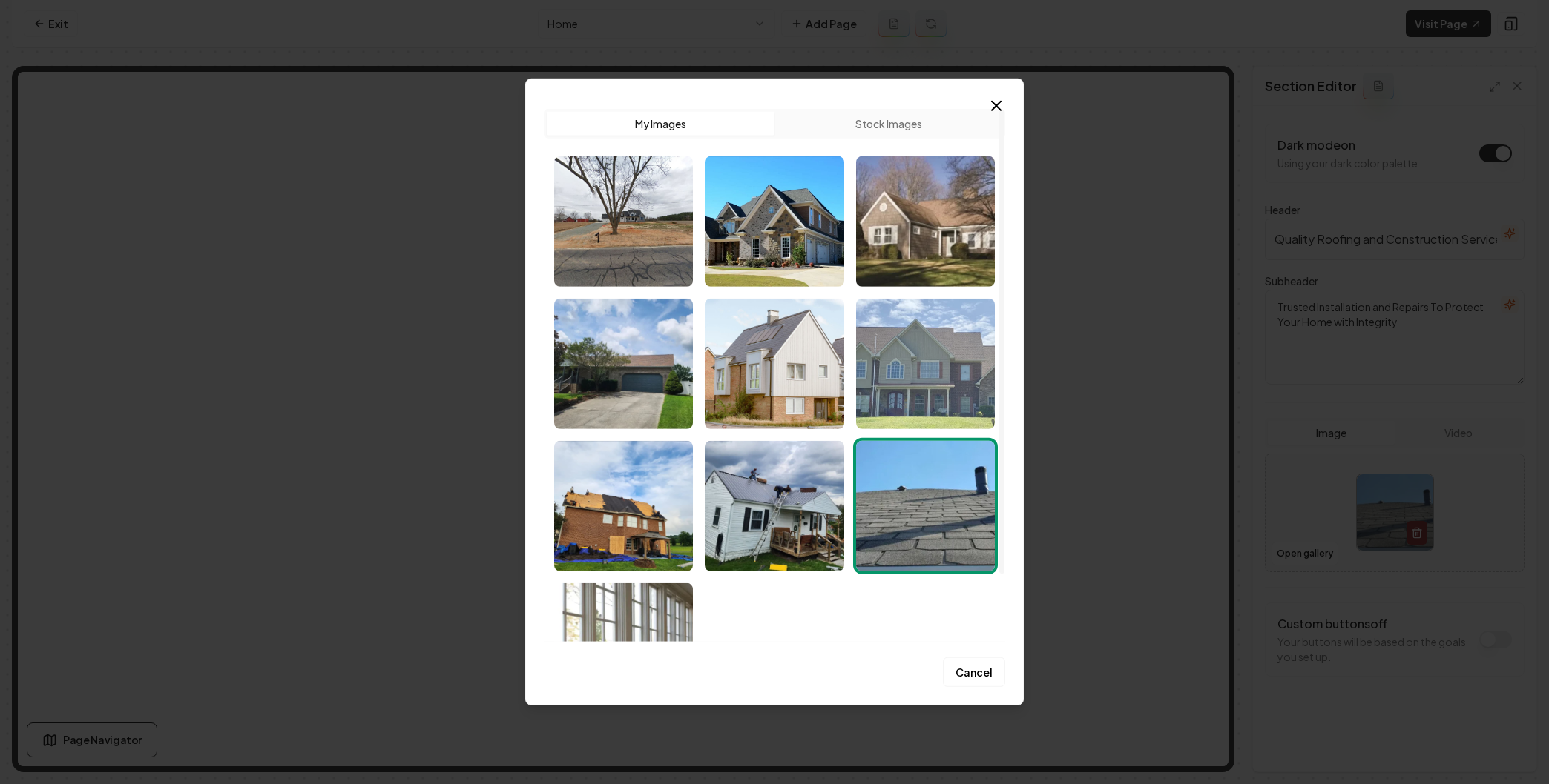
click at [913, 363] on img "Select image image_68cb175f5c7cd75eb8503625.jpeg" at bounding box center [926, 364] width 139 height 131
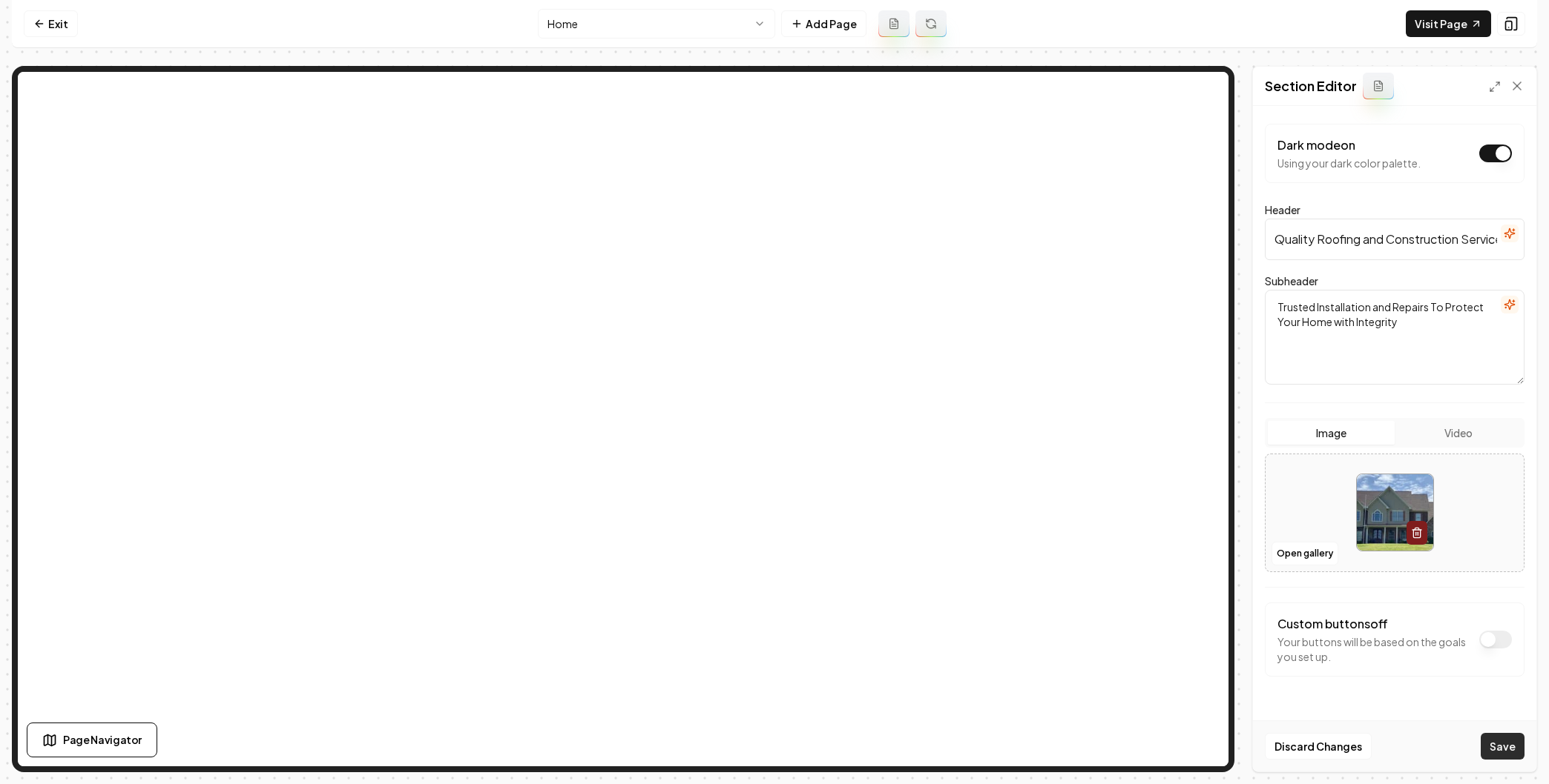
click at [1496, 736] on button "Save" at bounding box center [1502, 746] width 44 height 27
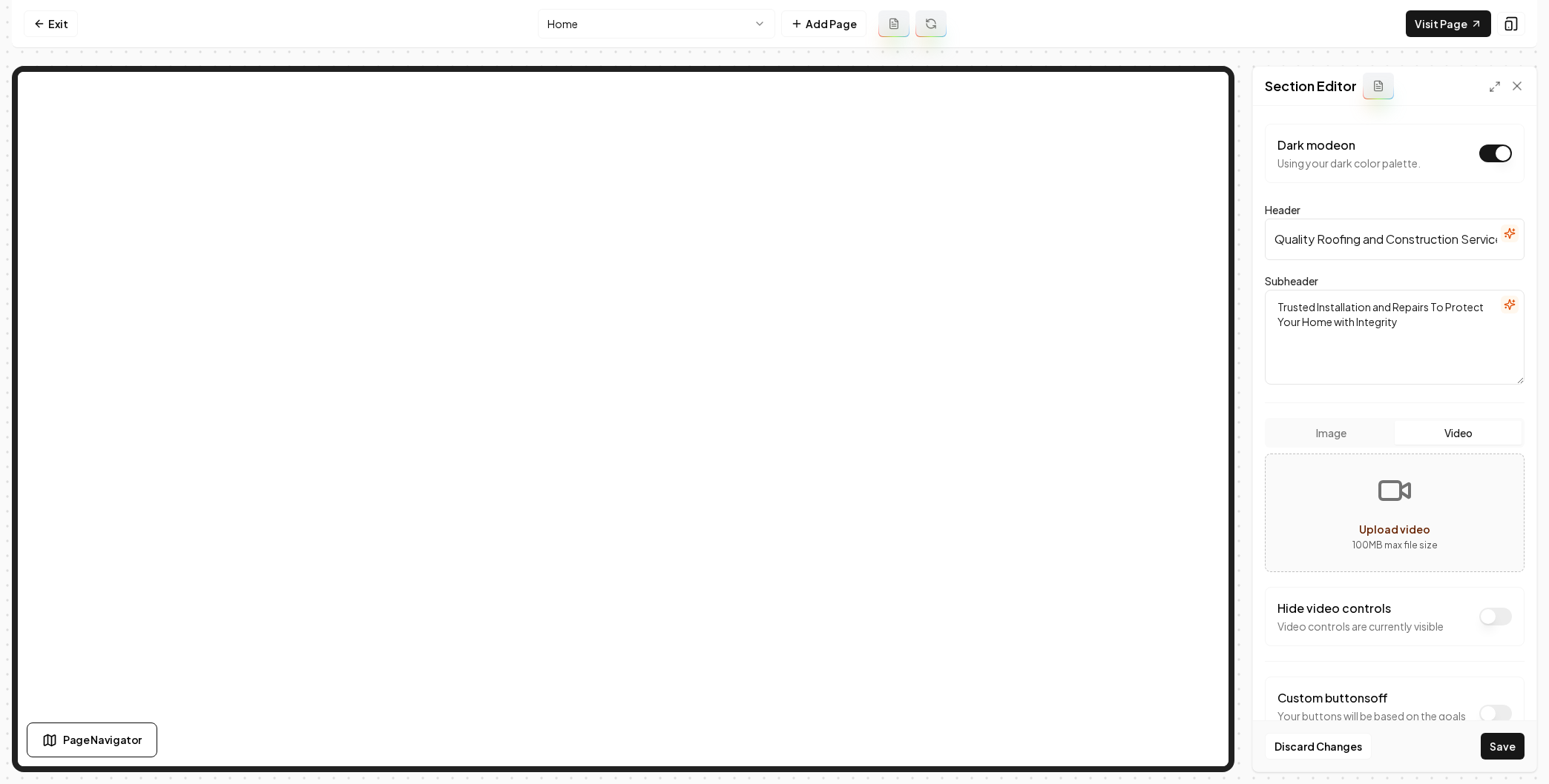
click at [1435, 439] on button "Video" at bounding box center [1457, 433] width 127 height 24
click at [1359, 441] on button "Image" at bounding box center [1330, 433] width 127 height 24
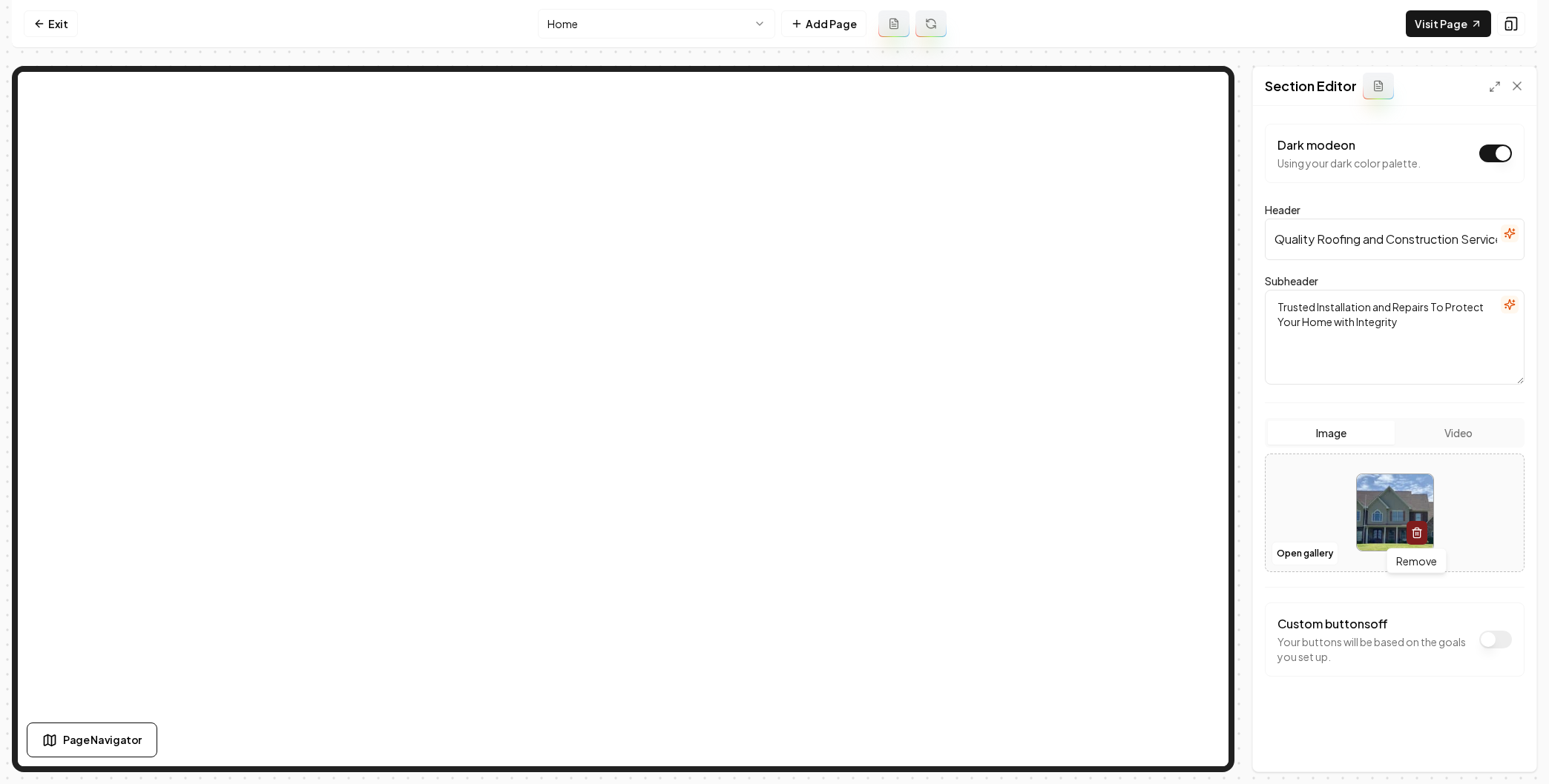
click at [1421, 541] on button "button" at bounding box center [1416, 532] width 20 height 24
click at [1308, 549] on button "Open gallery" at bounding box center [1305, 554] width 67 height 24
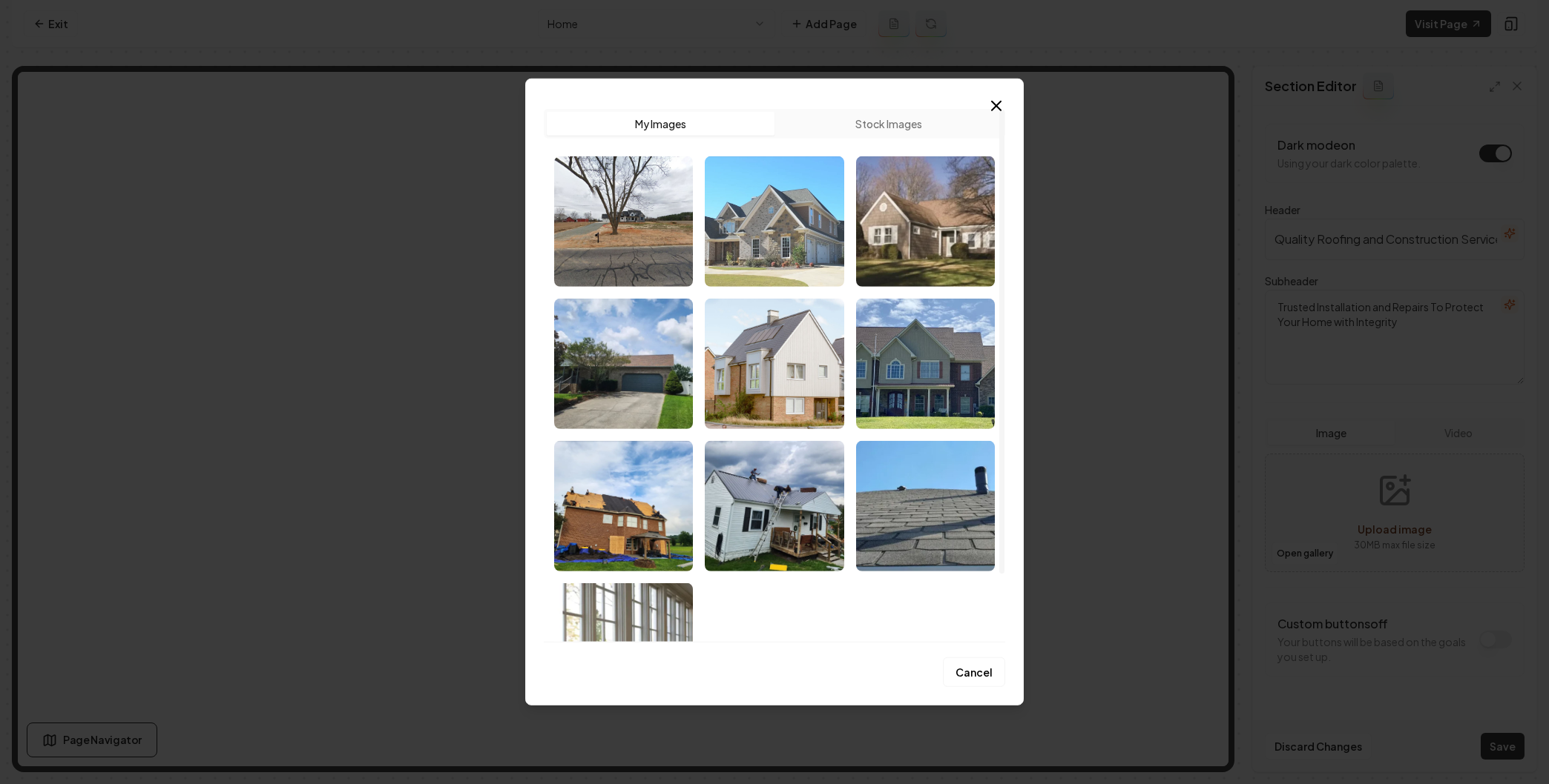
click at [762, 236] on img "Select image image_68cb175f5c7cd75eb8503479.jpeg" at bounding box center [774, 222] width 139 height 131
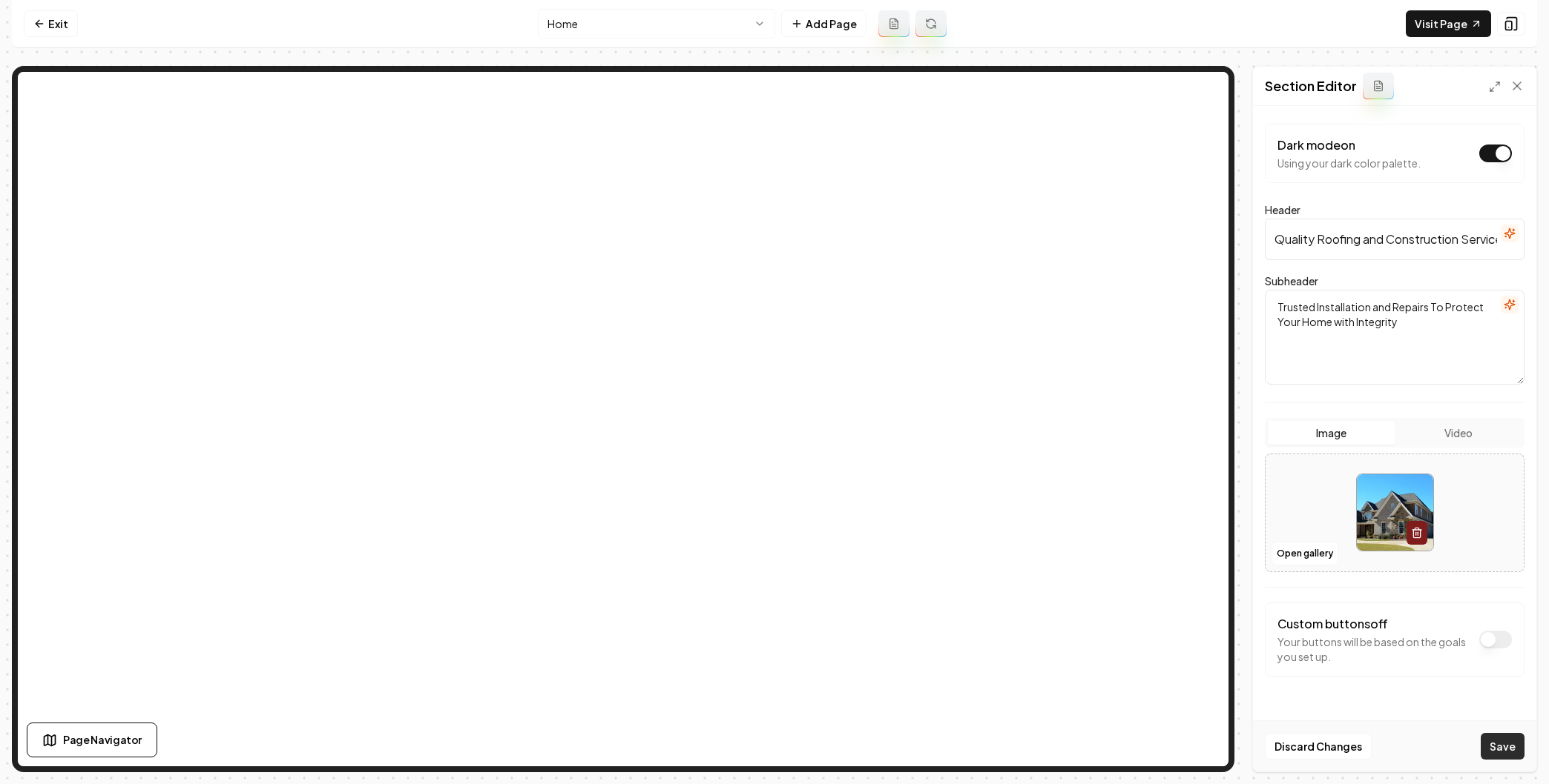
click at [1497, 740] on button "Save" at bounding box center [1502, 746] width 44 height 27
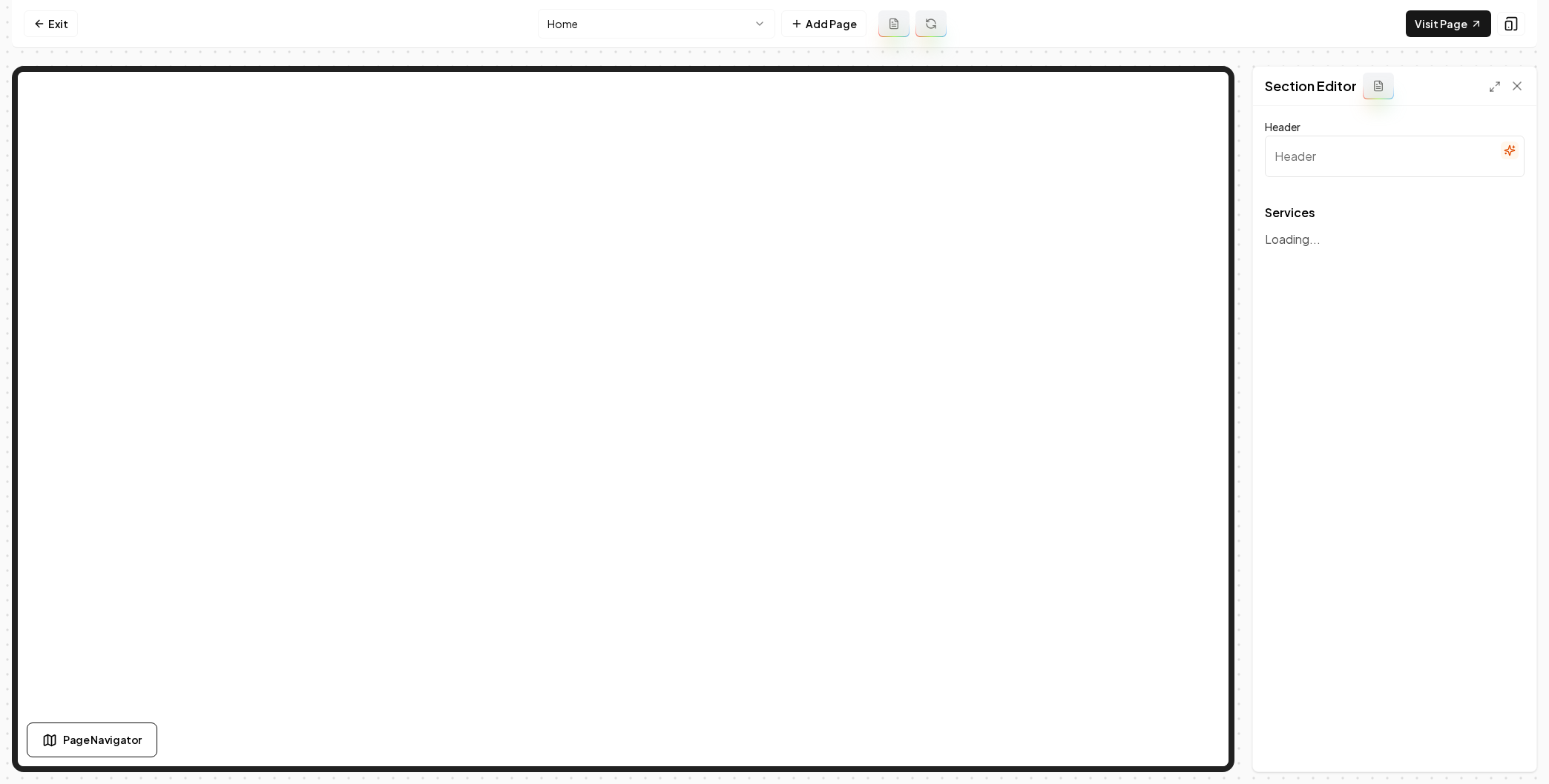
type input "Our Roofing Services"
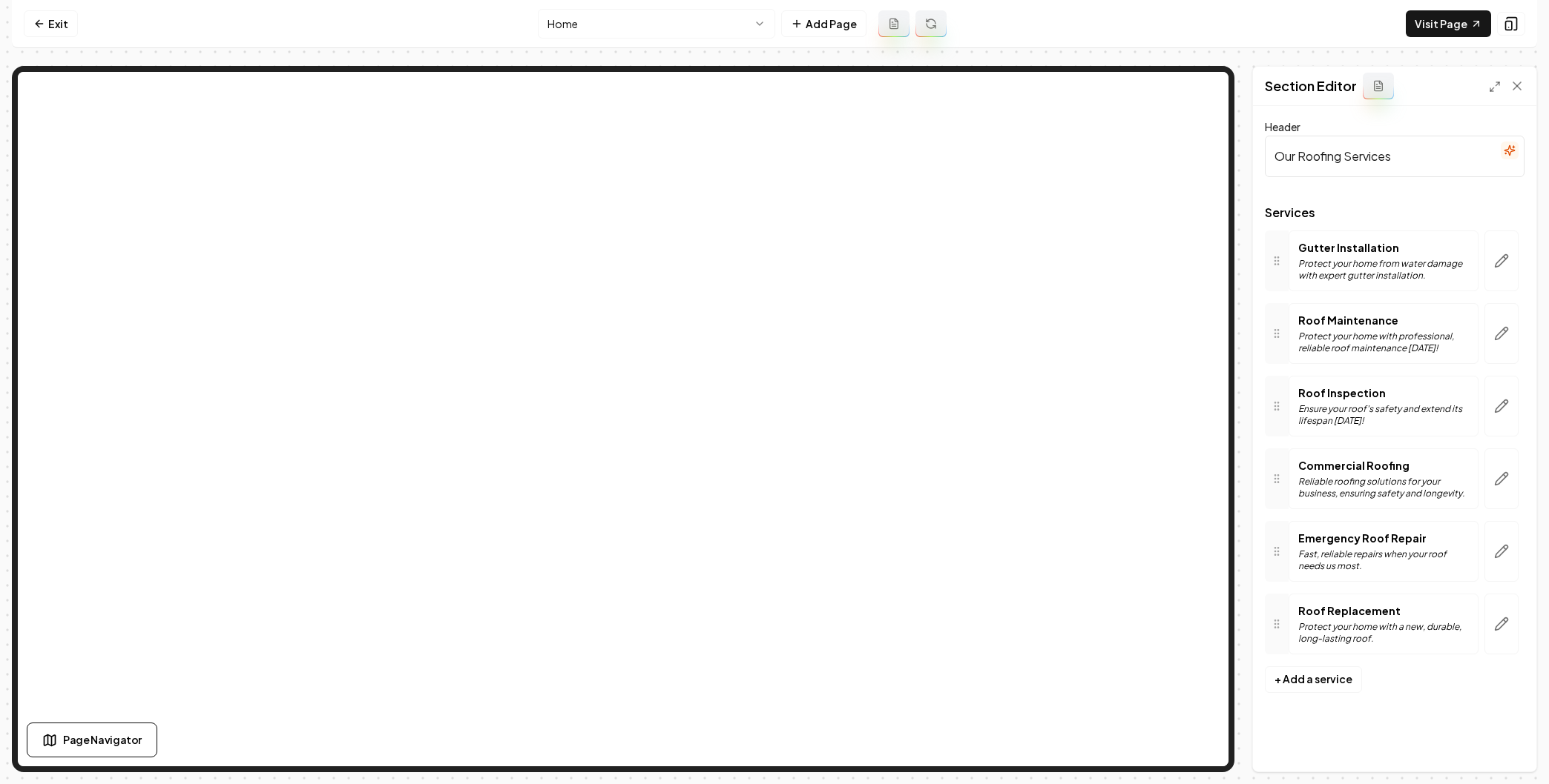
click at [1316, 246] on p "Gutter Installation" at bounding box center [1383, 247] width 171 height 15
click at [1277, 260] on icon at bounding box center [1276, 261] width 12 height 12
click at [1498, 255] on icon "button" at bounding box center [1501, 261] width 15 height 15
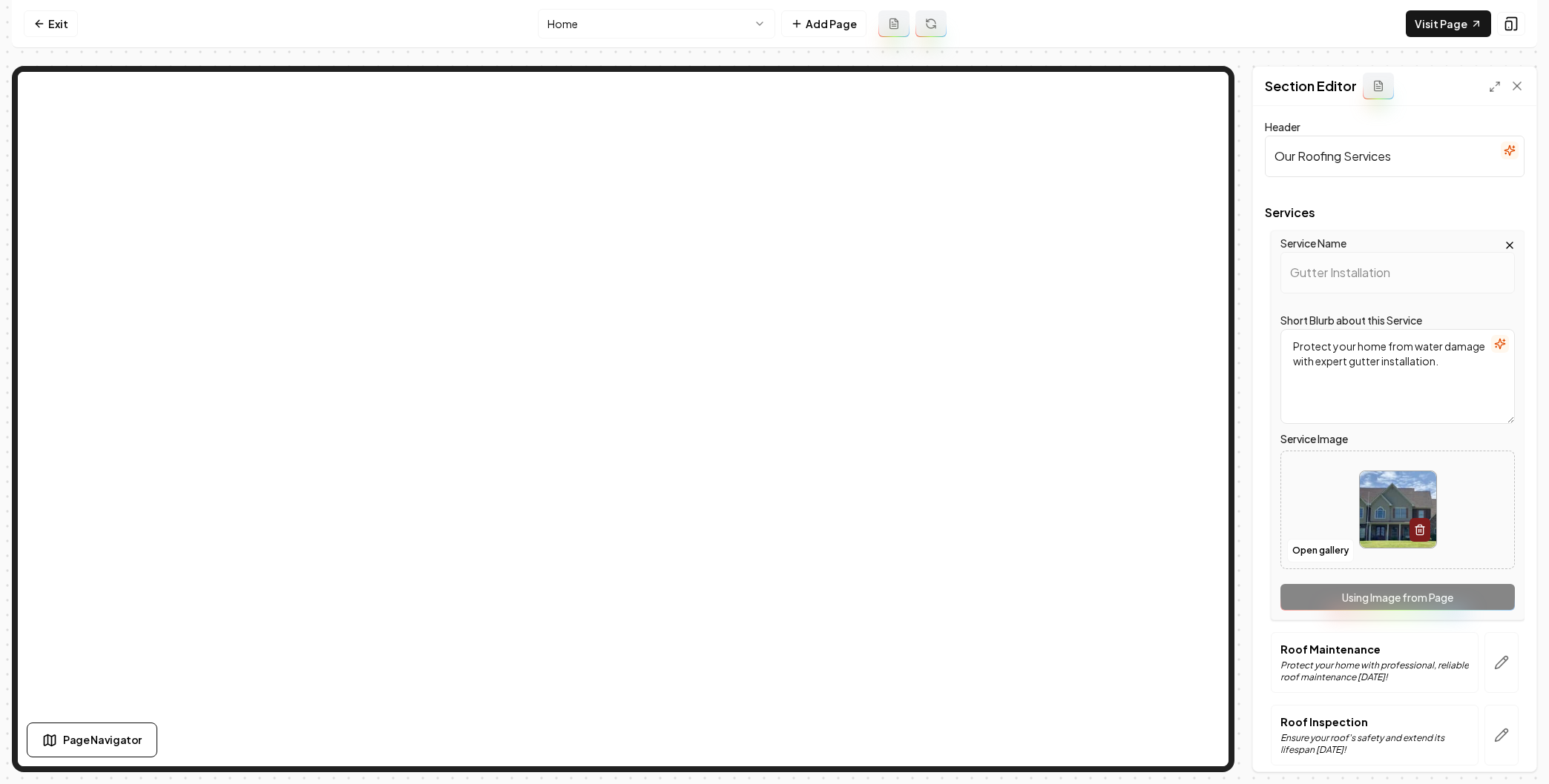
click at [1396, 522] on img at bounding box center [1398, 510] width 77 height 77
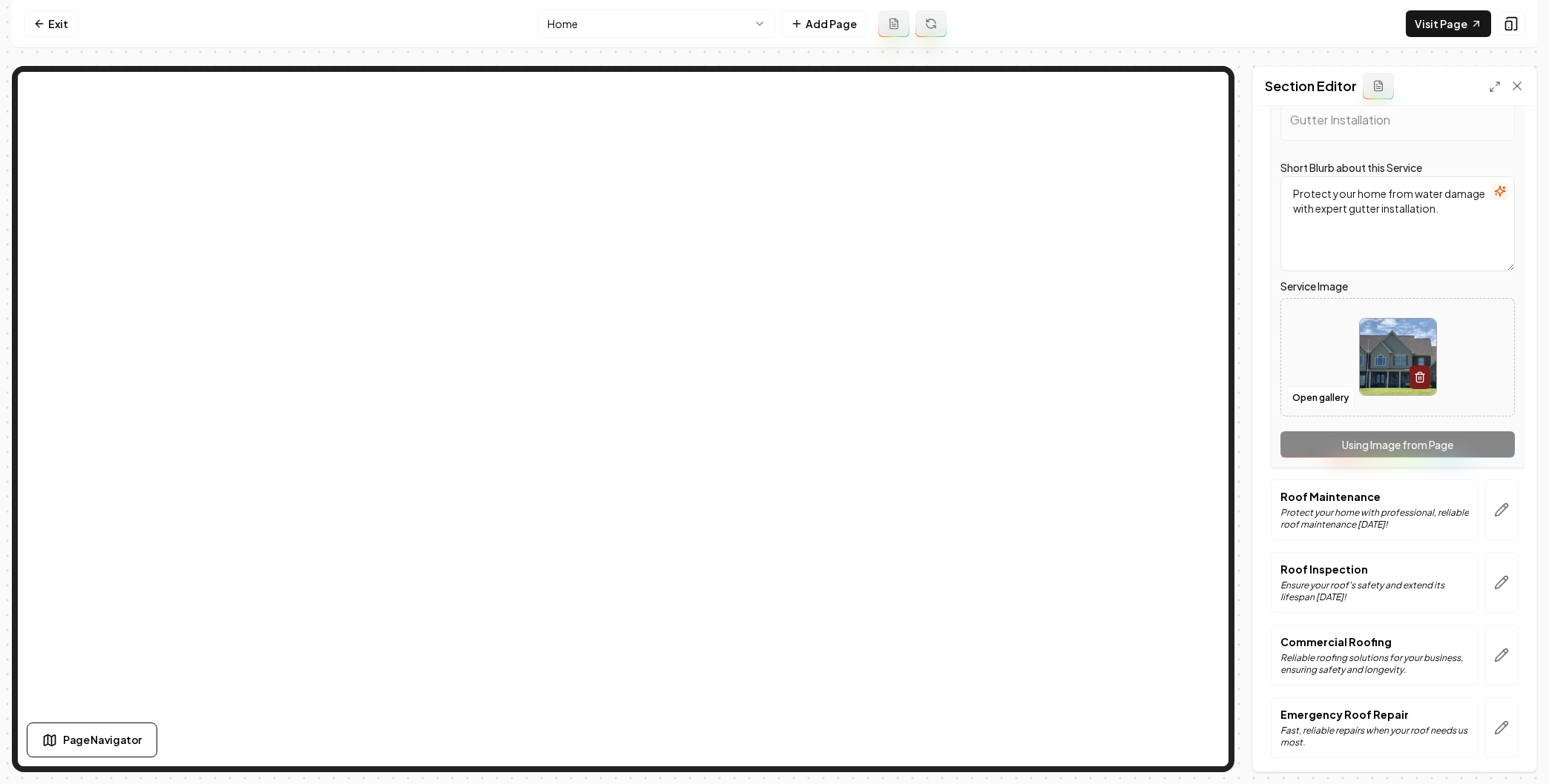
scroll to position [205, 0]
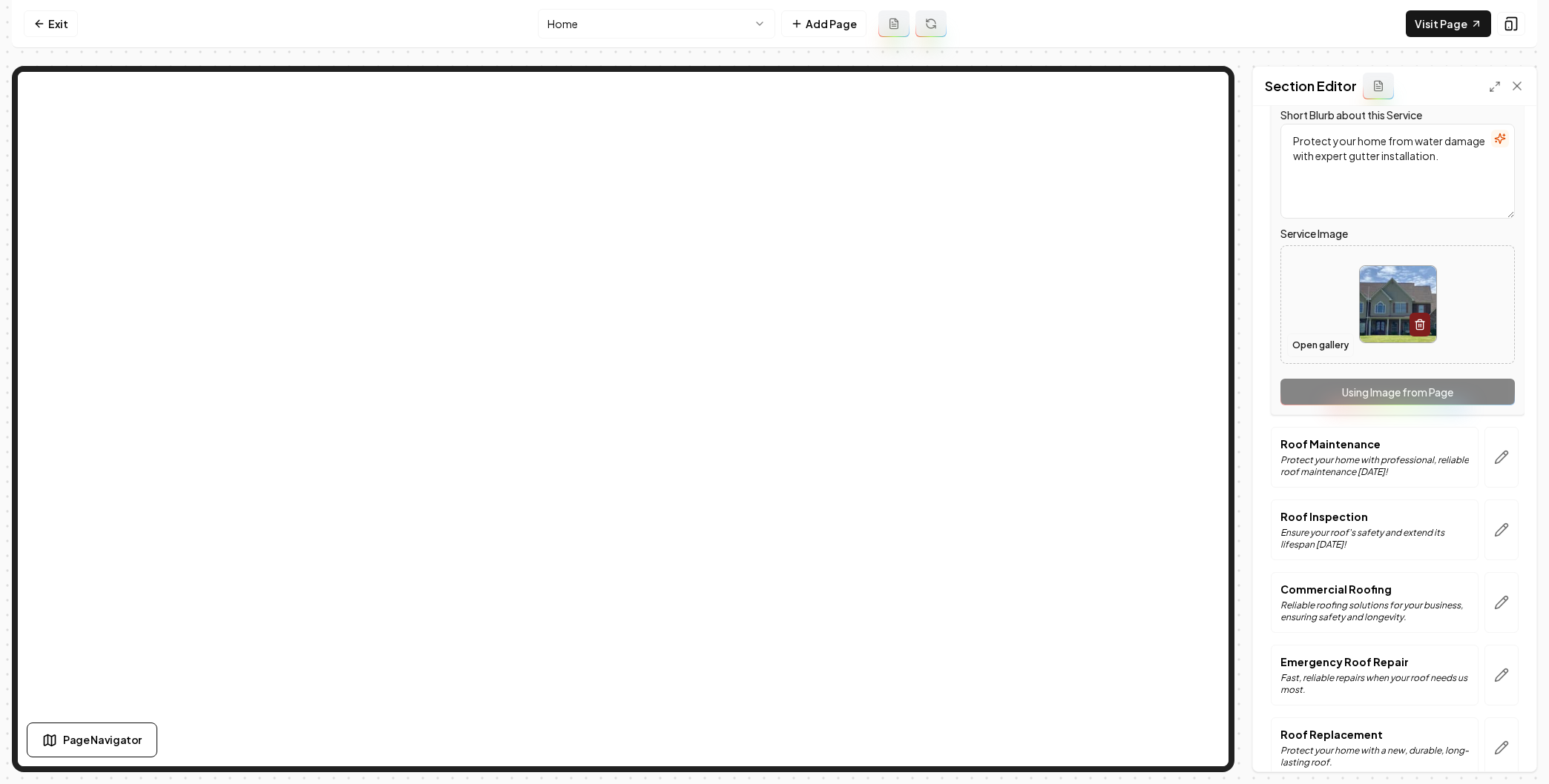
click at [1321, 343] on button "Open gallery" at bounding box center [1320, 345] width 67 height 24
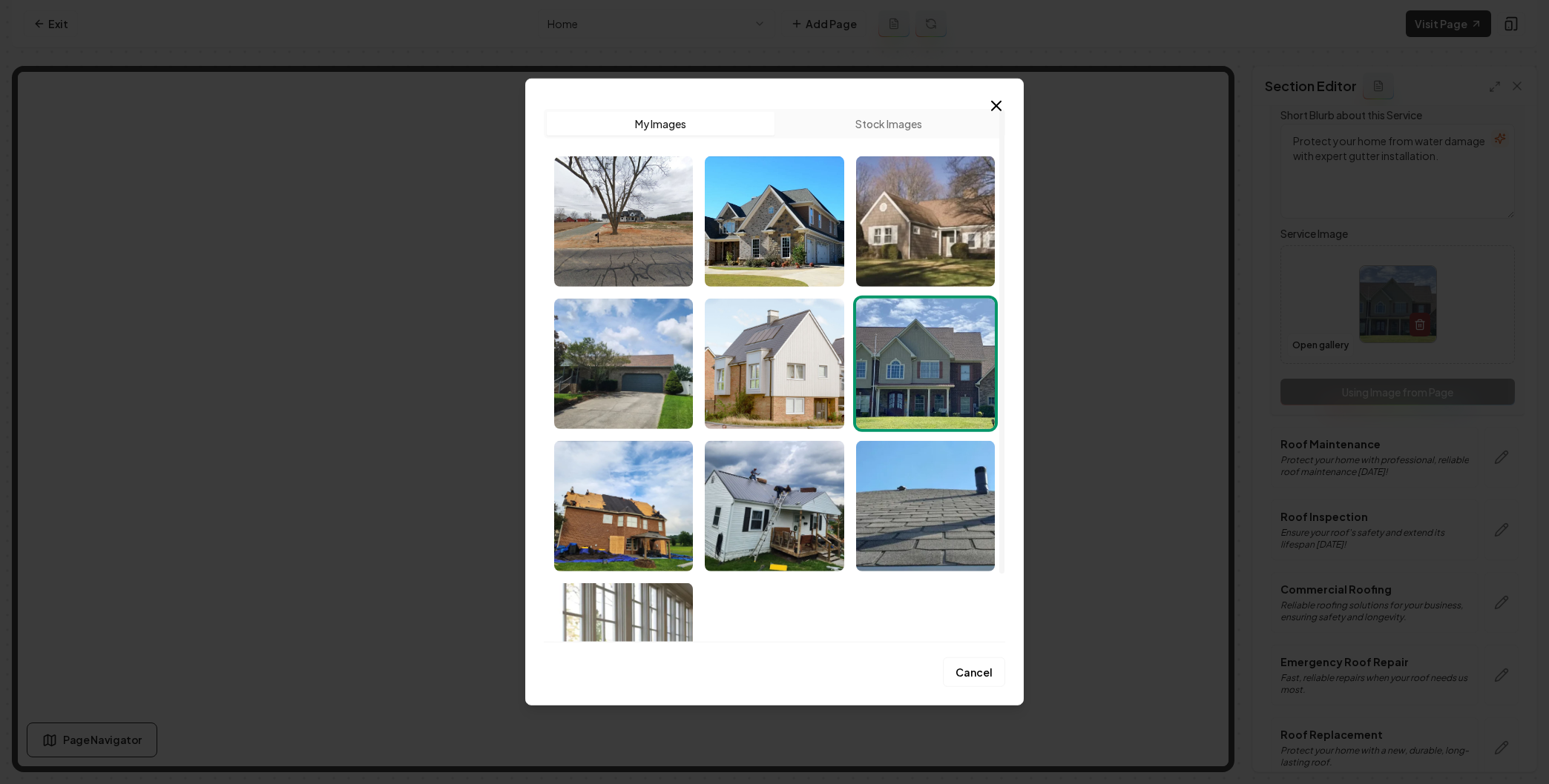
click at [862, 120] on button "Stock Images" at bounding box center [888, 123] width 228 height 24
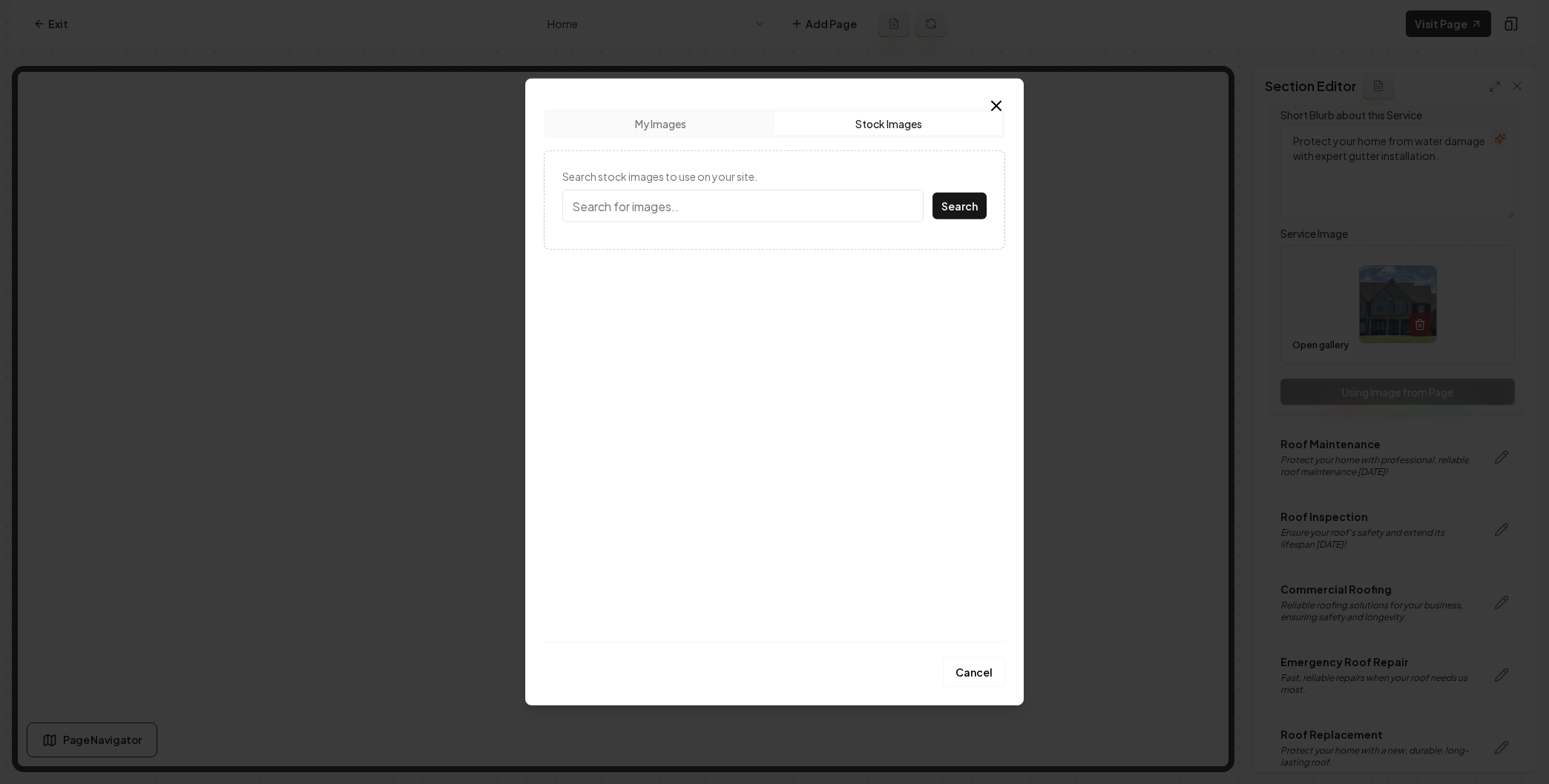
click at [667, 207] on input "Search stock images to use on your site." at bounding box center [743, 206] width 361 height 33
click at [951, 205] on button "Search" at bounding box center [959, 206] width 54 height 27
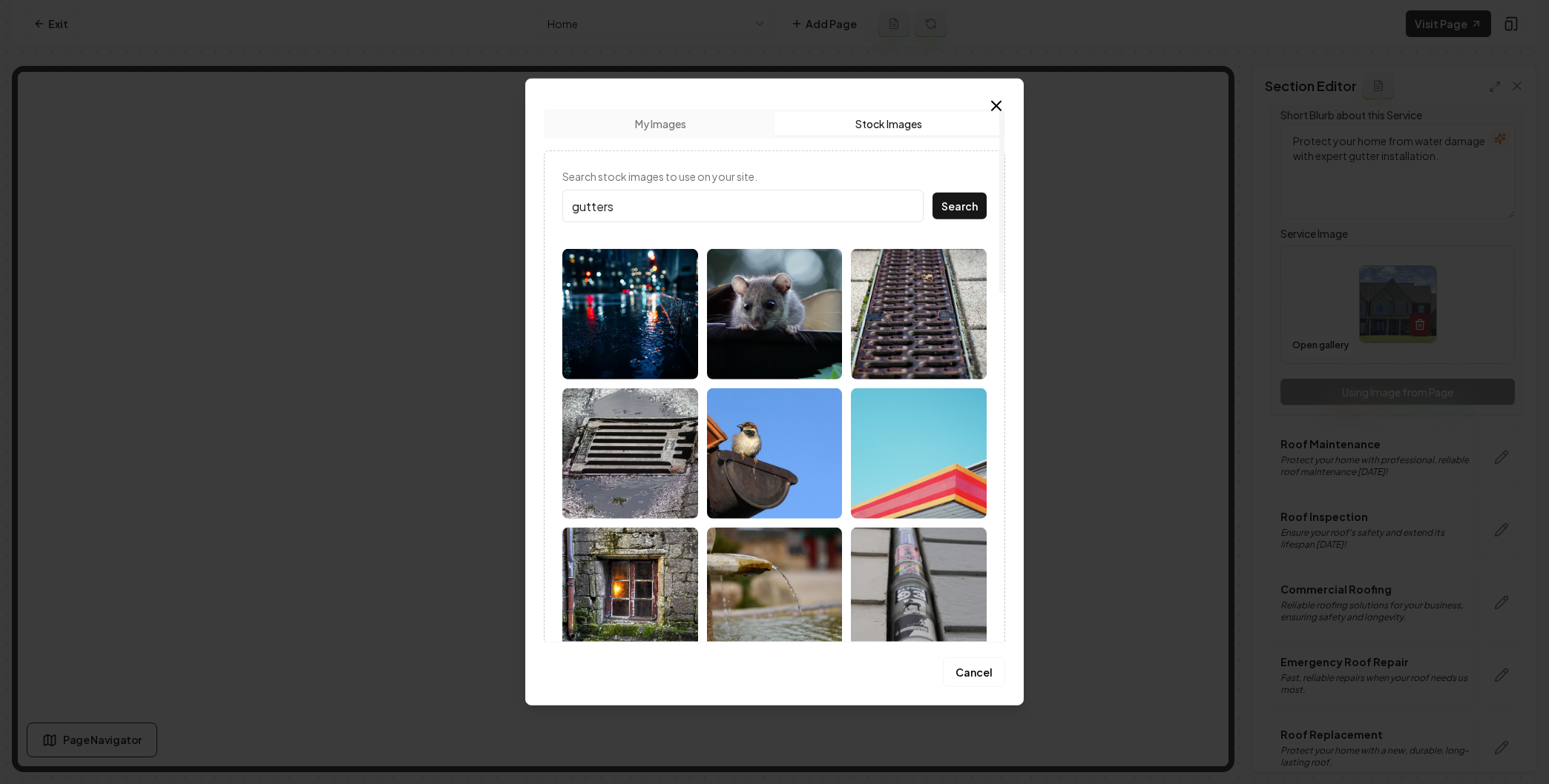
click at [668, 216] on input "gutters" at bounding box center [743, 206] width 361 height 33
click at [958, 197] on button "Search" at bounding box center [959, 206] width 54 height 27
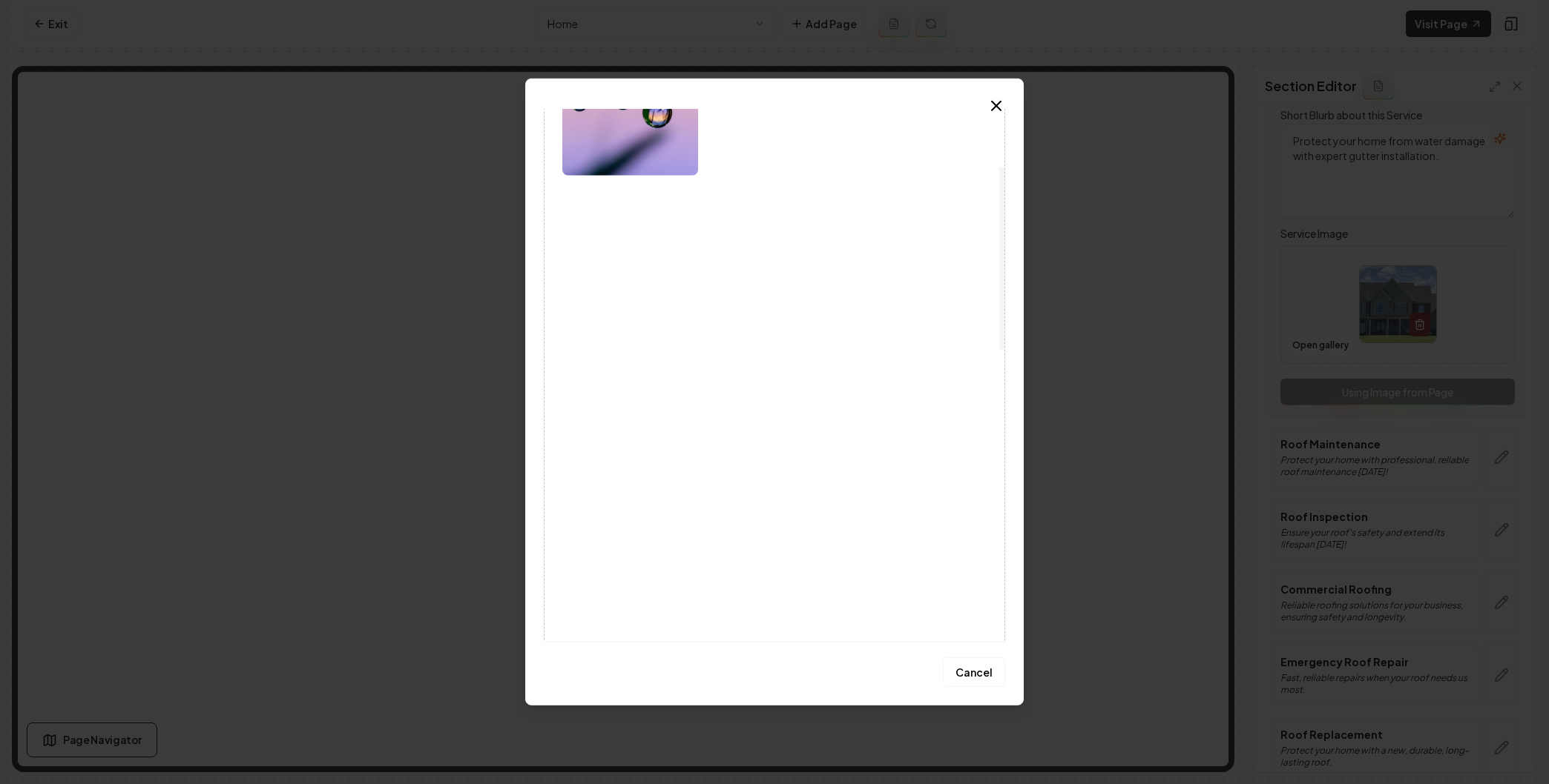
scroll to position [0, 0]
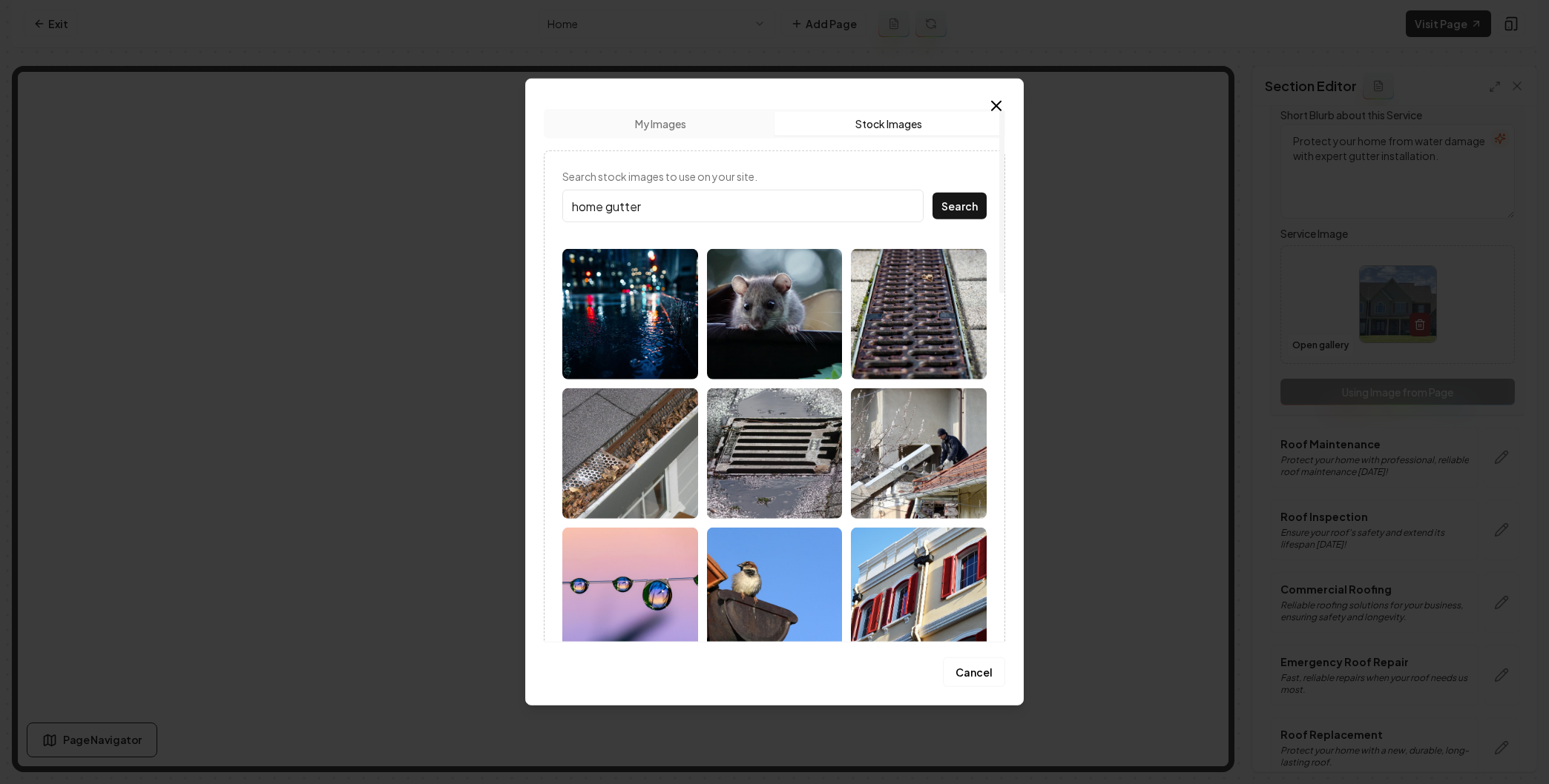
click at [686, 209] on input "home gutter" at bounding box center [743, 206] width 361 height 33
type input "gutter repair"
click at [932, 193] on button "Search" at bounding box center [959, 206] width 54 height 27
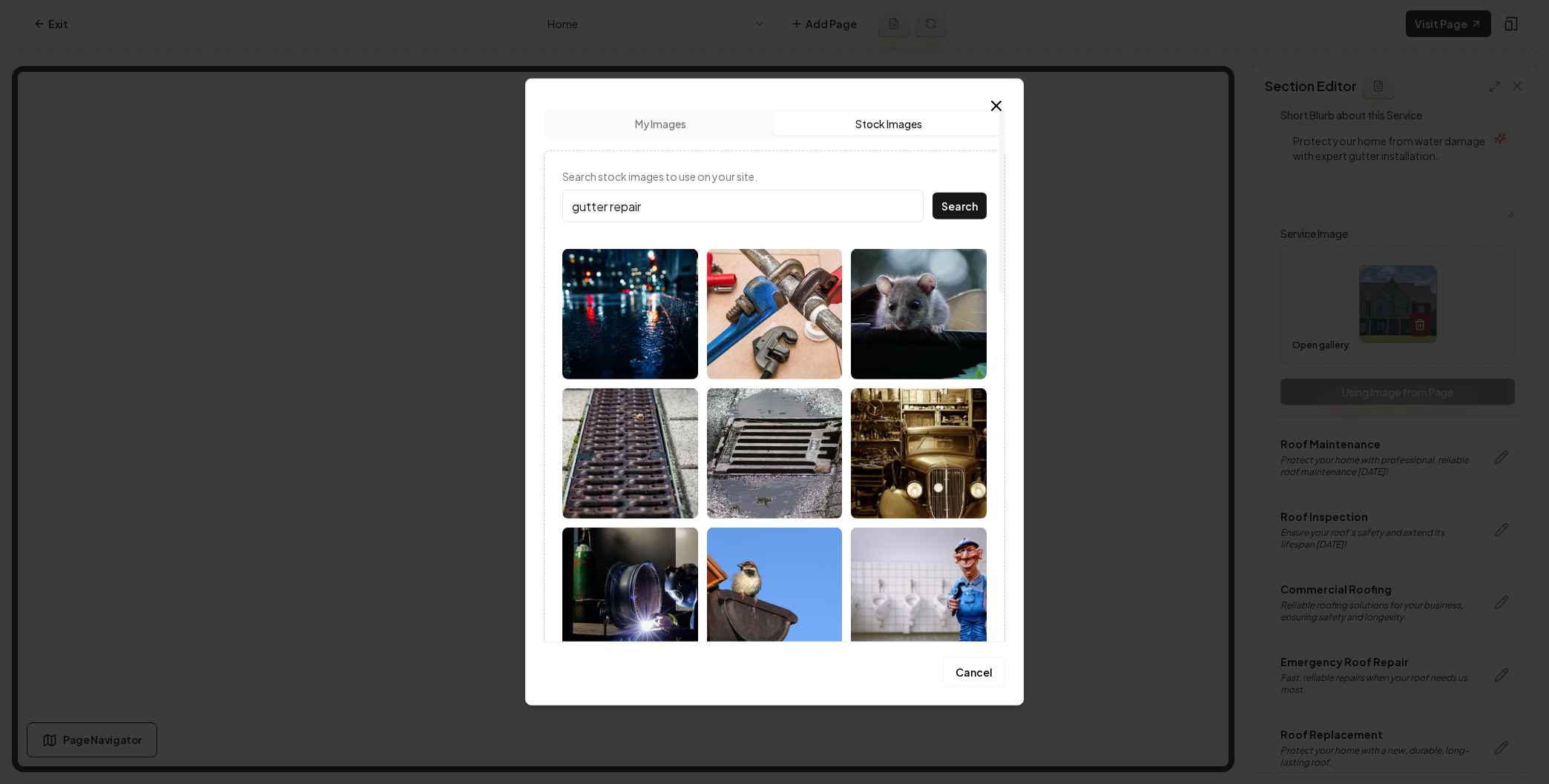
click at [908, 206] on input "gutter repair" at bounding box center [743, 206] width 361 height 33
click at [685, 135] on div "Upload My Images Stock Images" at bounding box center [774, 123] width 462 height 29
click at [682, 132] on button "My Images" at bounding box center [660, 123] width 228 height 24
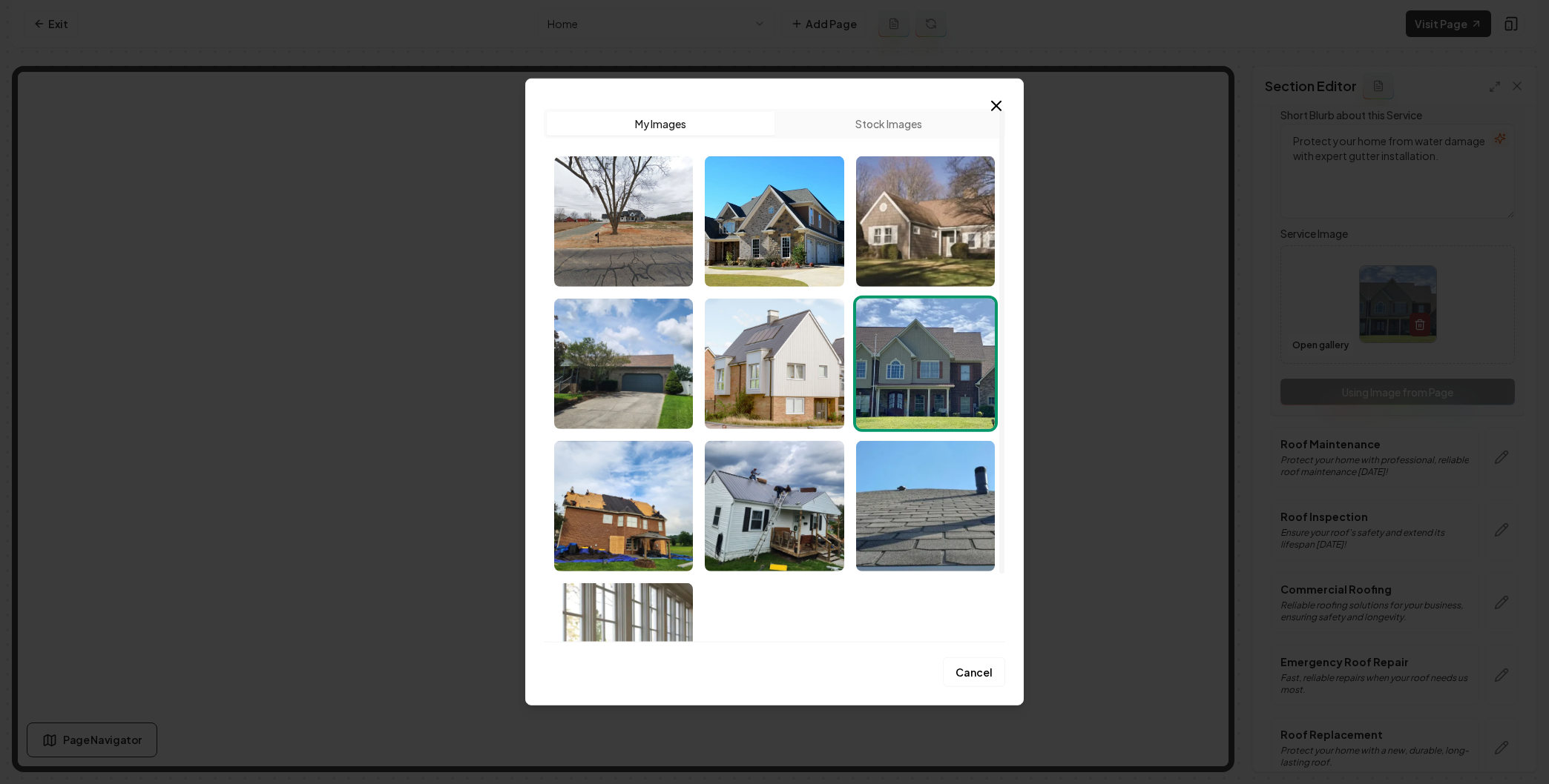
click at [847, 120] on button "Stock Images" at bounding box center [888, 123] width 228 height 24
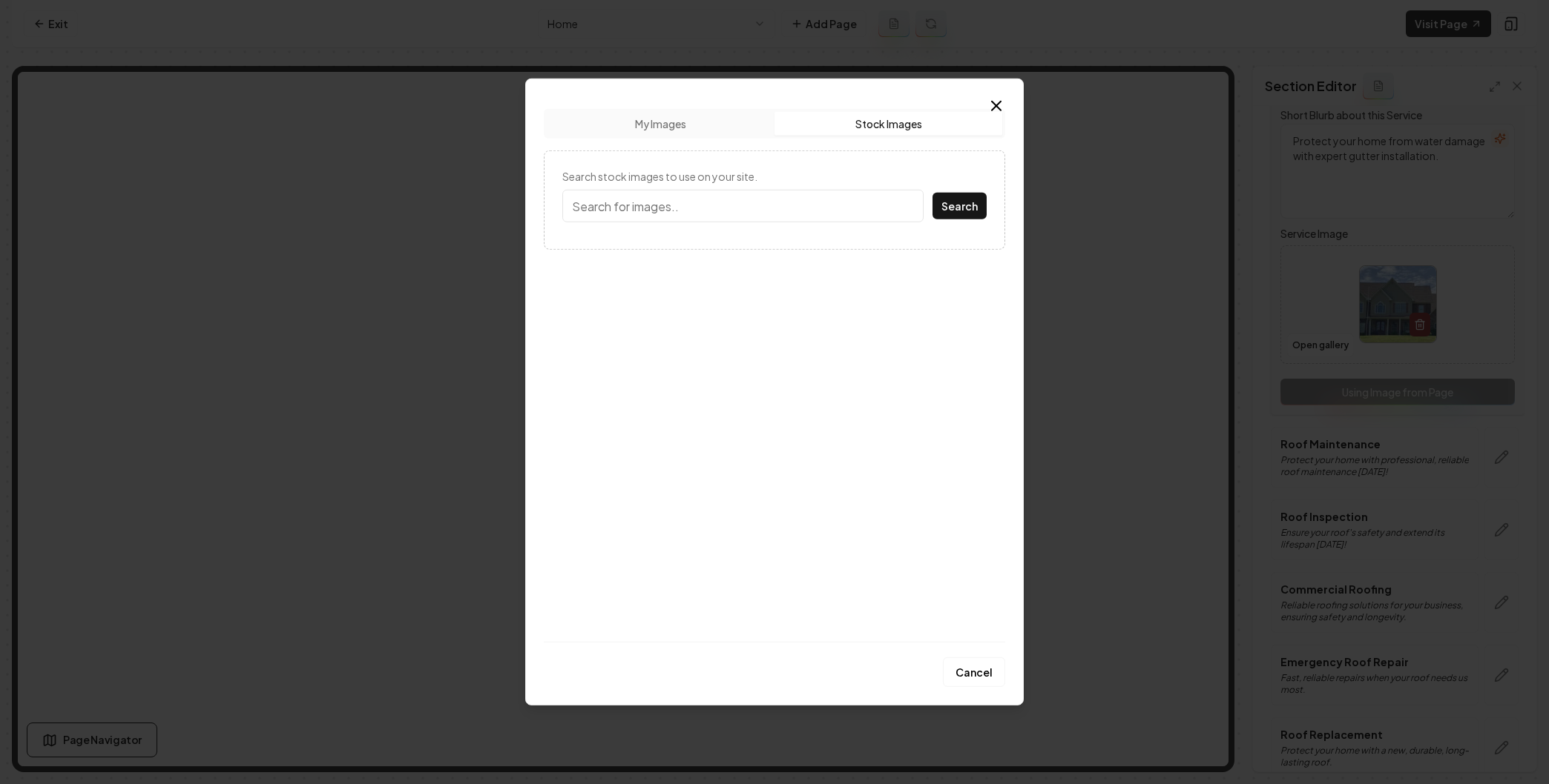
click at [697, 205] on input "Search stock images to use on your site." at bounding box center [743, 206] width 361 height 33
type input "gutter install"
click at [932, 193] on button "Search" at bounding box center [959, 206] width 54 height 27
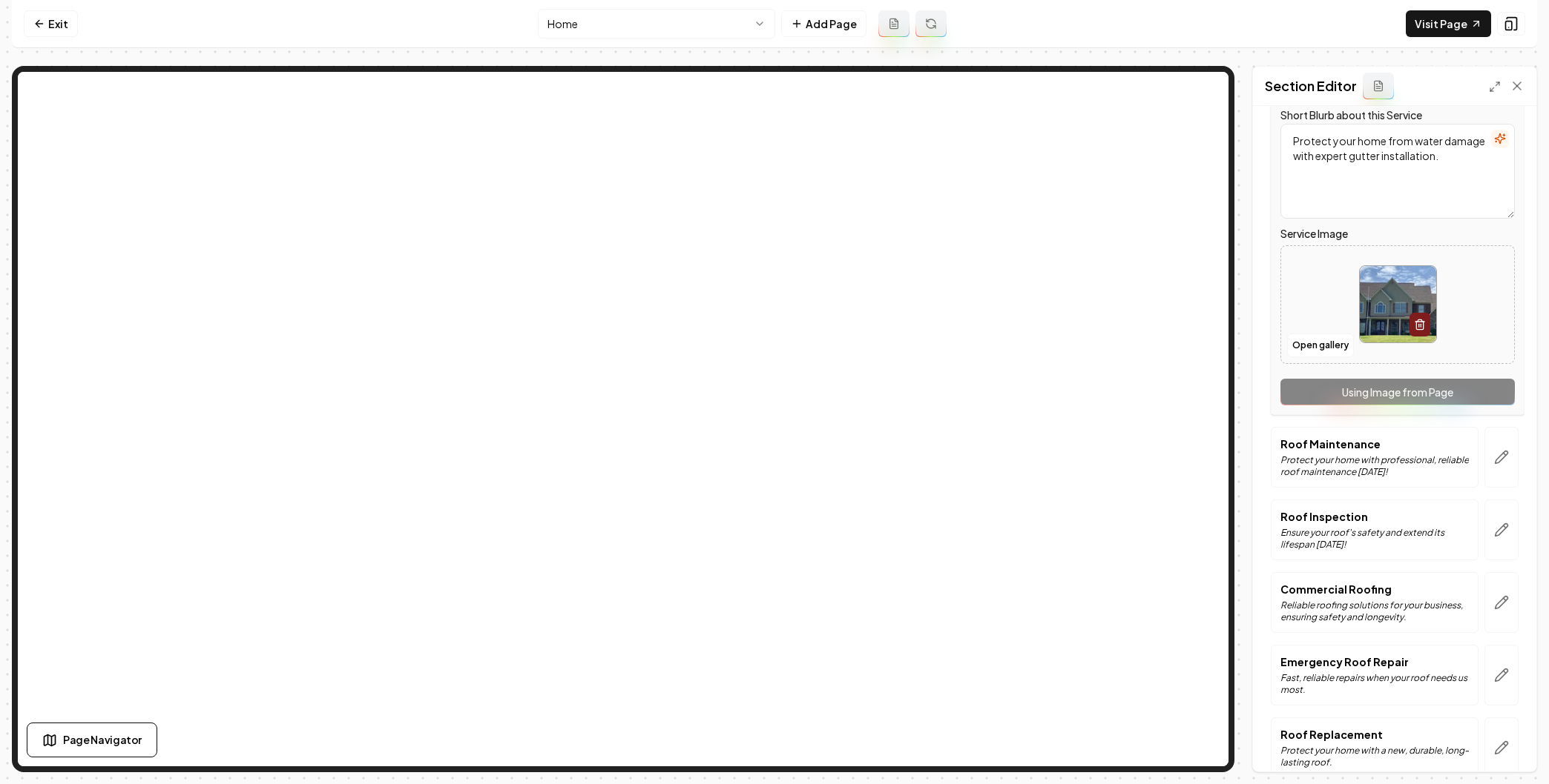
click at [1323, 359] on div "Open gallery" at bounding box center [1397, 304] width 234 height 118
click at [1319, 342] on button "Open gallery" at bounding box center [1320, 345] width 67 height 24
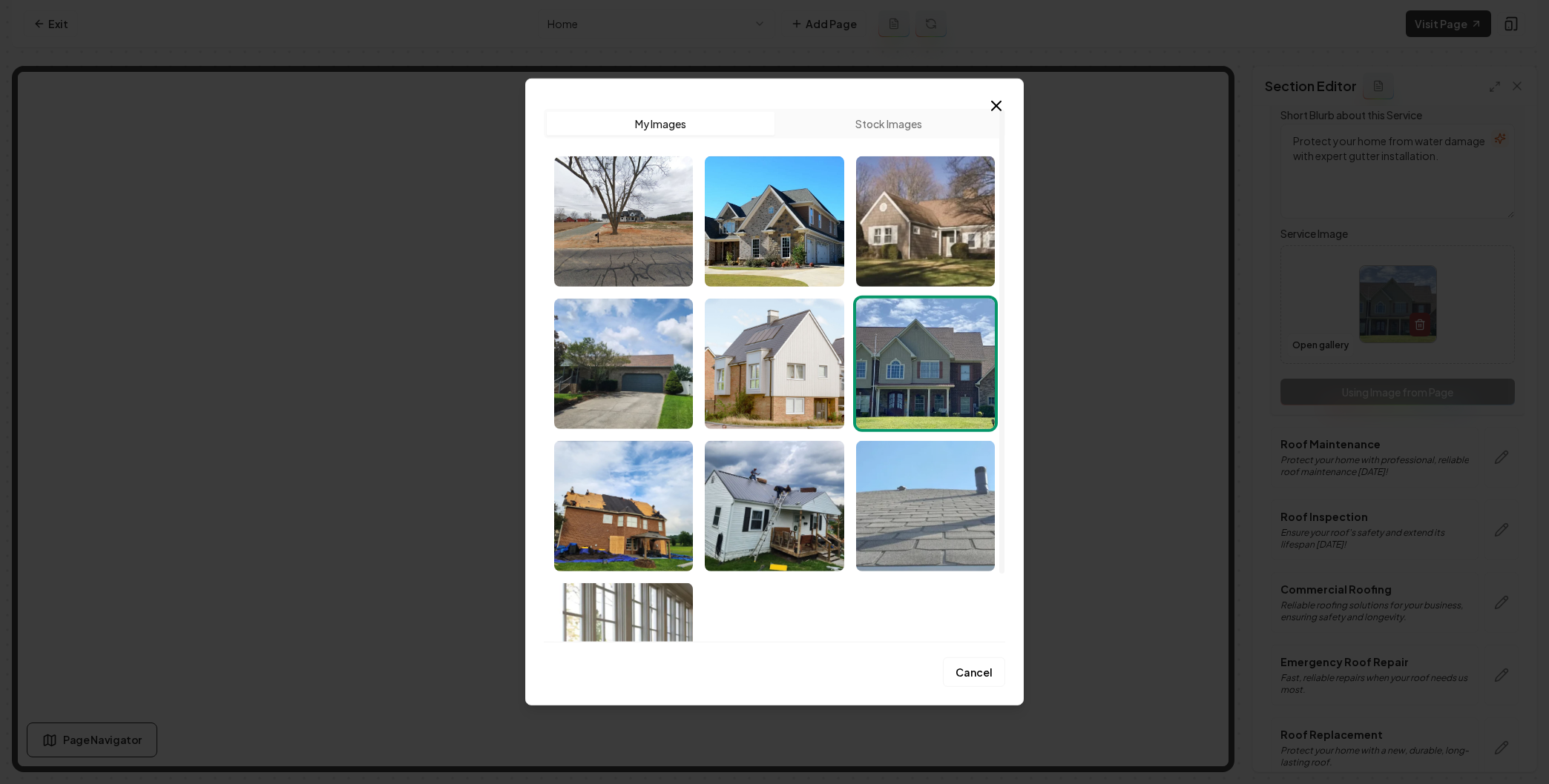
click at [919, 539] on img "Select image image_68cb175e5c7cd75eb85030ac.jpeg" at bounding box center [926, 506] width 139 height 131
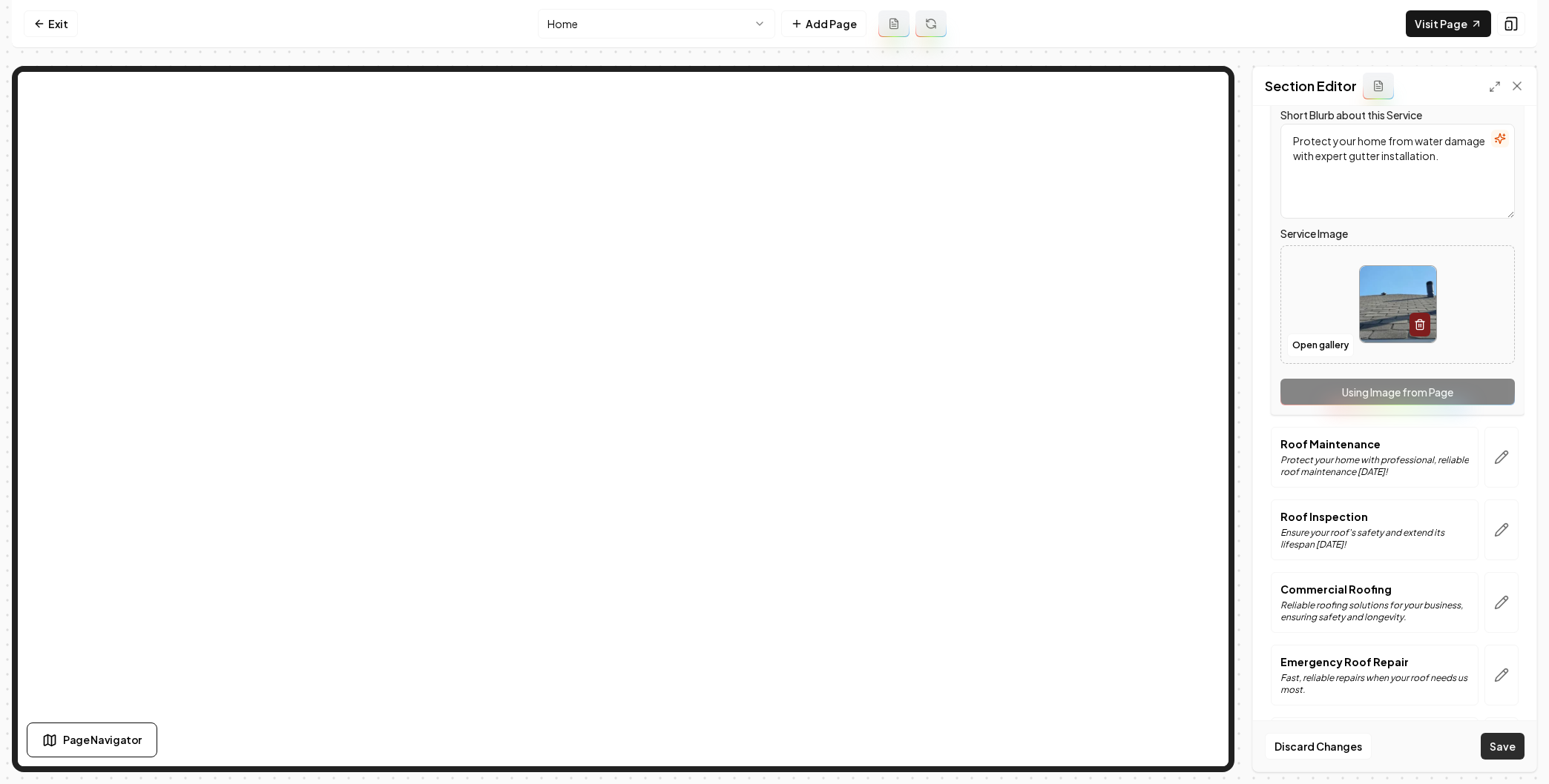
click at [1493, 748] on button "Save" at bounding box center [1502, 746] width 44 height 27
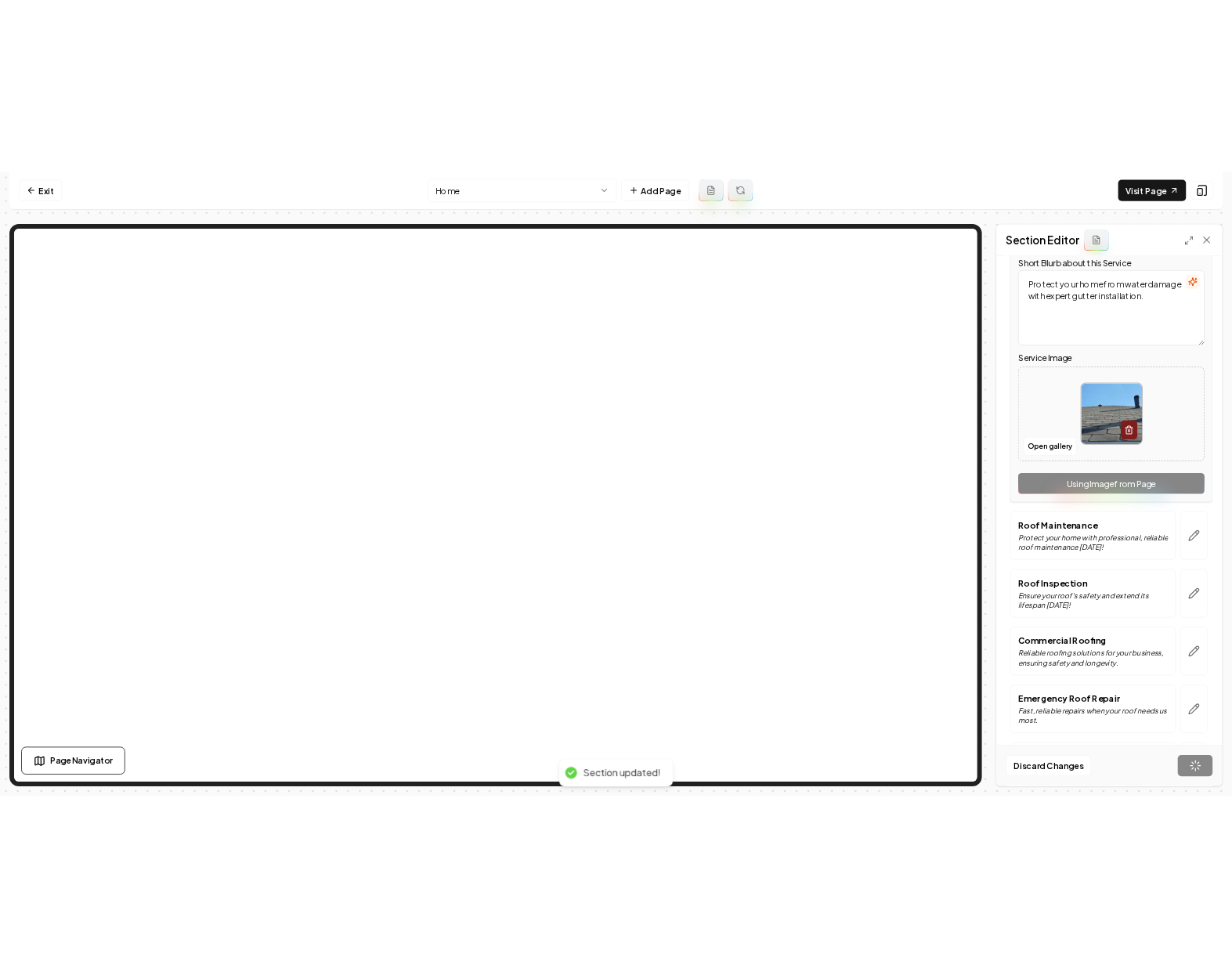
scroll to position [0, 0]
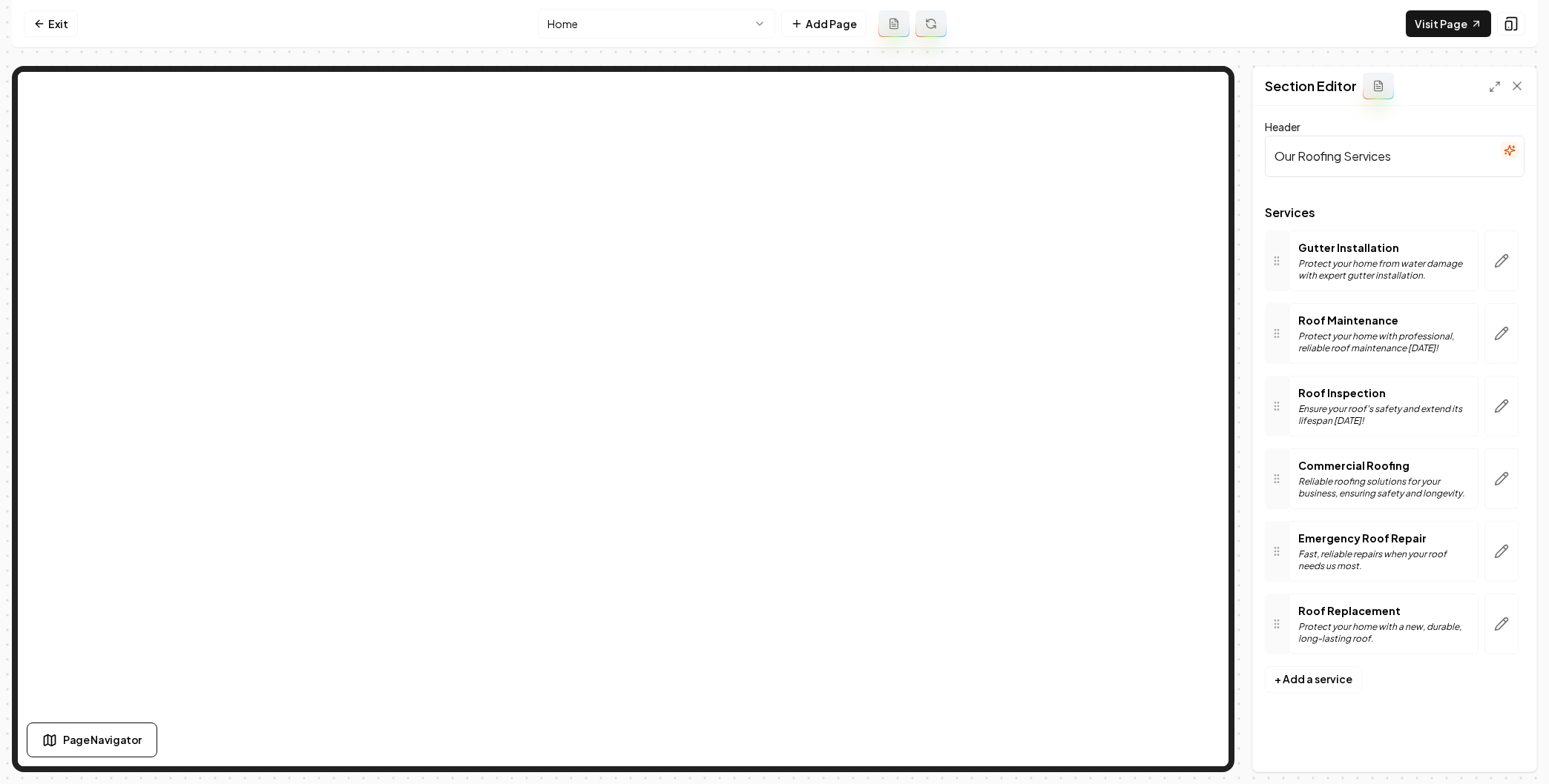
click at [1283, 409] on div at bounding box center [1276, 406] width 24 height 60
click at [1319, 402] on div "Roof Inspection Ensure your roof's safety and extend its lifespan today!" at bounding box center [1383, 406] width 171 height 42
click at [1275, 404] on icon at bounding box center [1276, 406] width 12 height 12
click at [1500, 390] on button "button" at bounding box center [1502, 406] width 34 height 60
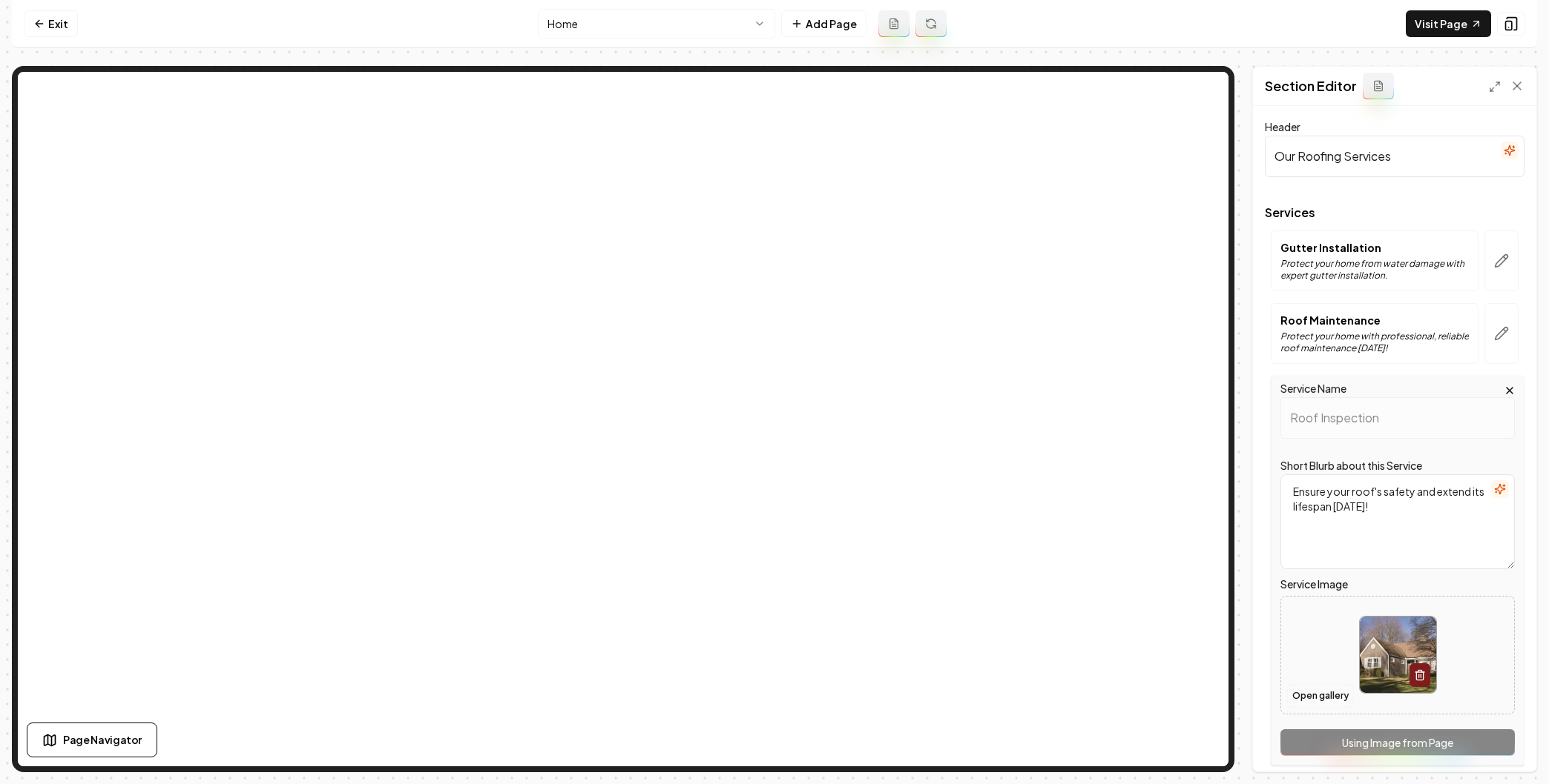
click at [1319, 694] on button "Open gallery" at bounding box center [1320, 696] width 67 height 24
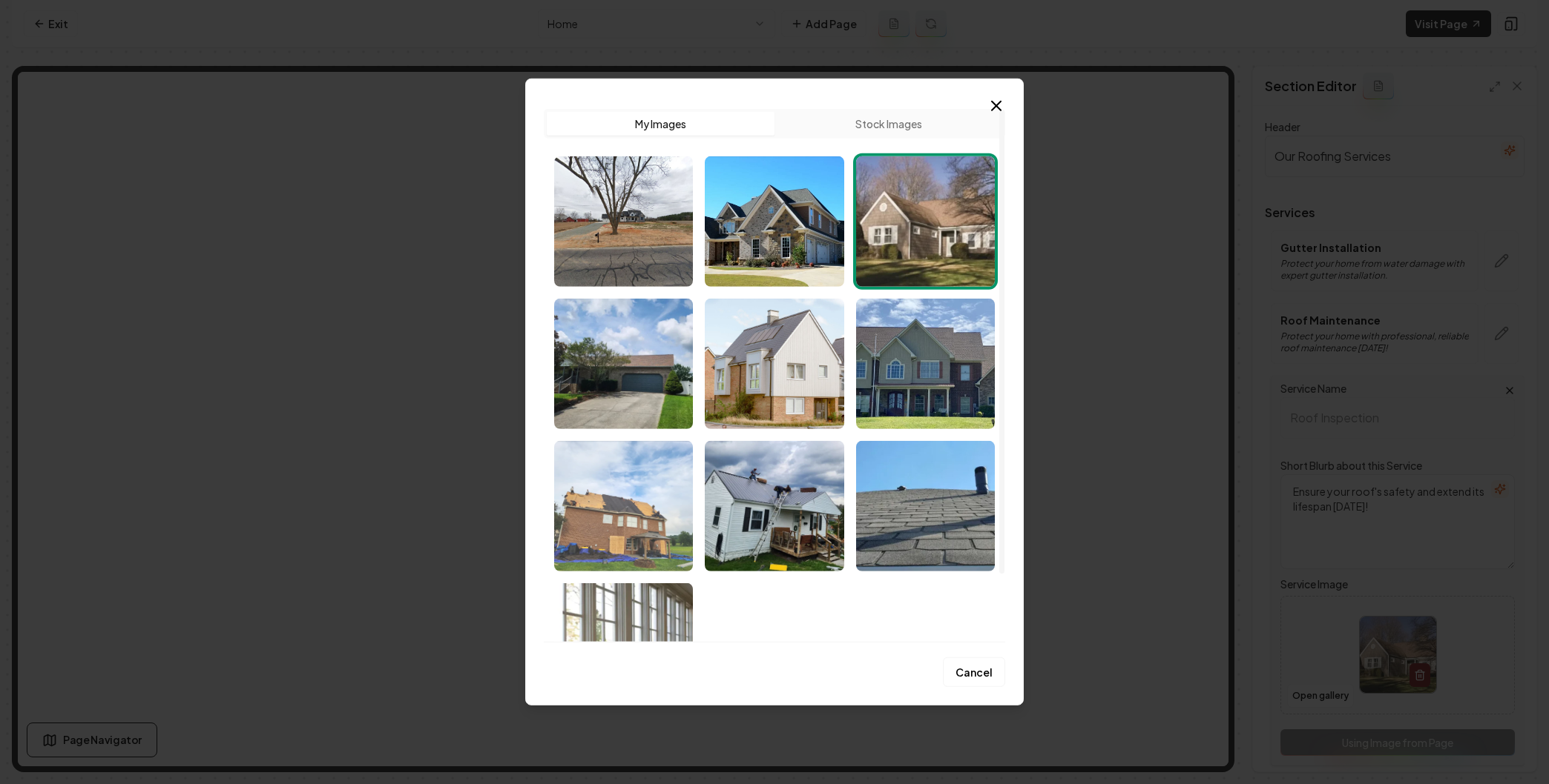
click at [623, 520] on img "Select image image_68cb175f5c7cd75eb8503609.jpeg" at bounding box center [623, 506] width 139 height 131
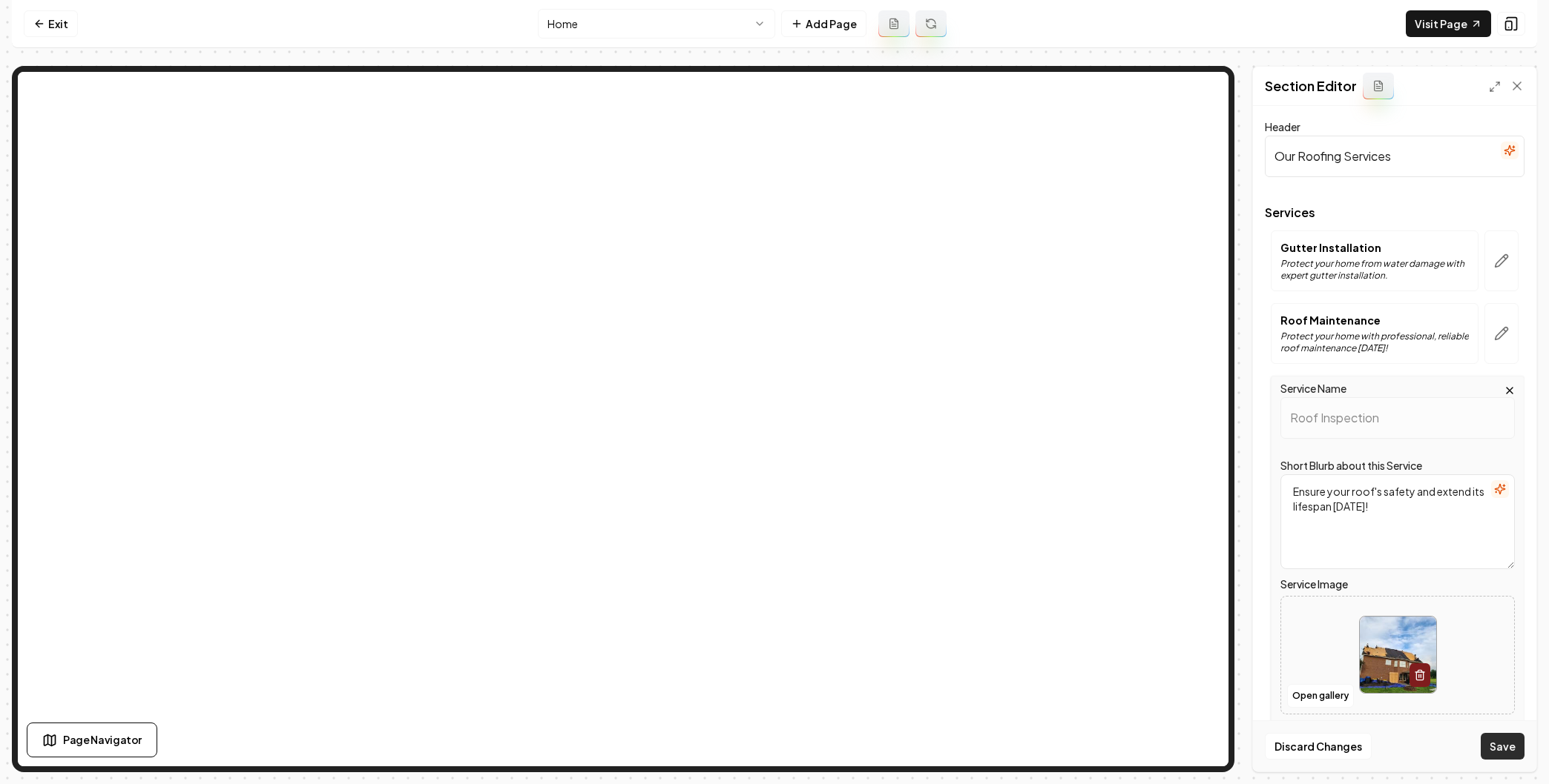
click at [1497, 742] on button "Save" at bounding box center [1502, 746] width 44 height 27
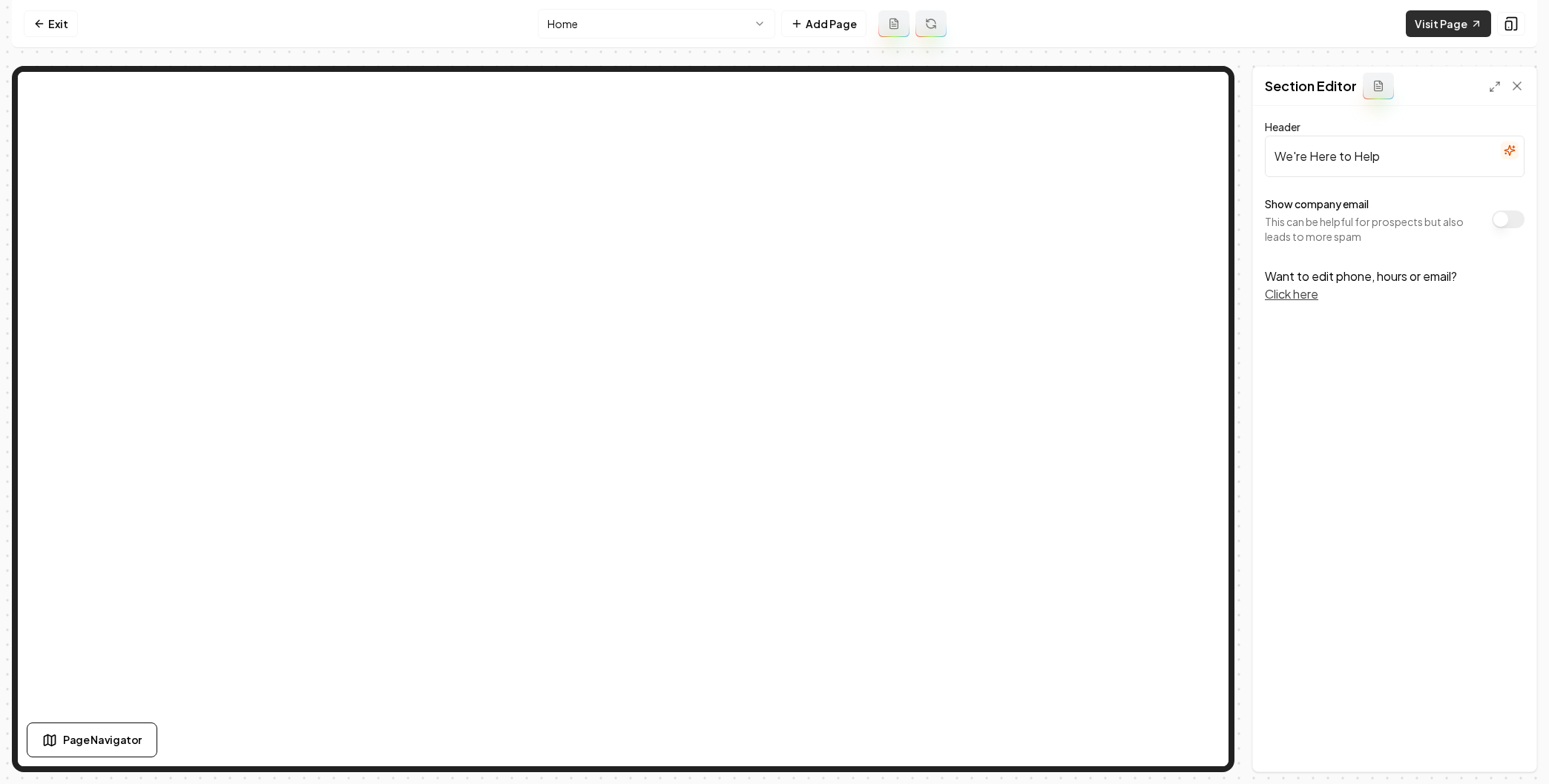
click at [1425, 24] on link "Visit Page" at bounding box center [1448, 24] width 85 height 27
click at [60, 29] on link "Exit" at bounding box center [51, 24] width 54 height 27
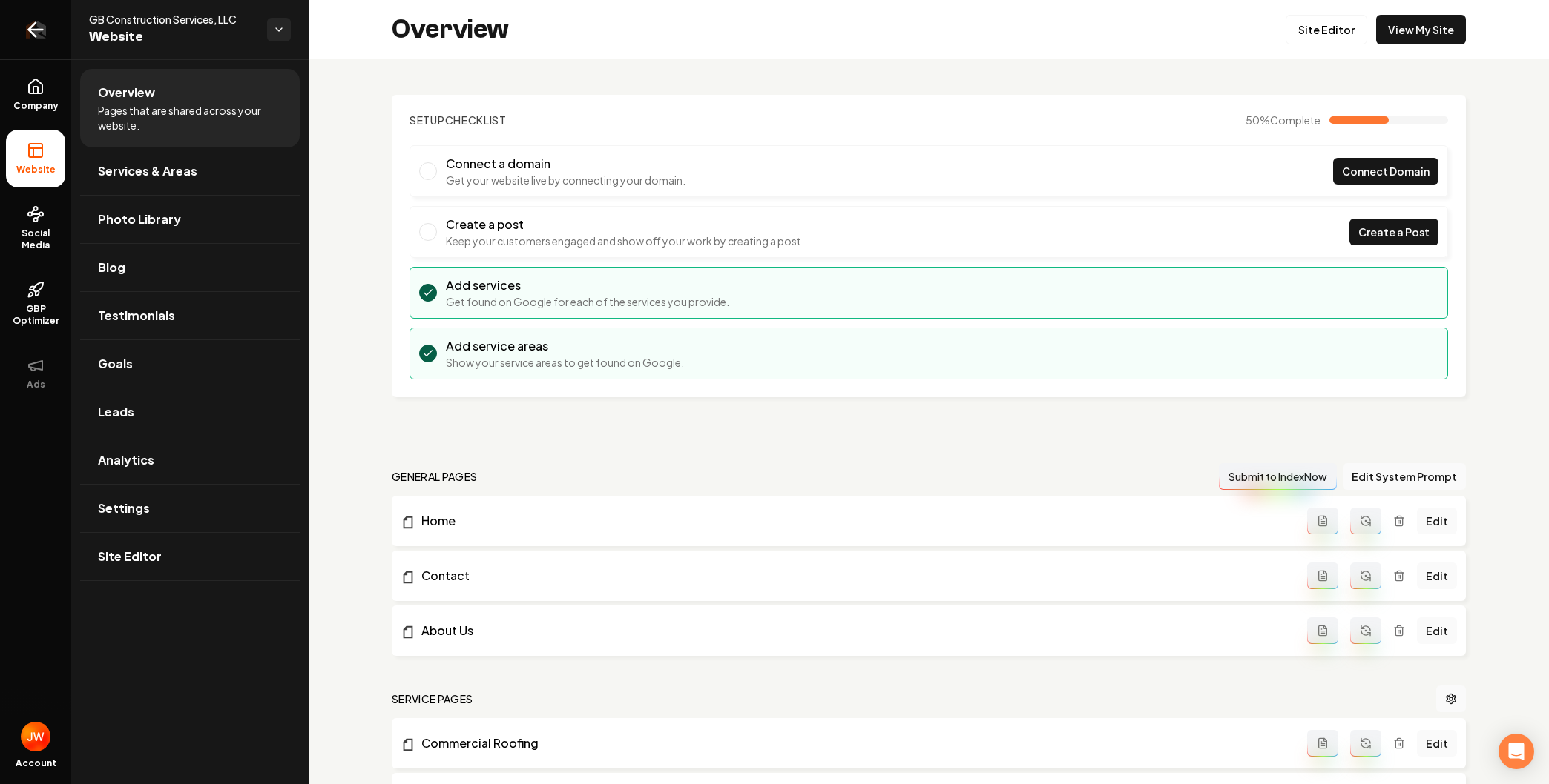
click at [35, 29] on icon "Return to dashboard" at bounding box center [35, 29] width 14 height 0
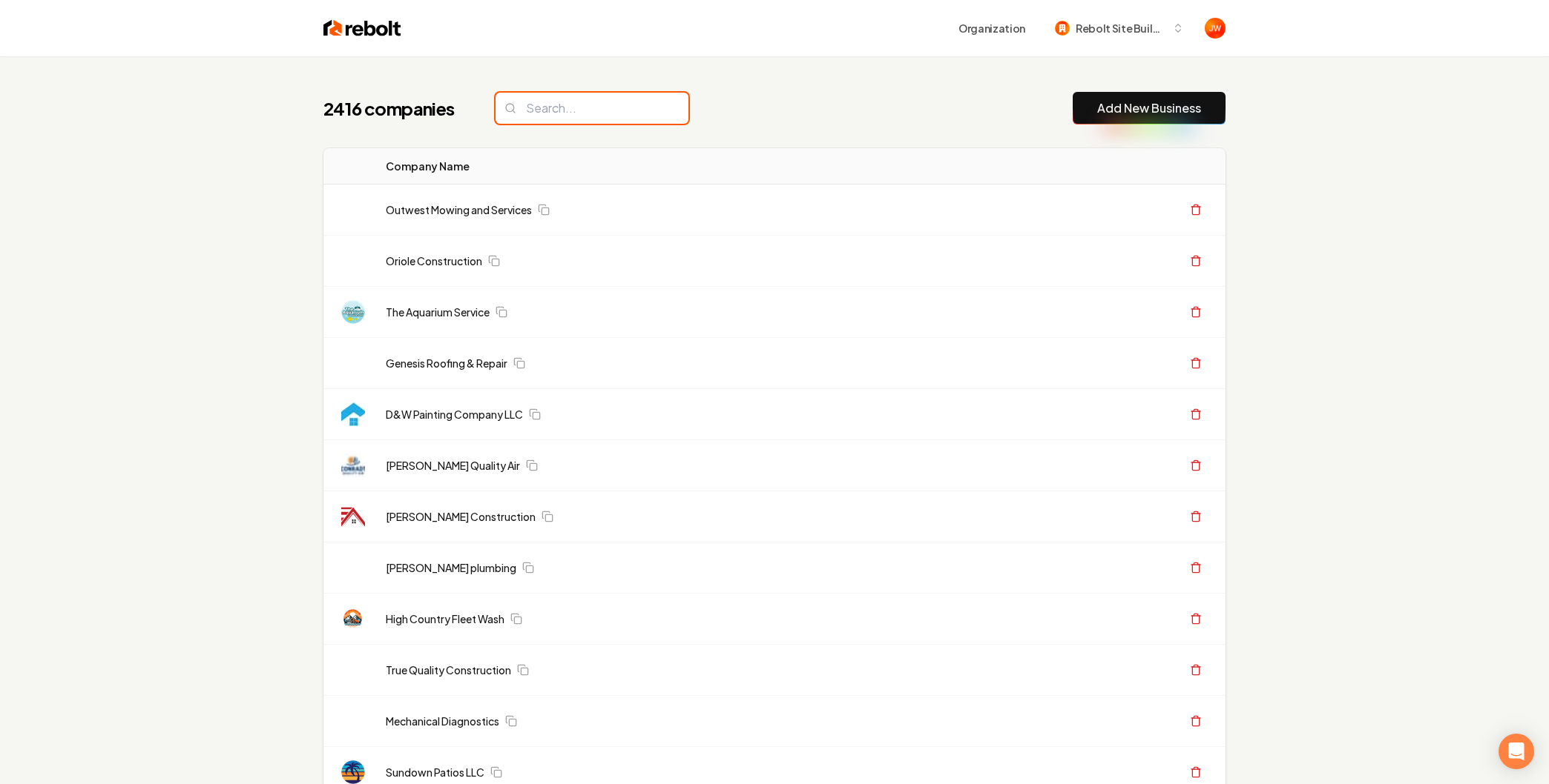
click at [551, 108] on input "search" at bounding box center [591, 108] width 193 height 31
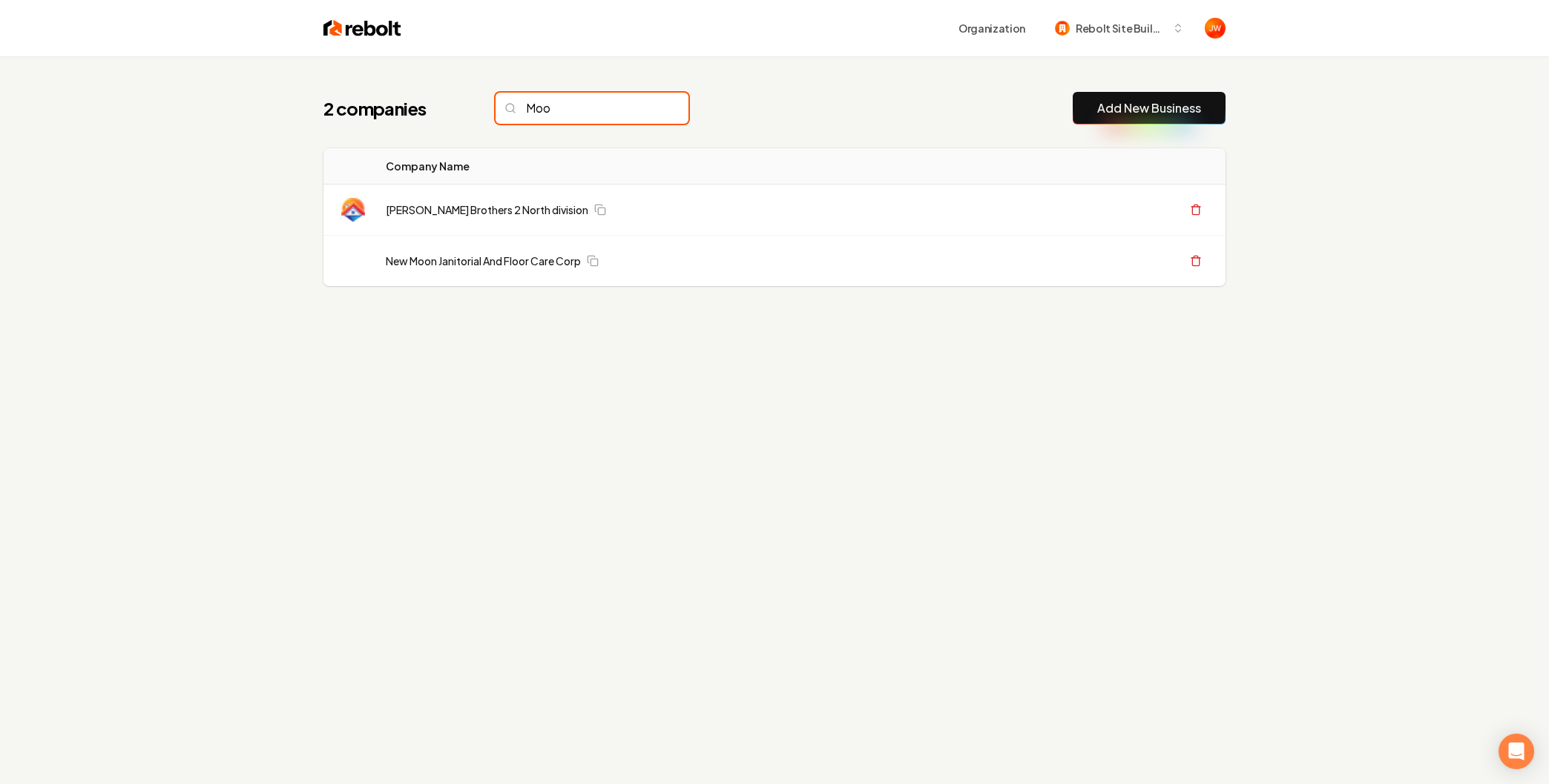
type input "Moor"
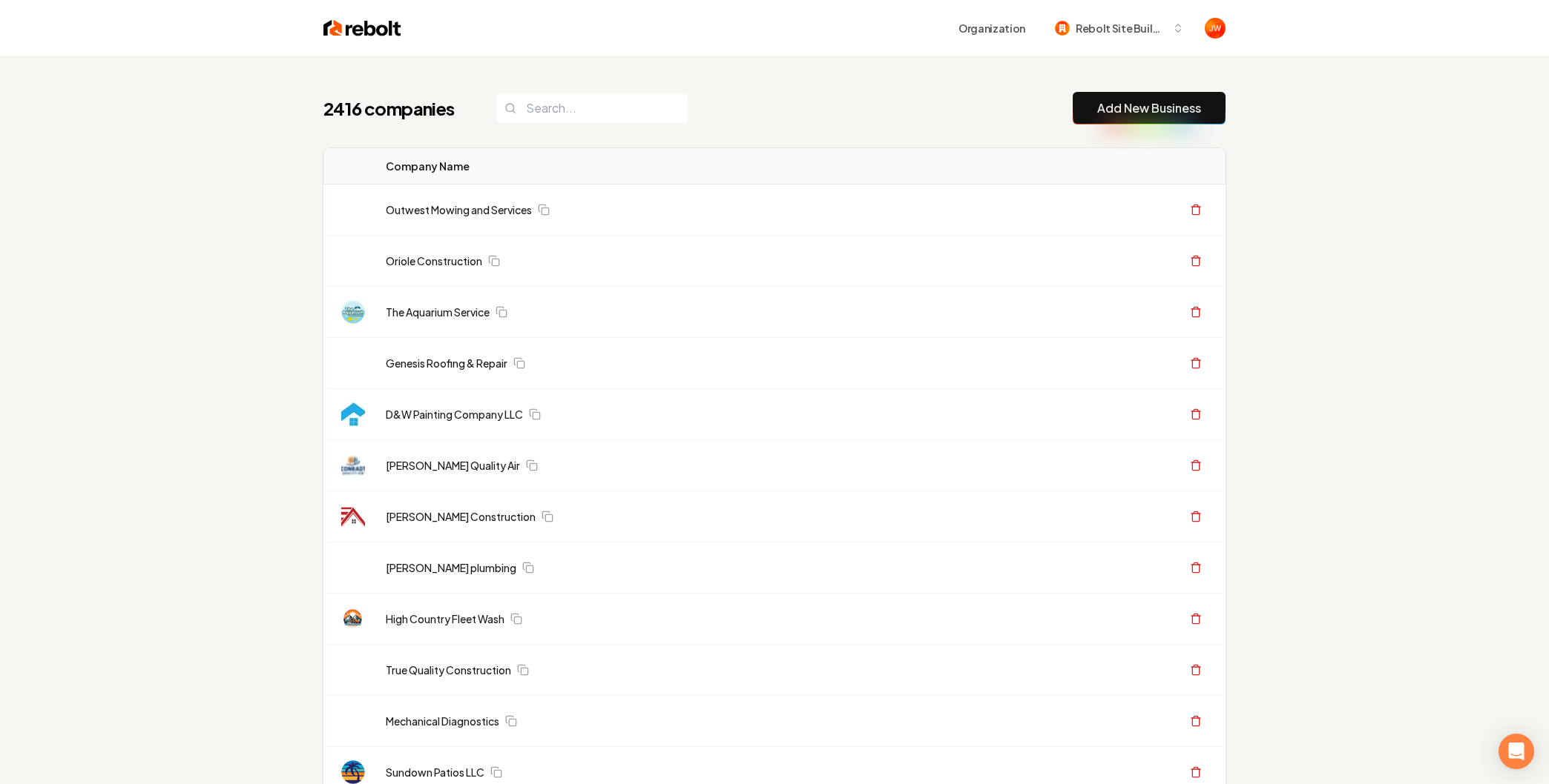
click at [1108, 100] on link "Add New Business" at bounding box center [1149, 109] width 104 height 18
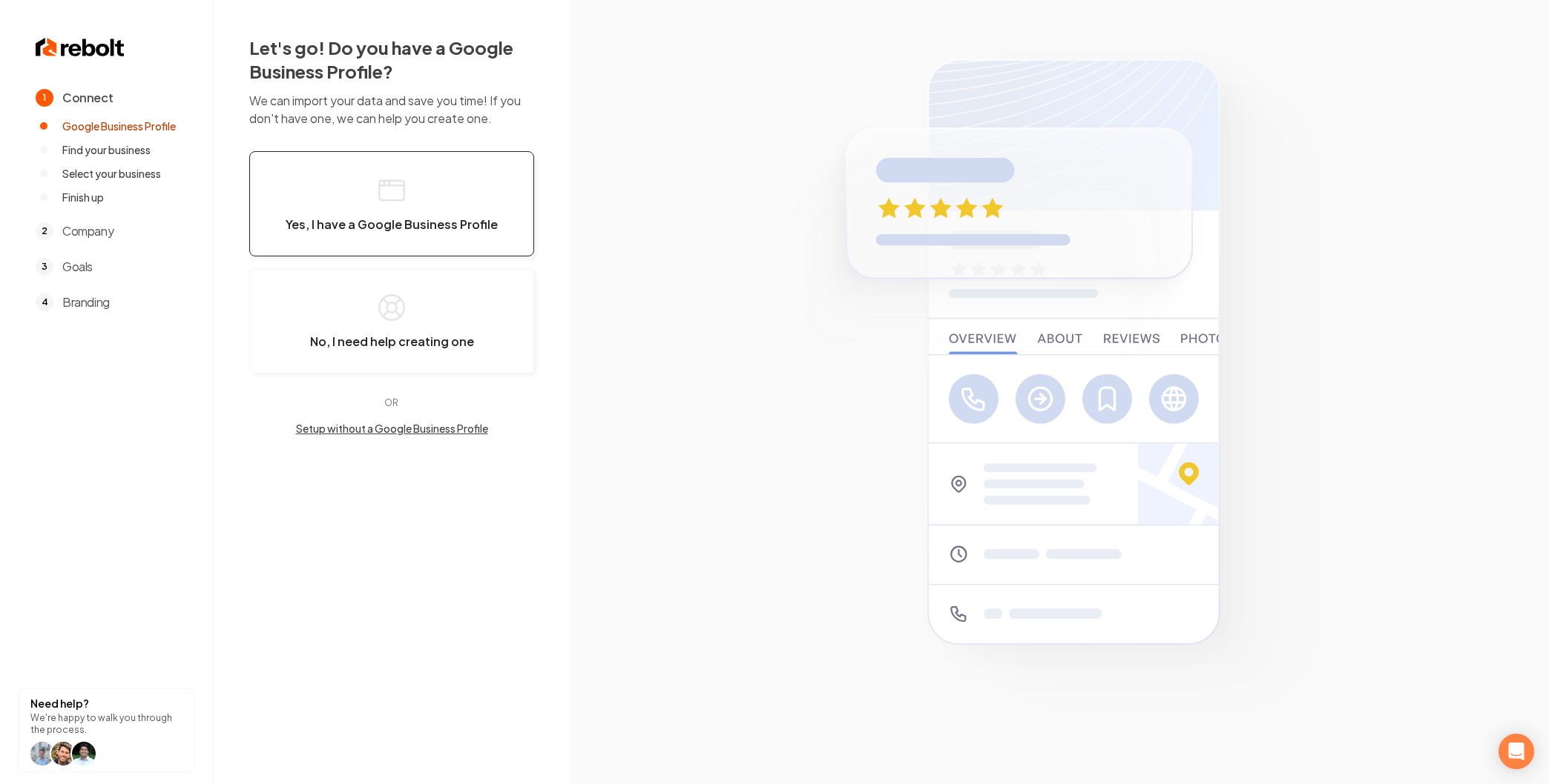
click at [447, 212] on button "Yes, I have a Google Business Profile" at bounding box center [391, 203] width 285 height 105
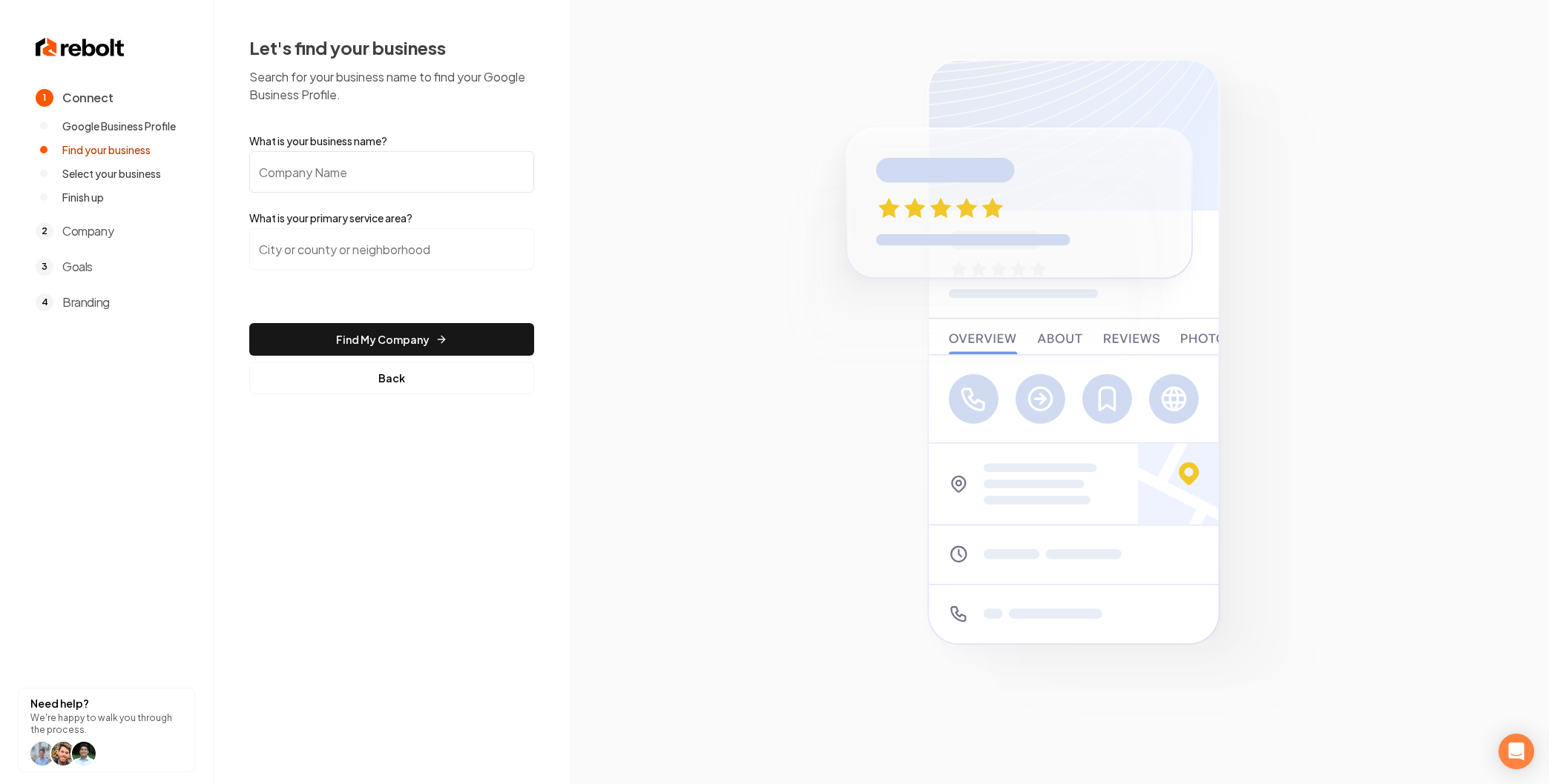
click at [357, 187] on input "What is your business name?" at bounding box center [391, 172] width 285 height 42
paste input "[PERSON_NAME] Home Improvements Gutters"
type input "[PERSON_NAME] Home Improvements Gutters"
click at [327, 254] on input "search" at bounding box center [391, 249] width 285 height 42
type input "GA-138, Conyers, GA"
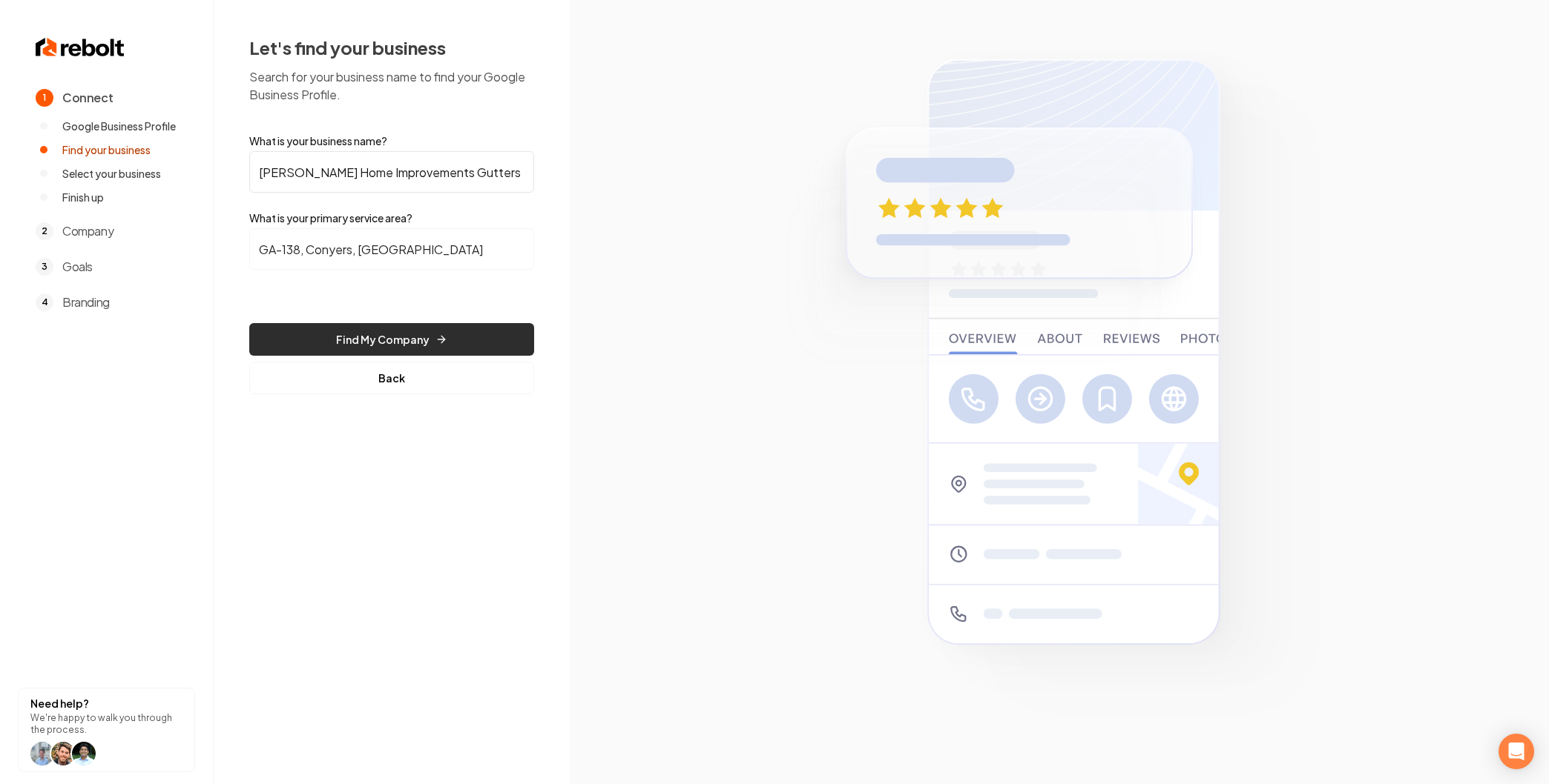
click at [435, 341] on icon "submit" at bounding box center [441, 340] width 12 height 12
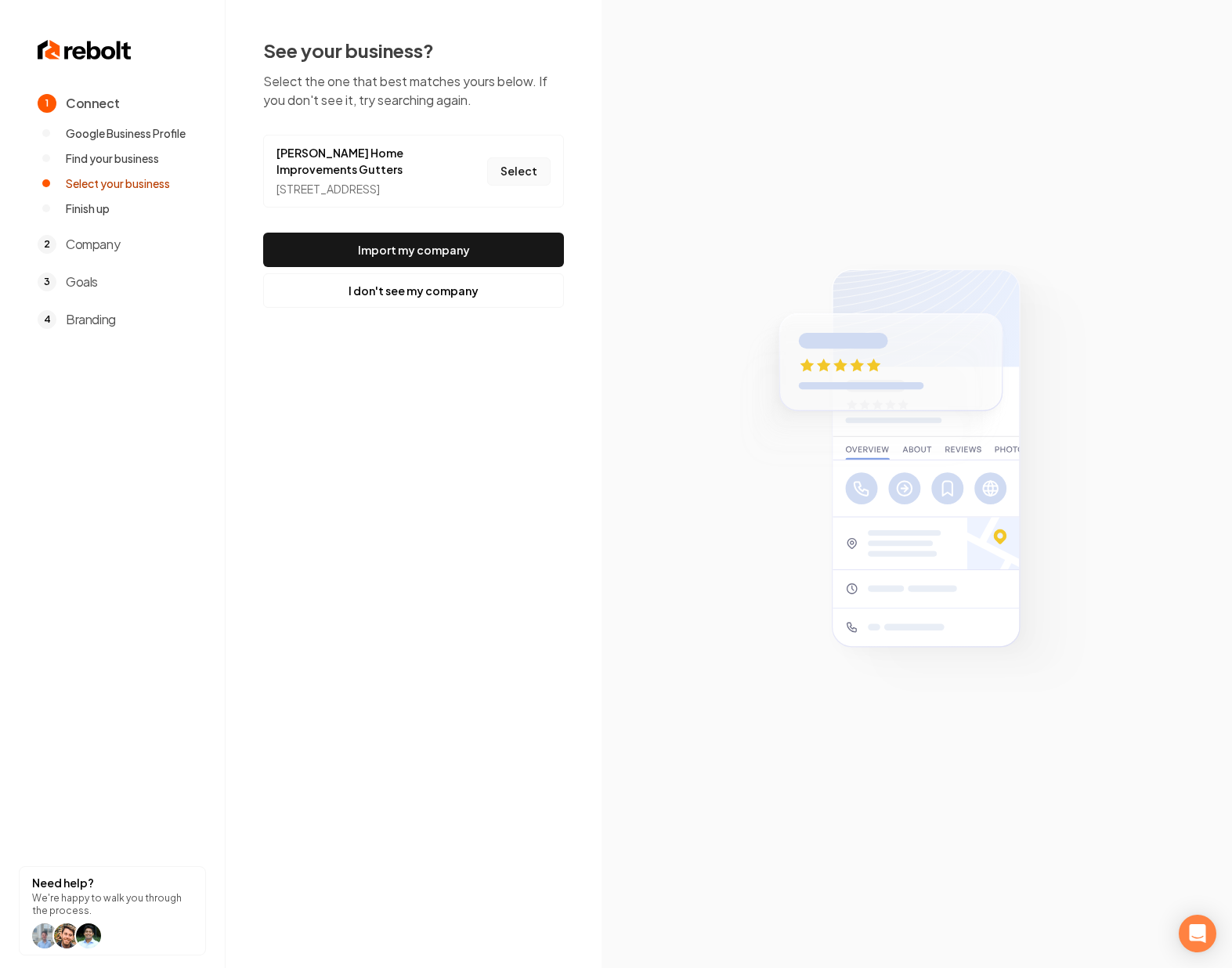
click at [525, 176] on button "Select" at bounding box center [519, 171] width 64 height 28
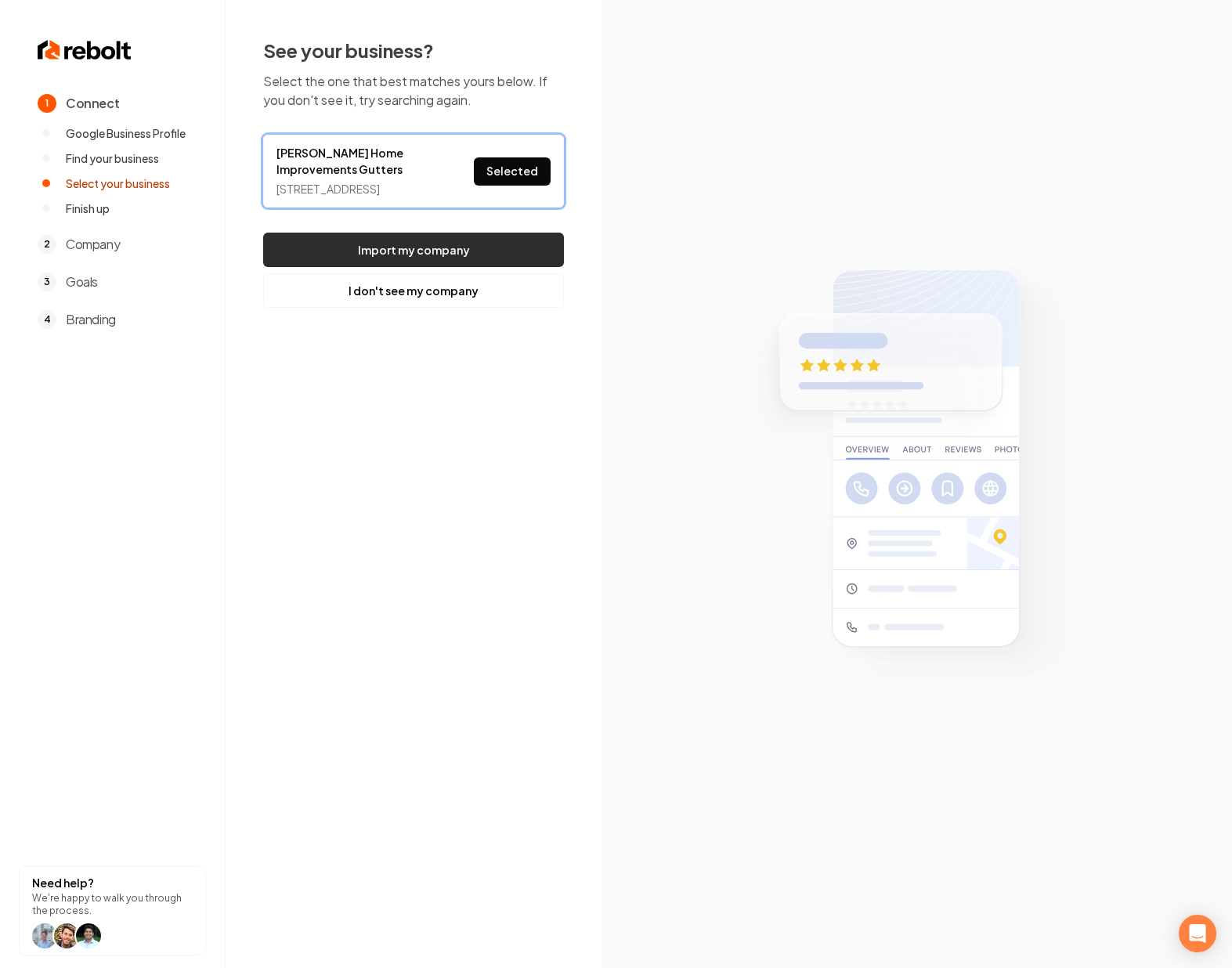
click at [470, 266] on button "Import my company" at bounding box center [413, 250] width 301 height 35
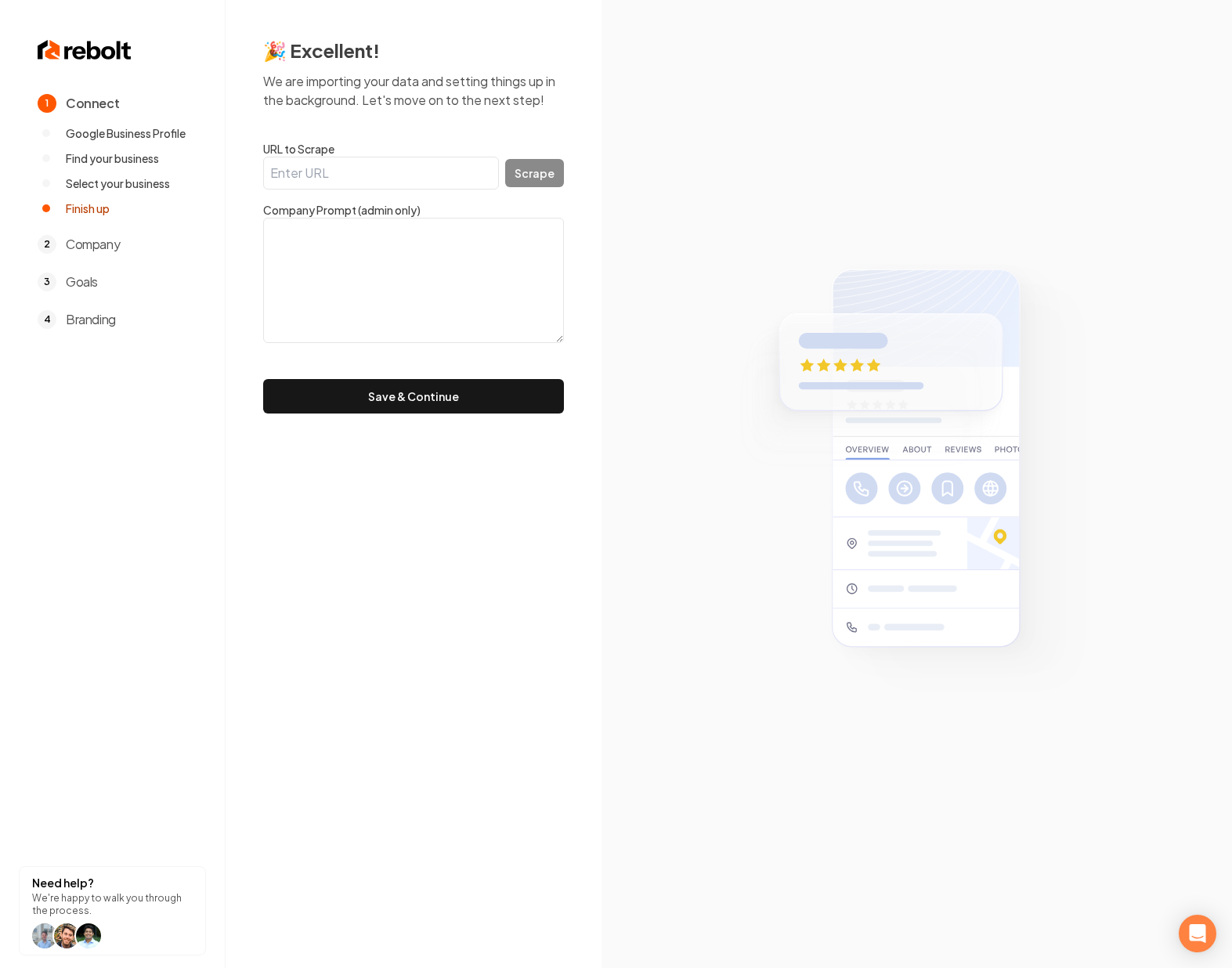
click at [358, 163] on input "URL to Scrape" at bounding box center [380, 173] width 236 height 33
paste input "https://mooreshomeimprovements.com/"
type input "https://mooreshomeimprovements.com/"
click at [538, 176] on button "Scrape" at bounding box center [535, 173] width 59 height 28
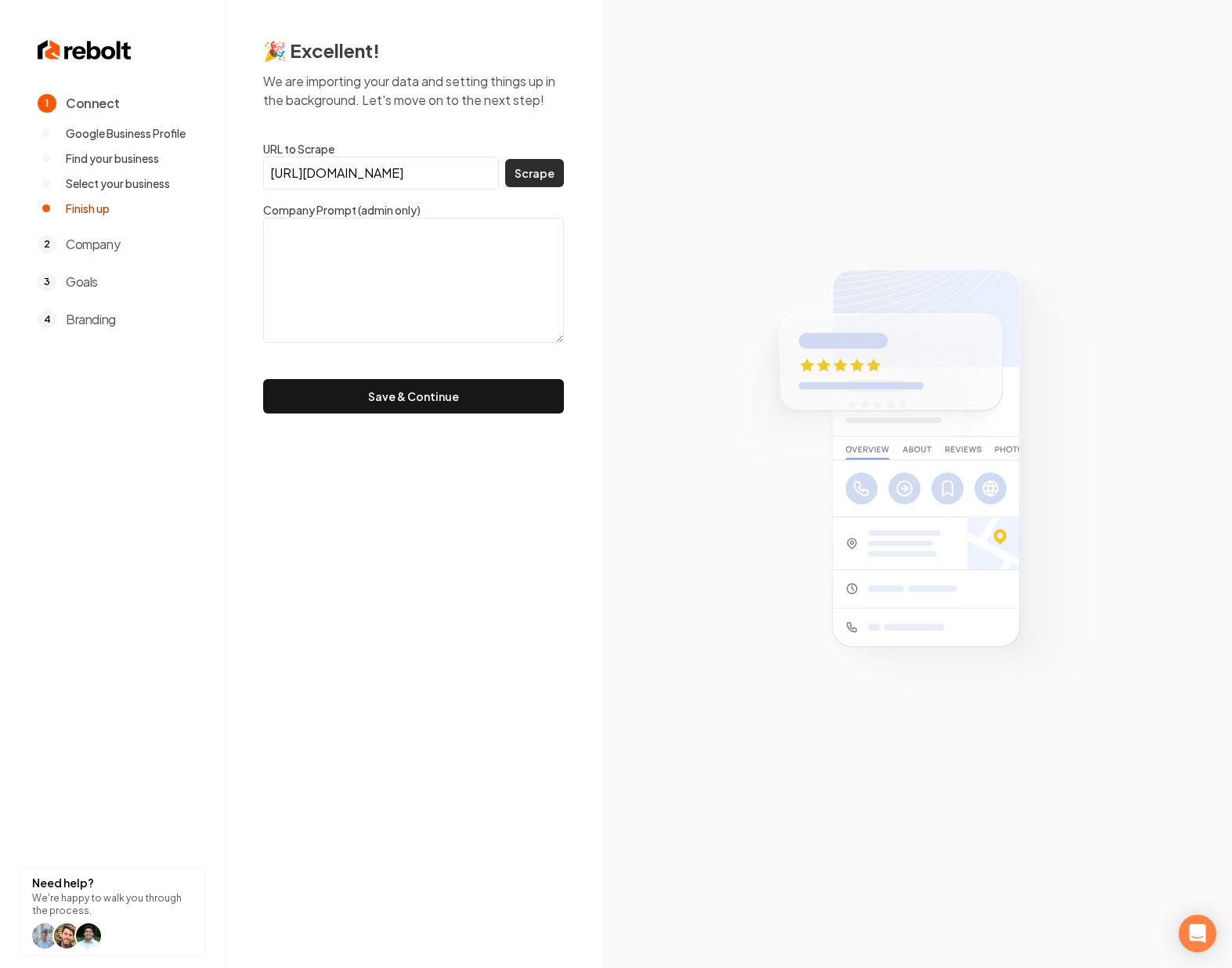
scroll to position [0, 0]
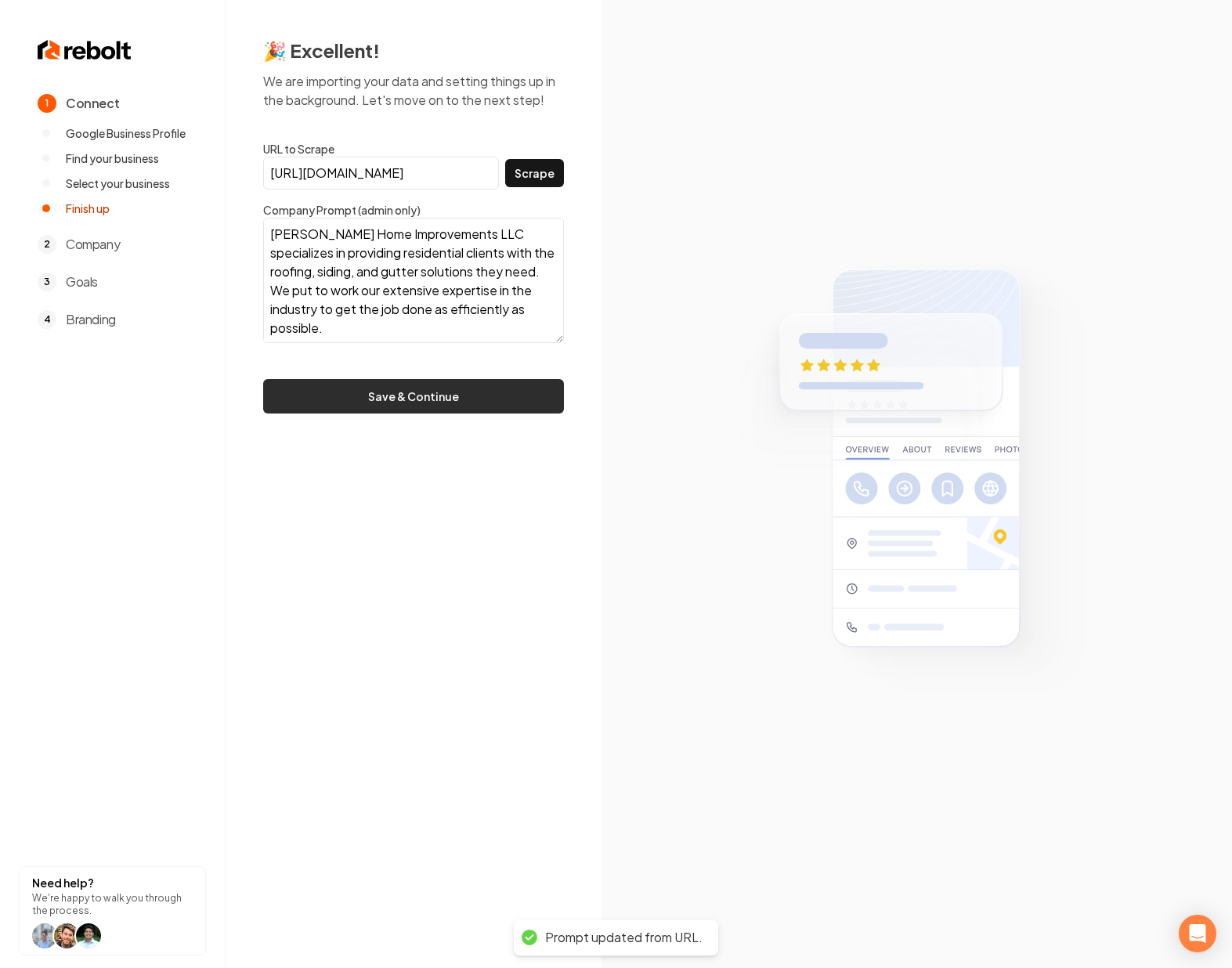
click at [437, 409] on button "Save & Continue" at bounding box center [413, 396] width 301 height 35
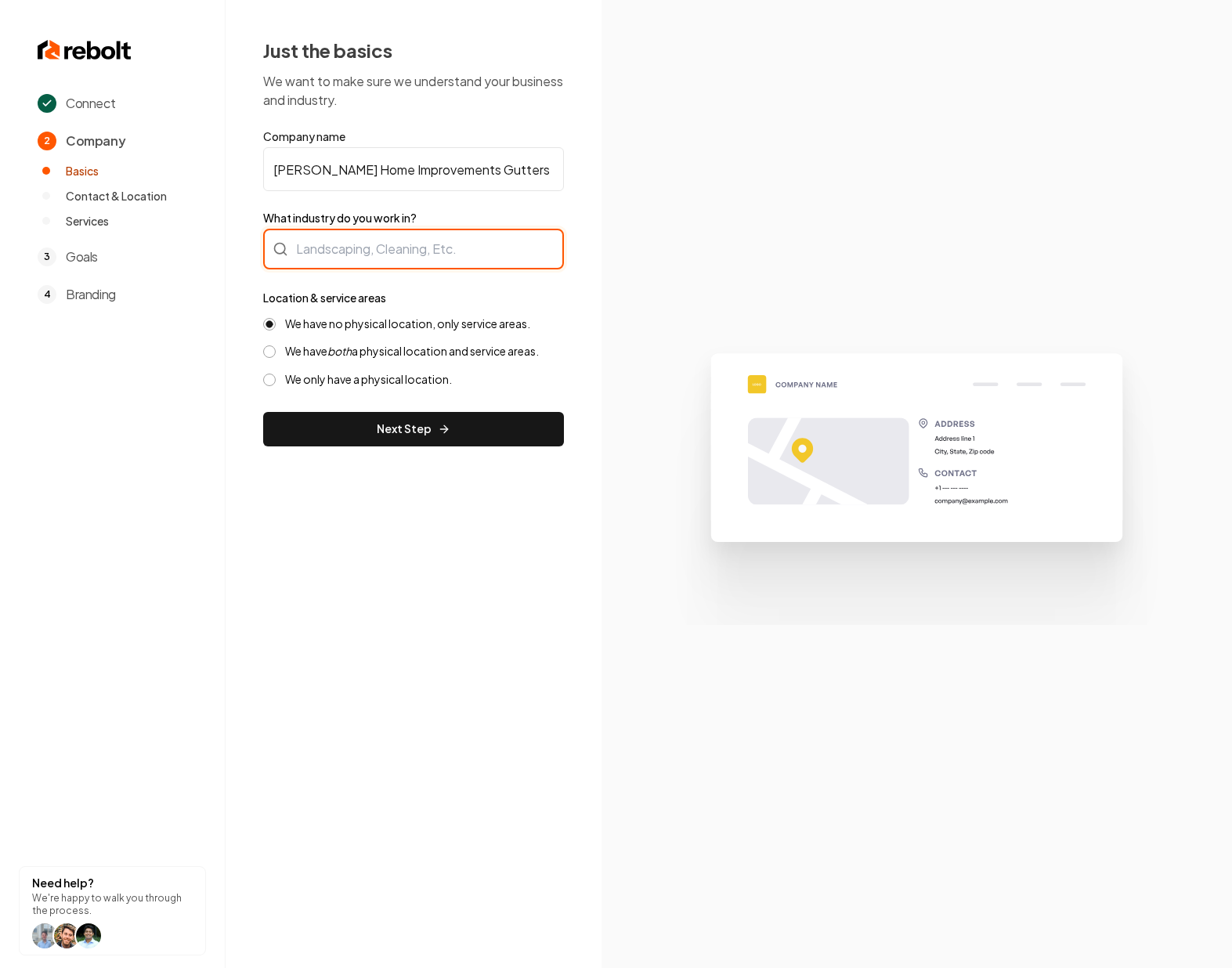
click at [344, 253] on div at bounding box center [413, 248] width 301 height 41
click at [344, 253] on input "What industry do you work in?" at bounding box center [413, 248] width 301 height 41
type input "Roofing"
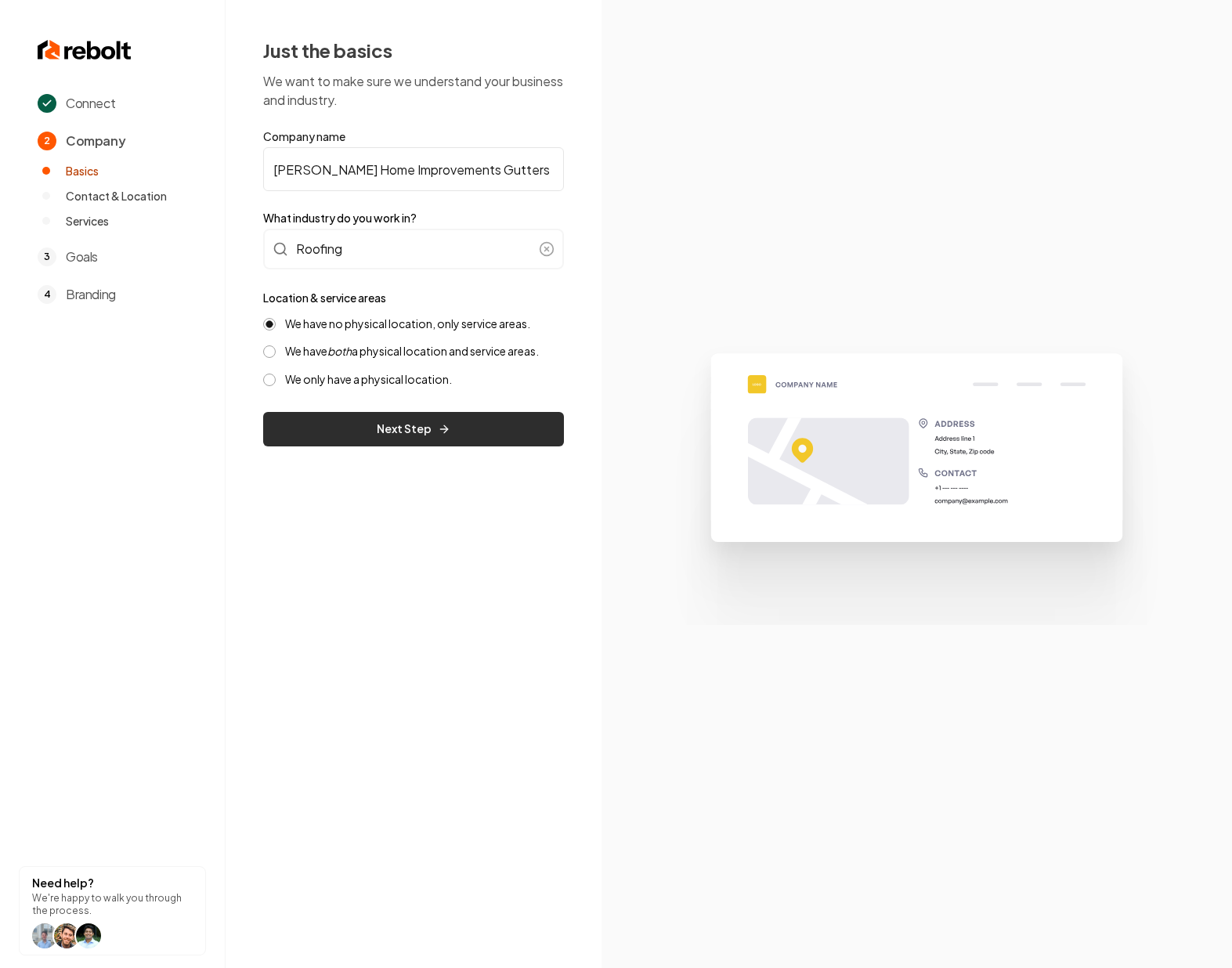
click at [389, 431] on button "Next Step" at bounding box center [413, 430] width 301 height 35
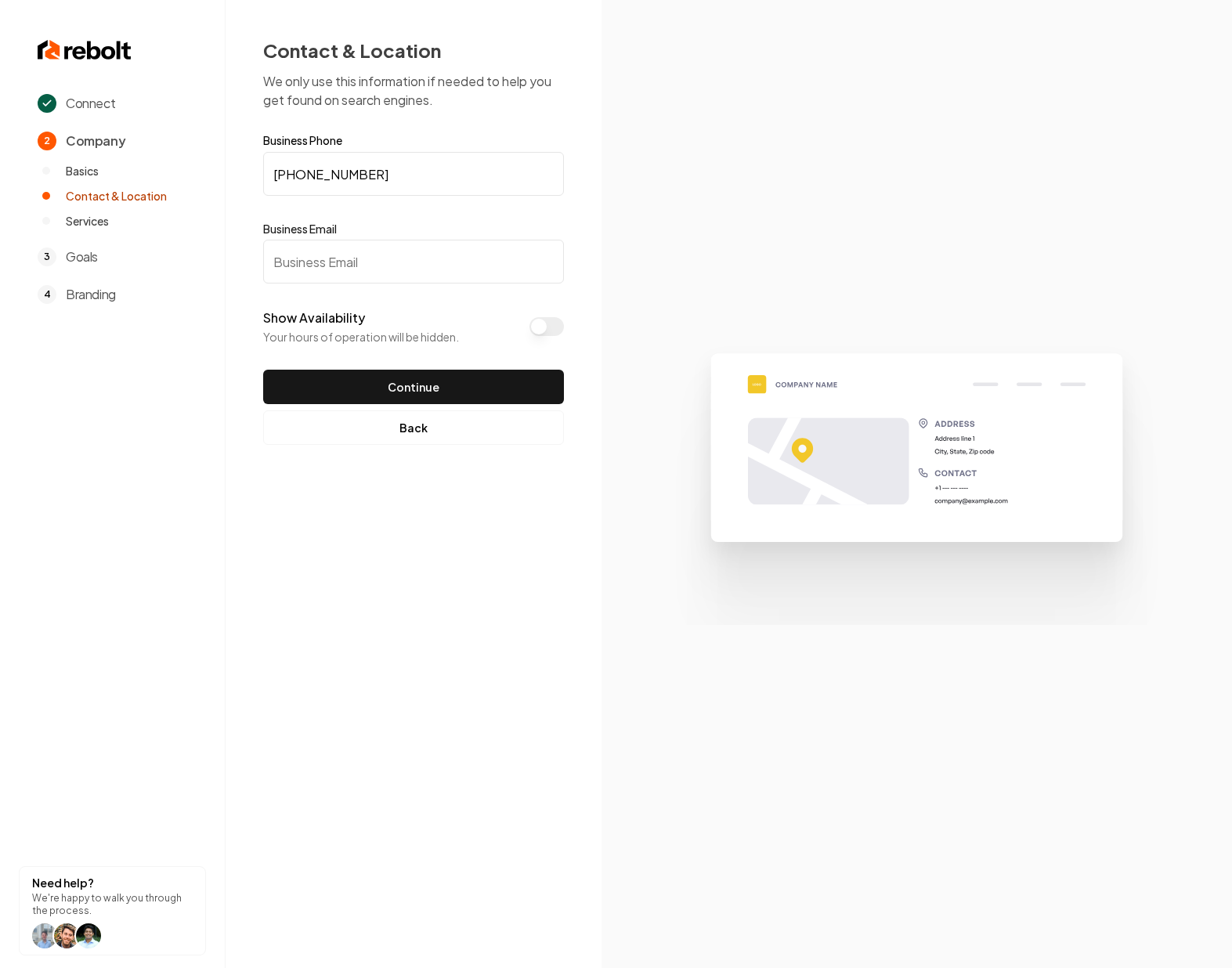
click at [327, 275] on input "Business Email" at bounding box center [413, 261] width 301 height 44
paste input "[PERSON_NAME][EMAIL_ADDRESS][DOMAIN_NAME]"
type input "[PERSON_NAME][EMAIL_ADDRESS][DOMAIN_NAME]"
click at [548, 328] on button "Show Availability" at bounding box center [547, 327] width 35 height 19
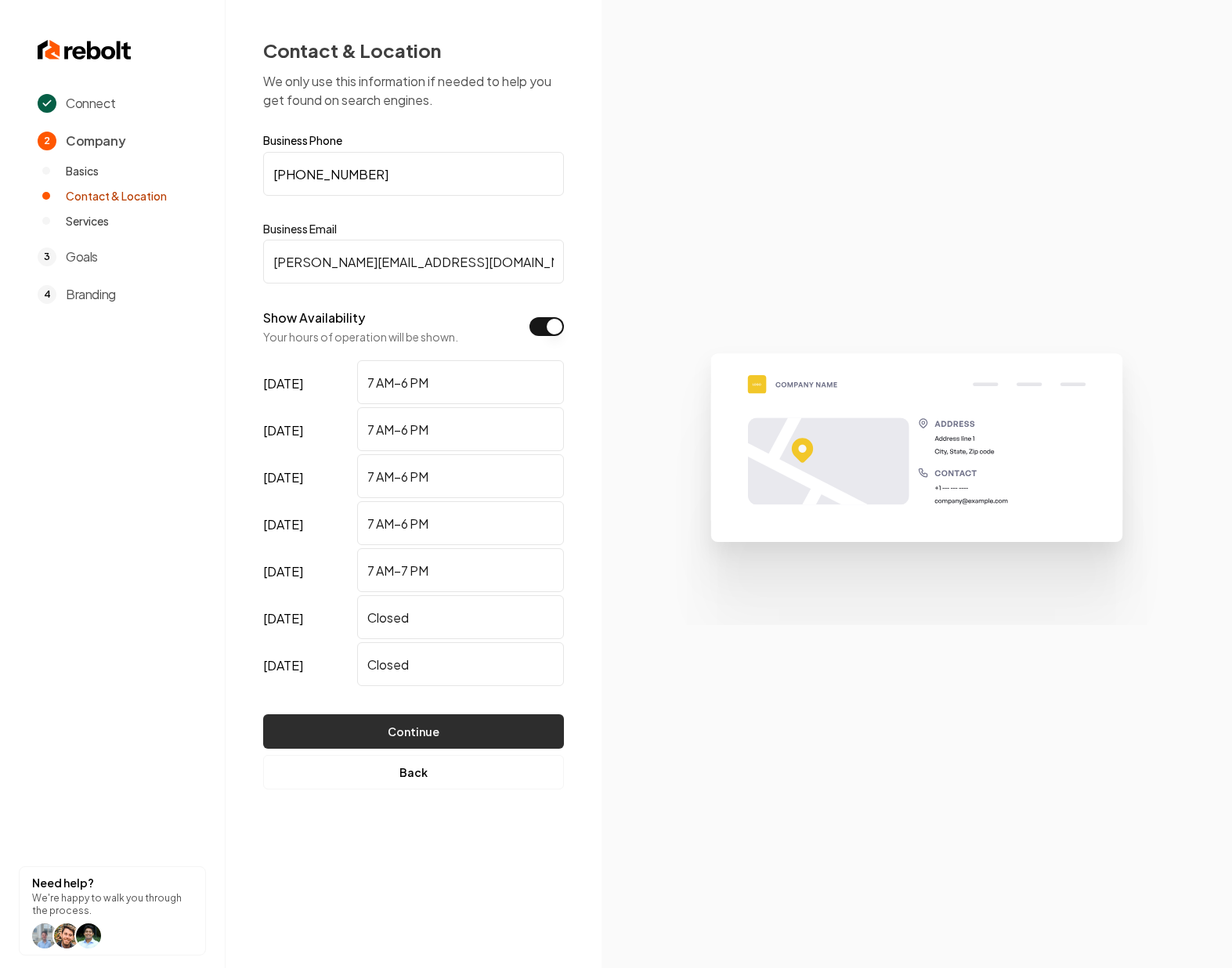
click at [412, 728] on button "Continue" at bounding box center [413, 732] width 301 height 35
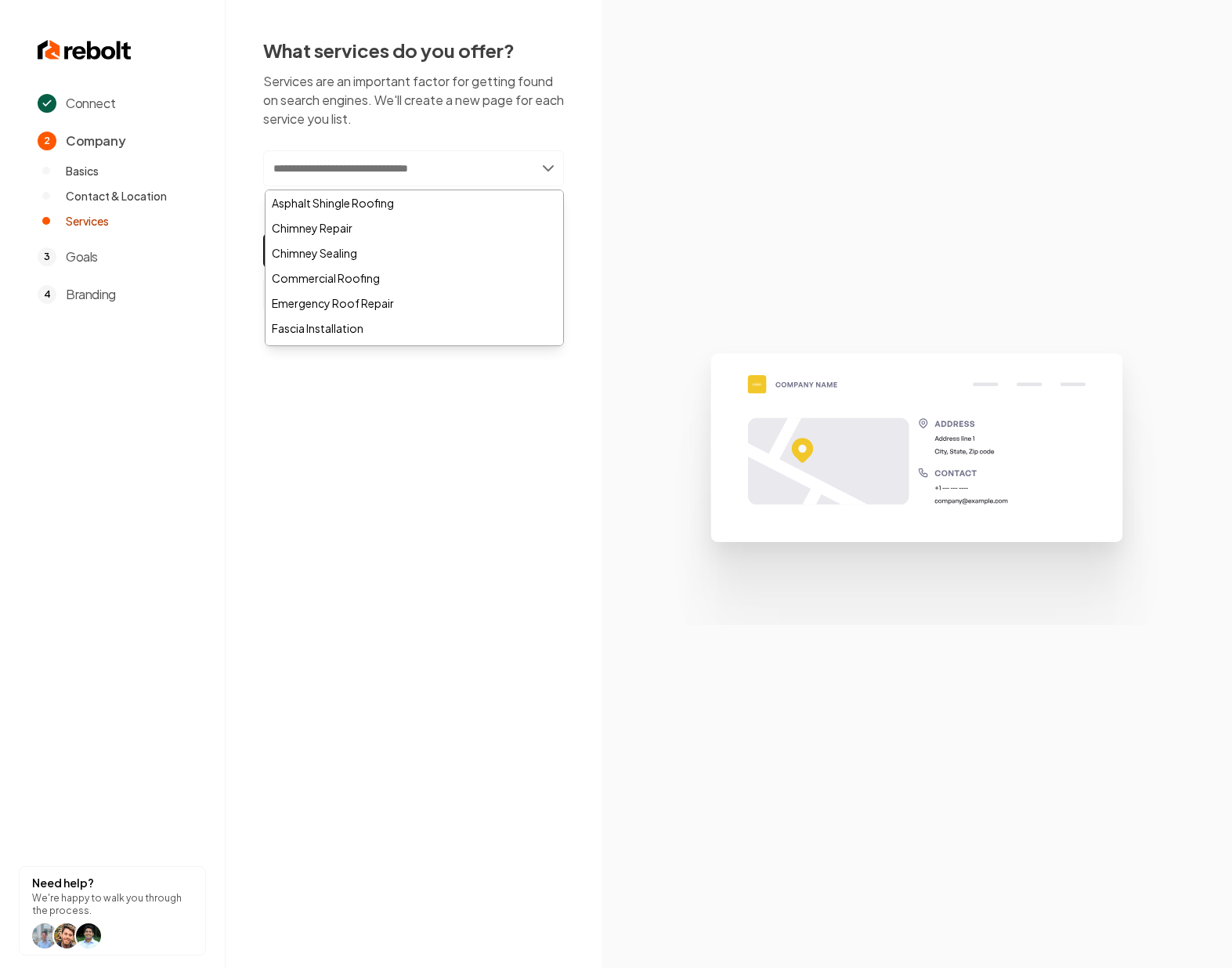
click at [402, 172] on input "text" at bounding box center [413, 168] width 301 height 36
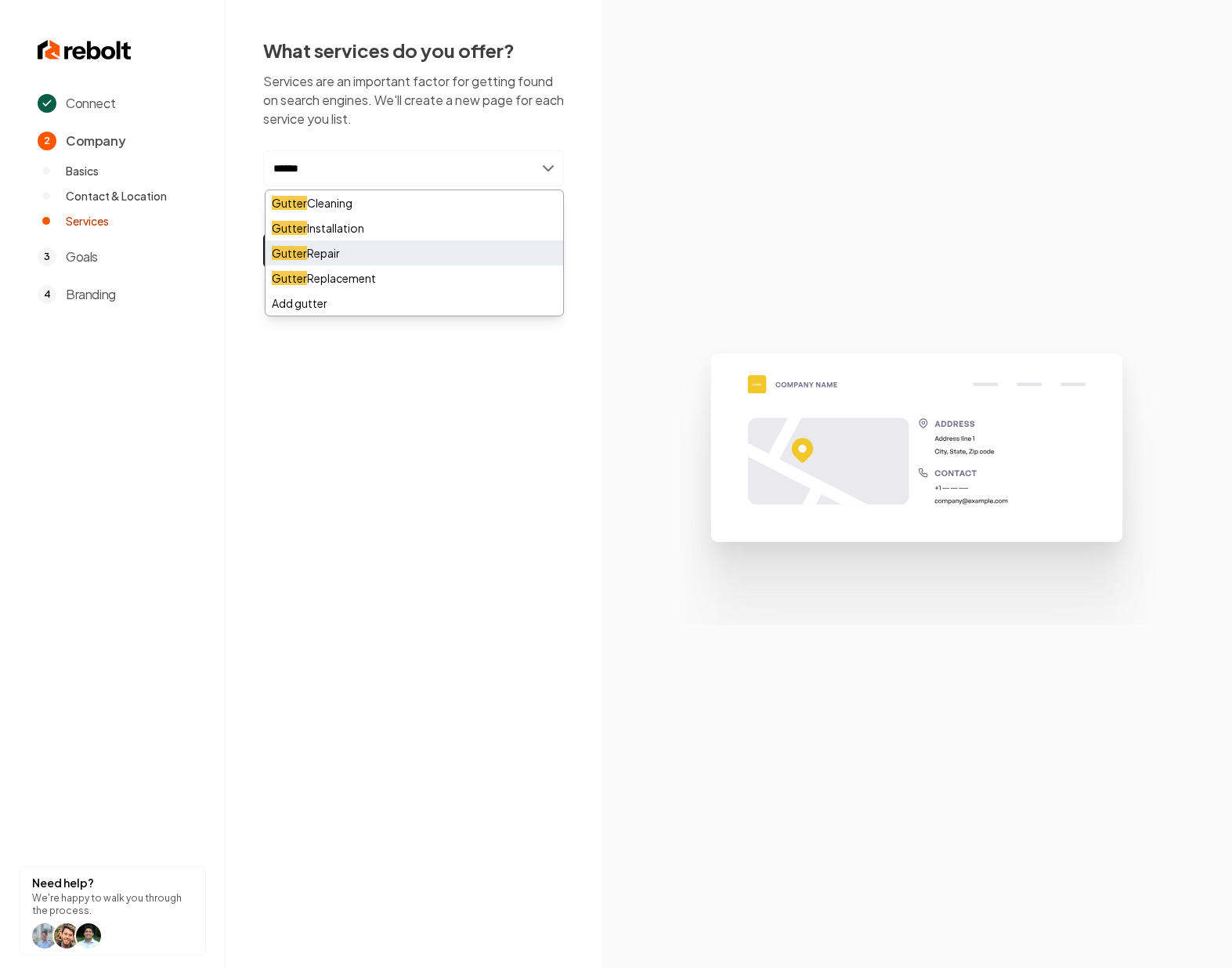
type input "******"
click at [376, 251] on div "Gutter Repair" at bounding box center [414, 253] width 298 height 25
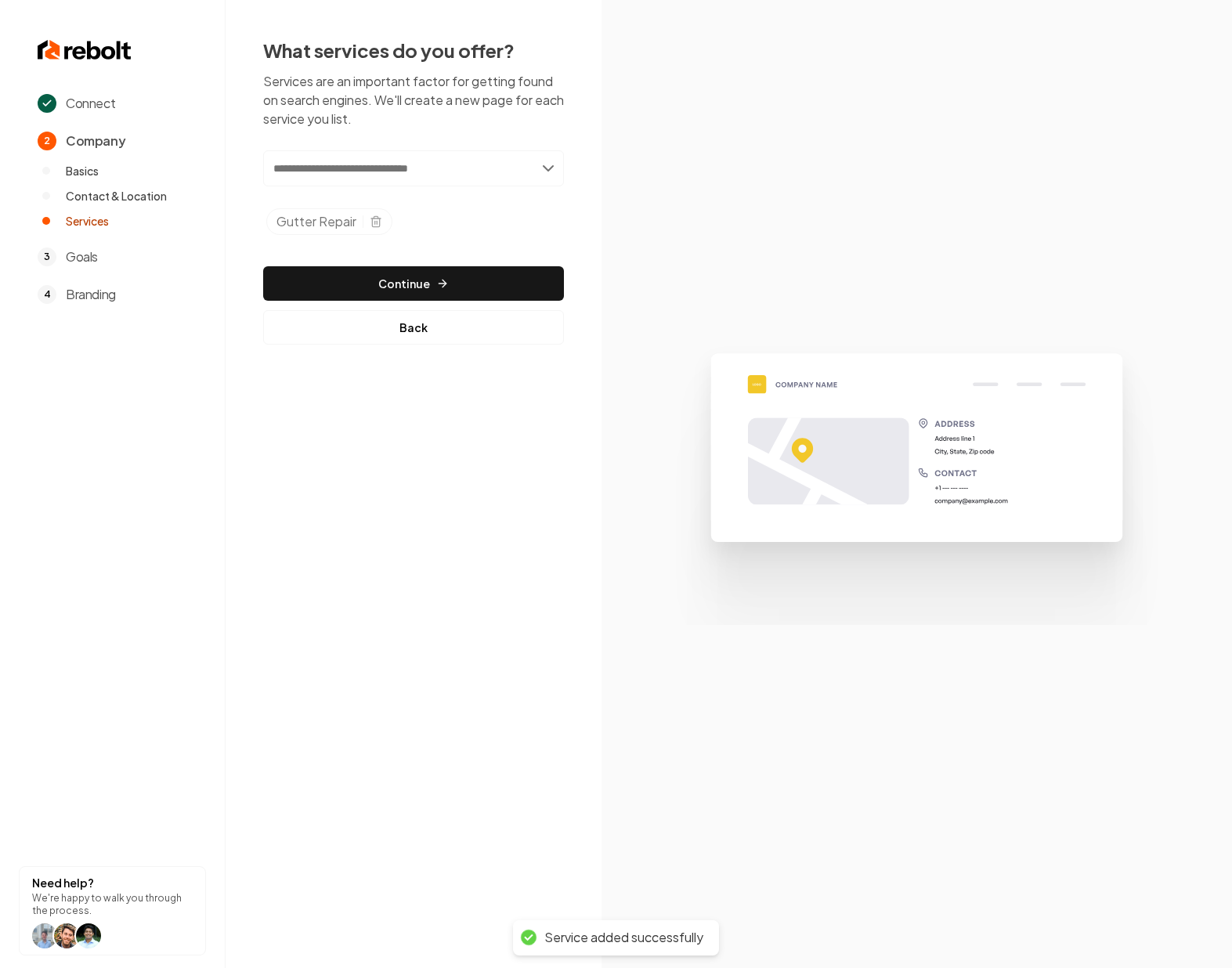
click at [353, 173] on input "text" at bounding box center [413, 168] width 301 height 36
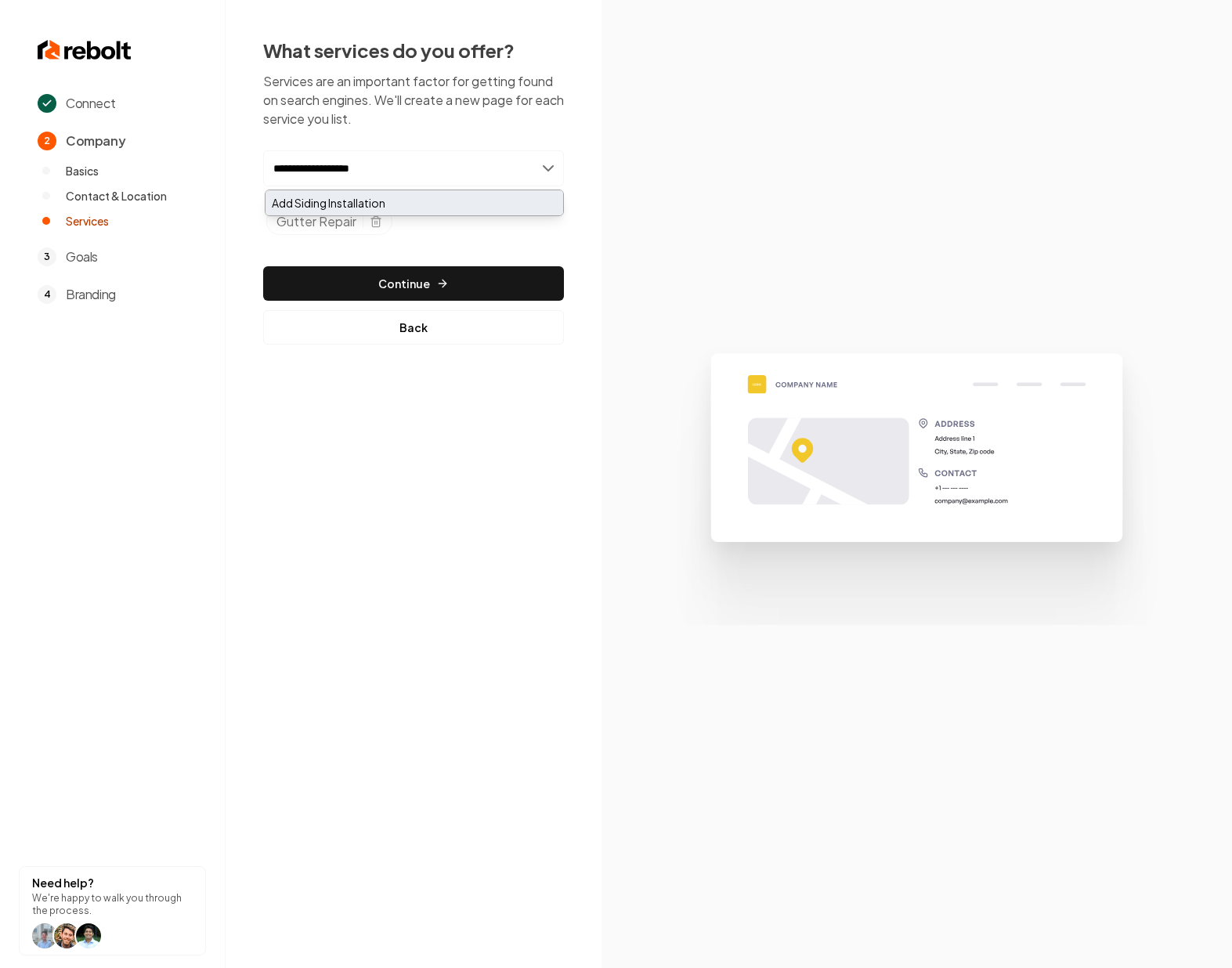
type input "**********"
click at [334, 201] on div "Add Siding Installation" at bounding box center [414, 203] width 298 height 25
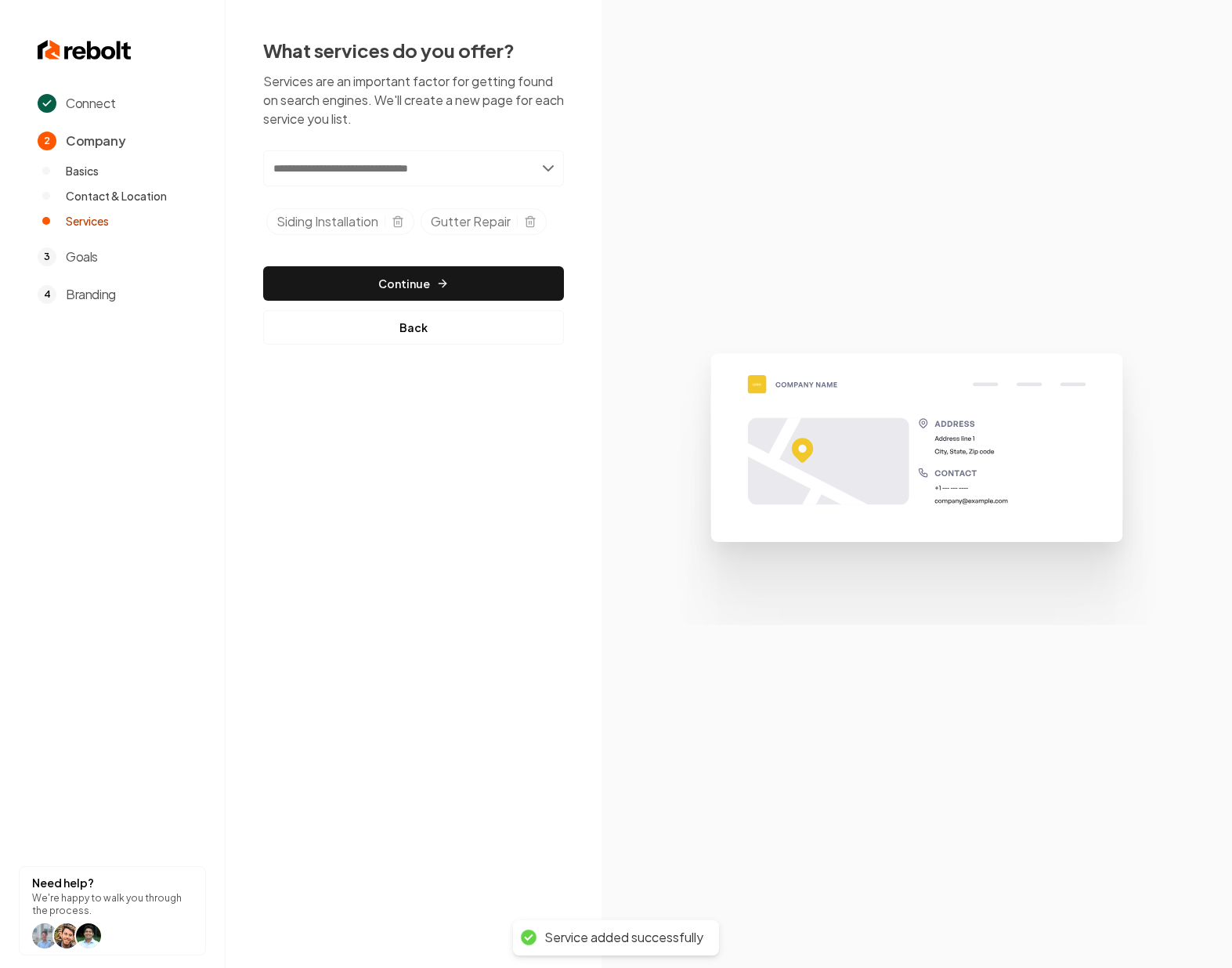
click at [314, 168] on input "text" at bounding box center [413, 168] width 301 height 36
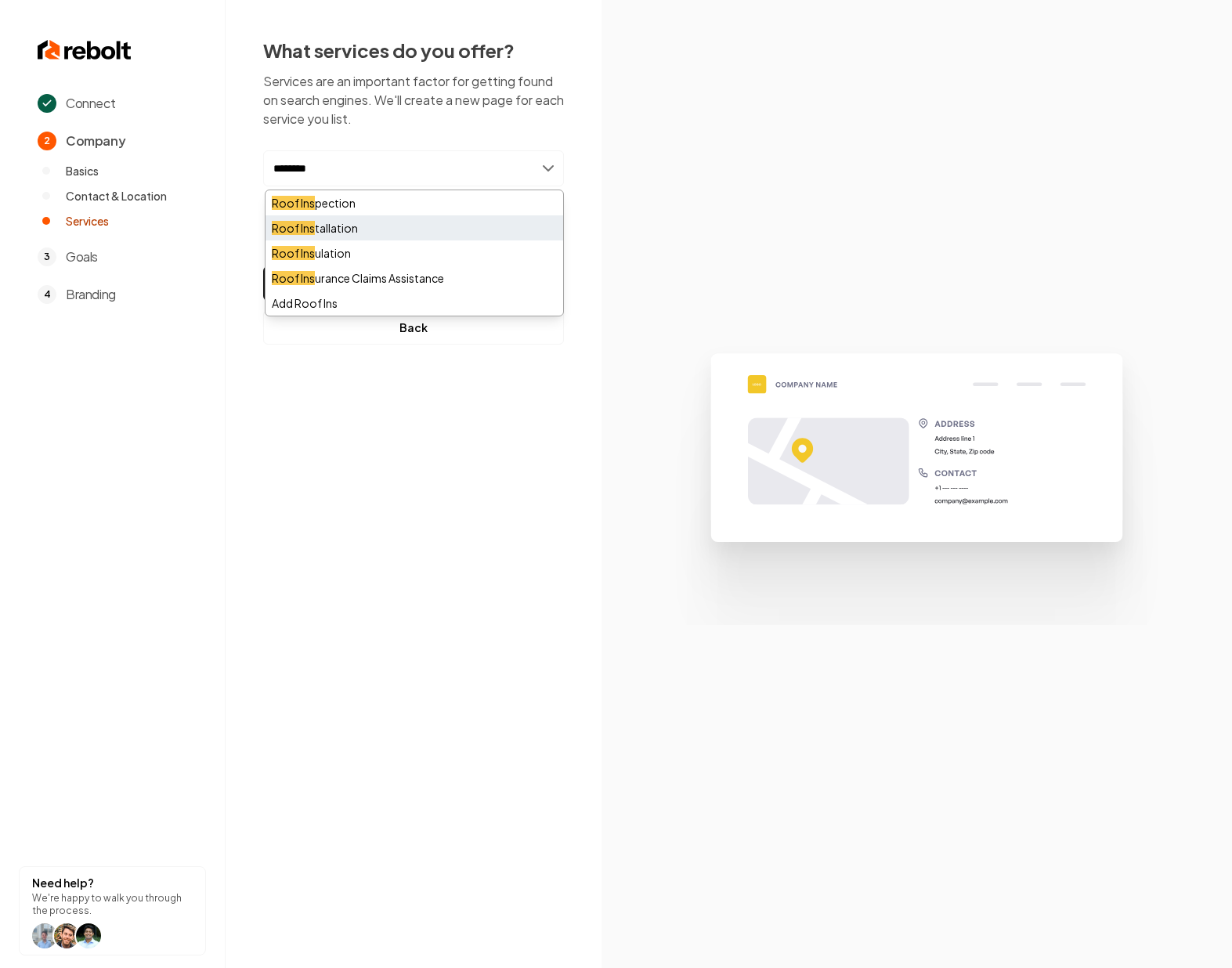
type input "********"
click at [314, 227] on div "Roof Ins tallation" at bounding box center [414, 228] width 298 height 25
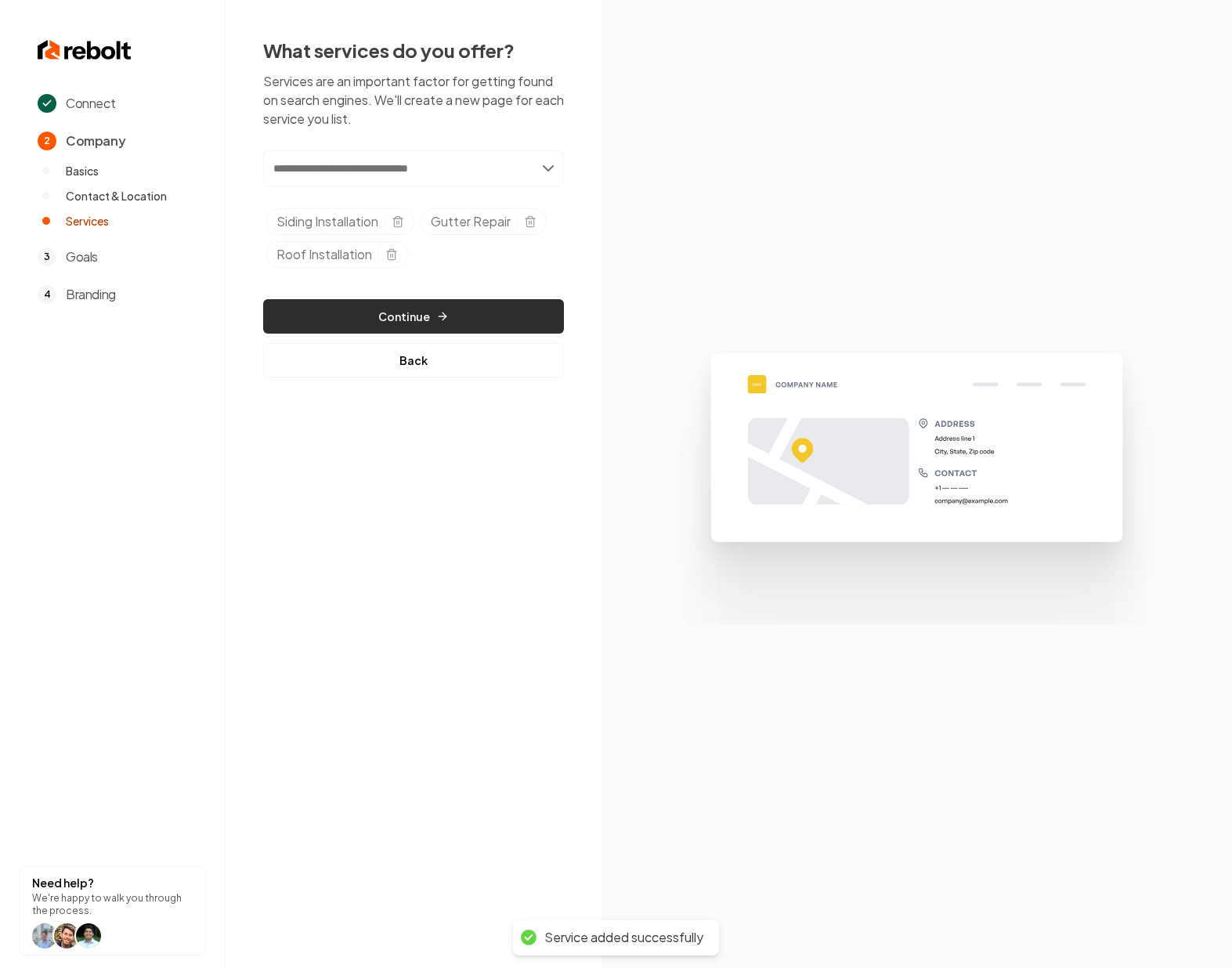
click at [416, 316] on button "Continue" at bounding box center [413, 317] width 301 height 35
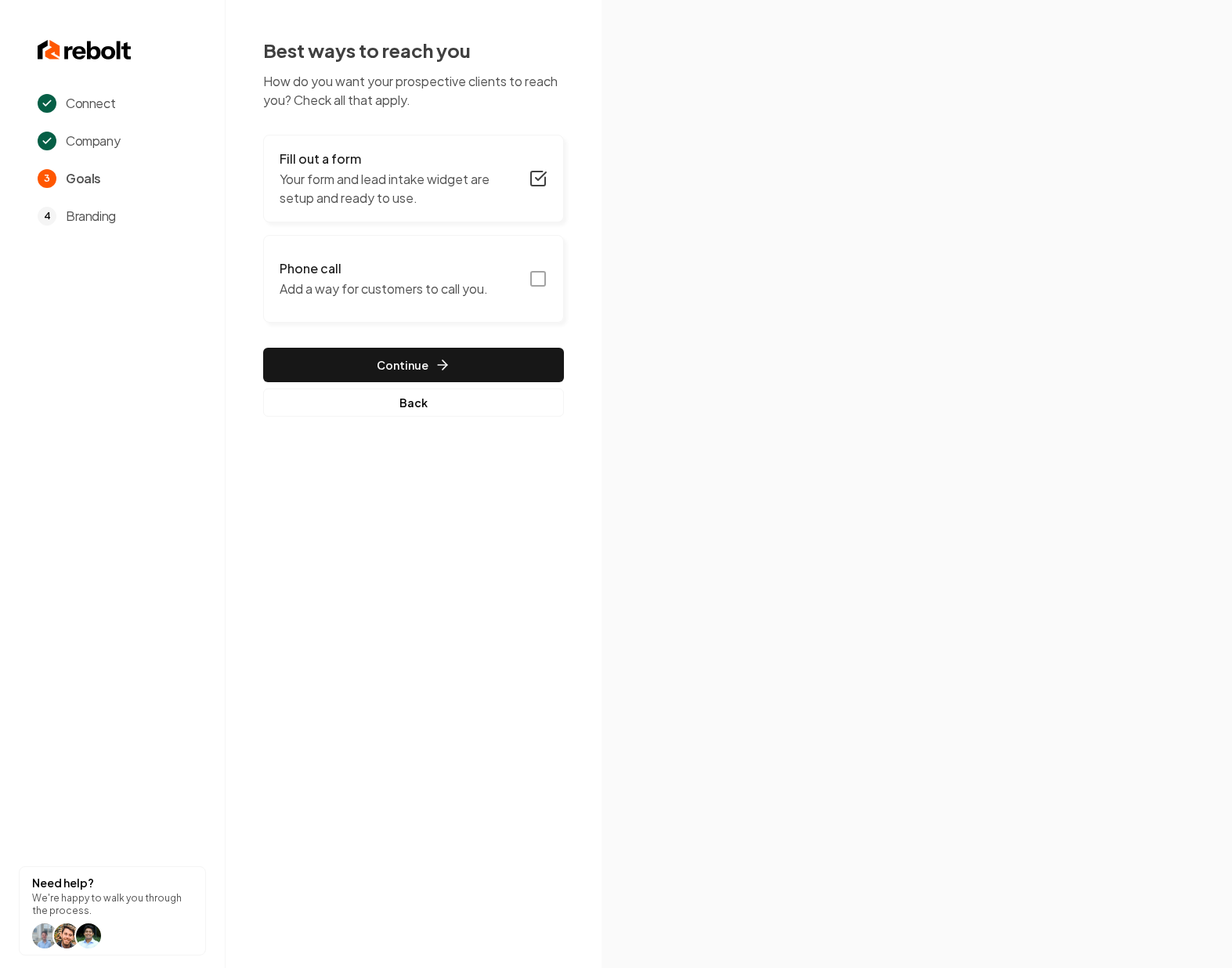
click at [535, 280] on icon "button" at bounding box center [538, 279] width 19 height 19
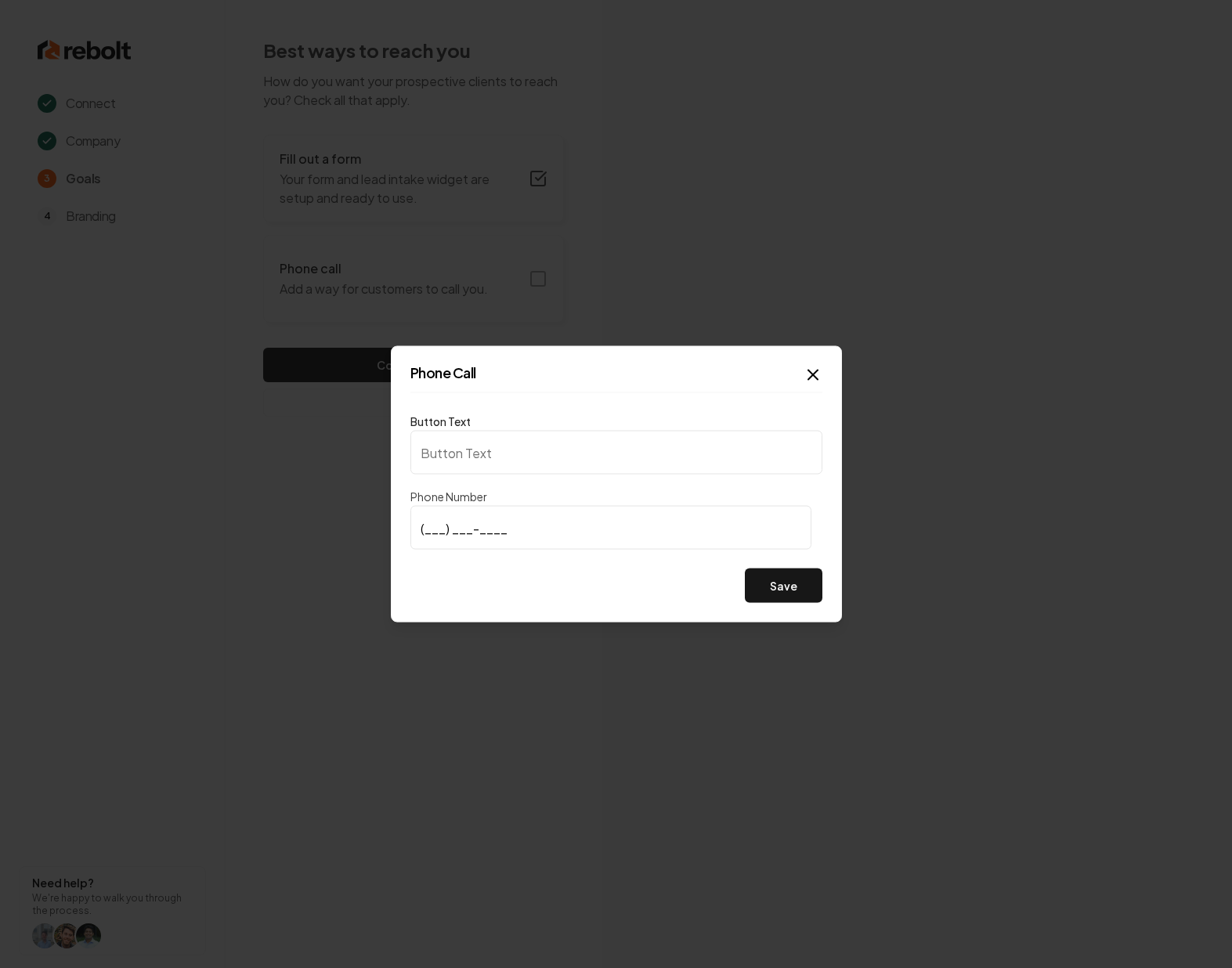
type input "Call us"
type input "[PHONE_NUMBER]"
click at [771, 596] on button "Save" at bounding box center [783, 586] width 78 height 35
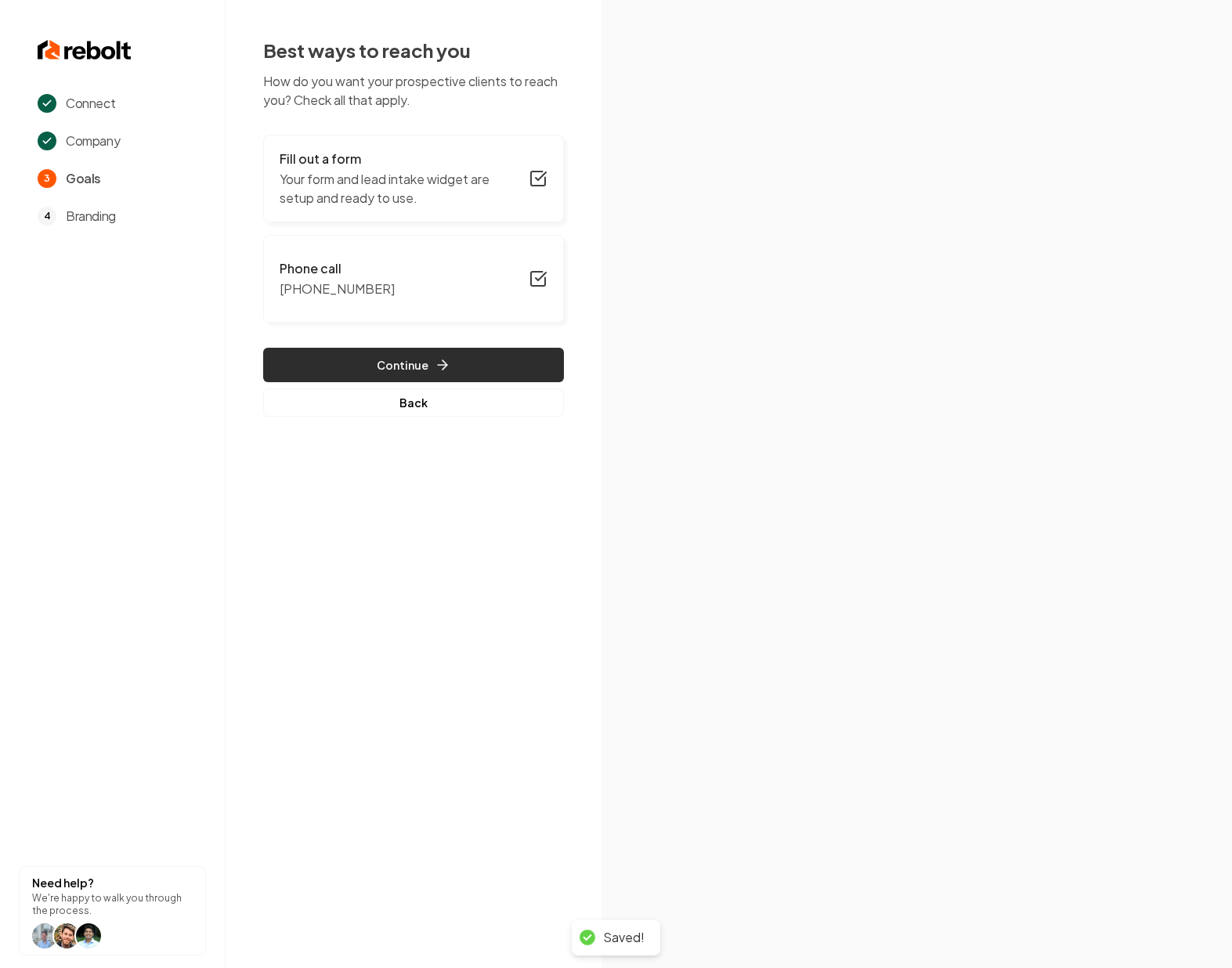
click at [435, 369] on icon "button" at bounding box center [443, 365] width 16 height 16
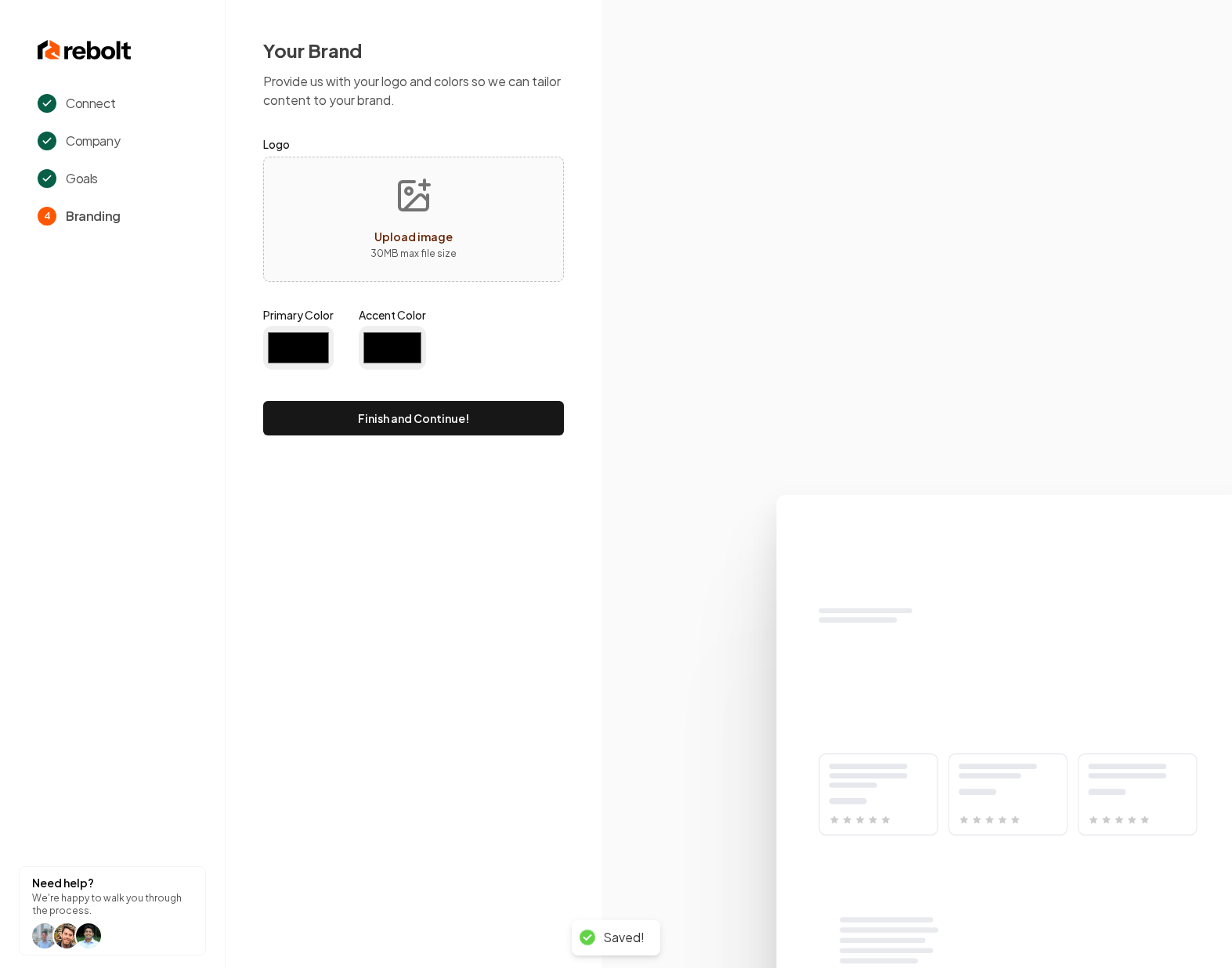
type input "#194d33"
type input "#70be00"
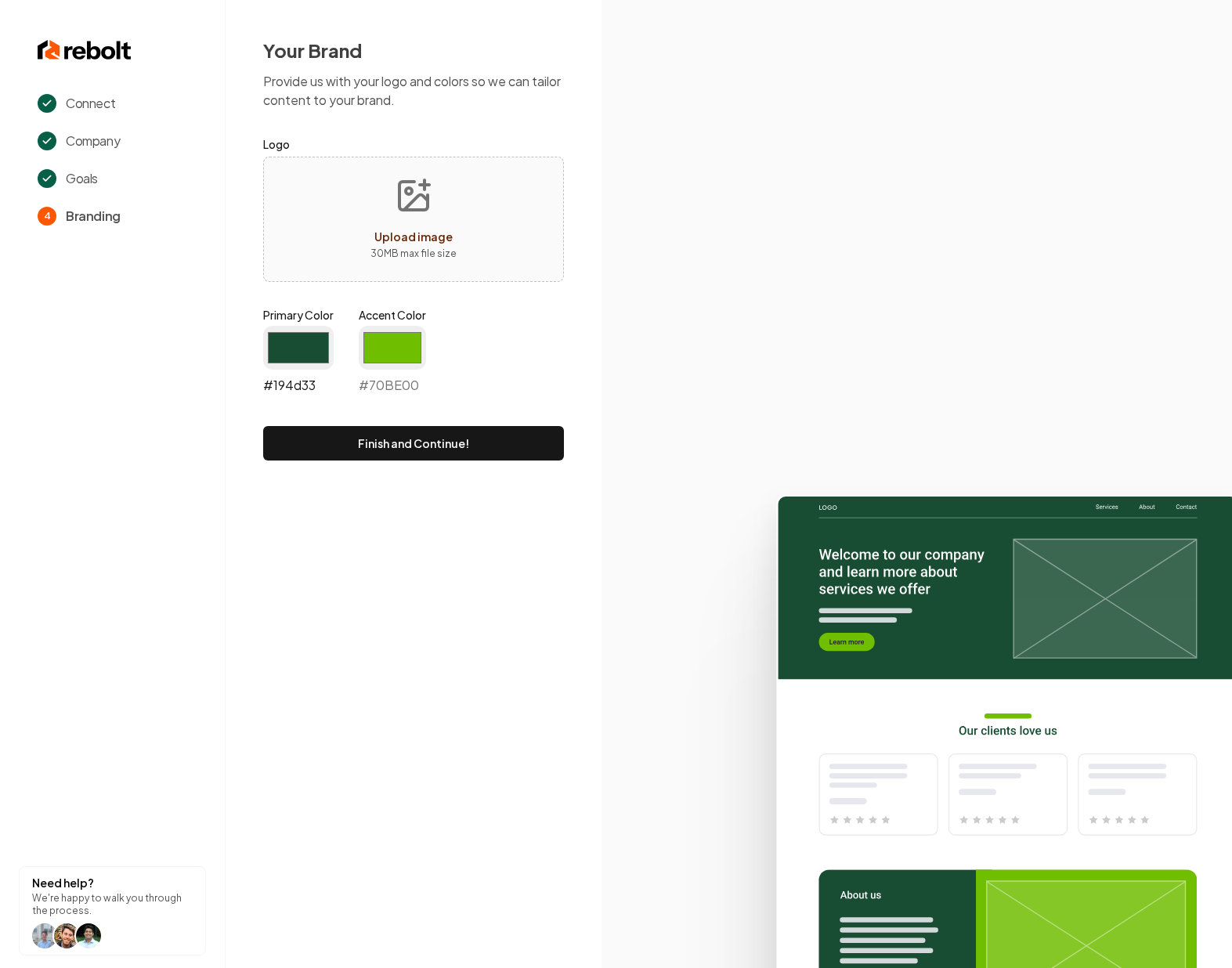
click at [297, 340] on input "#194d33" at bounding box center [299, 348] width 71 height 44
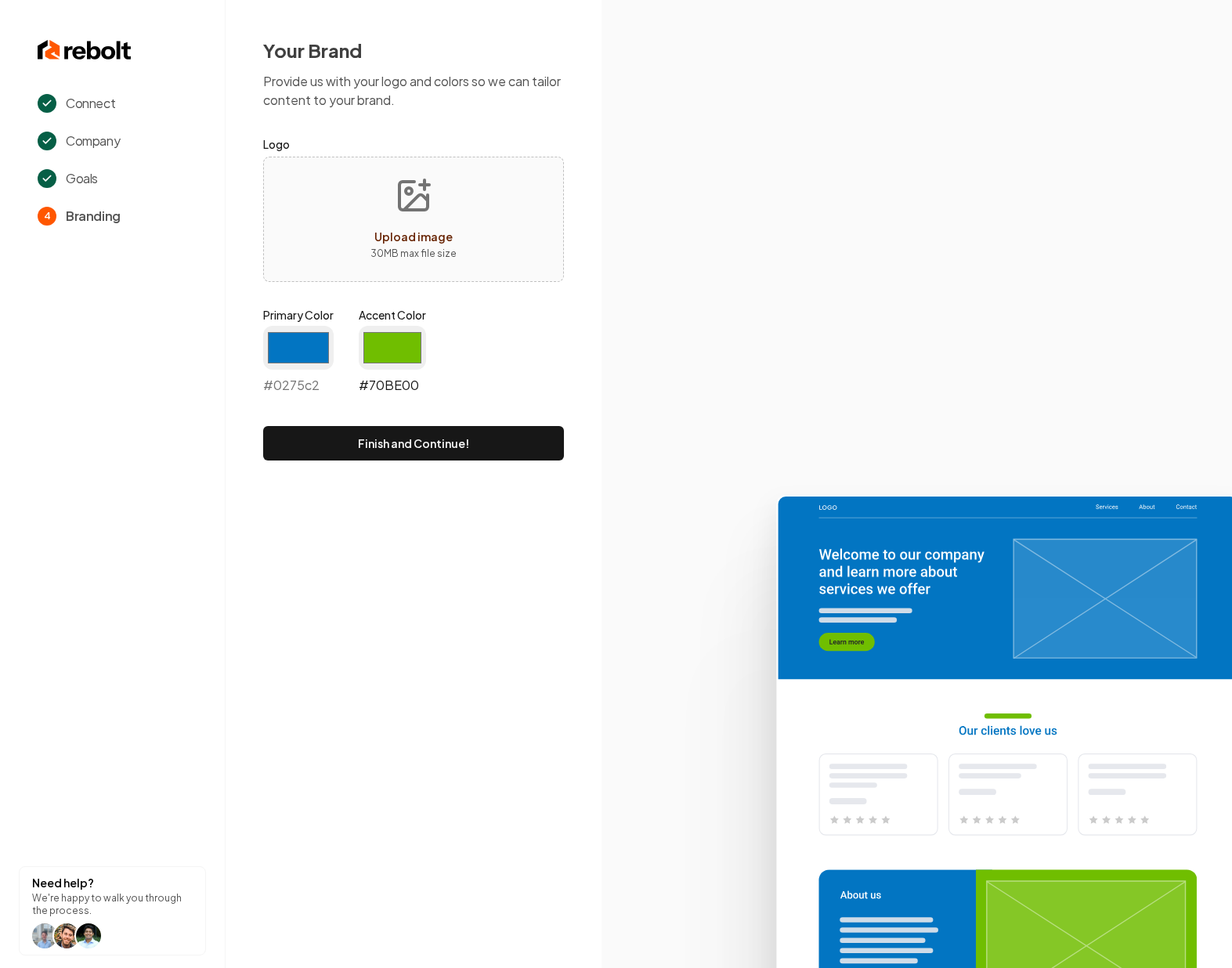
type input "#0275c2"
click at [404, 355] on input "#70be00" at bounding box center [393, 348] width 67 height 44
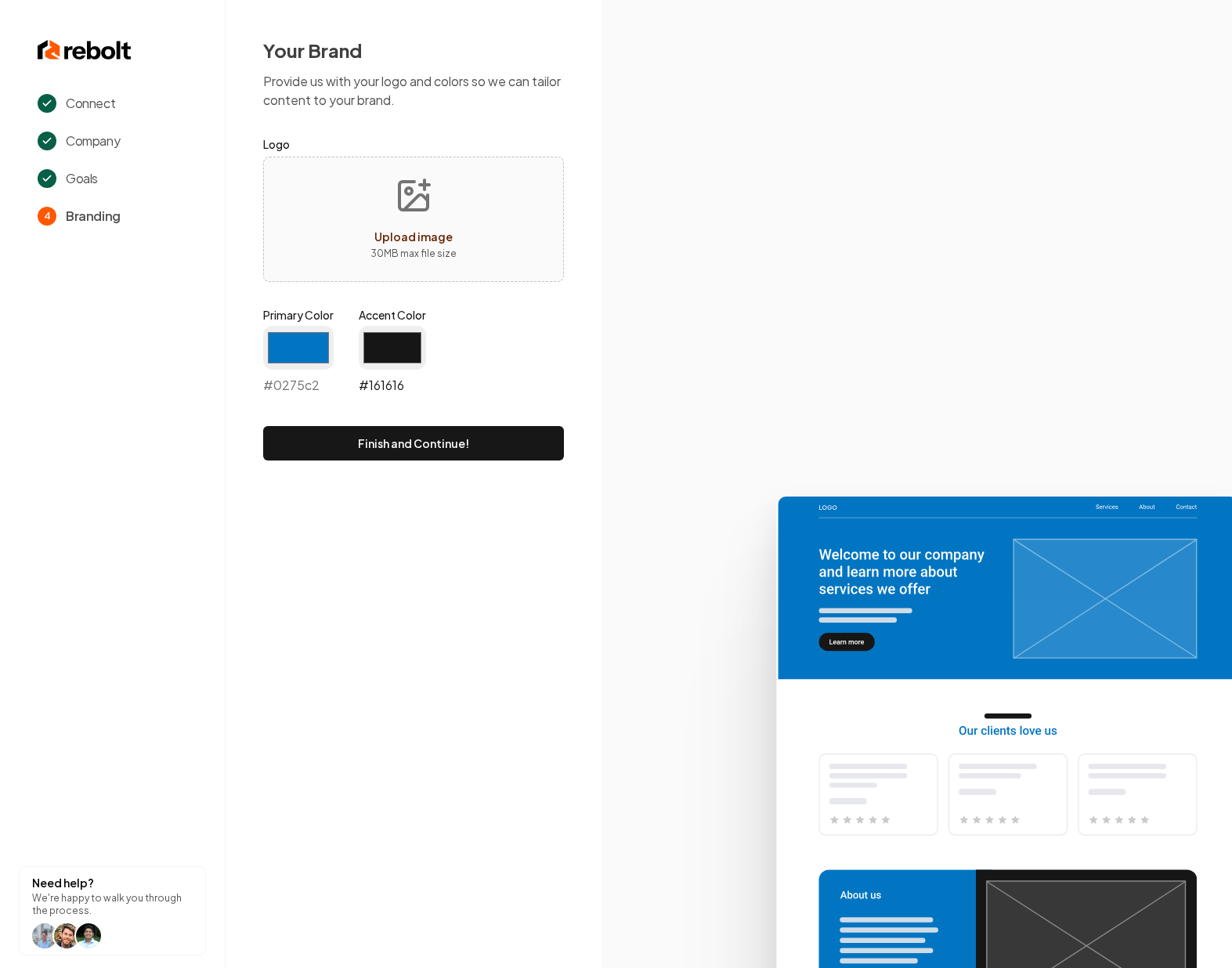
type input "#161616"
click at [515, 436] on button "Finish and Continue!" at bounding box center [413, 443] width 301 height 35
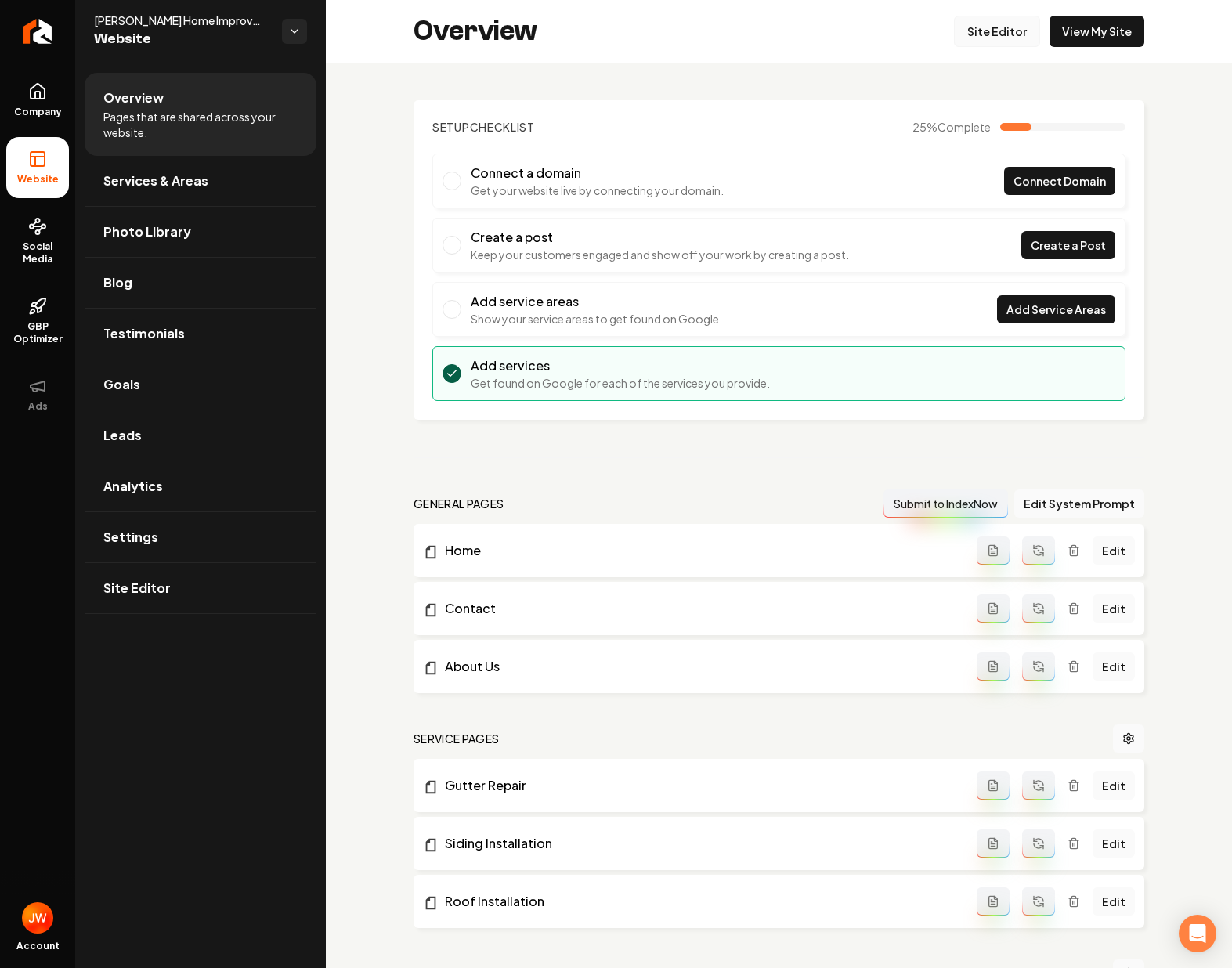
click at [998, 35] on link "Site Editor" at bounding box center [997, 31] width 86 height 31
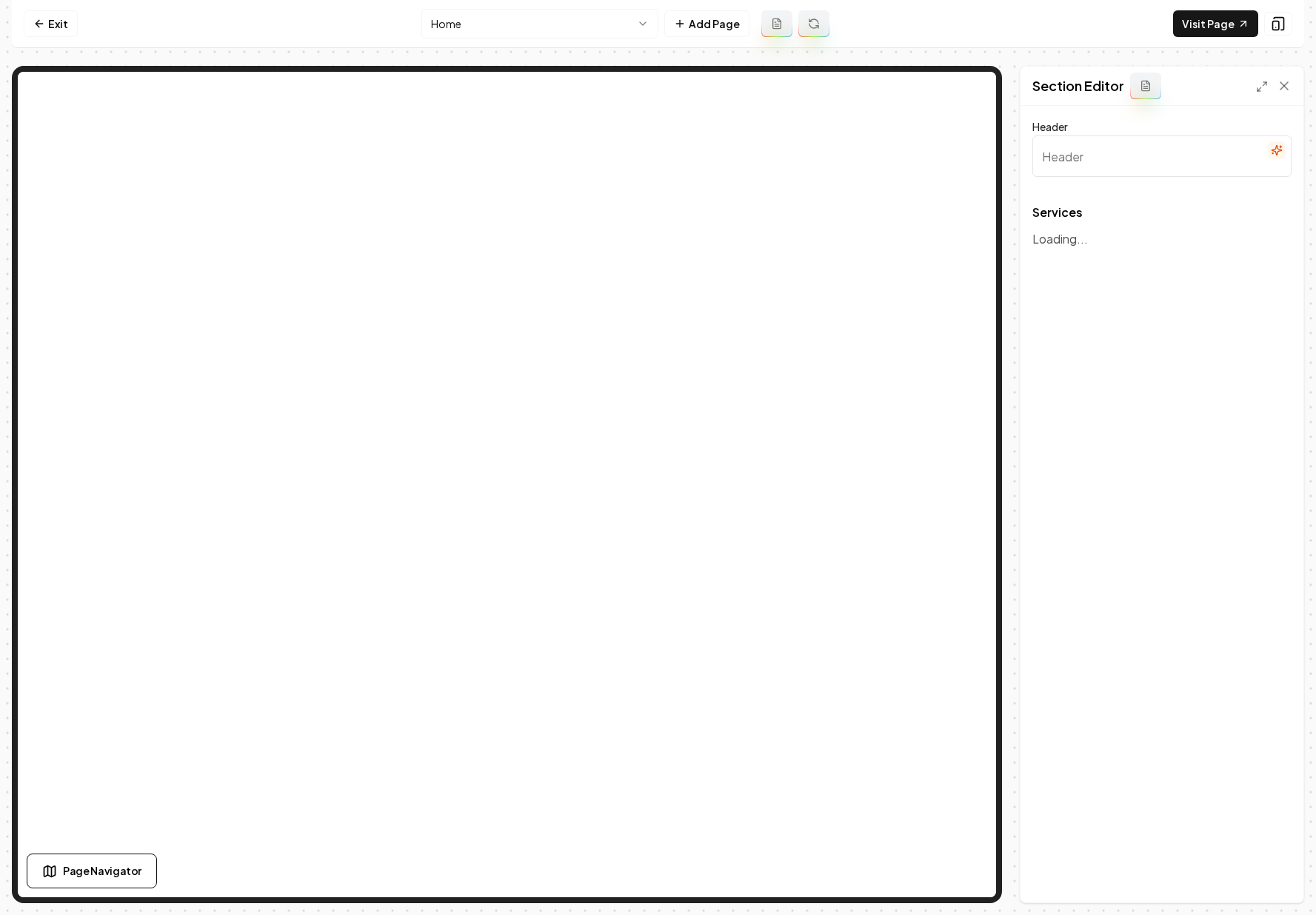
type input "Expert Roofing Solutions & More"
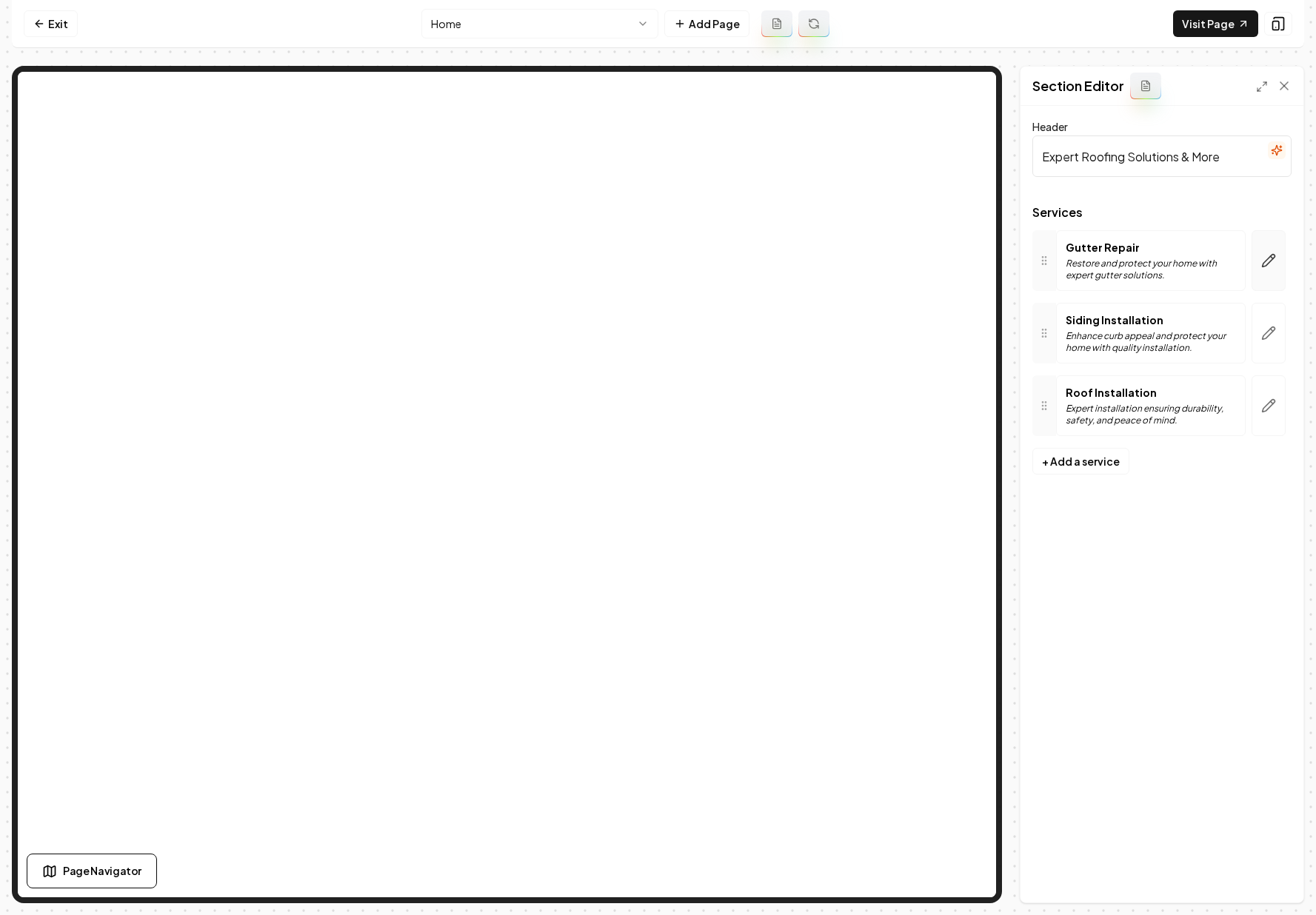
click at [1164, 256] on icon "button" at bounding box center [1269, 260] width 15 height 15
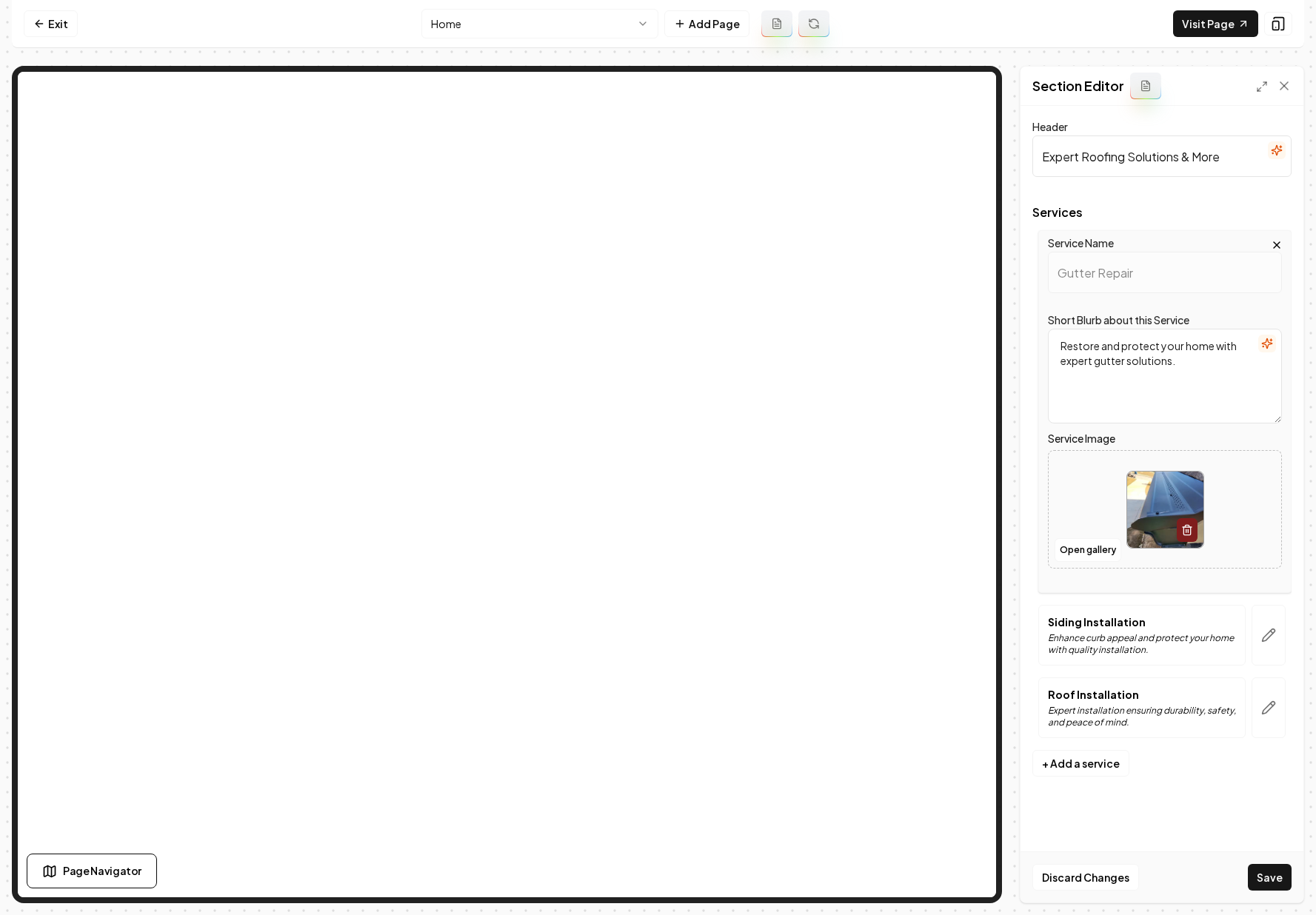
click at [1119, 637] on p "Enhance curb appeal and protect your home with quality installation." at bounding box center [1142, 643] width 188 height 24
click at [1164, 639] on icon "button" at bounding box center [1269, 635] width 15 height 15
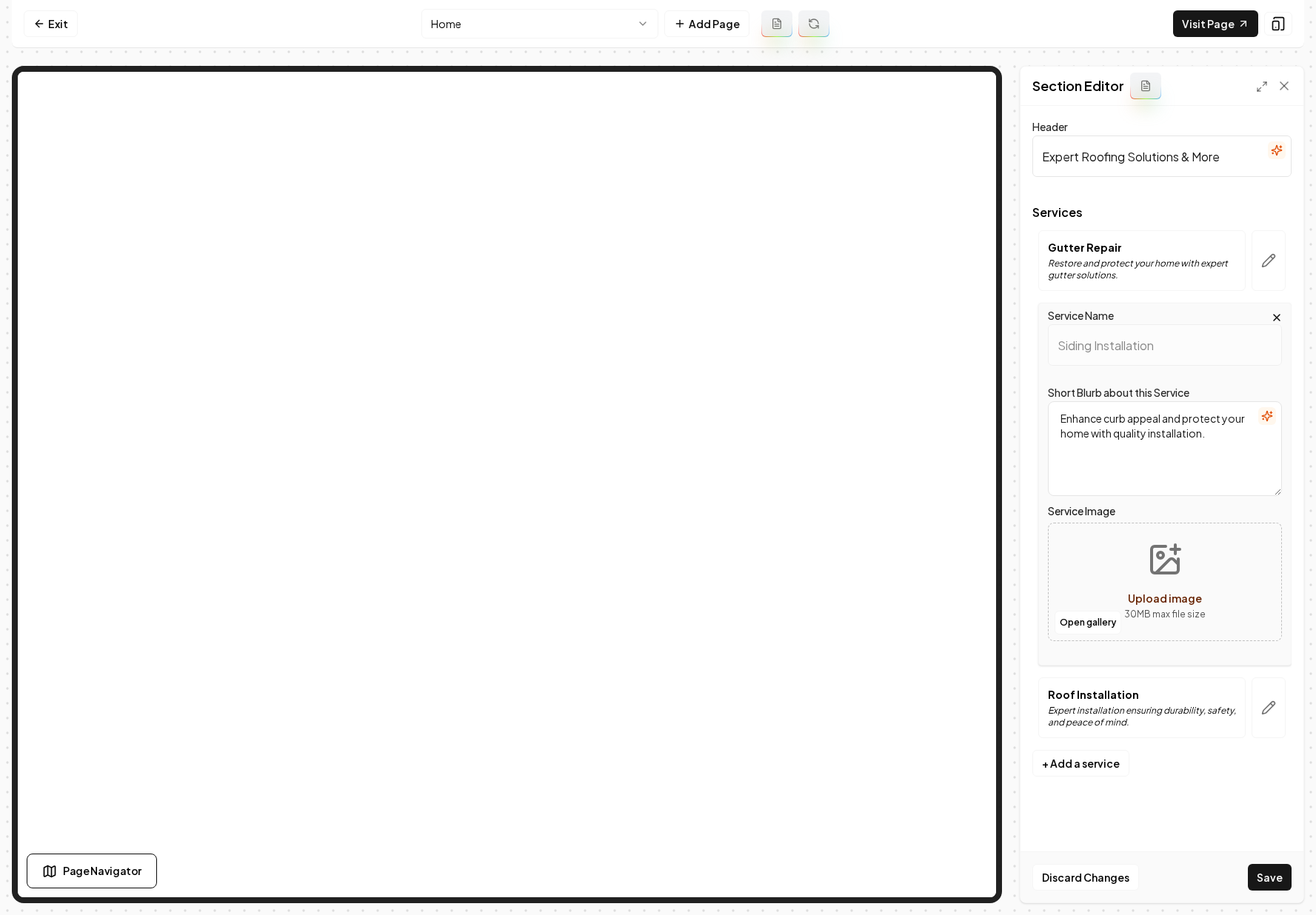
click at [1159, 559] on icon "Upload image" at bounding box center [1165, 560] width 36 height 36
type input "**********"
click at [1164, 702] on icon "button" at bounding box center [1269, 708] width 15 height 15
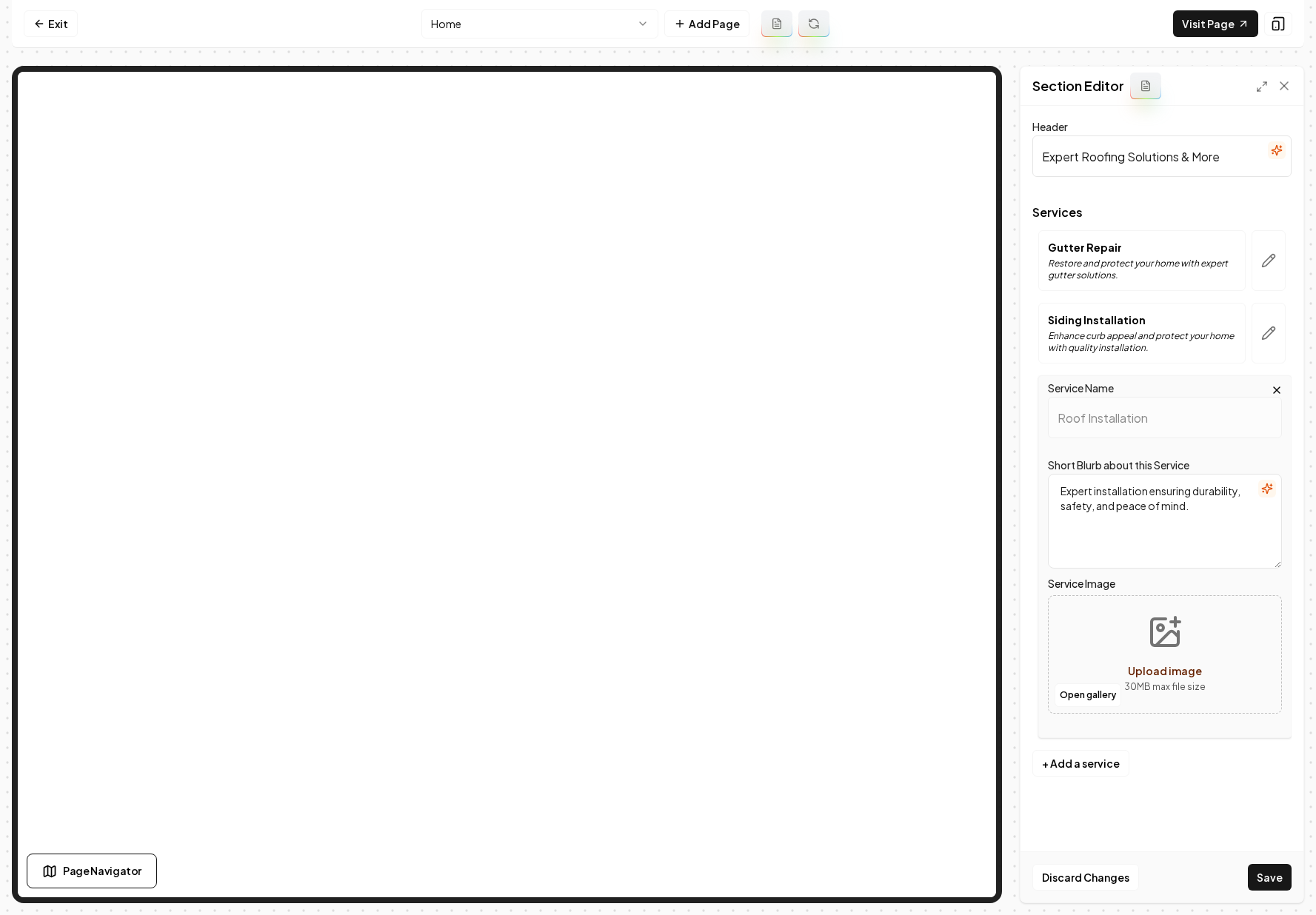
click at [1150, 638] on icon "Upload image" at bounding box center [1165, 632] width 36 height 36
type input "**********"
click at [1164, 879] on button "Save" at bounding box center [1270, 877] width 44 height 27
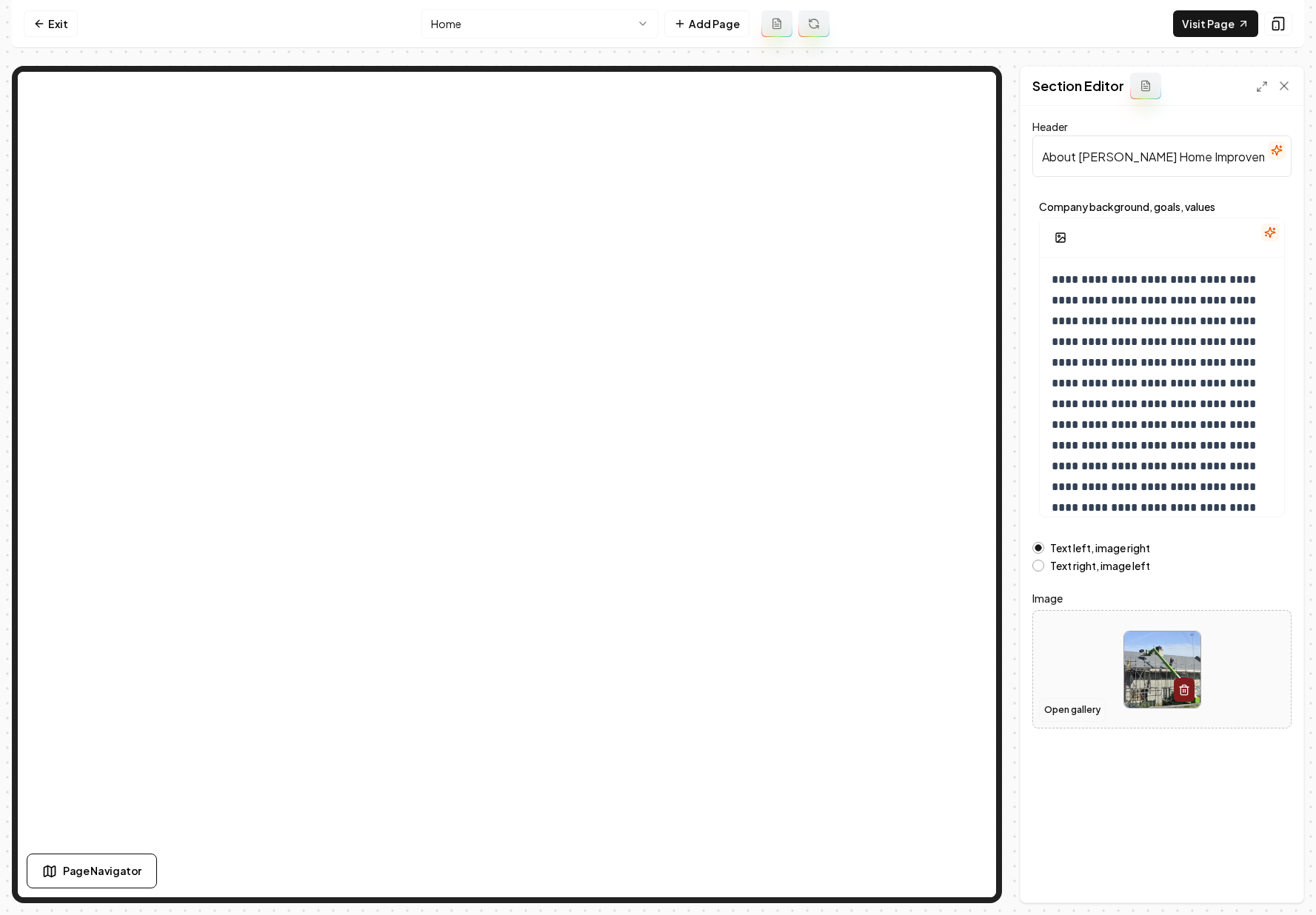
click at [1065, 705] on button "Open gallery" at bounding box center [1073, 709] width 67 height 24
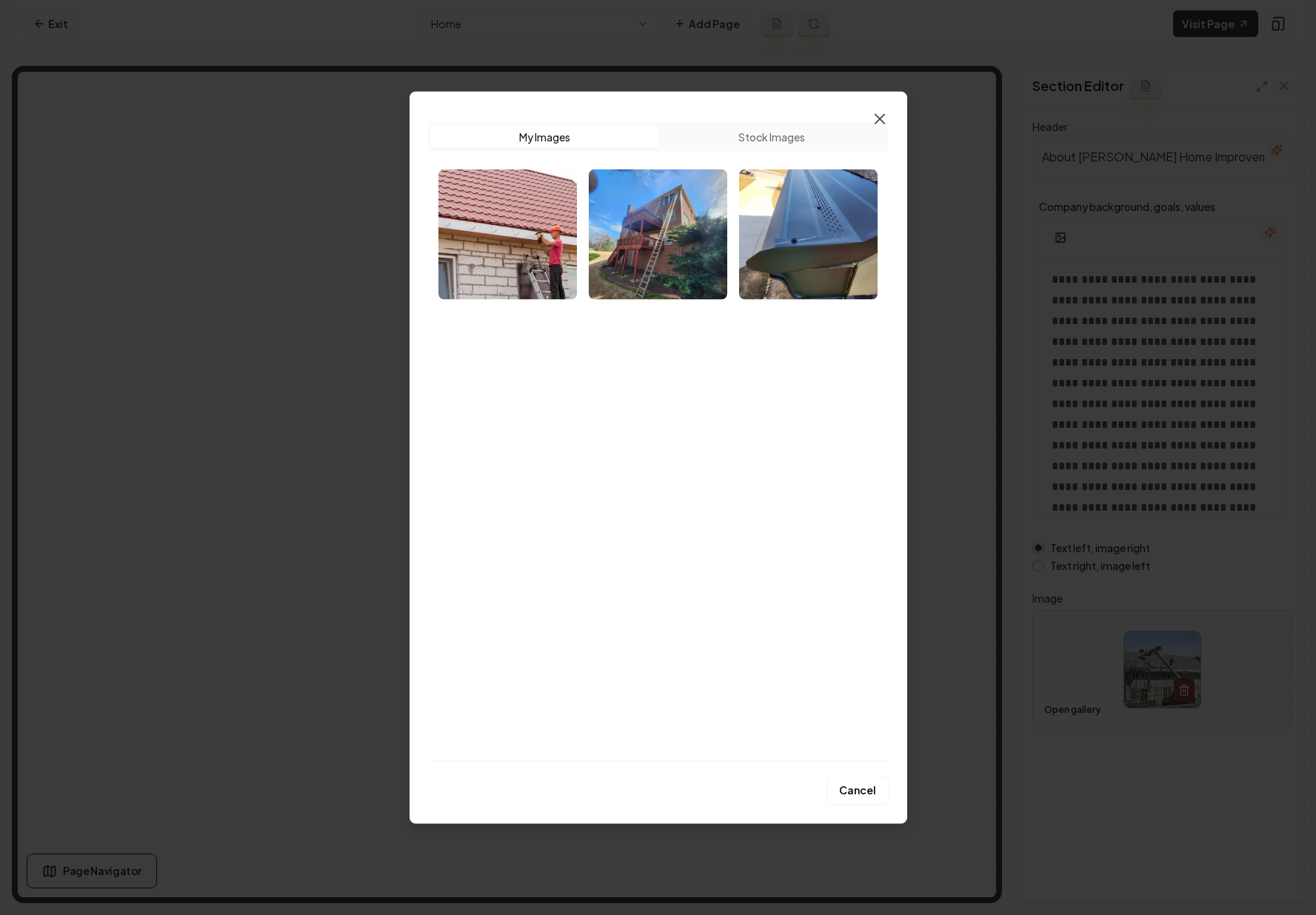
click at [874, 117] on icon "button" at bounding box center [880, 119] width 18 height 18
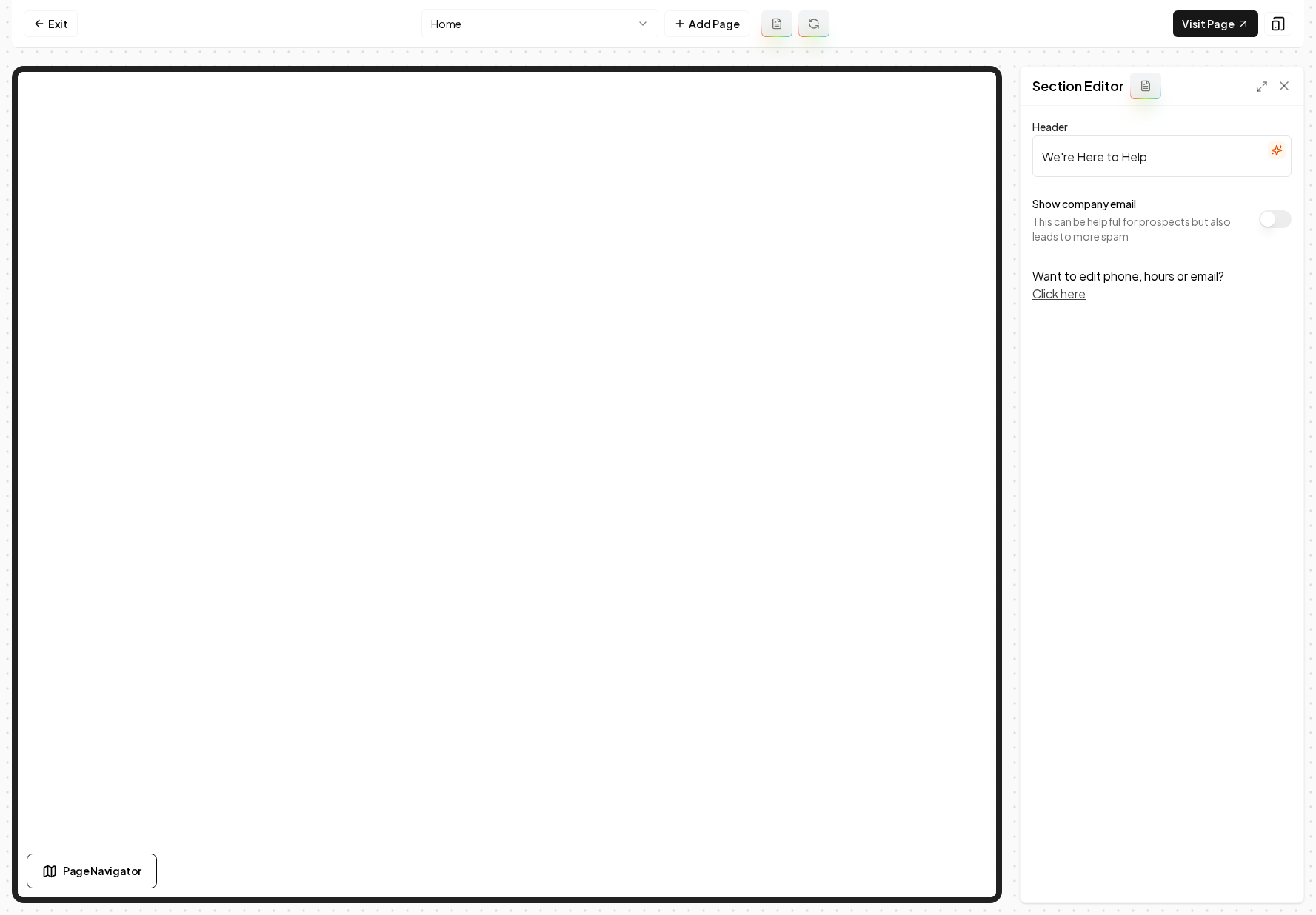
click at [1164, 219] on button "Show company email" at bounding box center [1275, 219] width 33 height 18
click at [59, 23] on link "Exit" at bounding box center [51, 24] width 54 height 27
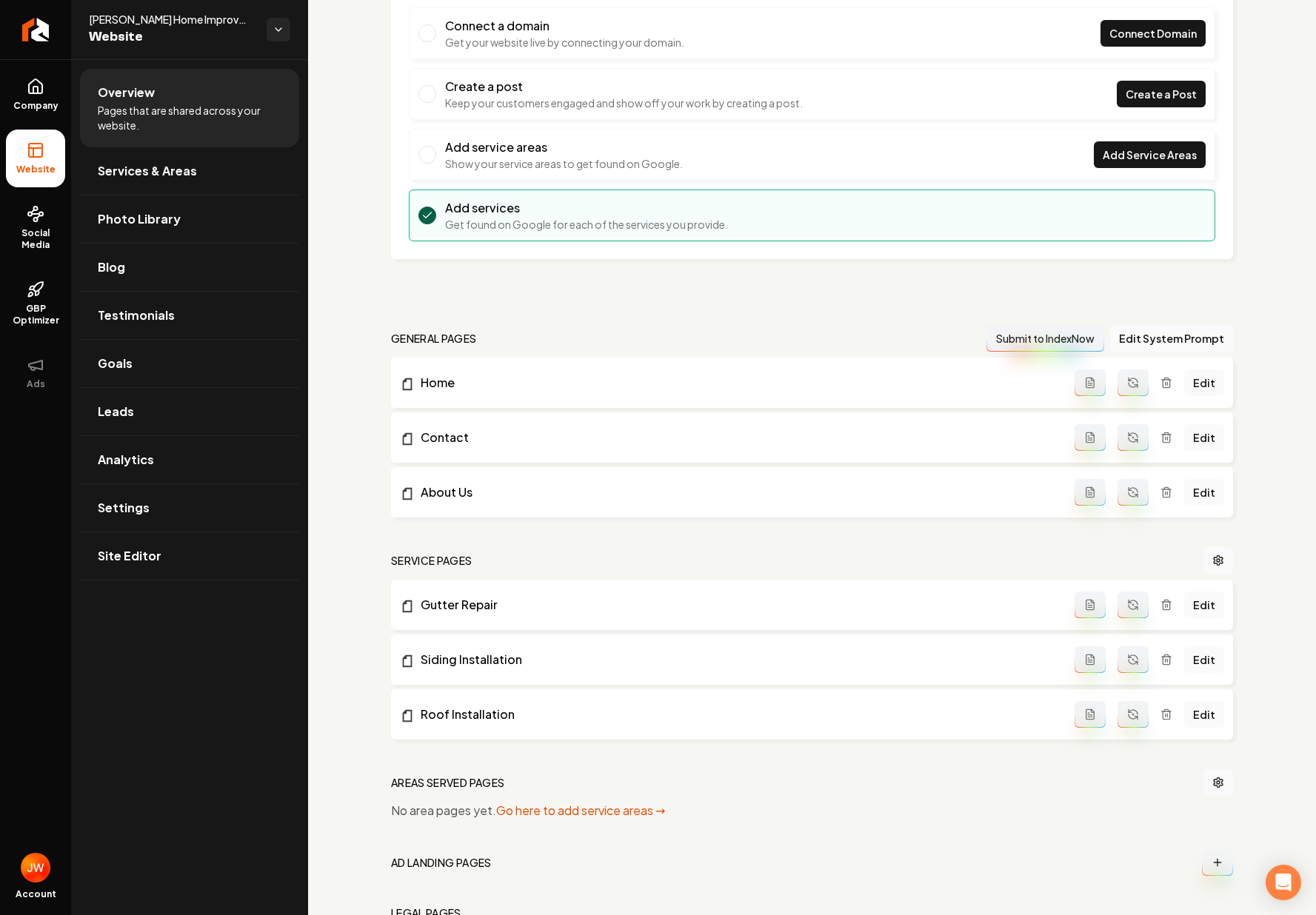
scroll to position [237, 0]
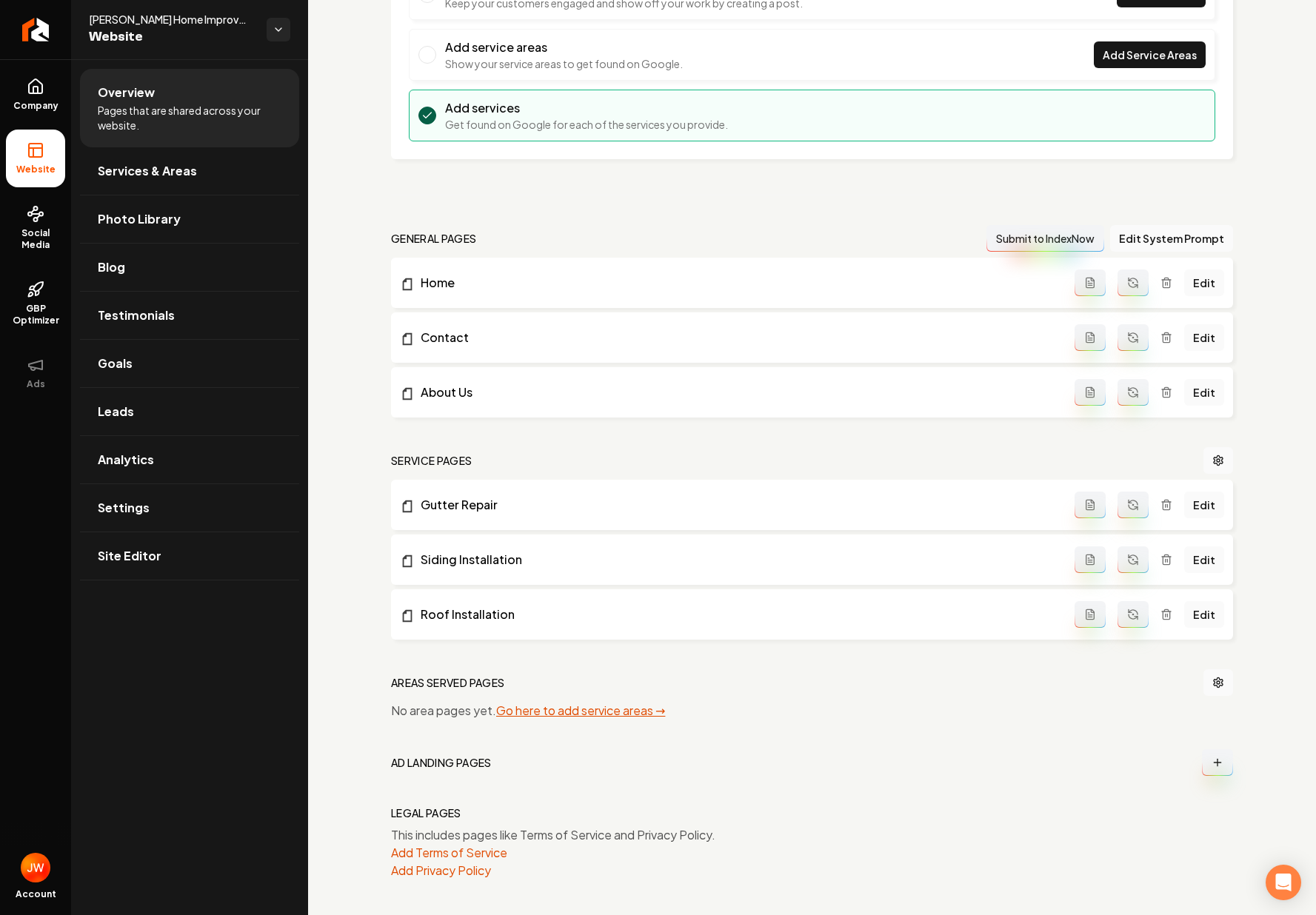
click at [618, 708] on link "Go here to add service areas →" at bounding box center [580, 710] width 169 height 15
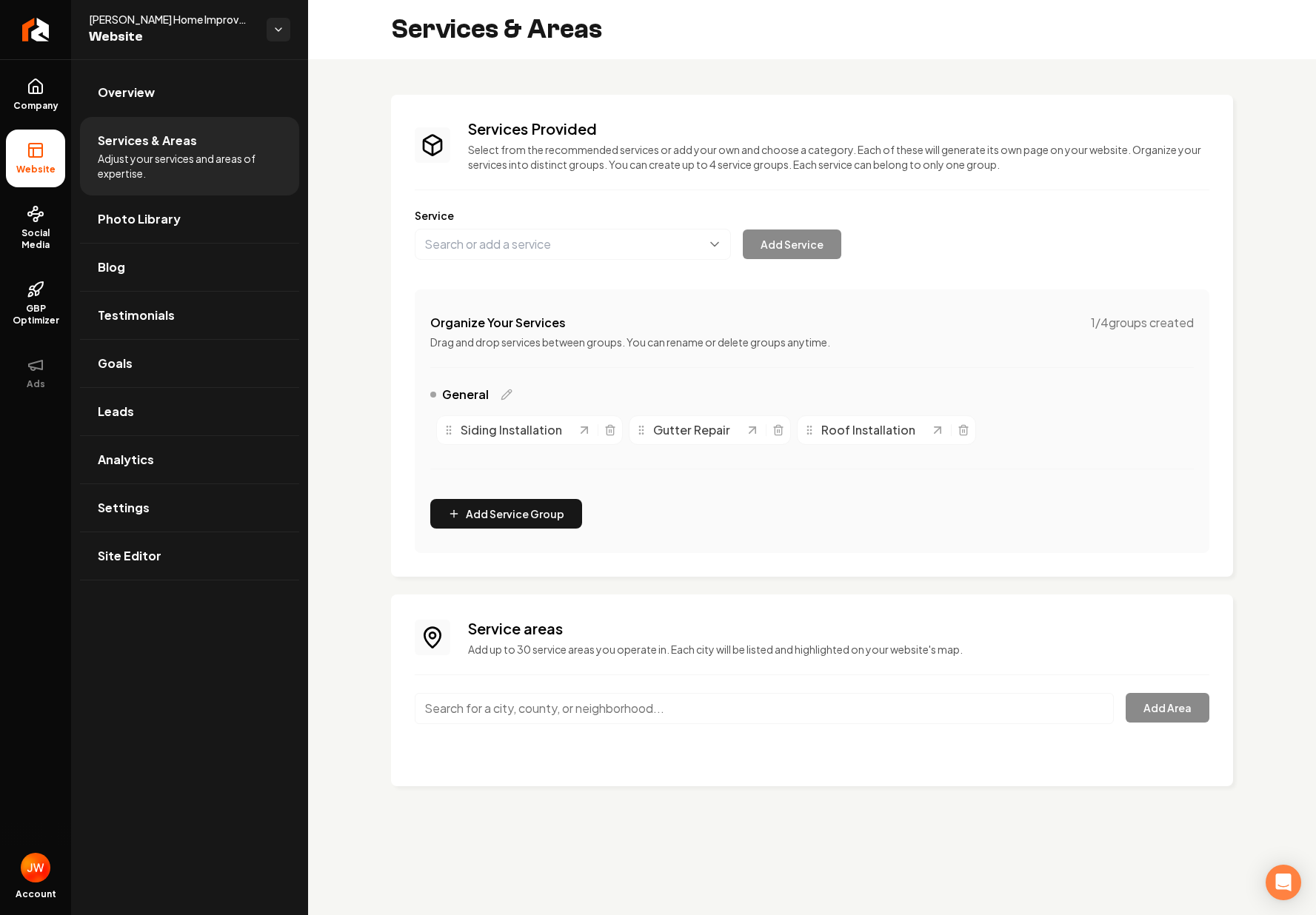
click at [653, 719] on input "Main content area" at bounding box center [764, 709] width 699 height 31
paste input "Conyers, Georgia"
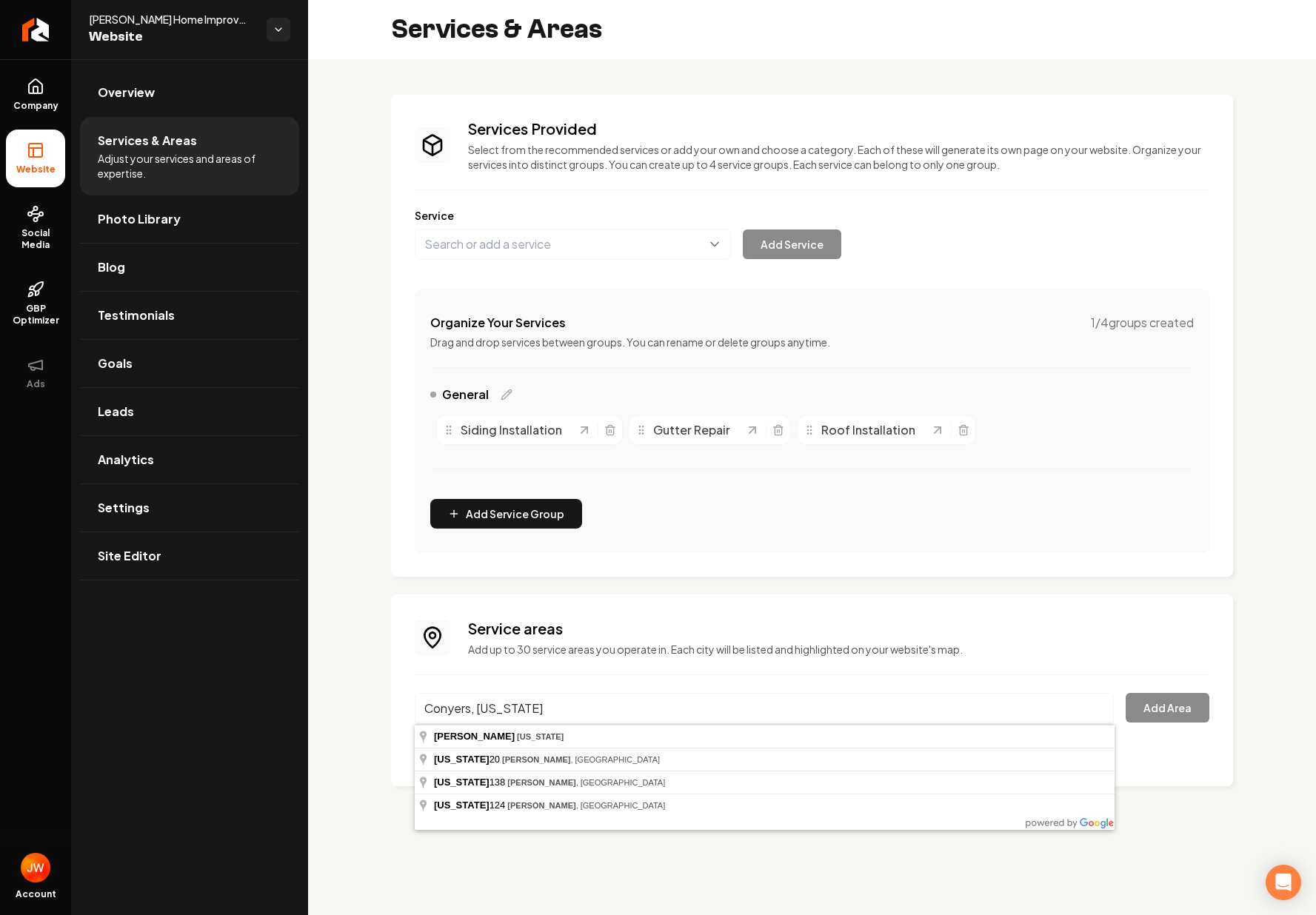
type input "Conyers, Georgia"
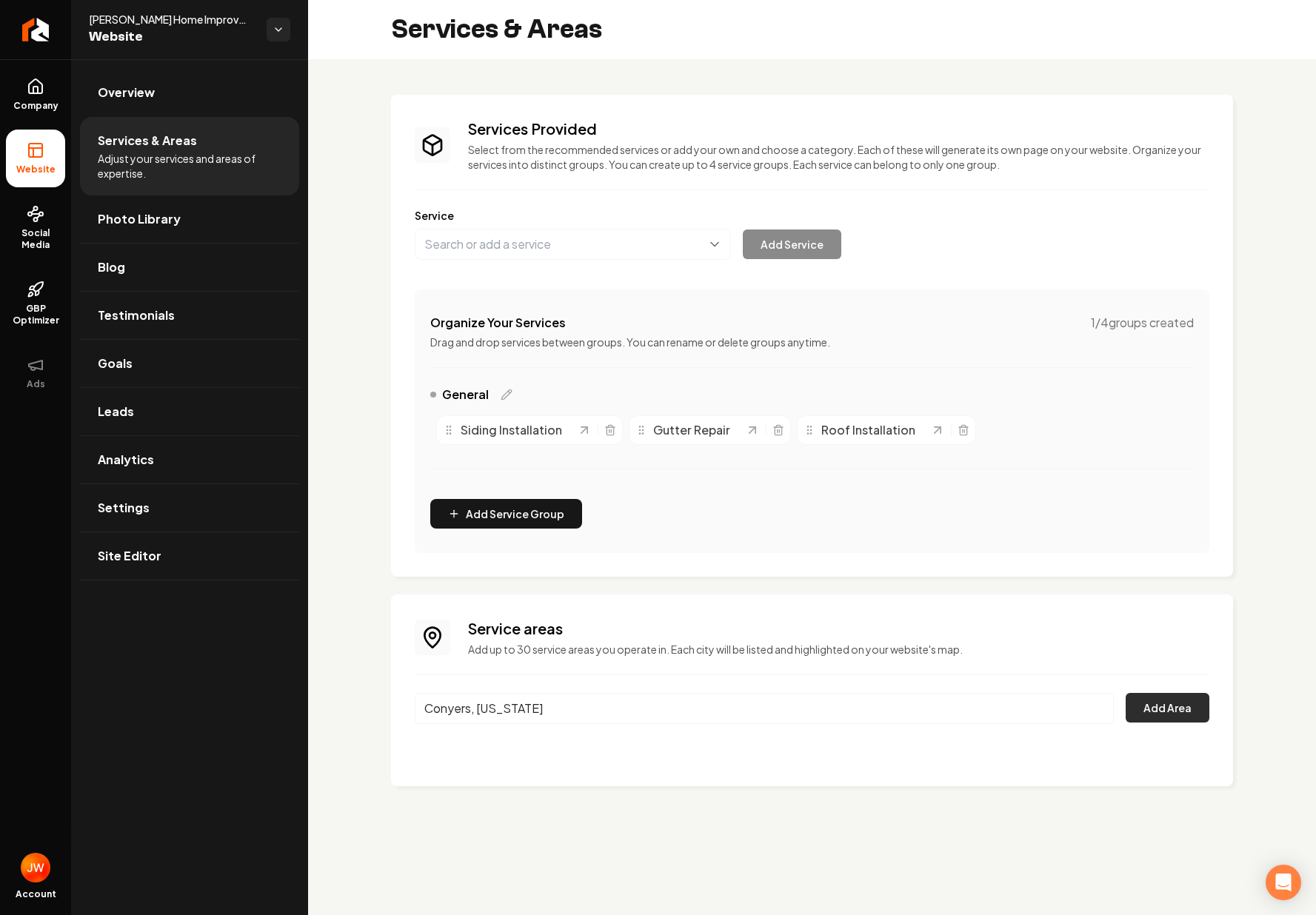
click at [1141, 714] on button "Add Area" at bounding box center [1168, 708] width 84 height 29
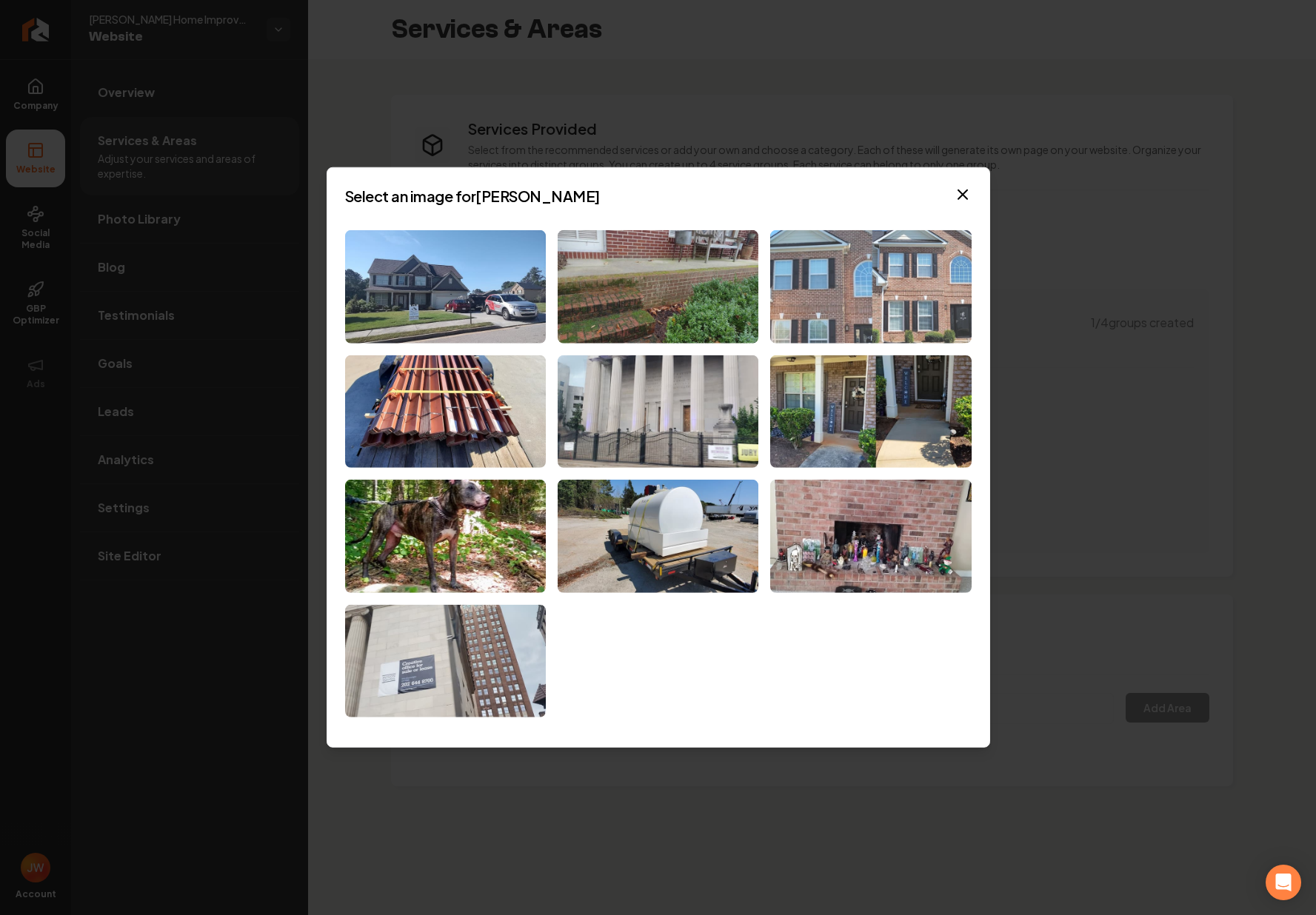
click at [845, 286] on img at bounding box center [871, 286] width 201 height 113
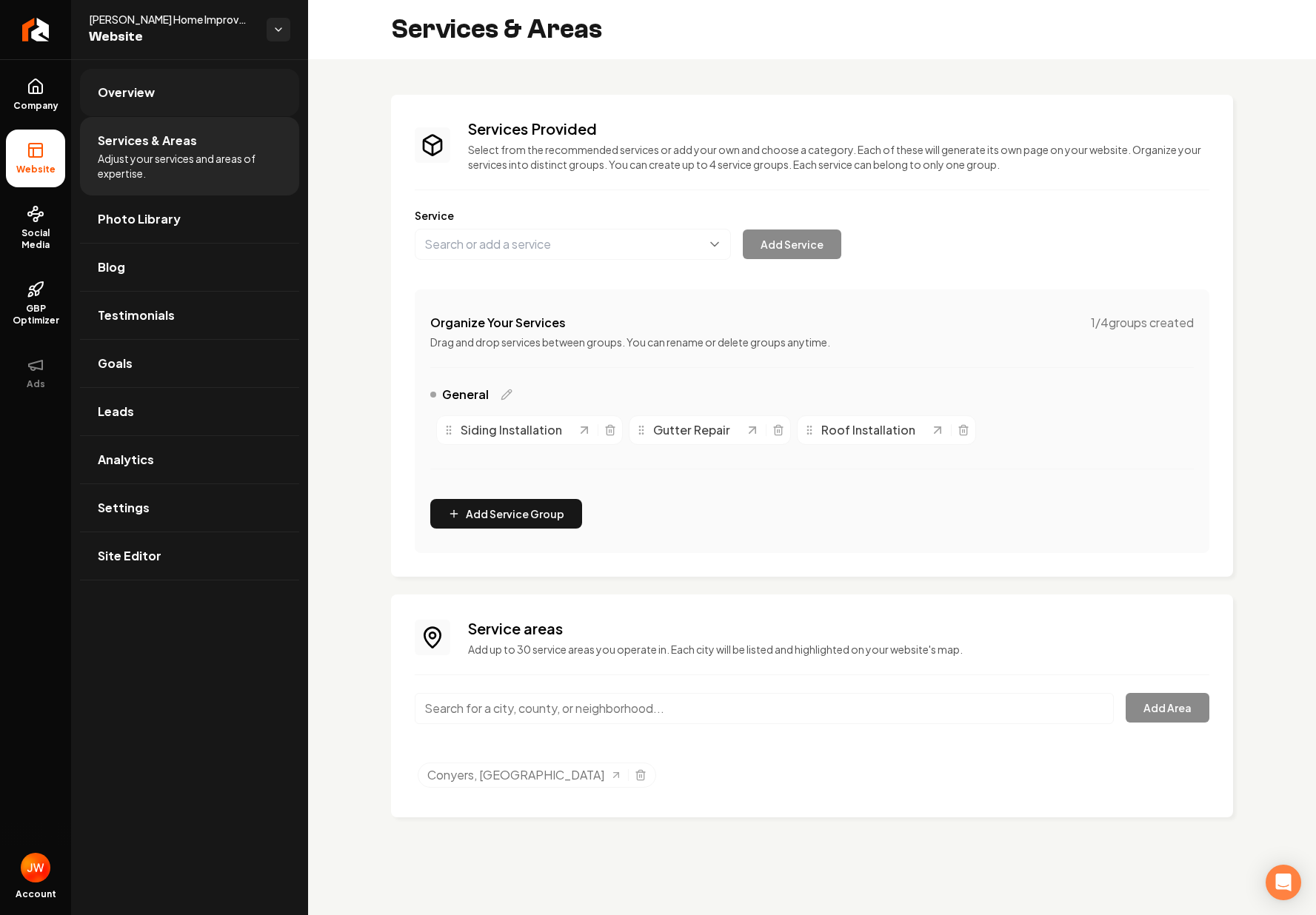
click at [119, 95] on span "Overview" at bounding box center [126, 93] width 57 height 18
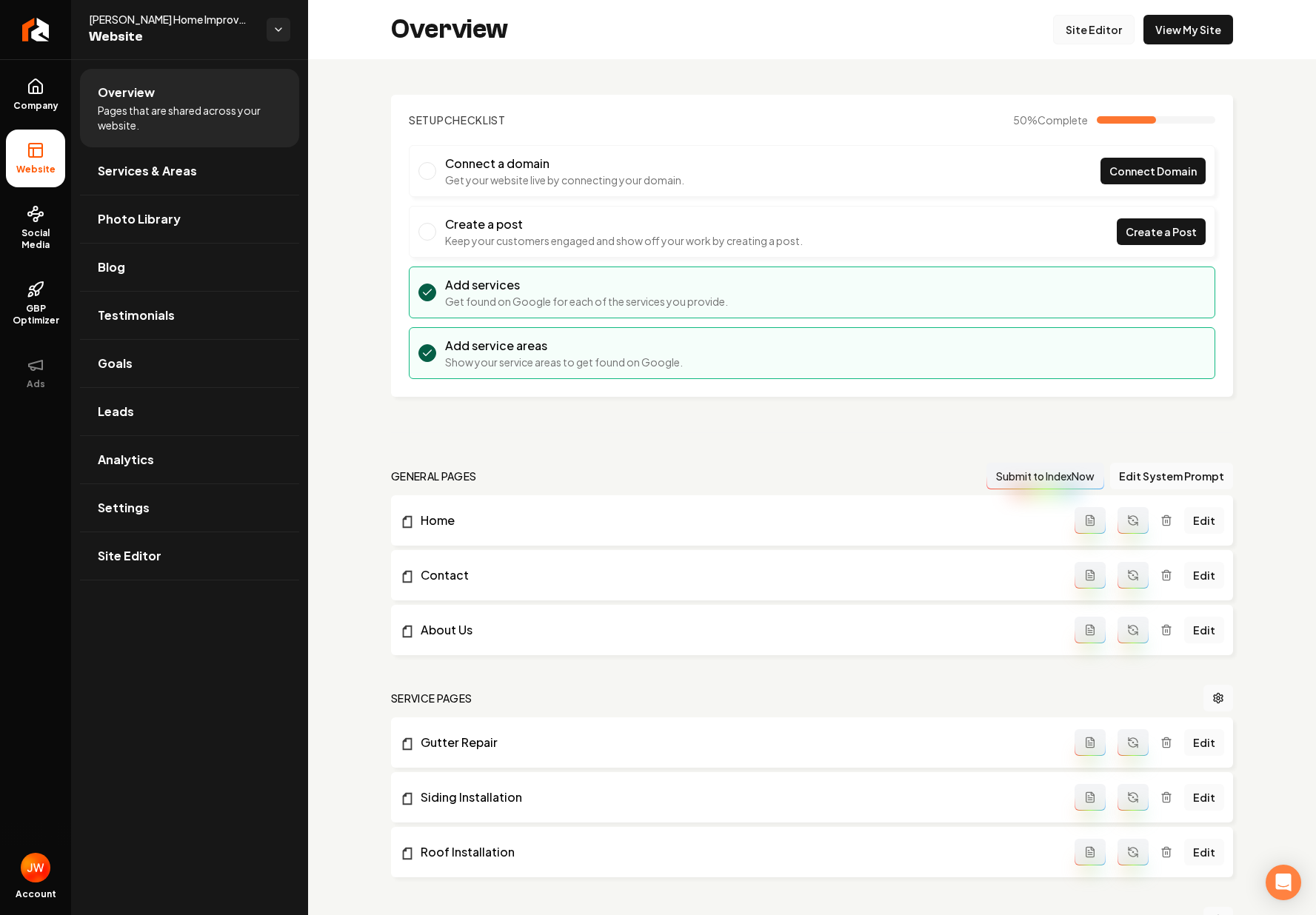
click at [1090, 29] on link "Site Editor" at bounding box center [1094, 29] width 82 height 29
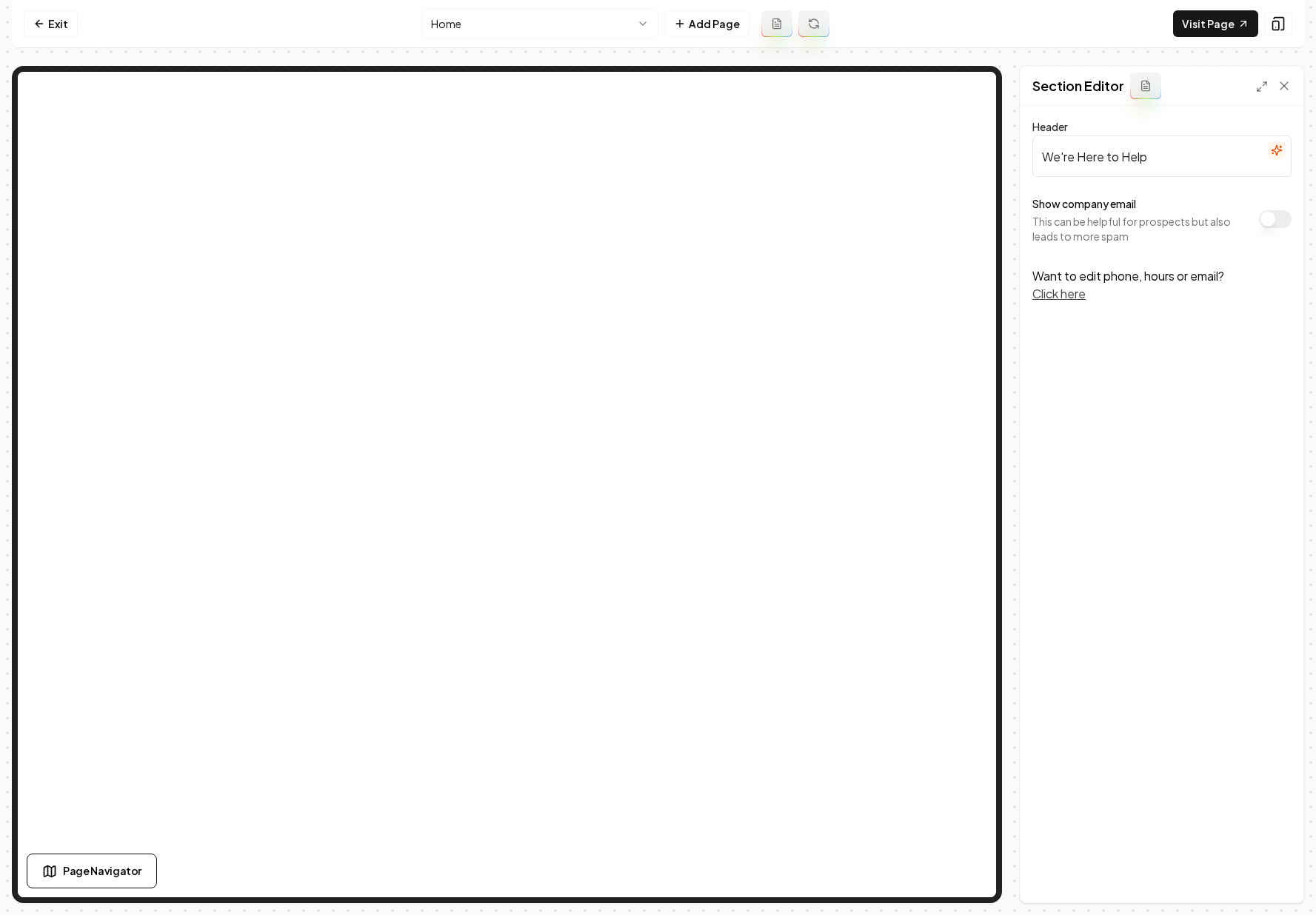
click at [1194, 577] on div "Header We're Here to Help Show company email This can be helpful for prospects …" at bounding box center [1162, 504] width 283 height 797
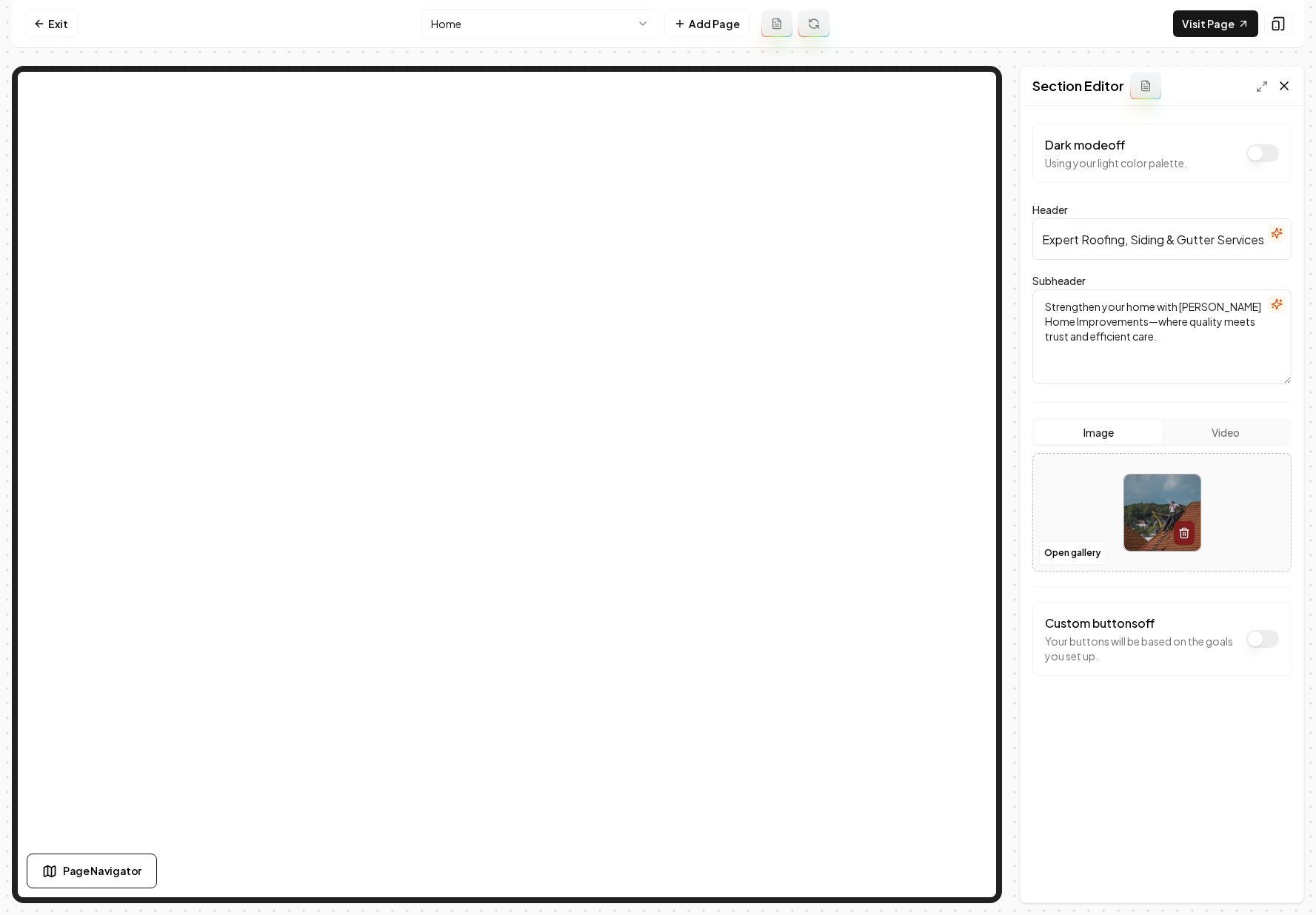
click at [1282, 88] on icon at bounding box center [1284, 86] width 7 height 7
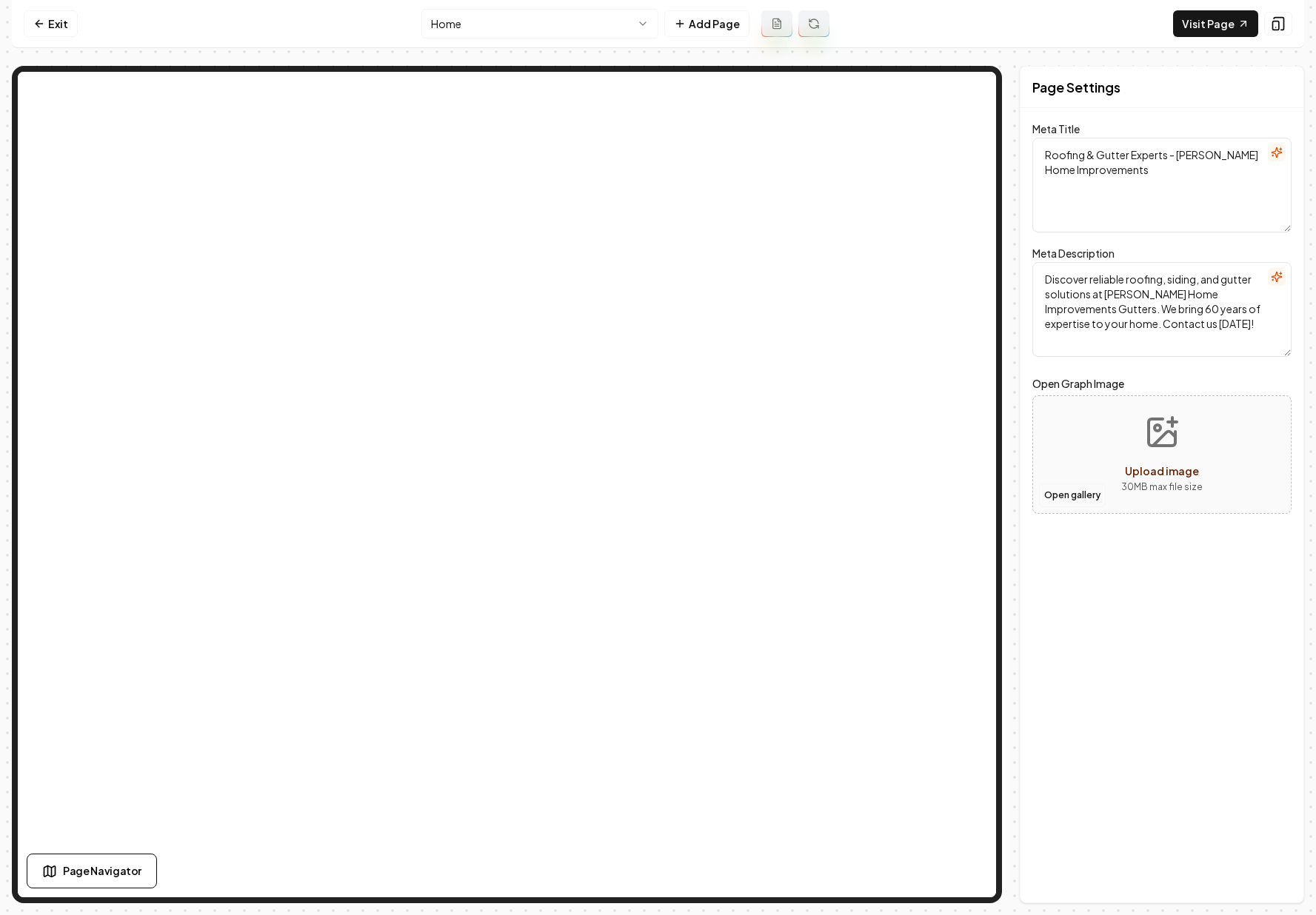
click at [1081, 488] on button "Open gallery" at bounding box center [1073, 495] width 67 height 24
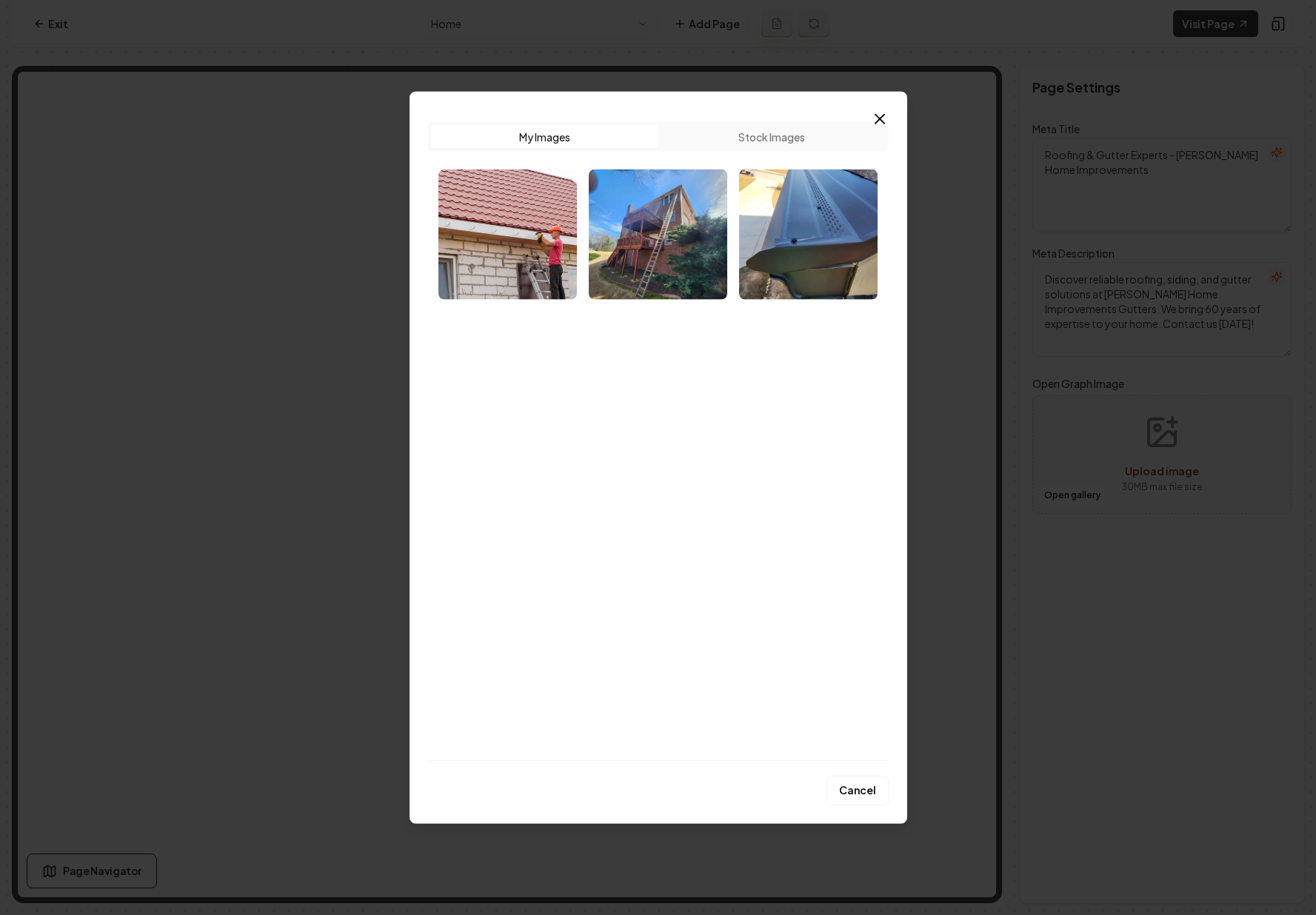
click at [870, 116] on div "Upload My Images Stock Images" at bounding box center [658, 435] width 461 height 650
click at [879, 117] on icon "button" at bounding box center [880, 119] width 9 height 9
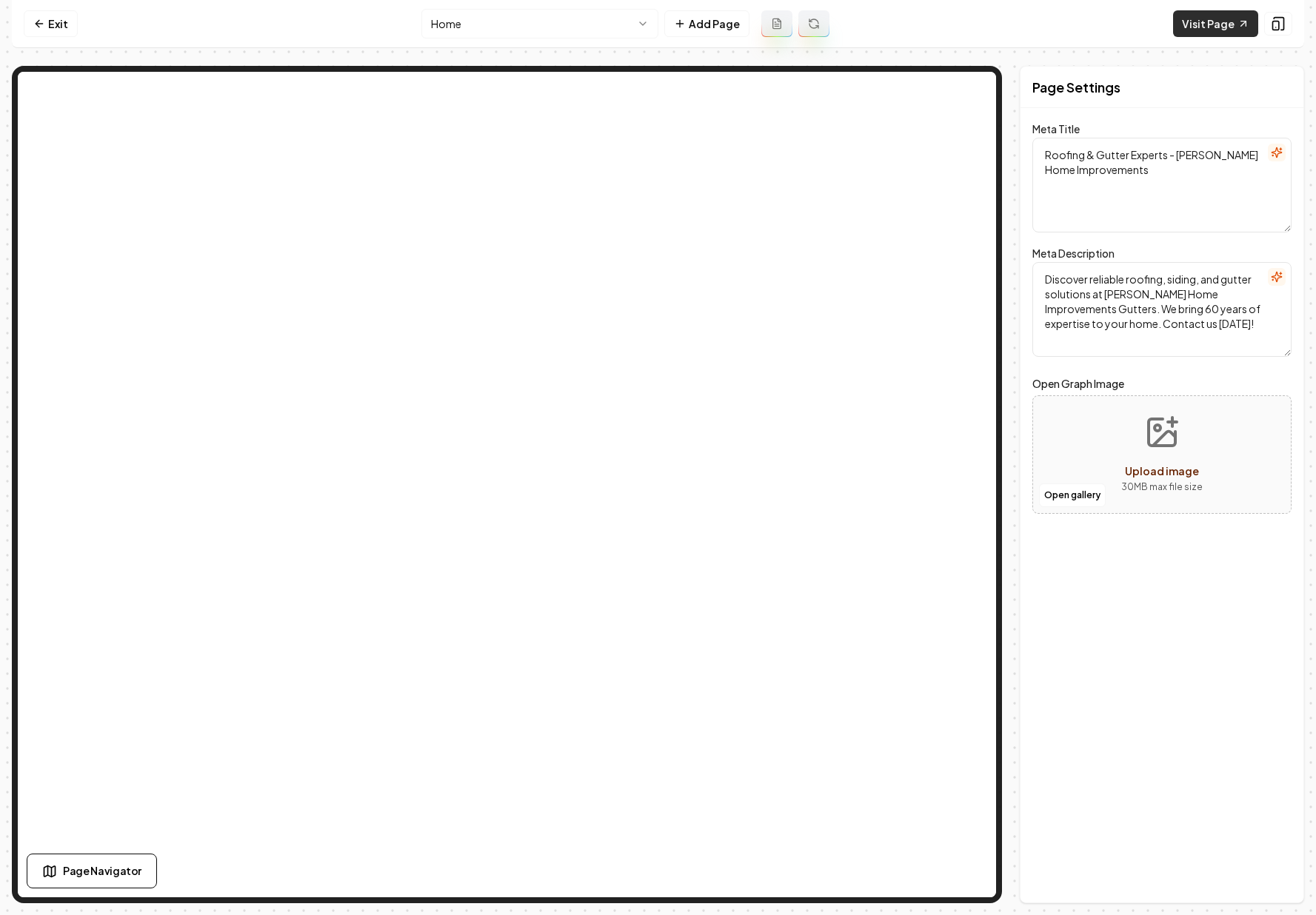
click at [1197, 29] on link "Visit Page" at bounding box center [1216, 24] width 85 height 27
